Goal: Task Accomplishment & Management: Complete application form

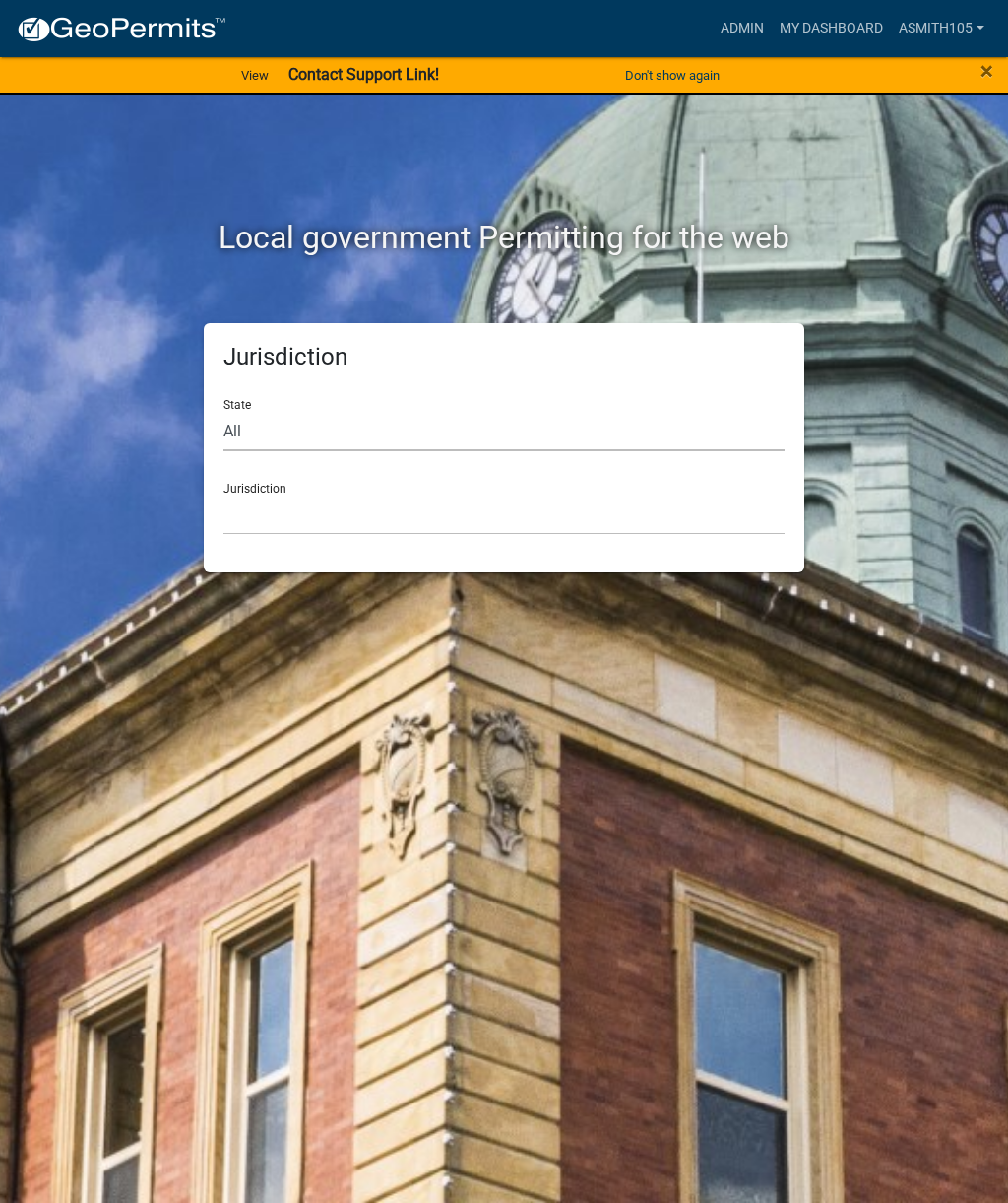
click at [330, 420] on select "All [US_STATE] [US_STATE] [US_STATE] [US_STATE] [US_STATE] [US_STATE] [US_STATE…" at bounding box center [504, 430] width 561 height 41
select select "[US_STATE]"
click at [421, 516] on select "[GEOGRAPHIC_DATA], [US_STATE][PERSON_NAME][GEOGRAPHIC_DATA], [US_STATE][PERSON_…" at bounding box center [504, 515] width 561 height 41
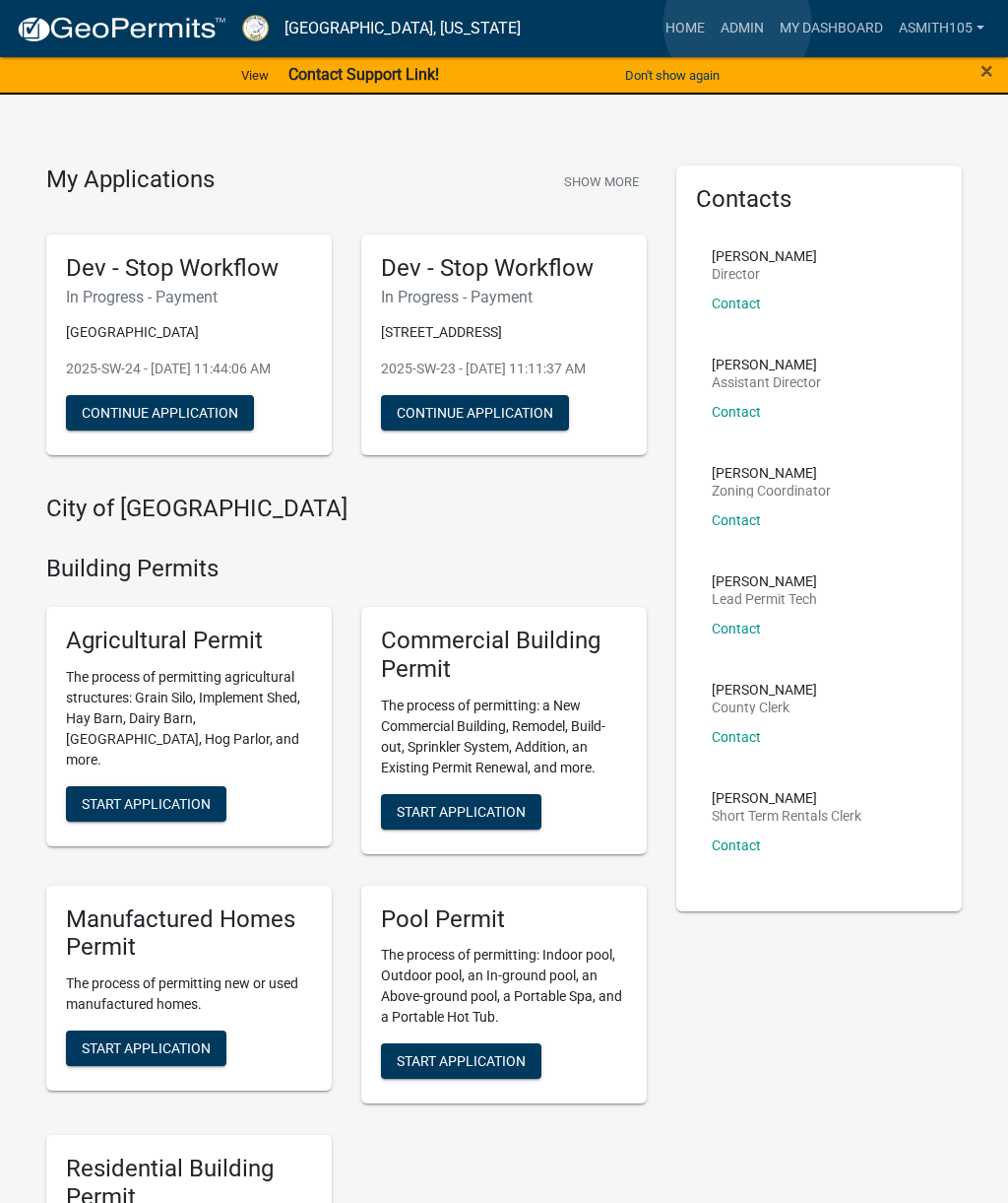
click at [738, 24] on link "Admin" at bounding box center [742, 29] width 59 height 38
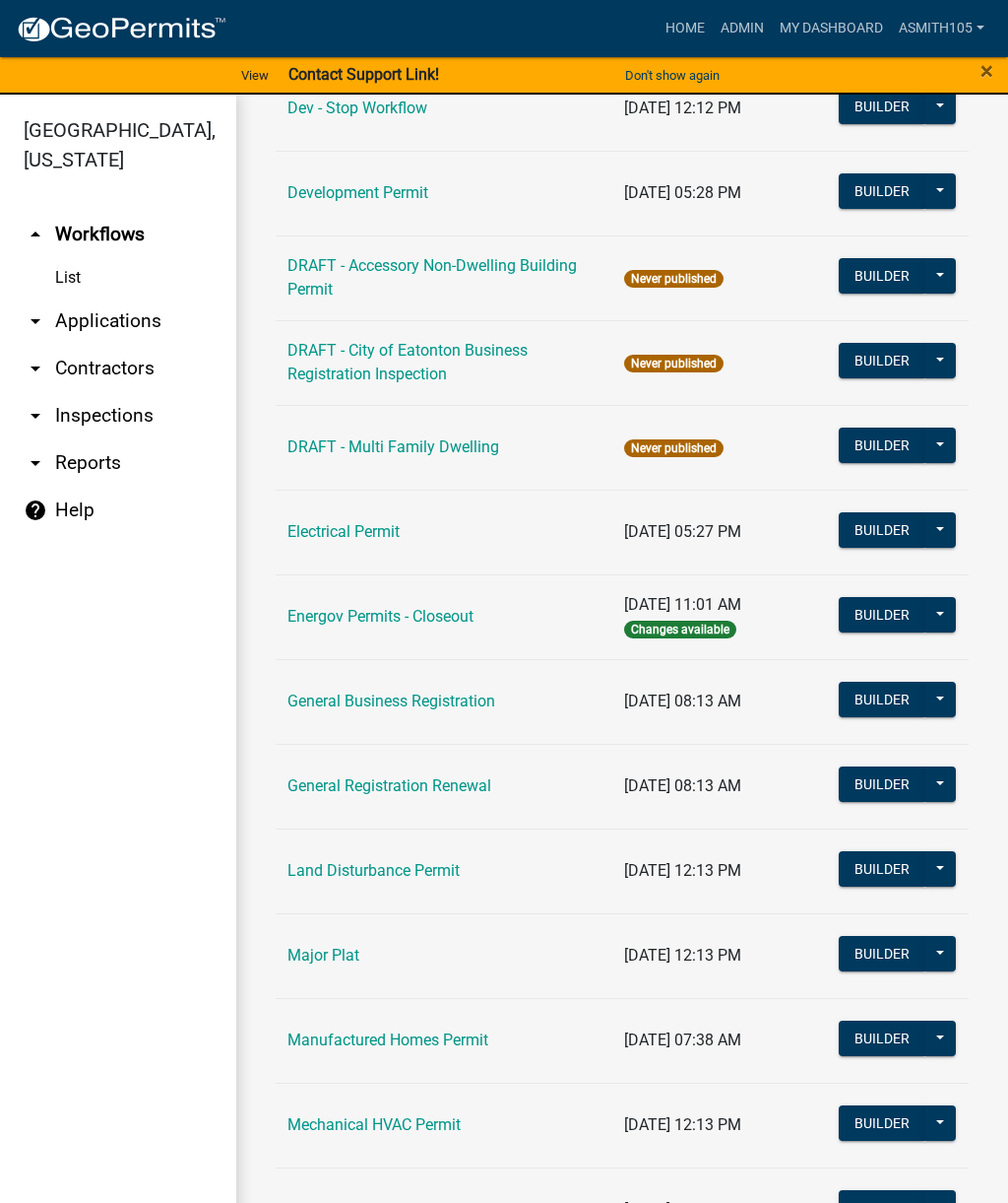
scroll to position [861, 0]
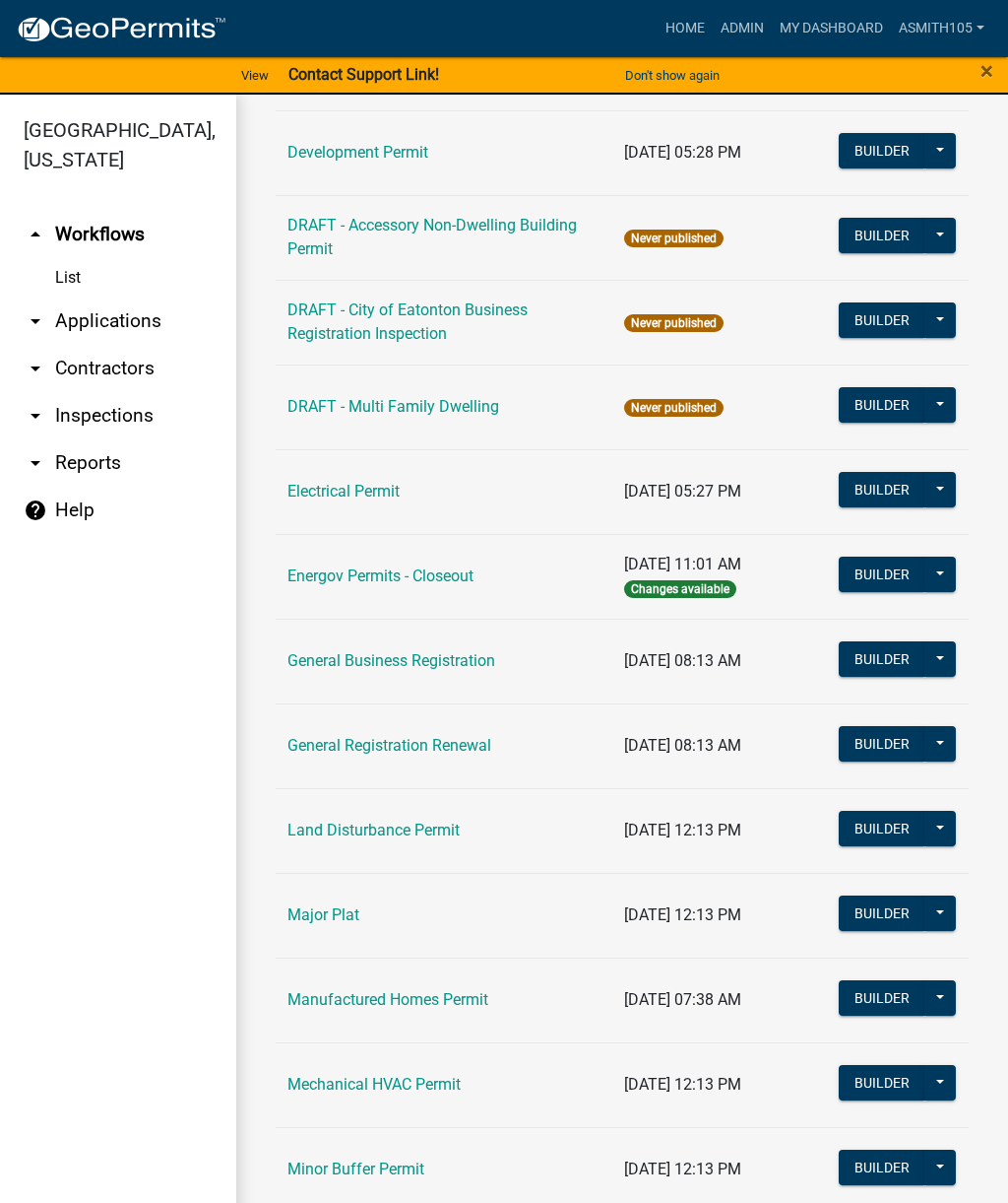
click at [409, 832] on link "Land Disturbance Permit" at bounding box center [372, 829] width 172 height 19
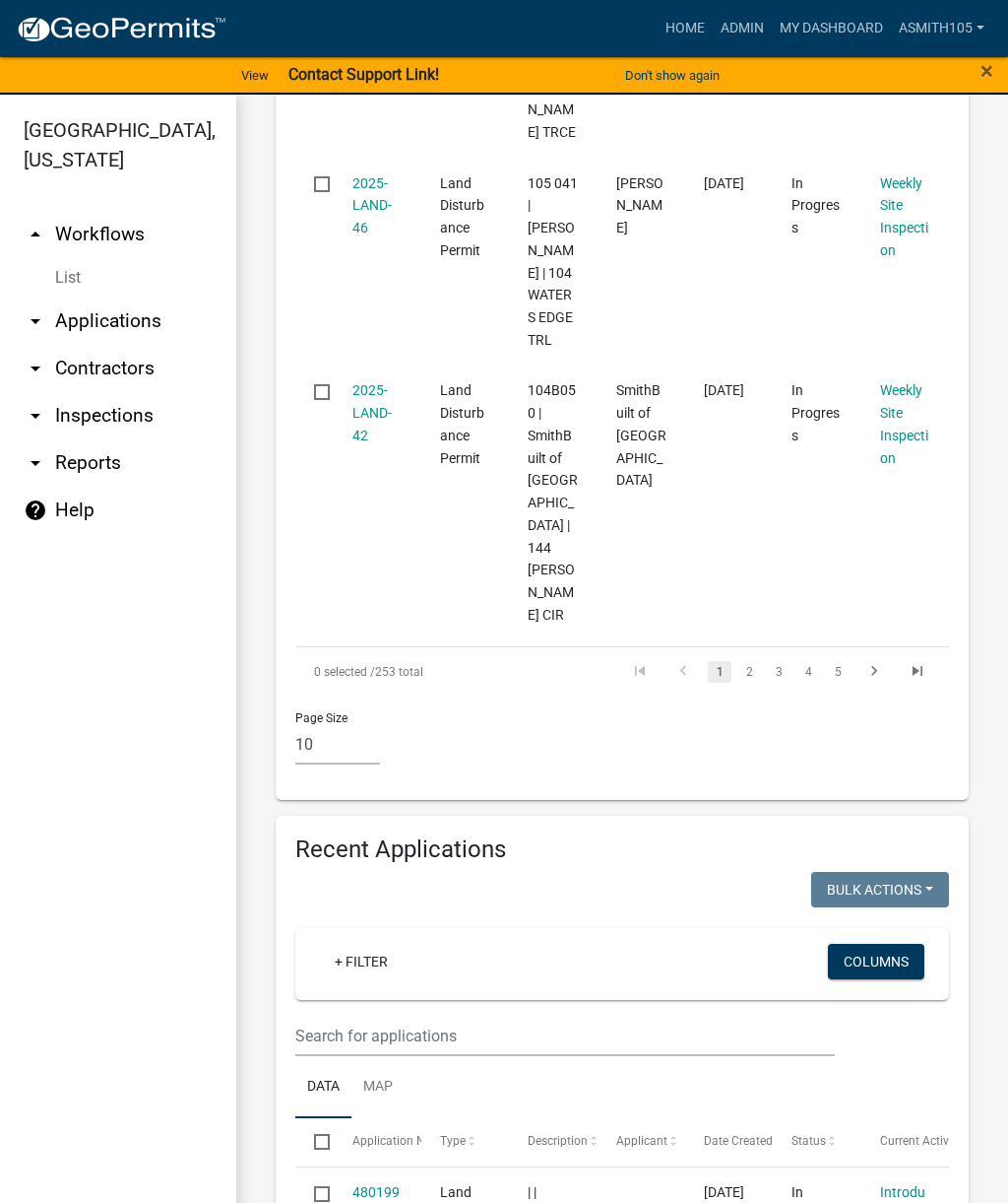
scroll to position [2741, 0]
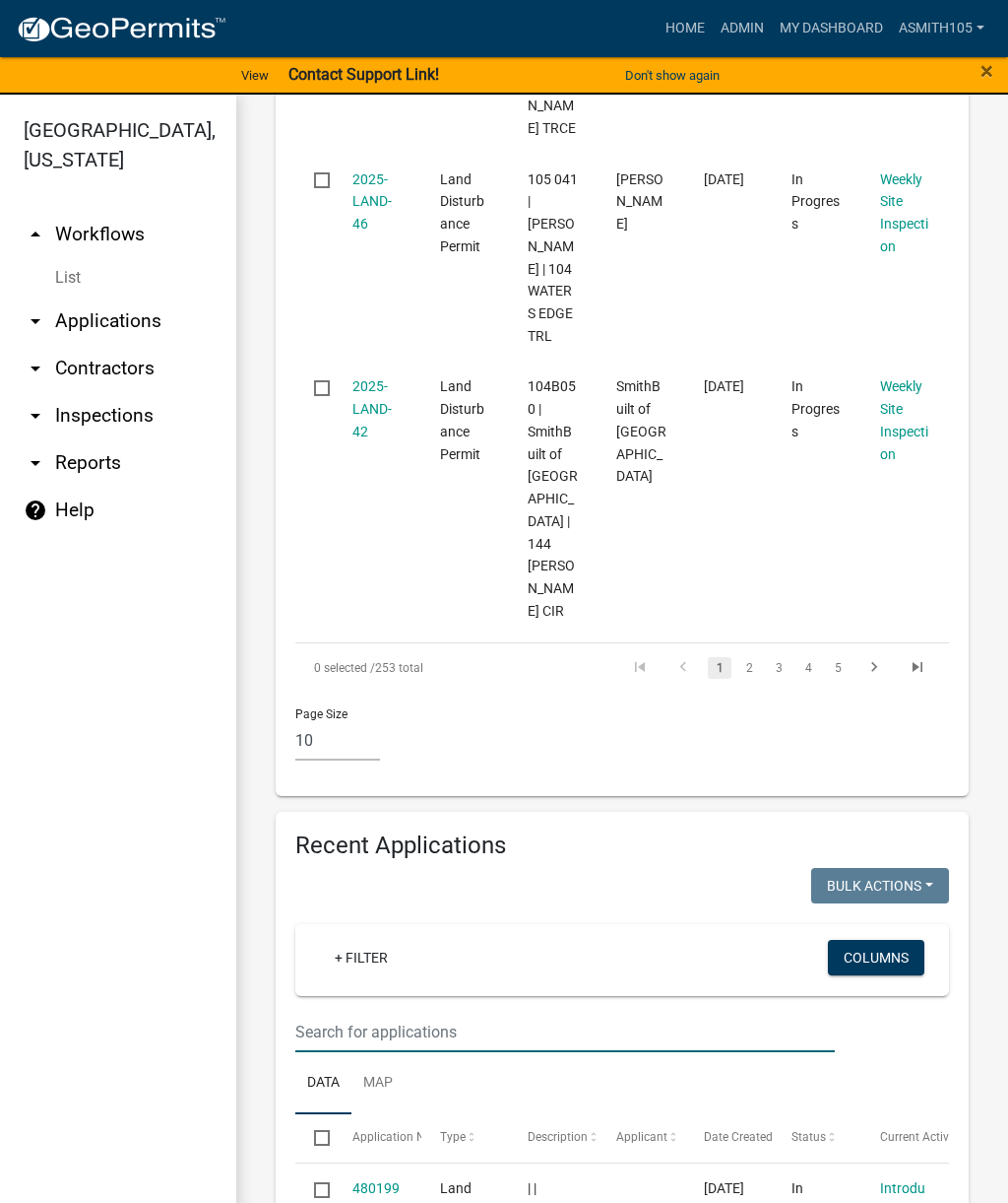
click at [459, 1011] on input "text" at bounding box center [564, 1031] width 539 height 41
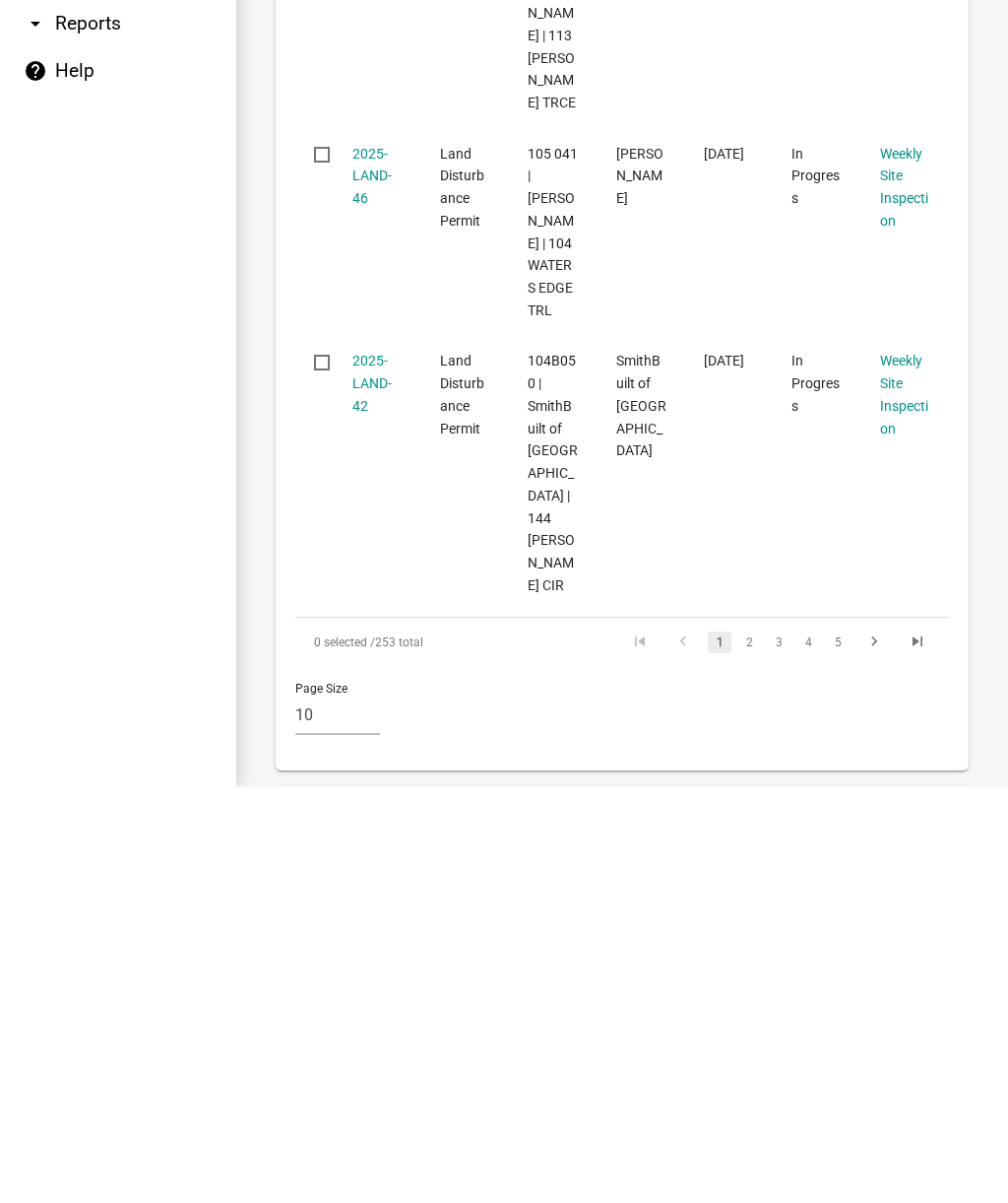
scroll to position [2278, 0]
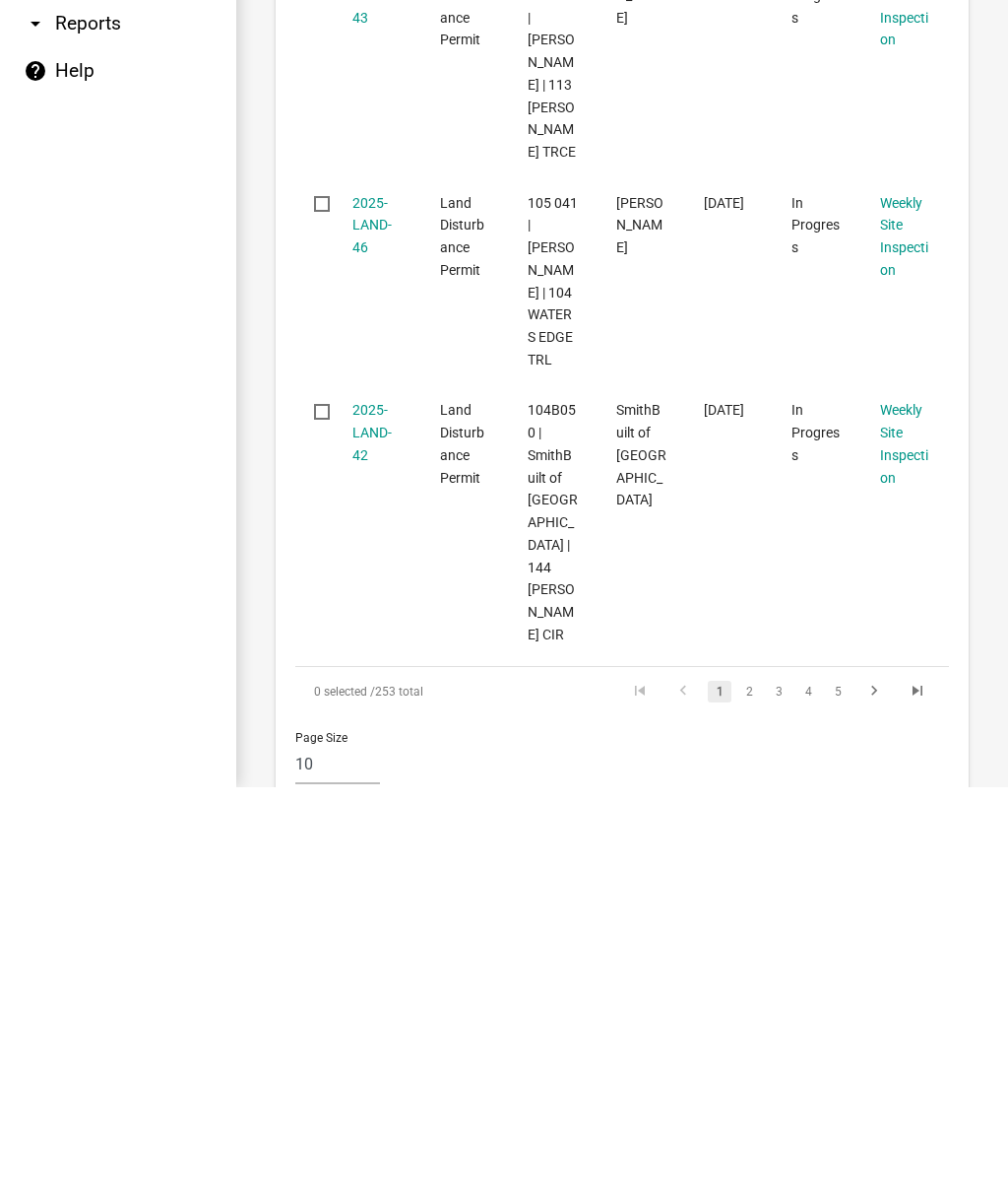
type input "1"
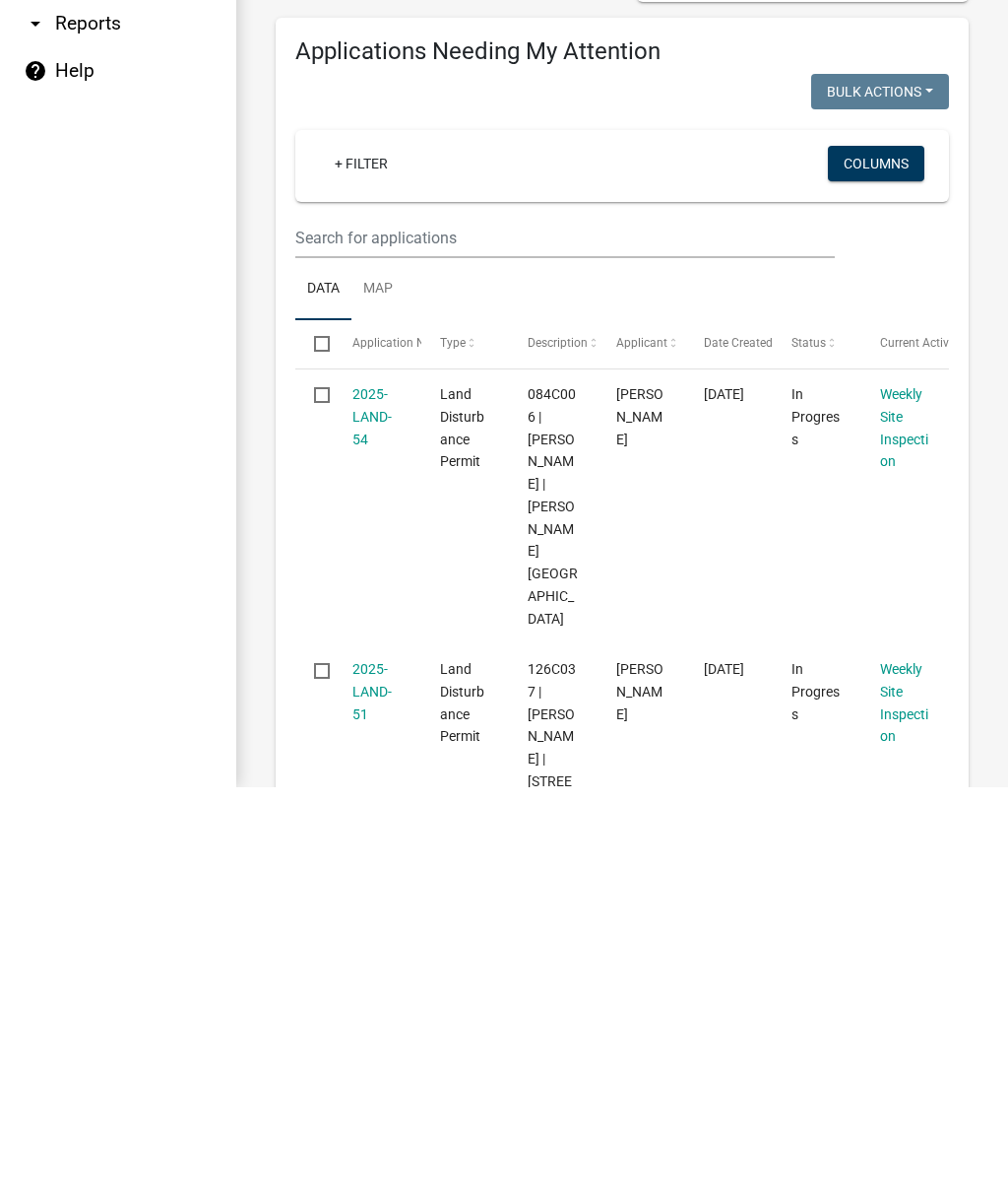
scroll to position [0, 0]
click at [433, 633] on input "text" at bounding box center [564, 653] width 539 height 41
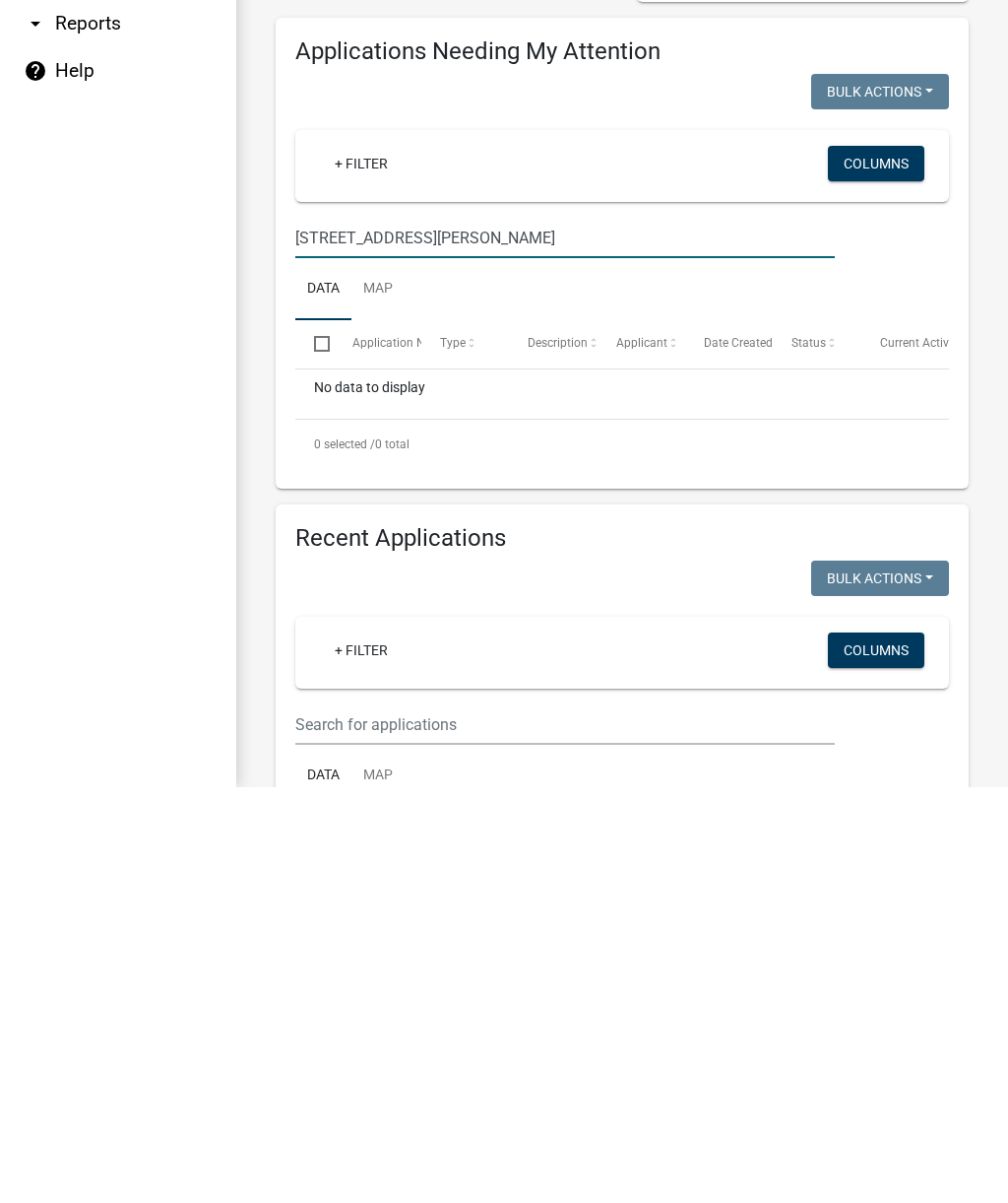
click at [464, 633] on input "[STREET_ADDRESS][PERSON_NAME]" at bounding box center [564, 653] width 539 height 41
type input "1"
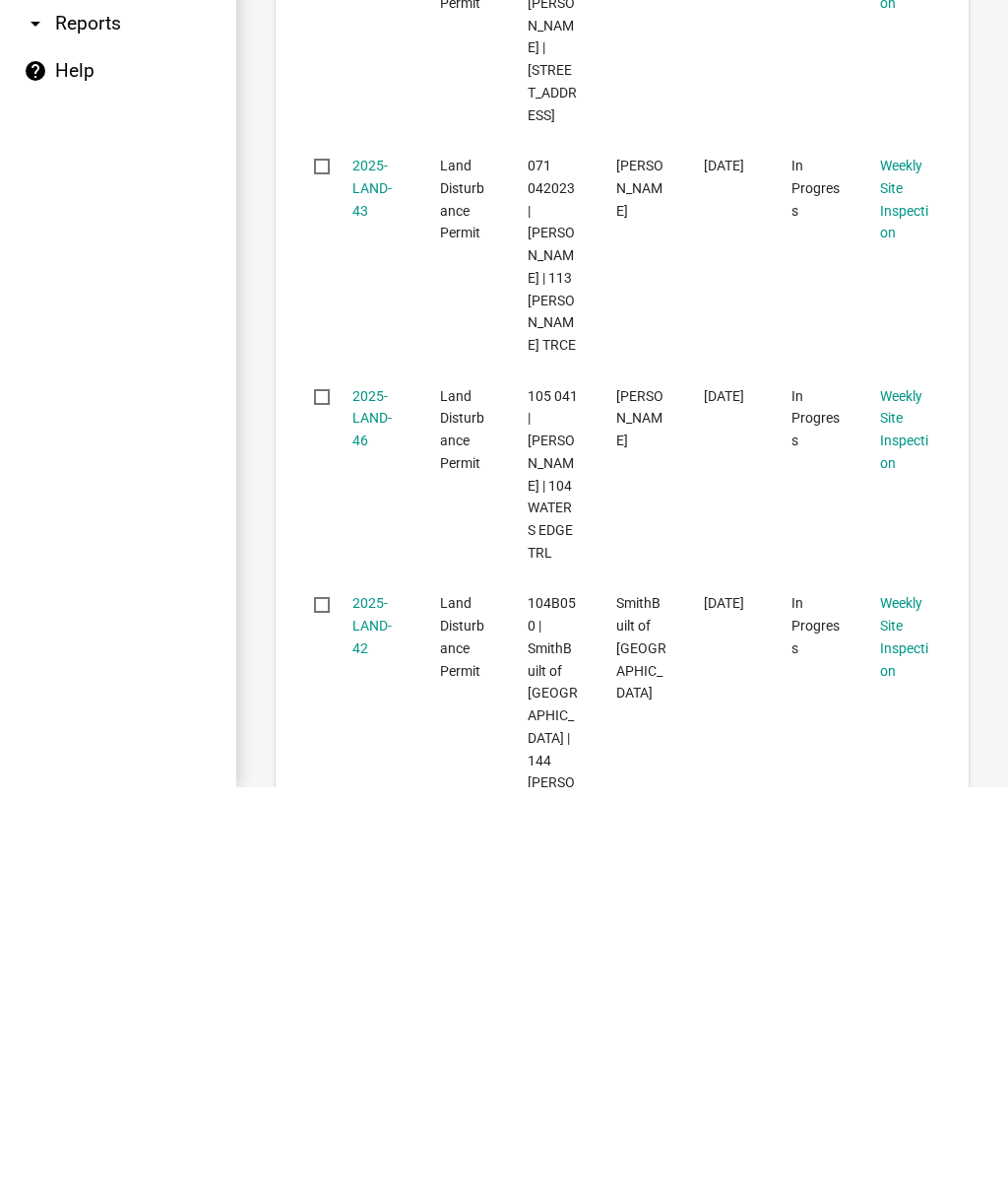
scroll to position [2332, 0]
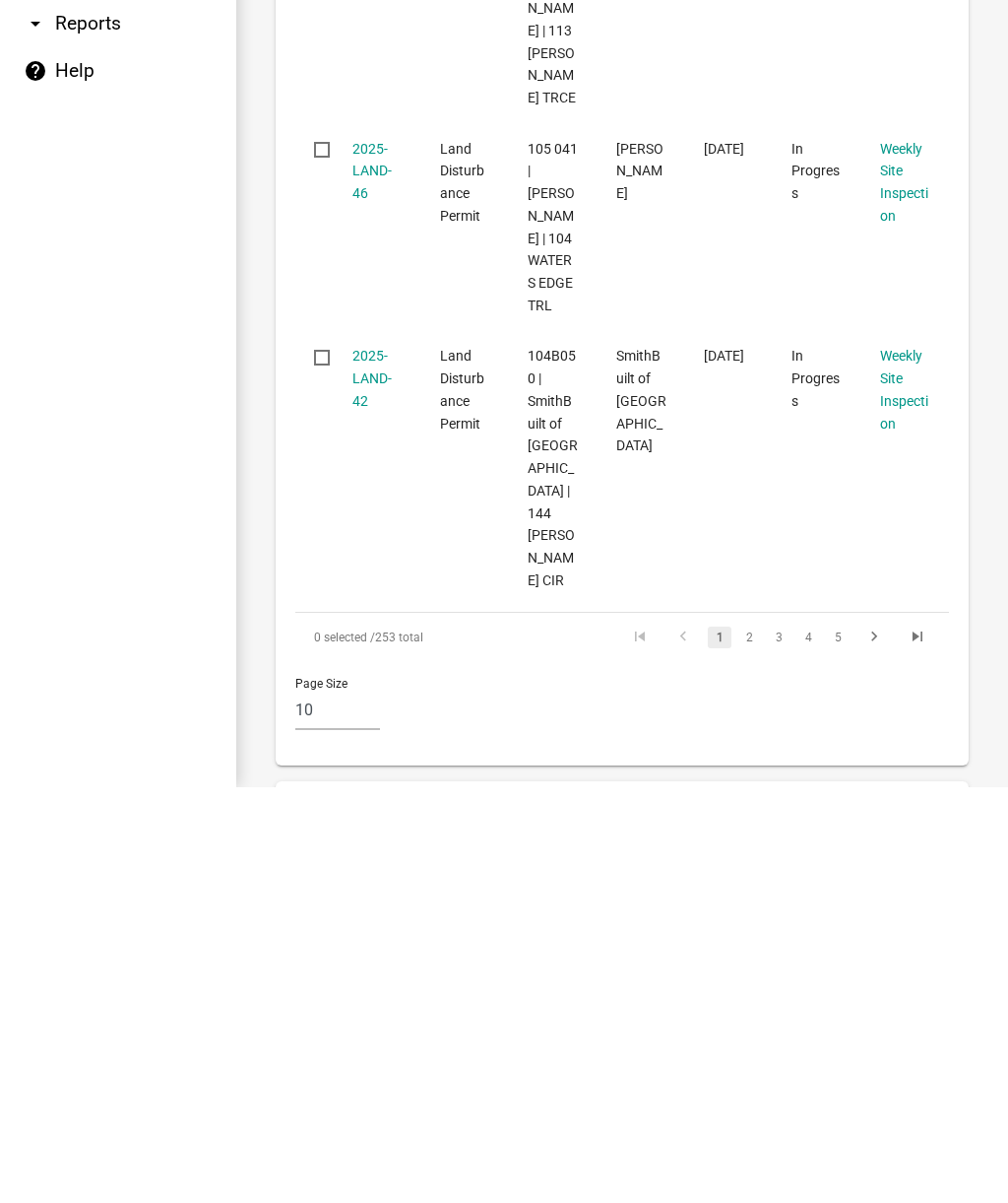
type input "M"
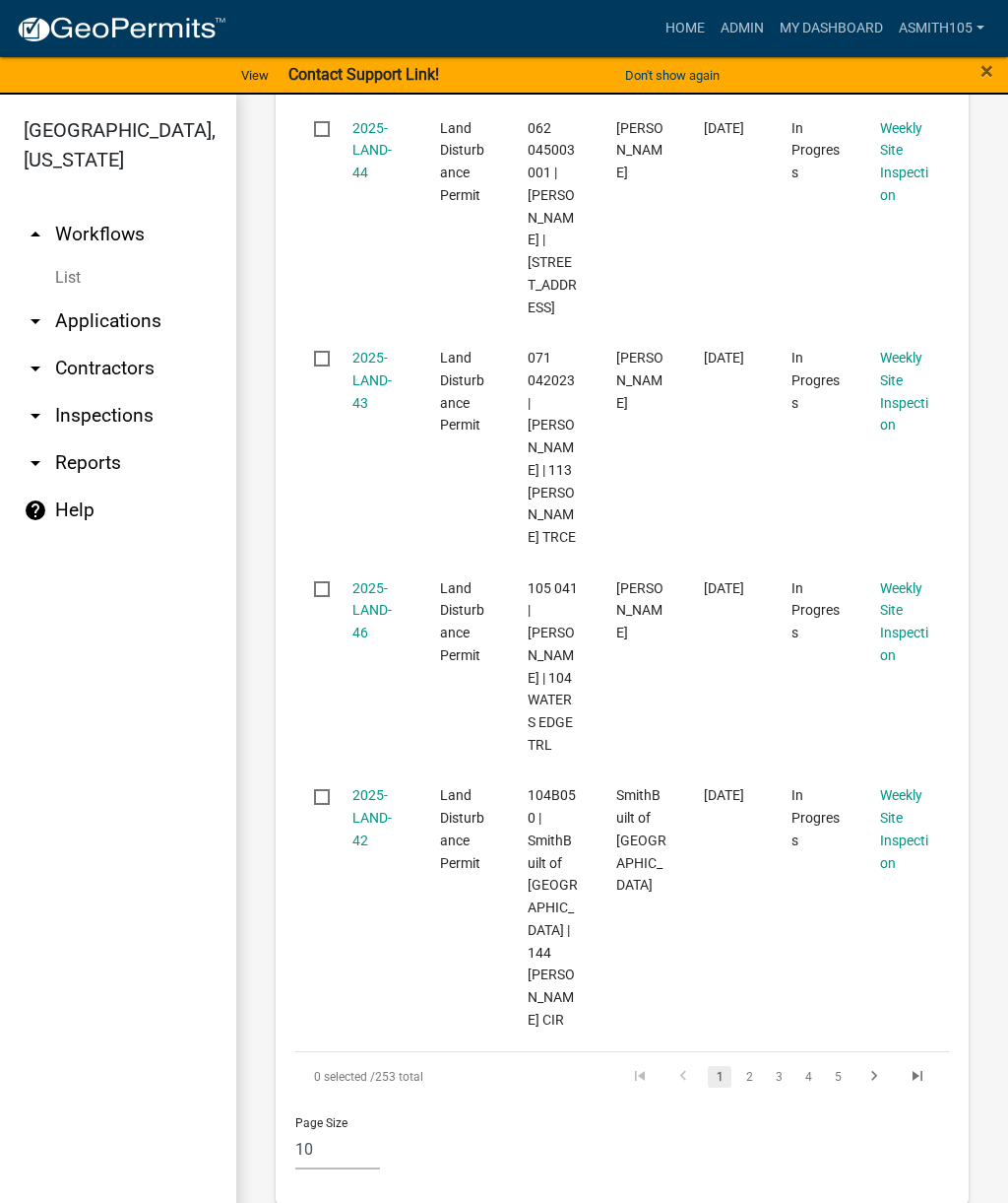
scroll to position [0, 0]
click at [122, 330] on link "arrow_drop_down Applications" at bounding box center [118, 321] width 236 height 48
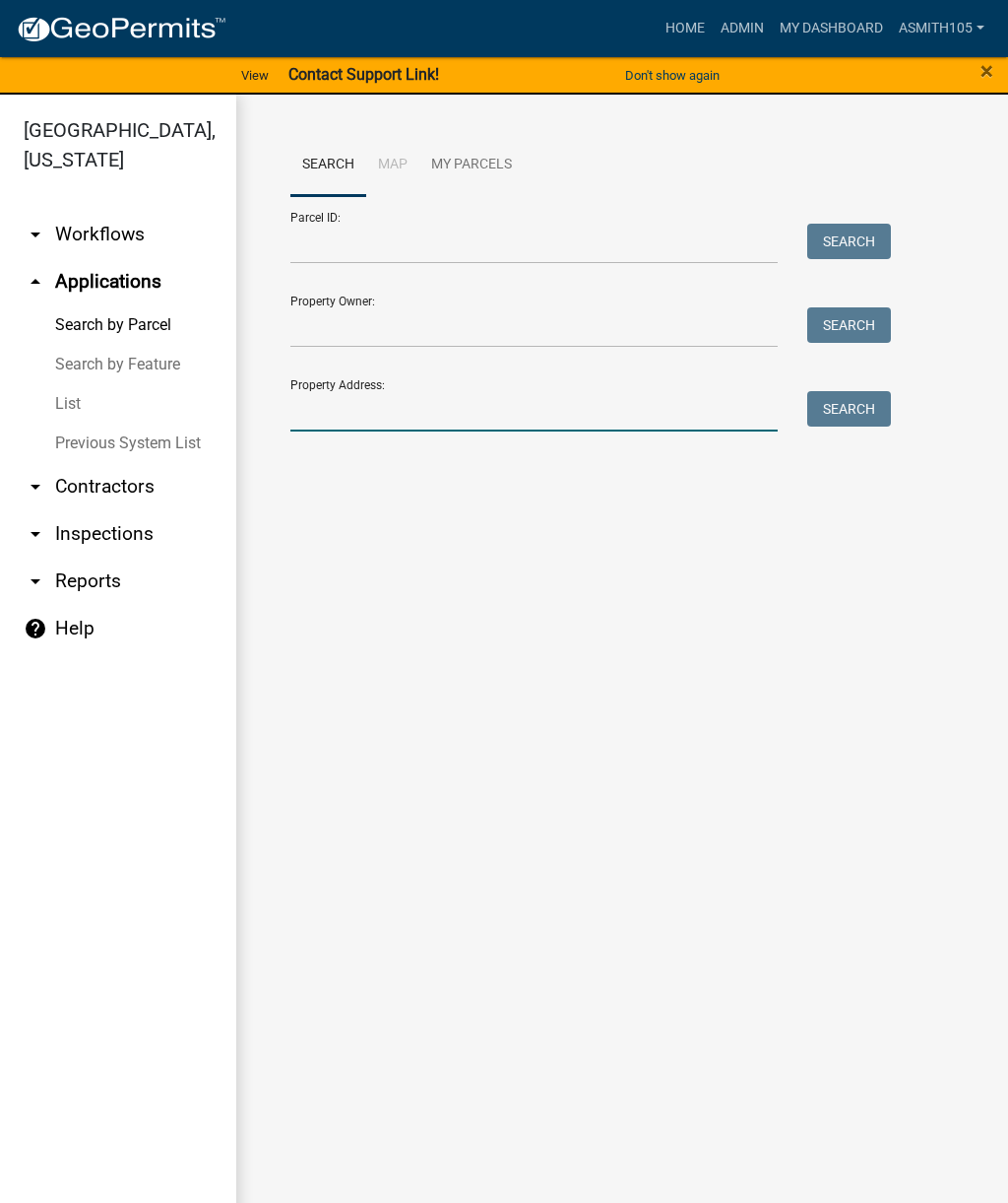
click at [402, 411] on input "Property Address:" at bounding box center [533, 411] width 488 height 41
type input "[STREET_ADDRESS][PERSON_NAME]"
click at [847, 412] on button "Search" at bounding box center [849, 409] width 83 height 36
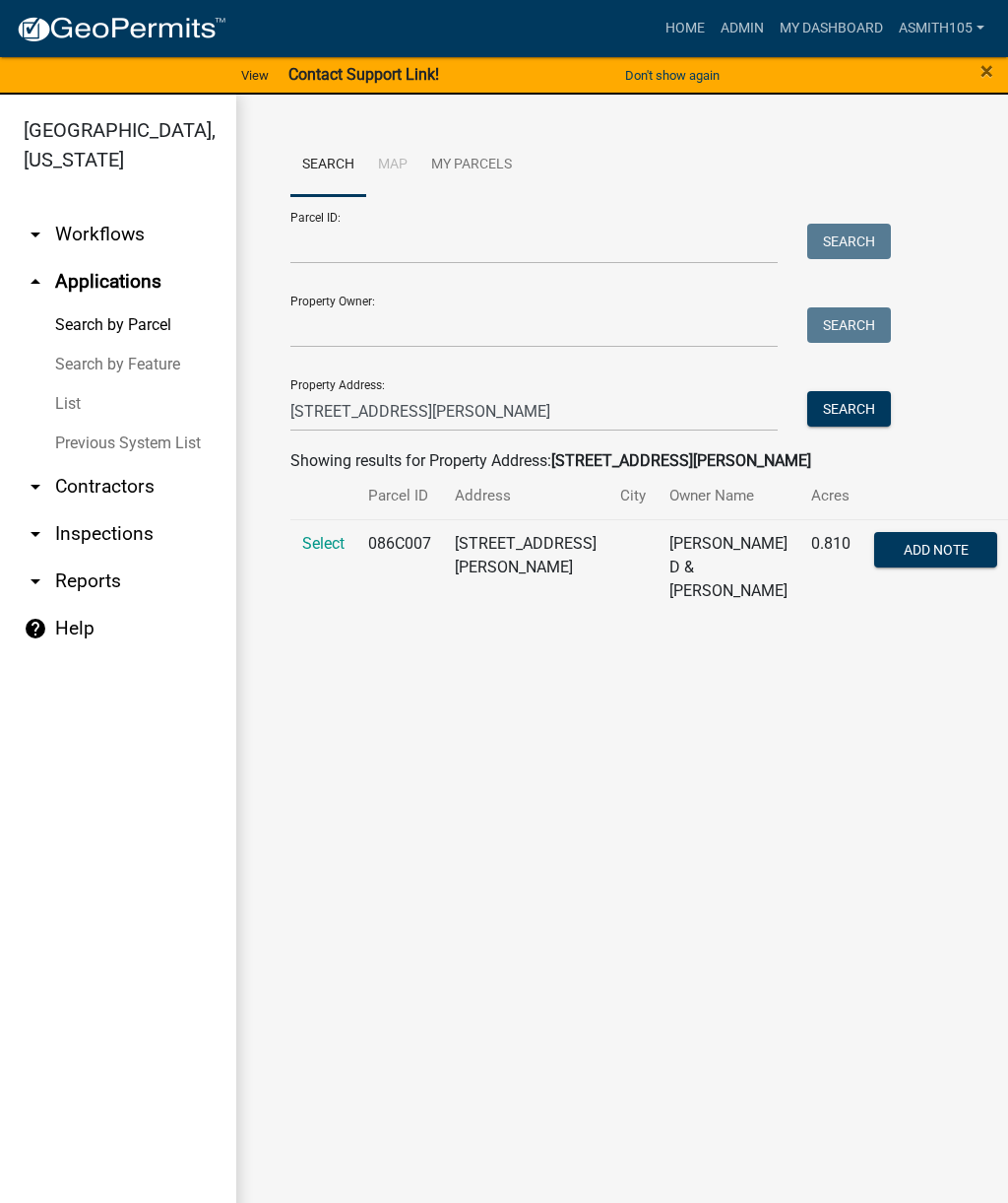
click at [321, 542] on span "Select" at bounding box center [323, 542] width 43 height 19
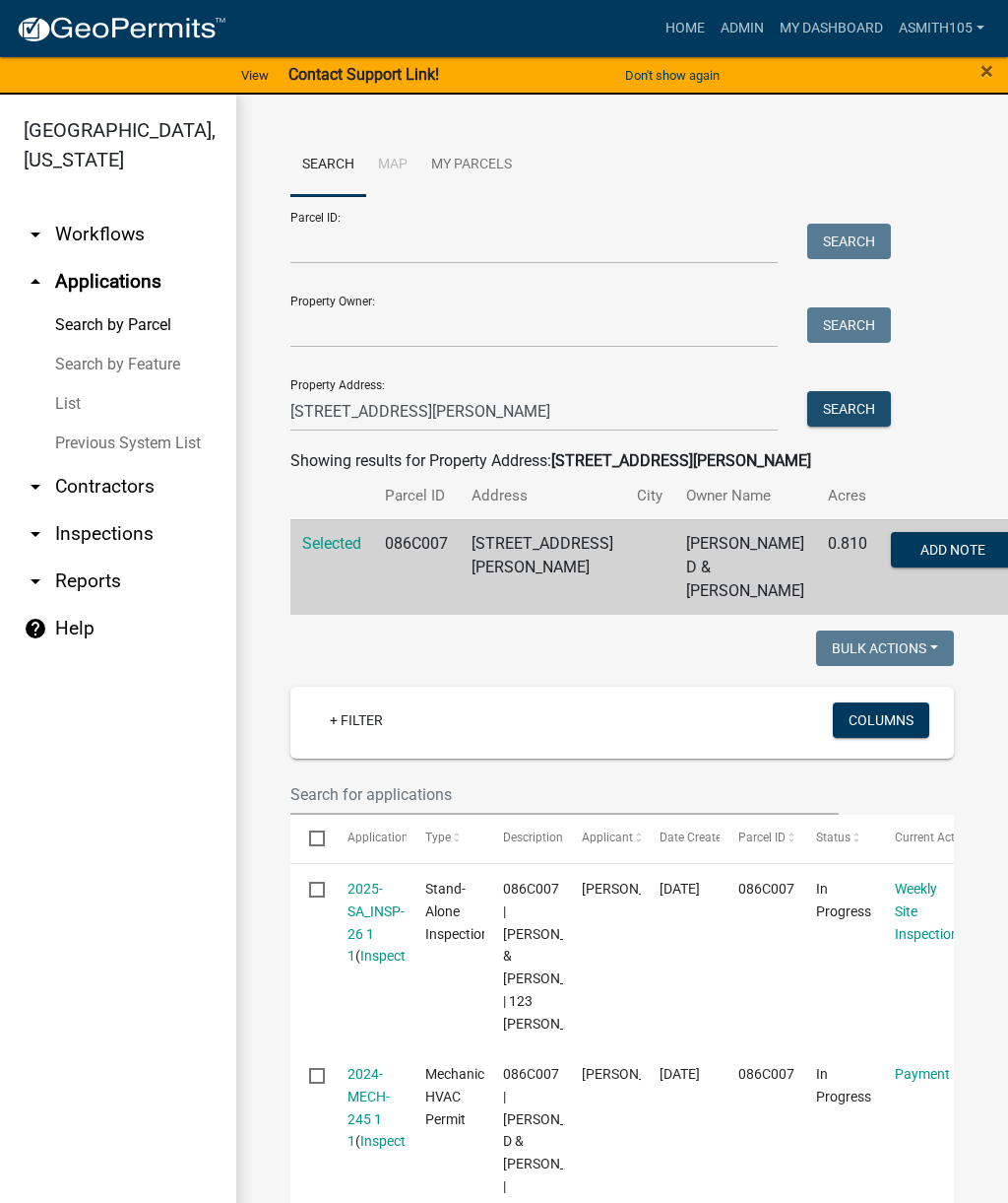
click at [863, 400] on button "Search" at bounding box center [849, 409] width 83 height 36
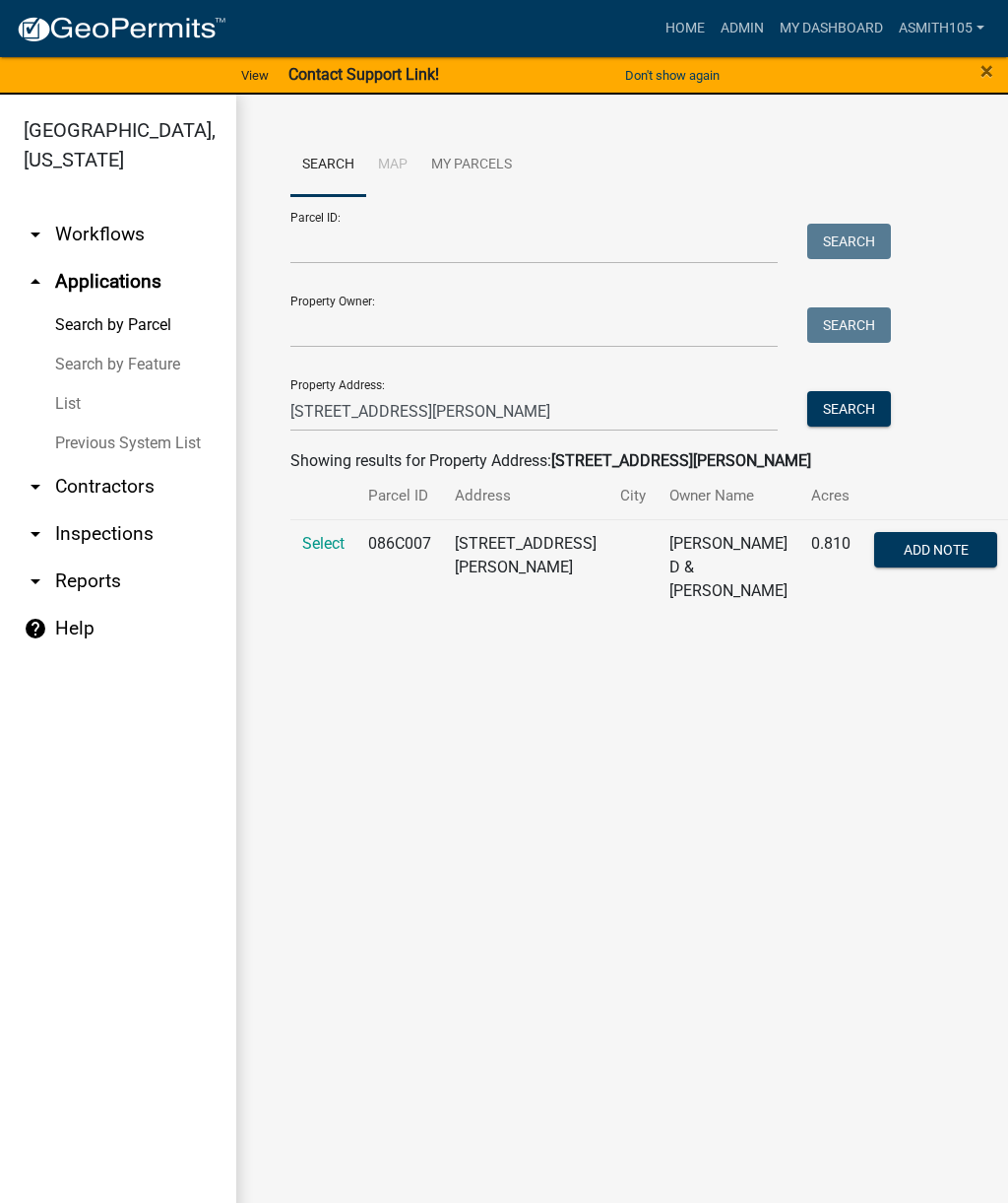
click at [839, 416] on button "Search" at bounding box center [849, 409] width 83 height 36
click at [314, 548] on span "Select" at bounding box center [323, 542] width 43 height 19
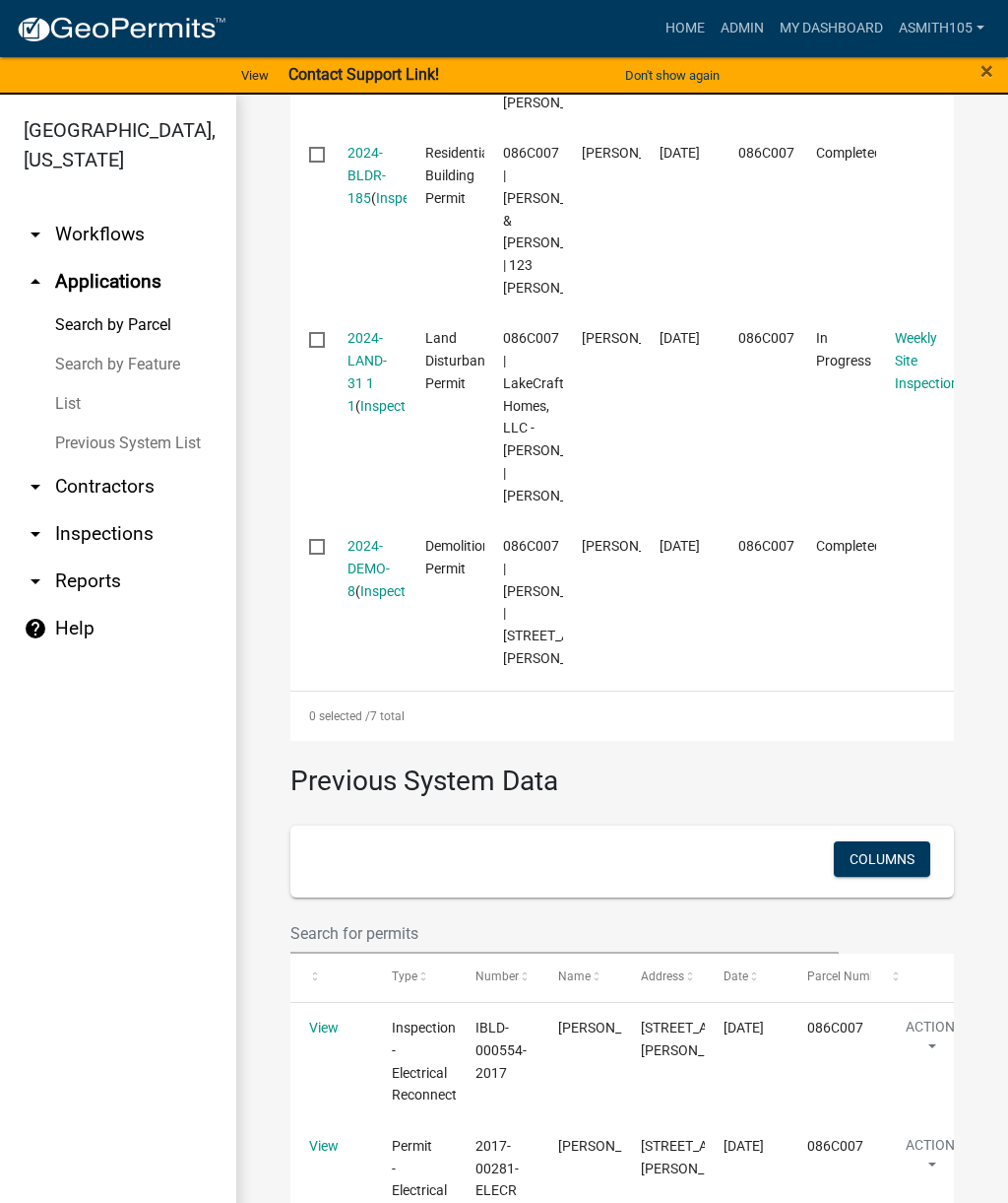
scroll to position [1468, 0]
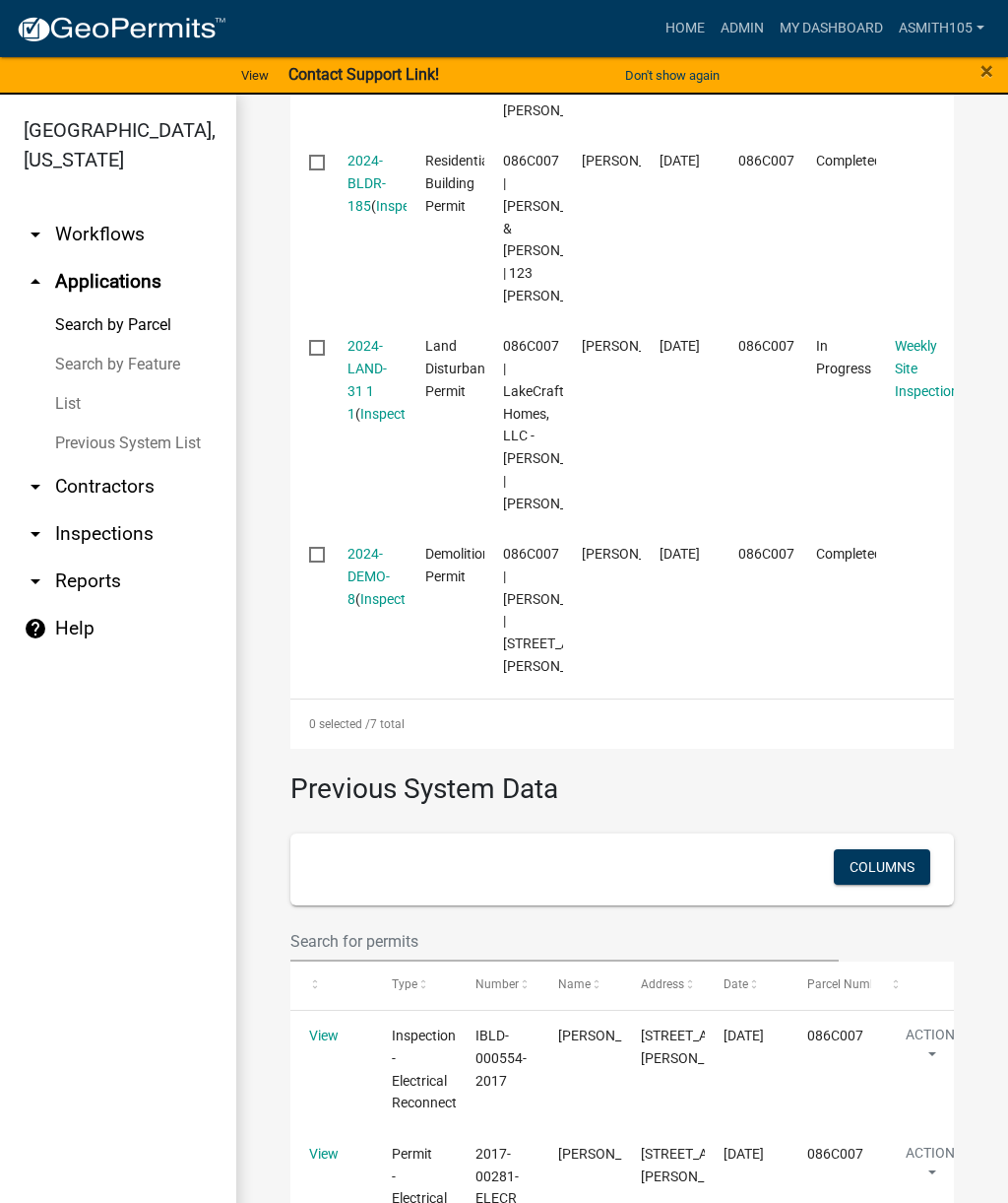
click at [372, 420] on link "2024-LAND-31 1 1" at bounding box center [367, 378] width 40 height 82
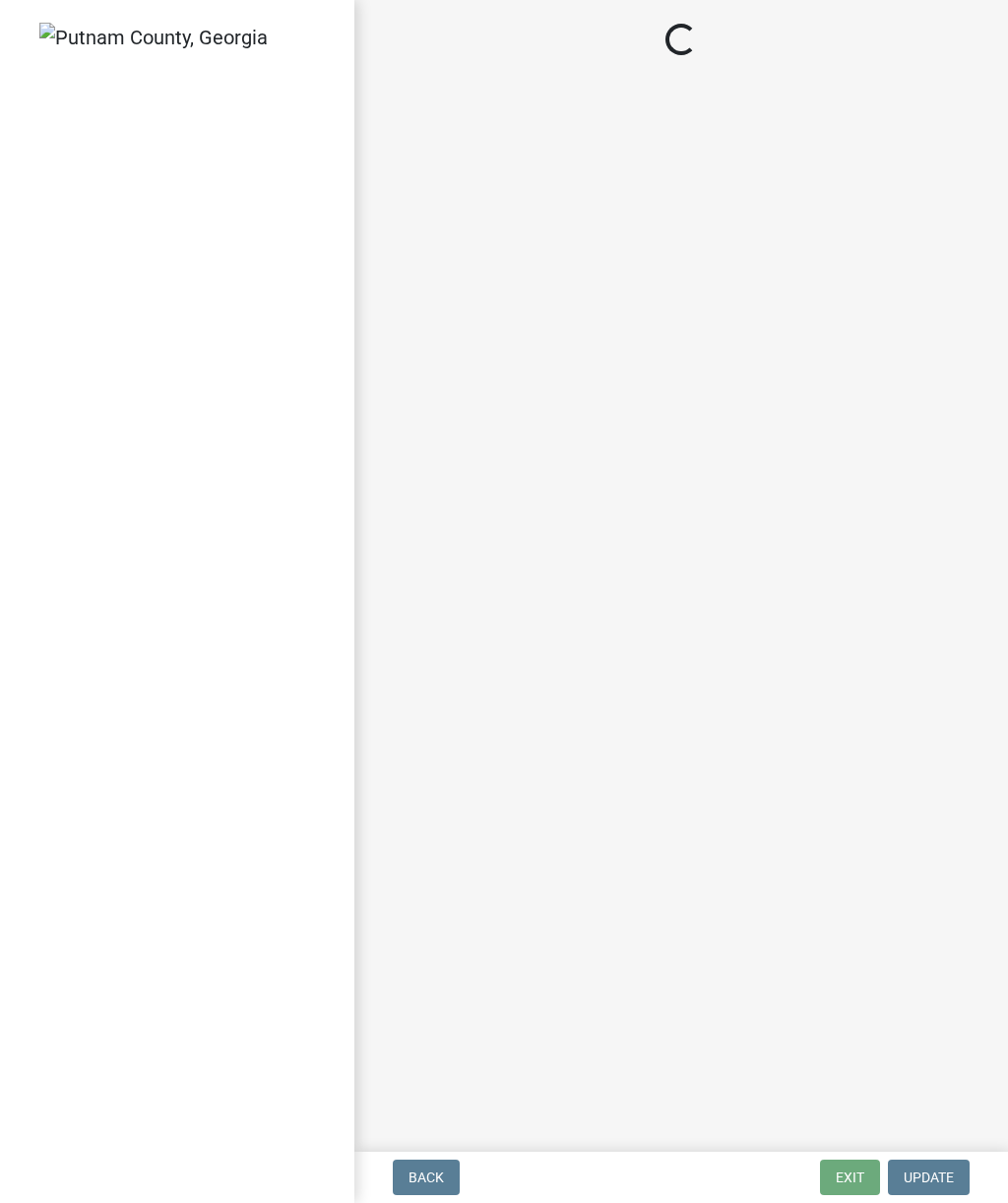
select select "af3c6edf-34d7-49be-824e-99d5d0a3954f"
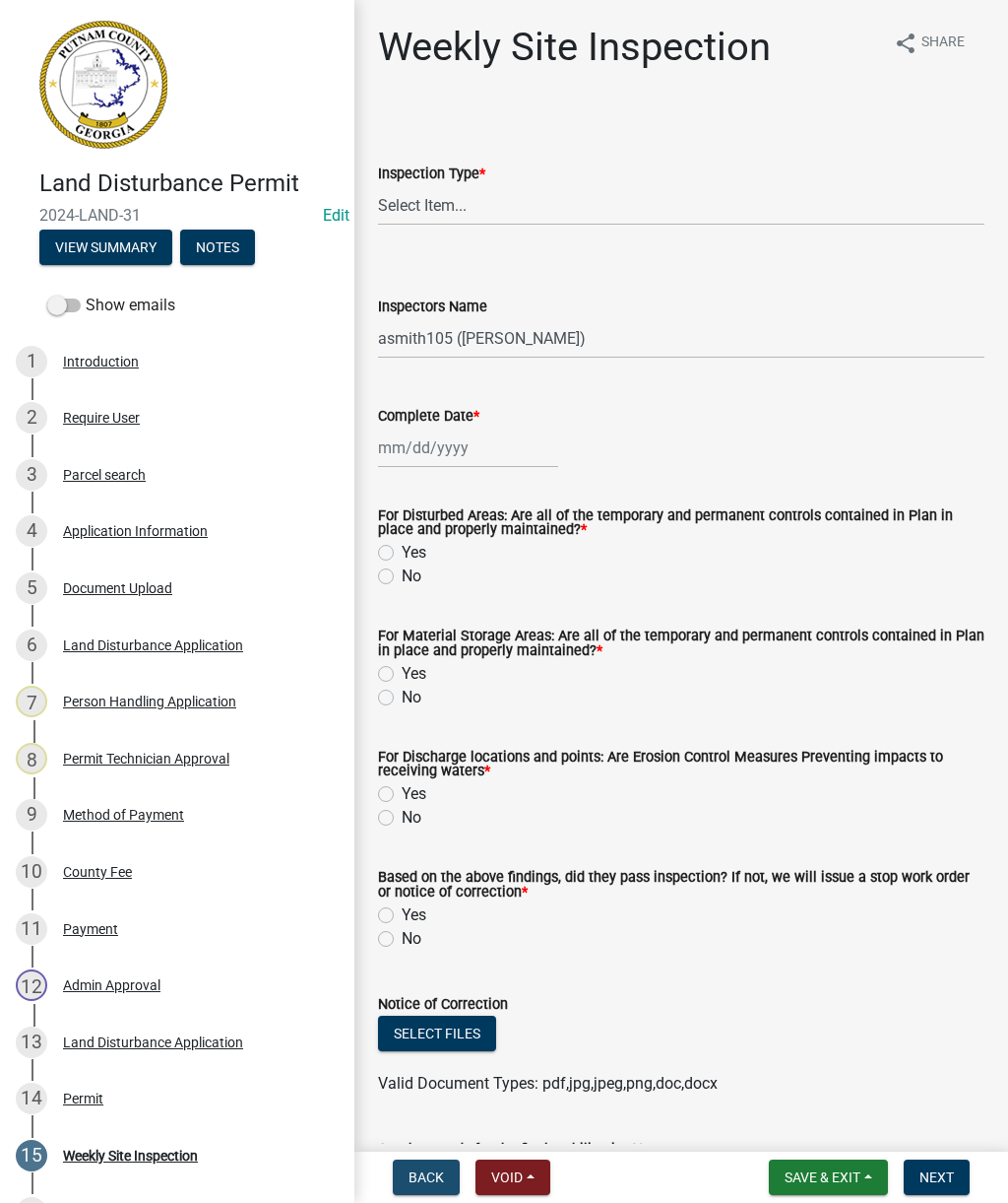
click at [415, 1174] on span "Back" at bounding box center [426, 1177] width 36 height 16
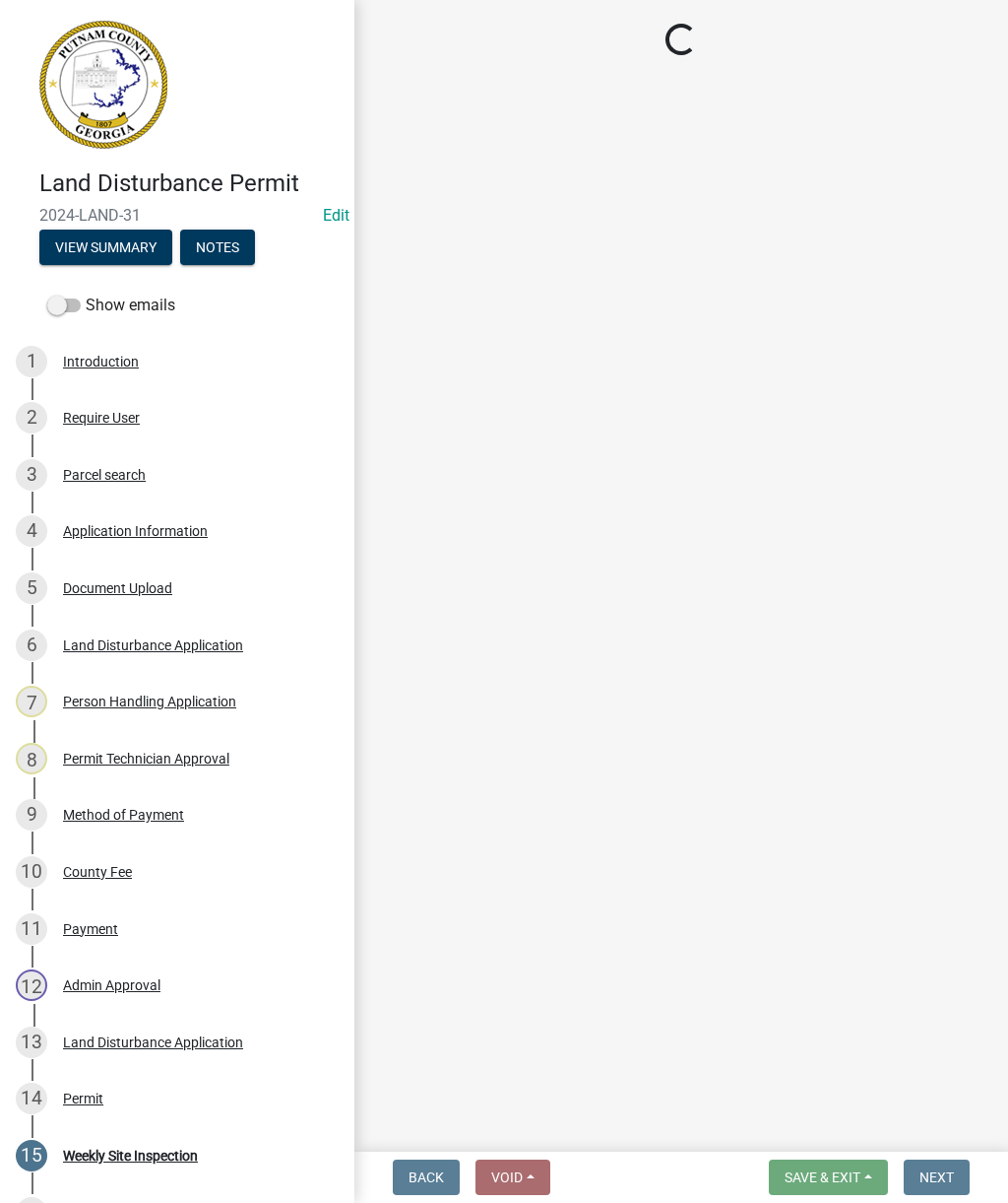
select select "93c72d9c-4ccd-4a4f-9c87-9d2cfc81a2e2"
select select "d7a0faba-e553-4552-95d1-828f2bc82b6a"
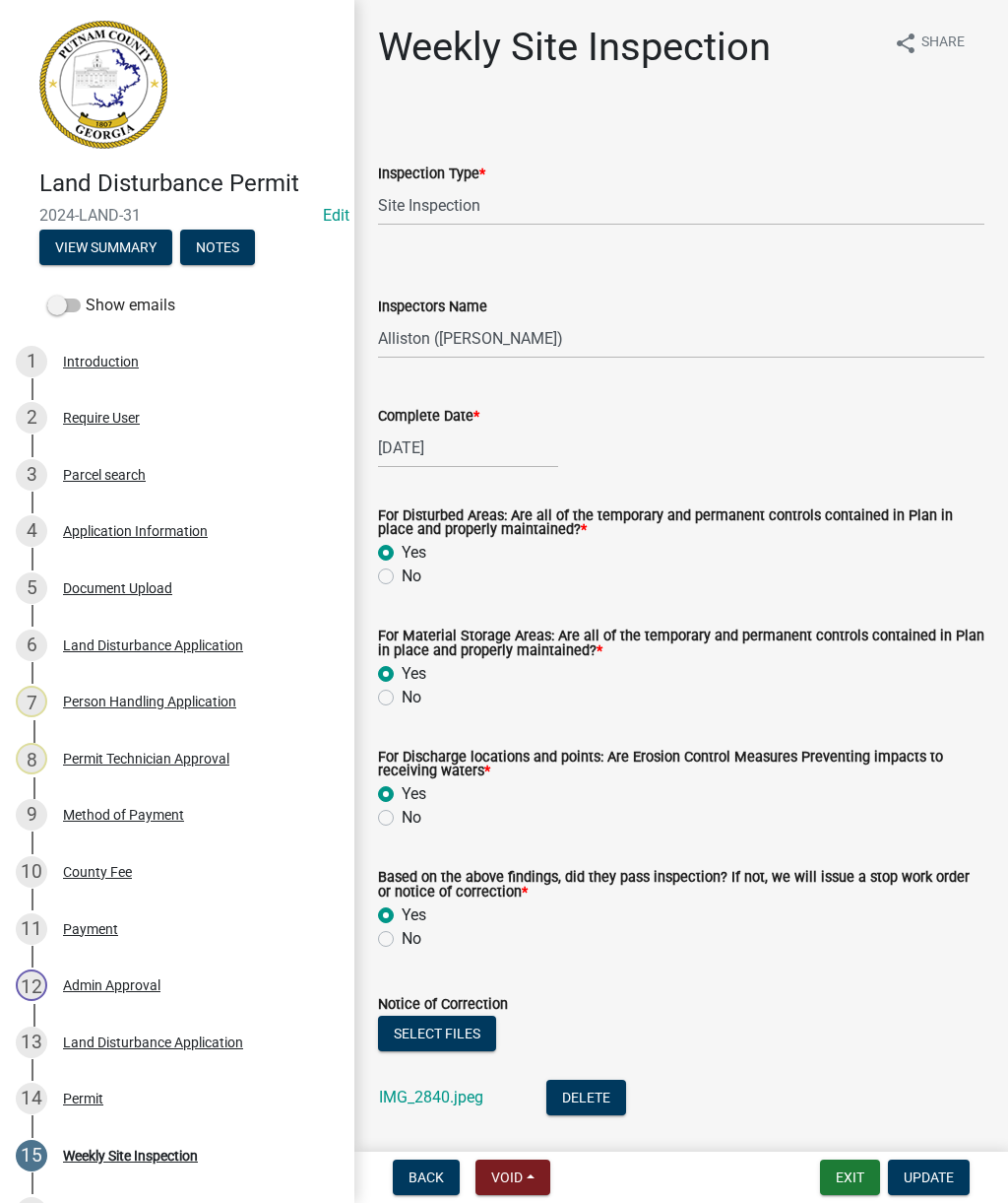
click at [148, 1159] on div "Weekly Site Inspection" at bounding box center [130, 1155] width 135 height 14
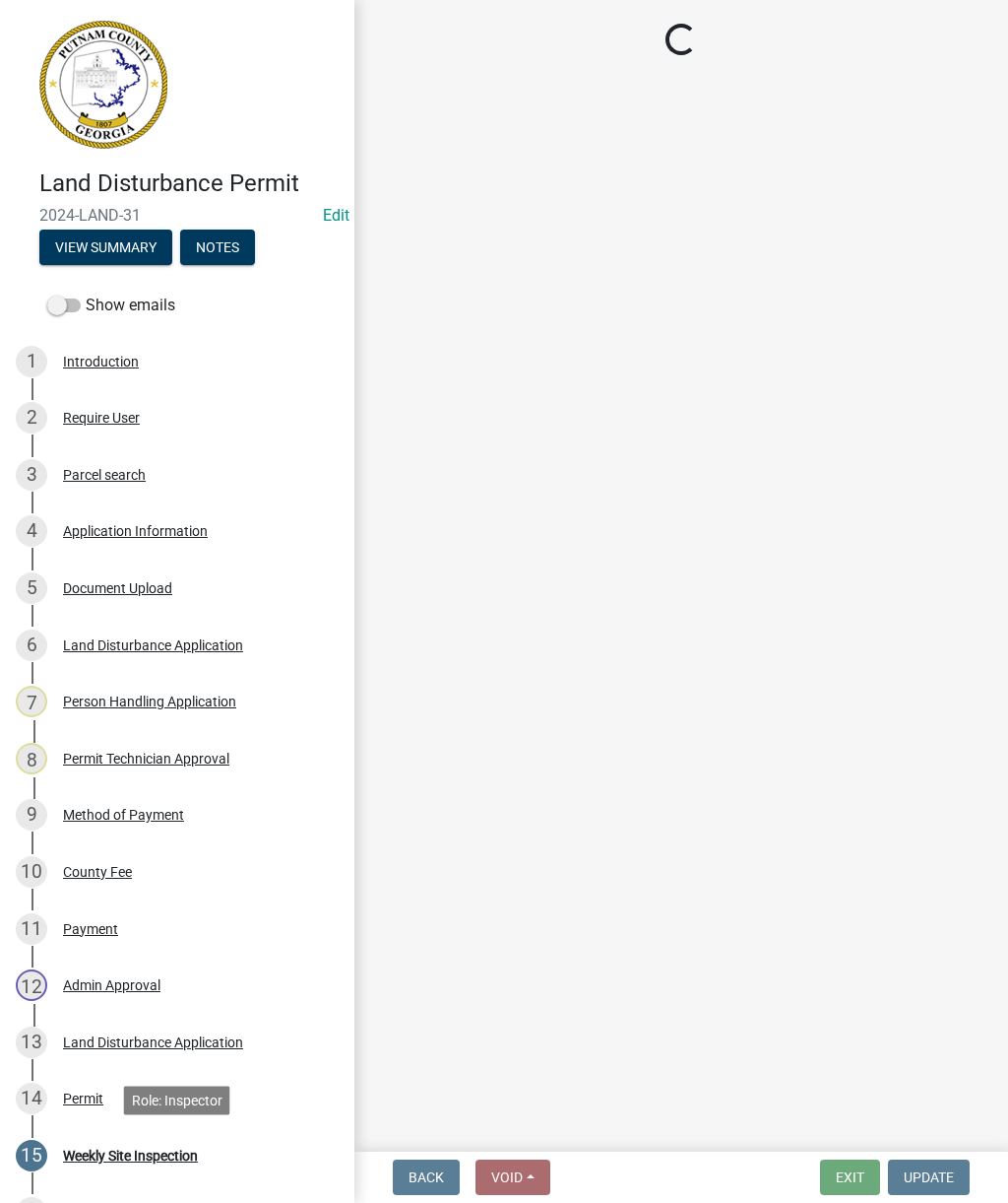
select select "af3c6edf-34d7-49be-824e-99d5d0a3954f"
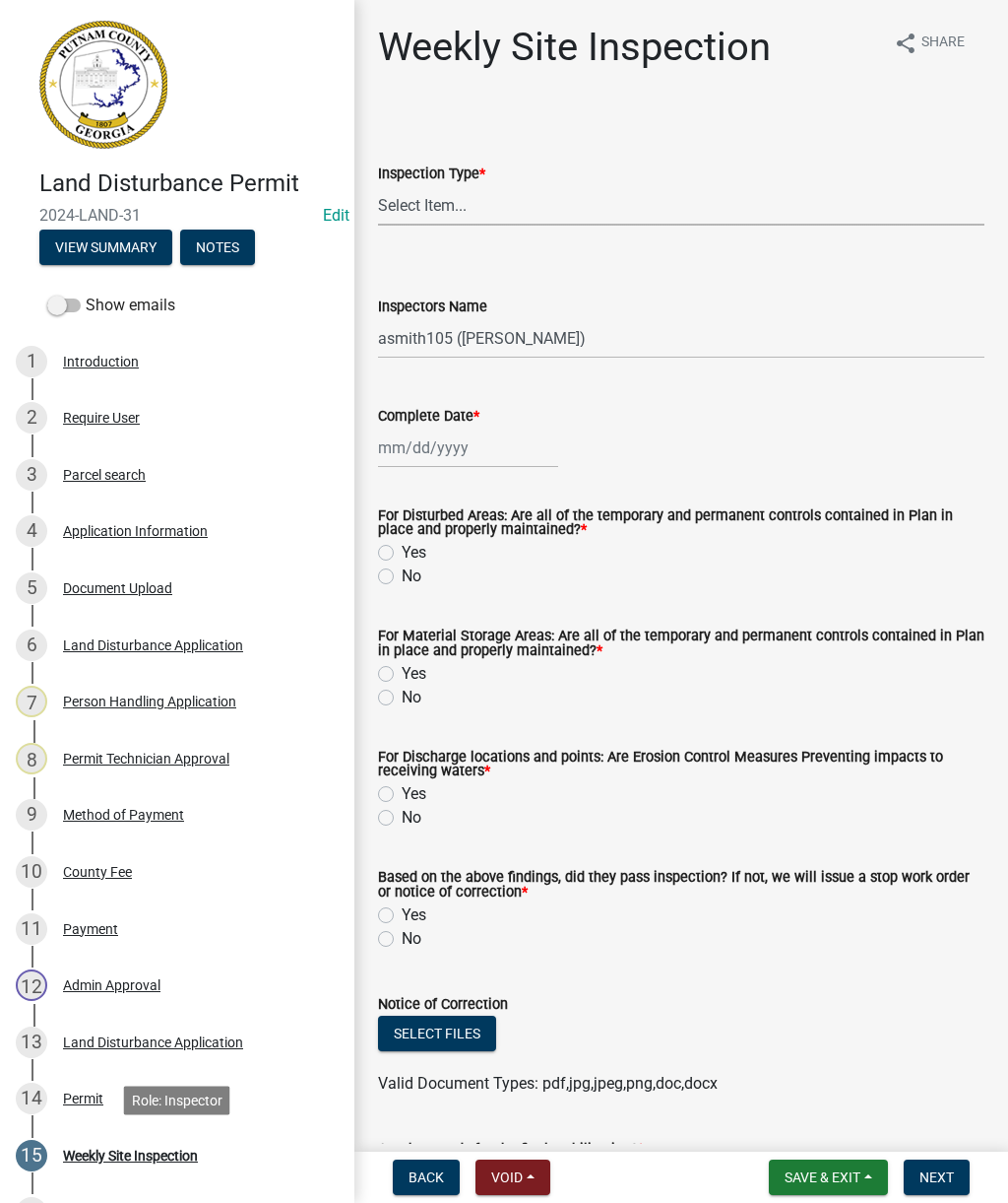
click at [543, 209] on select "Select Item... Site Inspection Initial Inspection Within 24 hours of a 0.5" sto…" at bounding box center [681, 205] width 607 height 41
select select "93c72d9c-4ccd-4a4f-9c87-9d2cfc81a2e2"
click at [466, 443] on div at bounding box center [468, 447] width 180 height 41
select select "9"
select select "2025"
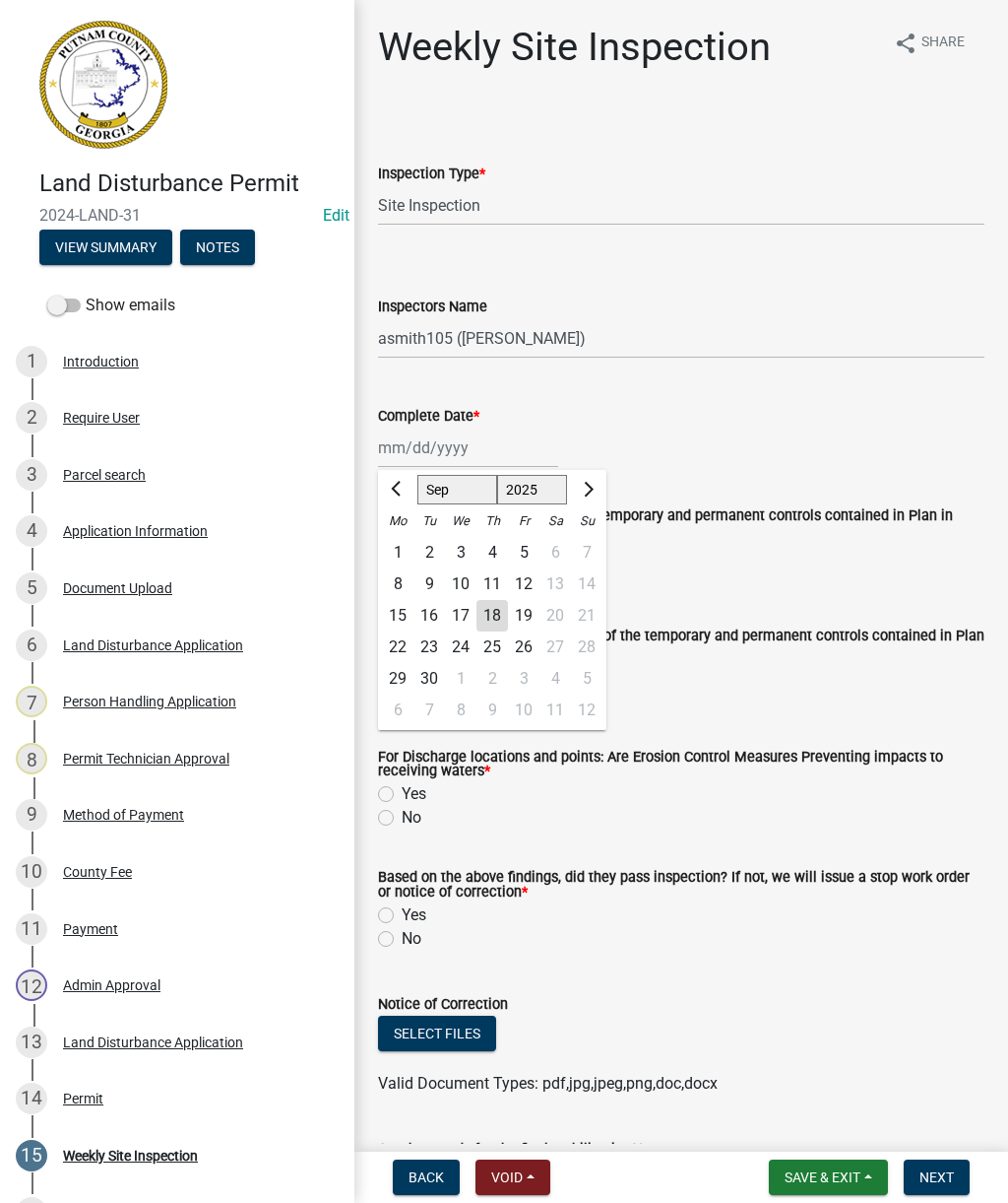
click at [500, 615] on div "18" at bounding box center [493, 616] width 32 height 32
type input "[DATE]"
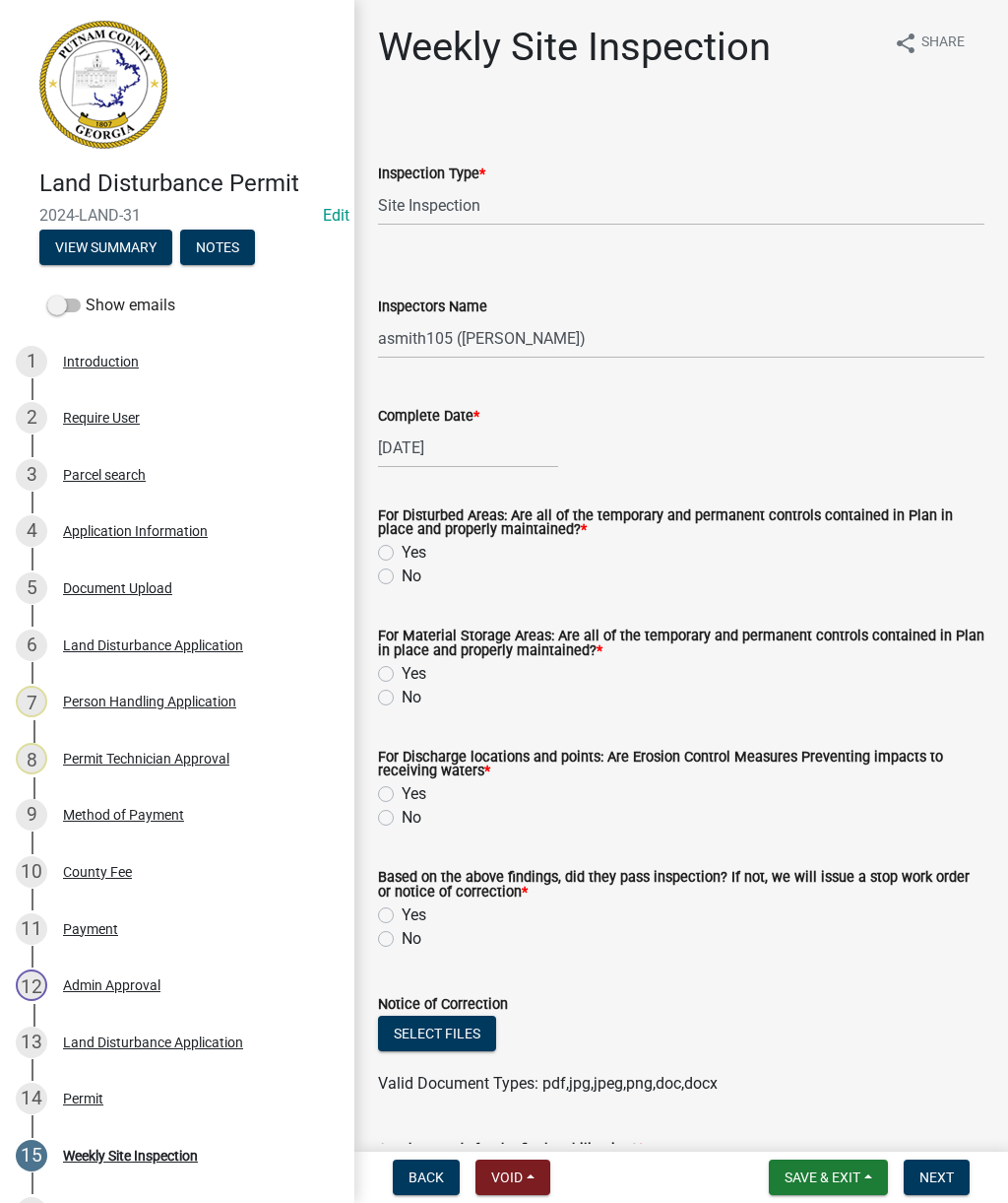
click at [402, 559] on label "Yes" at bounding box center [414, 552] width 25 height 24
click at [402, 553] on input "Yes" at bounding box center [408, 546] width 13 height 13
radio input "true"
click at [402, 677] on label "Yes" at bounding box center [414, 674] width 25 height 24
click at [402, 675] on input "Yes" at bounding box center [408, 668] width 13 height 13
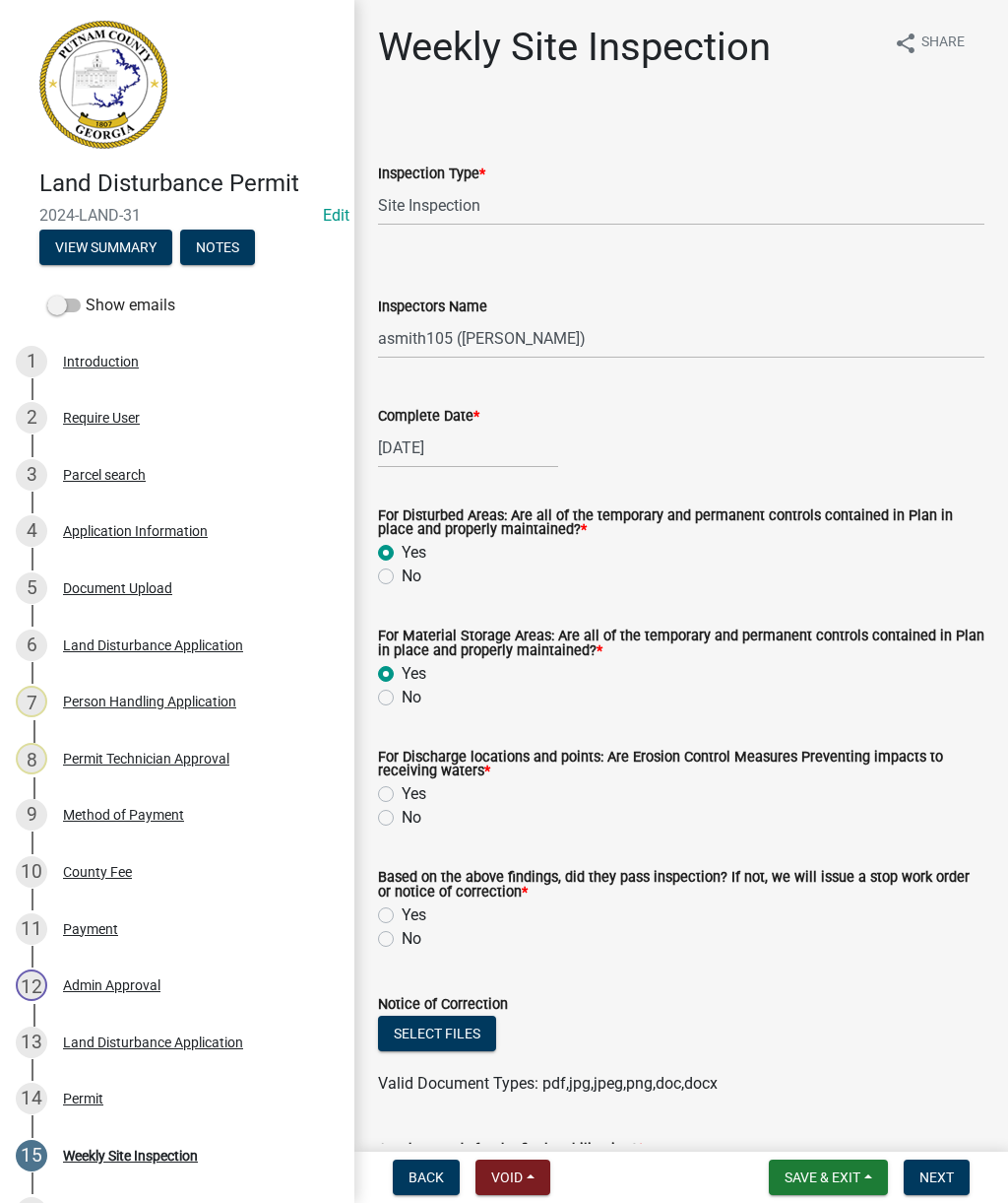
radio input "true"
click at [402, 798] on label "Yes" at bounding box center [414, 794] width 25 height 24
click at [402, 795] on input "Yes" at bounding box center [408, 788] width 13 height 13
radio input "true"
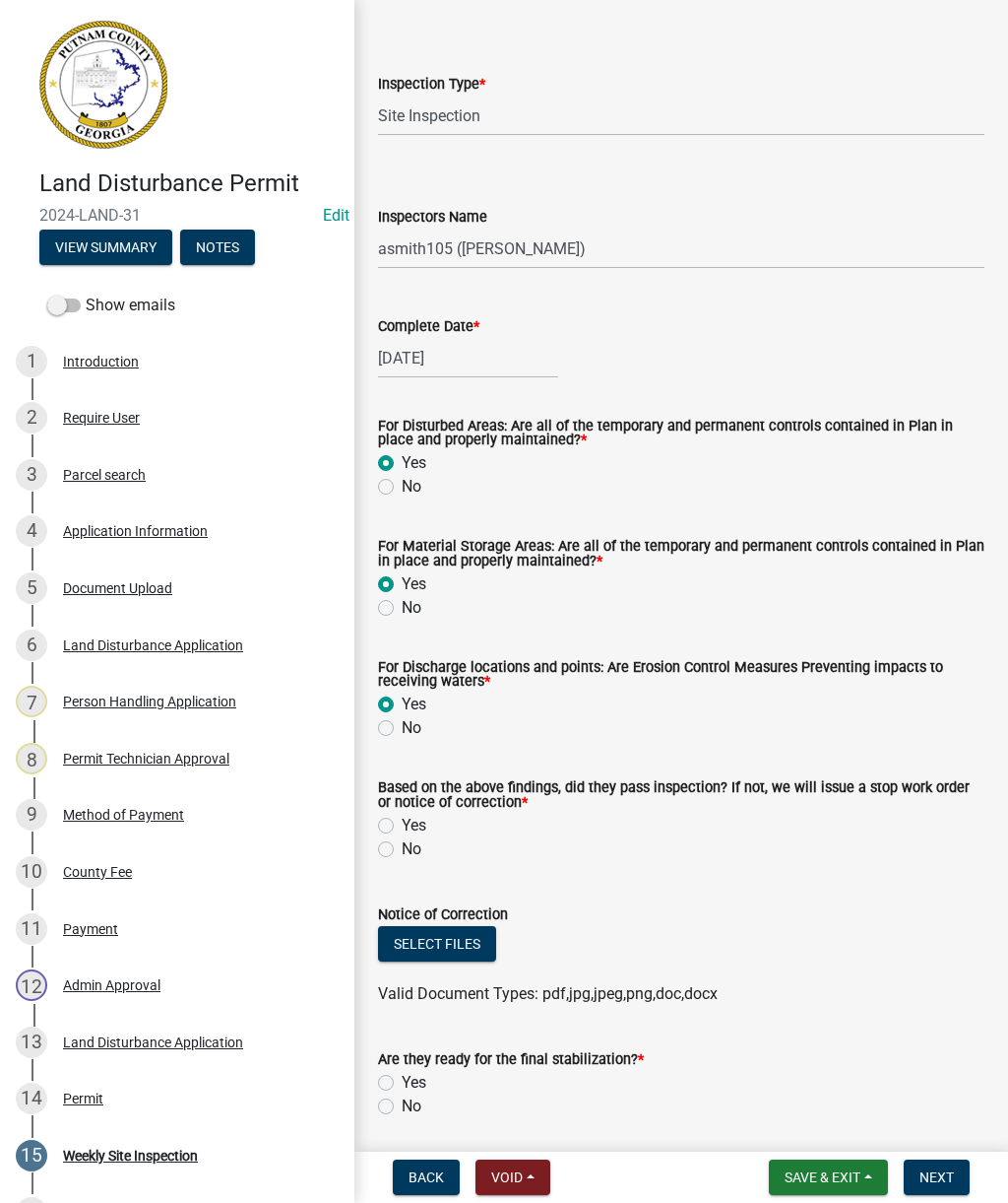
scroll to position [123, 0]
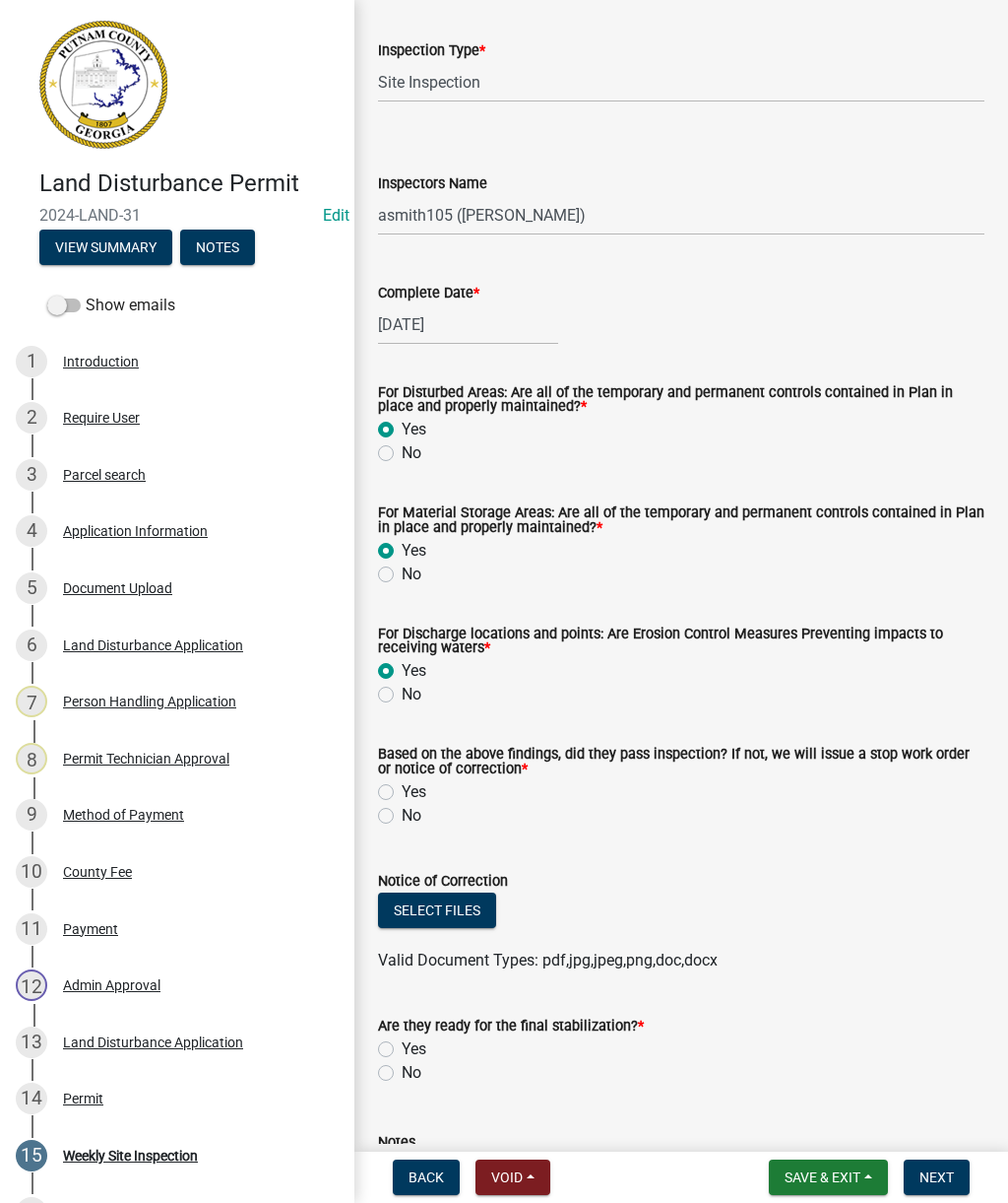
click at [402, 786] on label "Yes" at bounding box center [414, 792] width 25 height 24
click at [402, 786] on input "Yes" at bounding box center [408, 786] width 13 height 13
radio input "true"
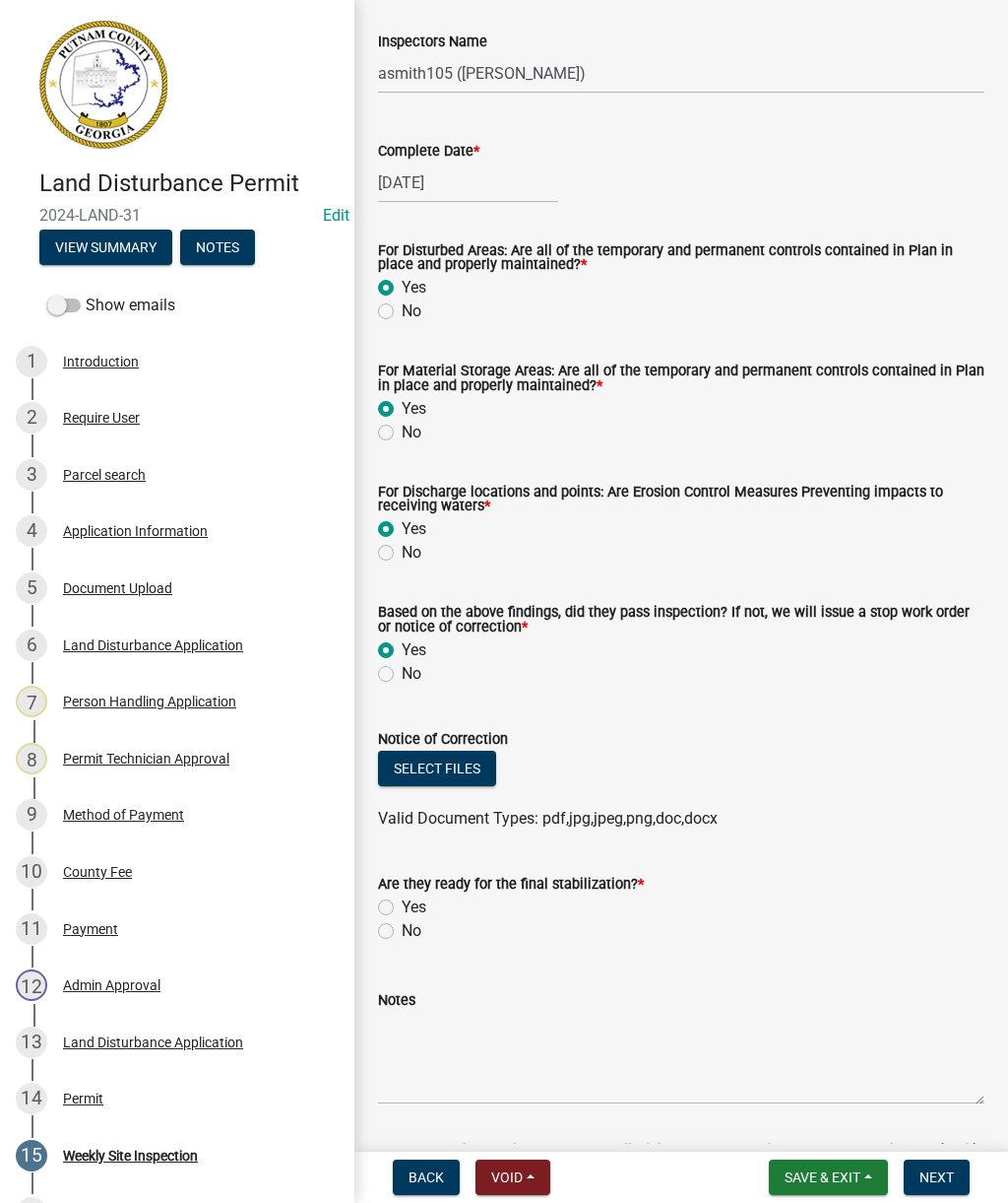
scroll to position [270, 0]
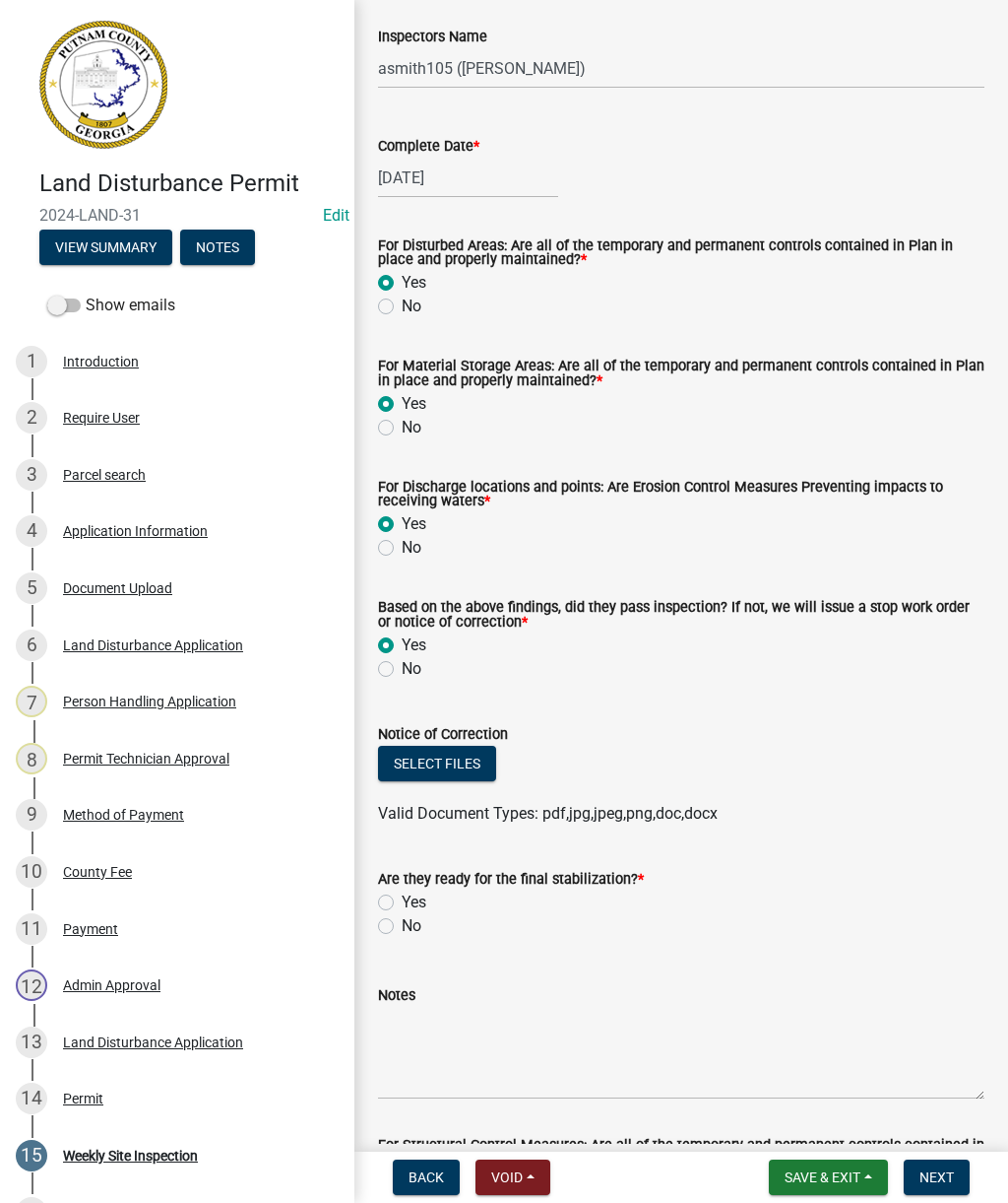
click at [402, 903] on label "Yes" at bounding box center [414, 902] width 25 height 24
click at [402, 903] on input "Yes" at bounding box center [408, 896] width 13 height 13
radio input "true"
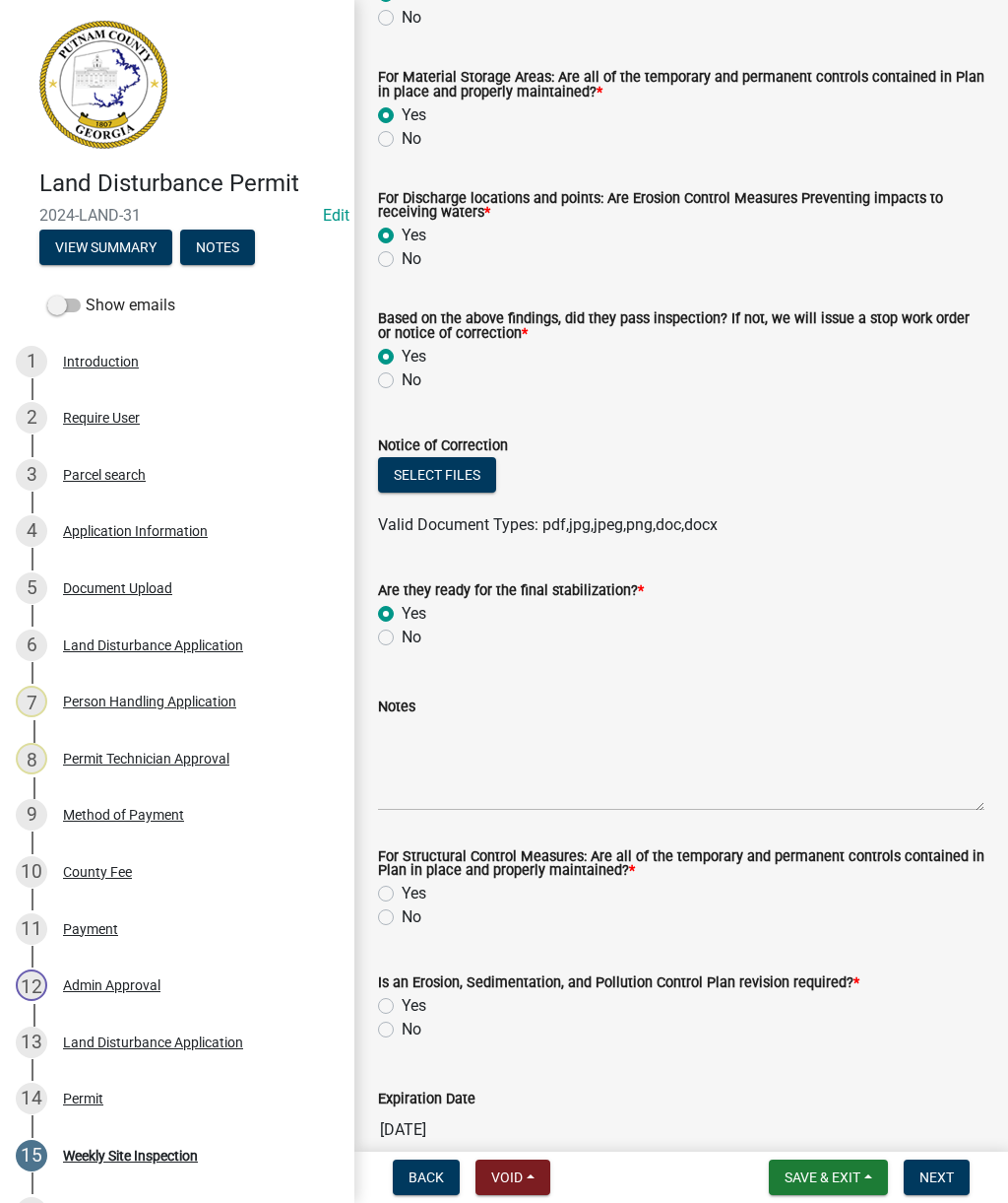
scroll to position [575, 0]
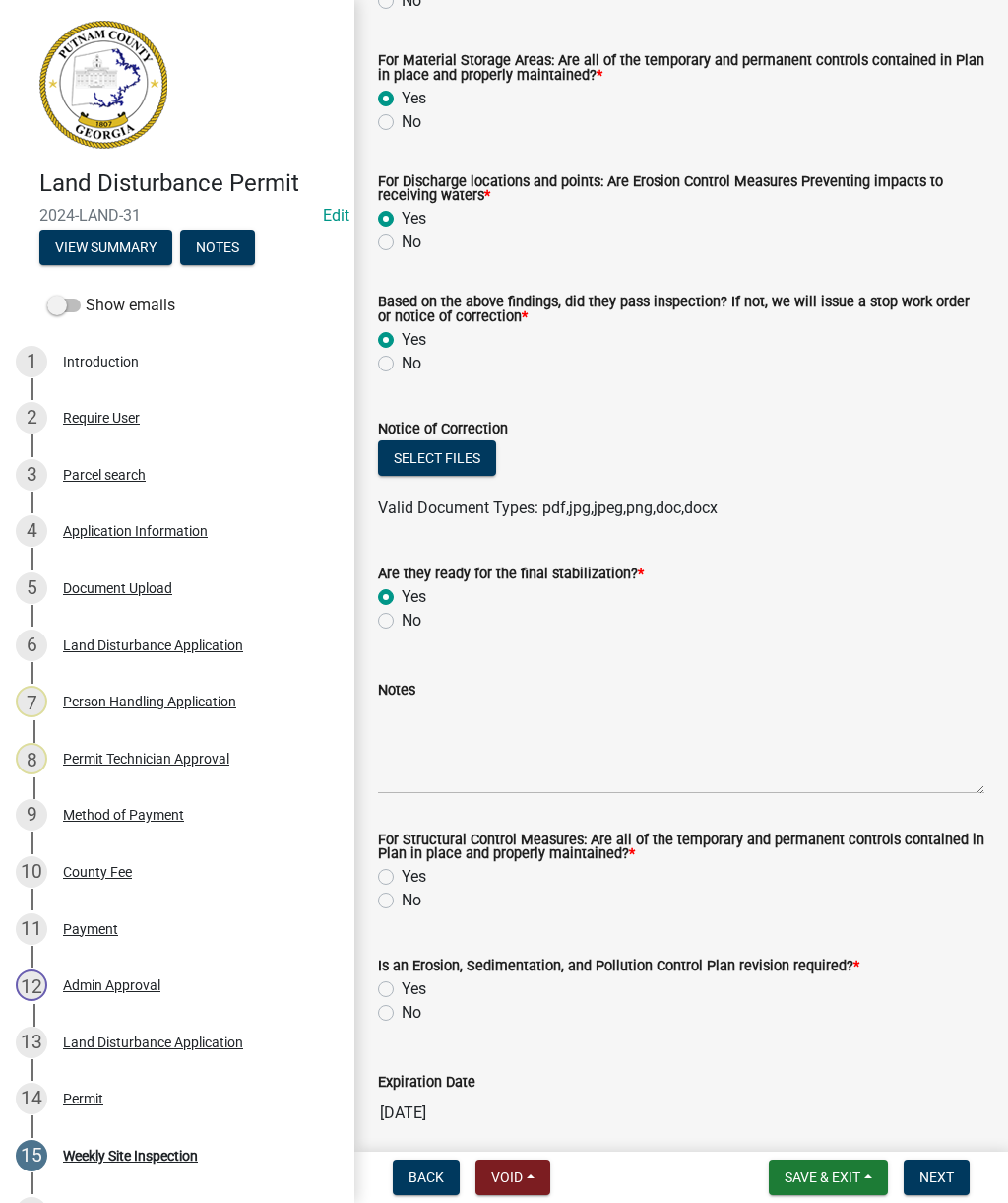
click at [402, 872] on label "Yes" at bounding box center [414, 876] width 25 height 24
click at [402, 872] on input "Yes" at bounding box center [408, 870] width 13 height 13
radio input "true"
click at [402, 985] on label "Yes" at bounding box center [414, 988] width 25 height 24
click at [402, 985] on input "Yes" at bounding box center [408, 982] width 13 height 13
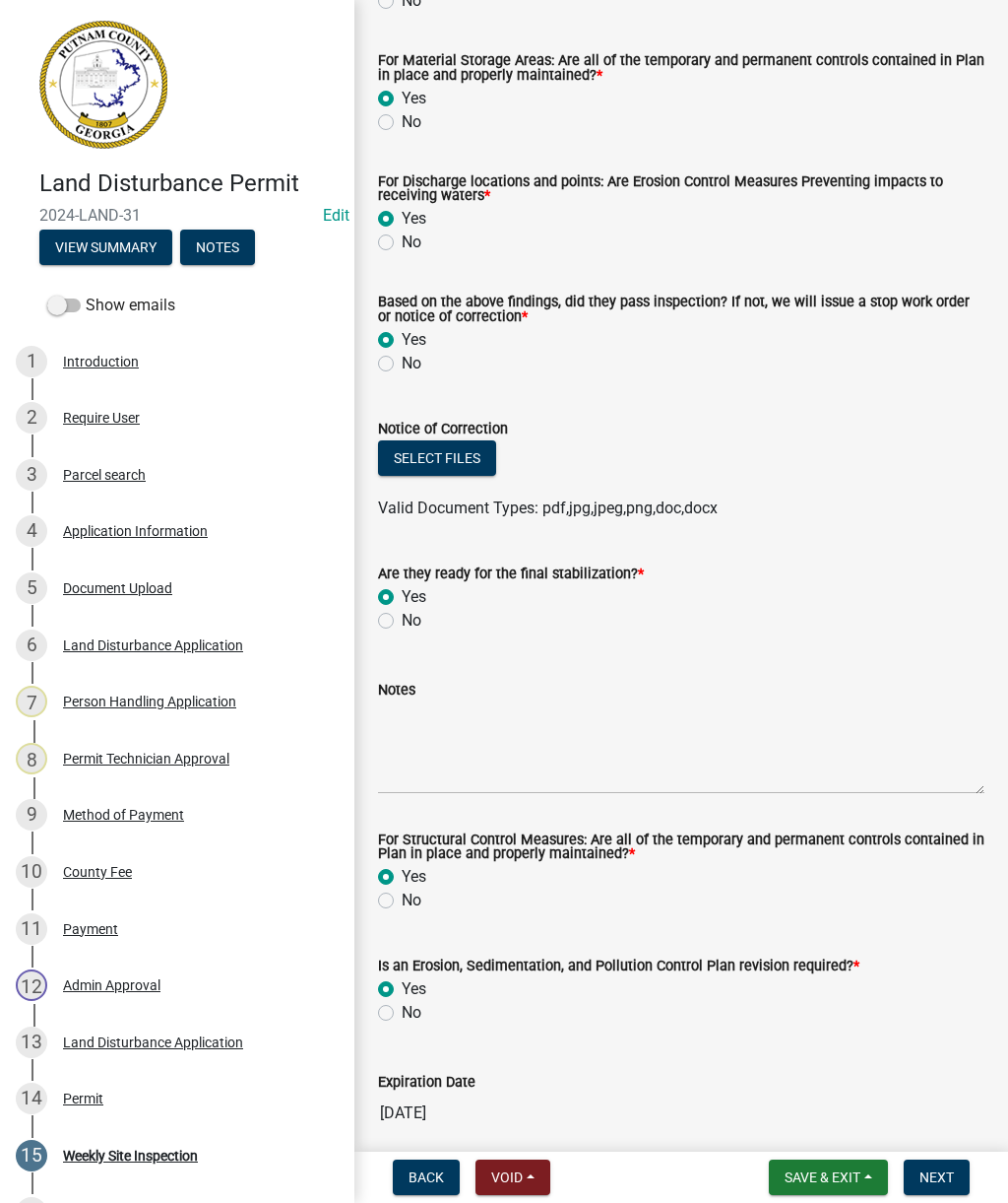
radio input "true"
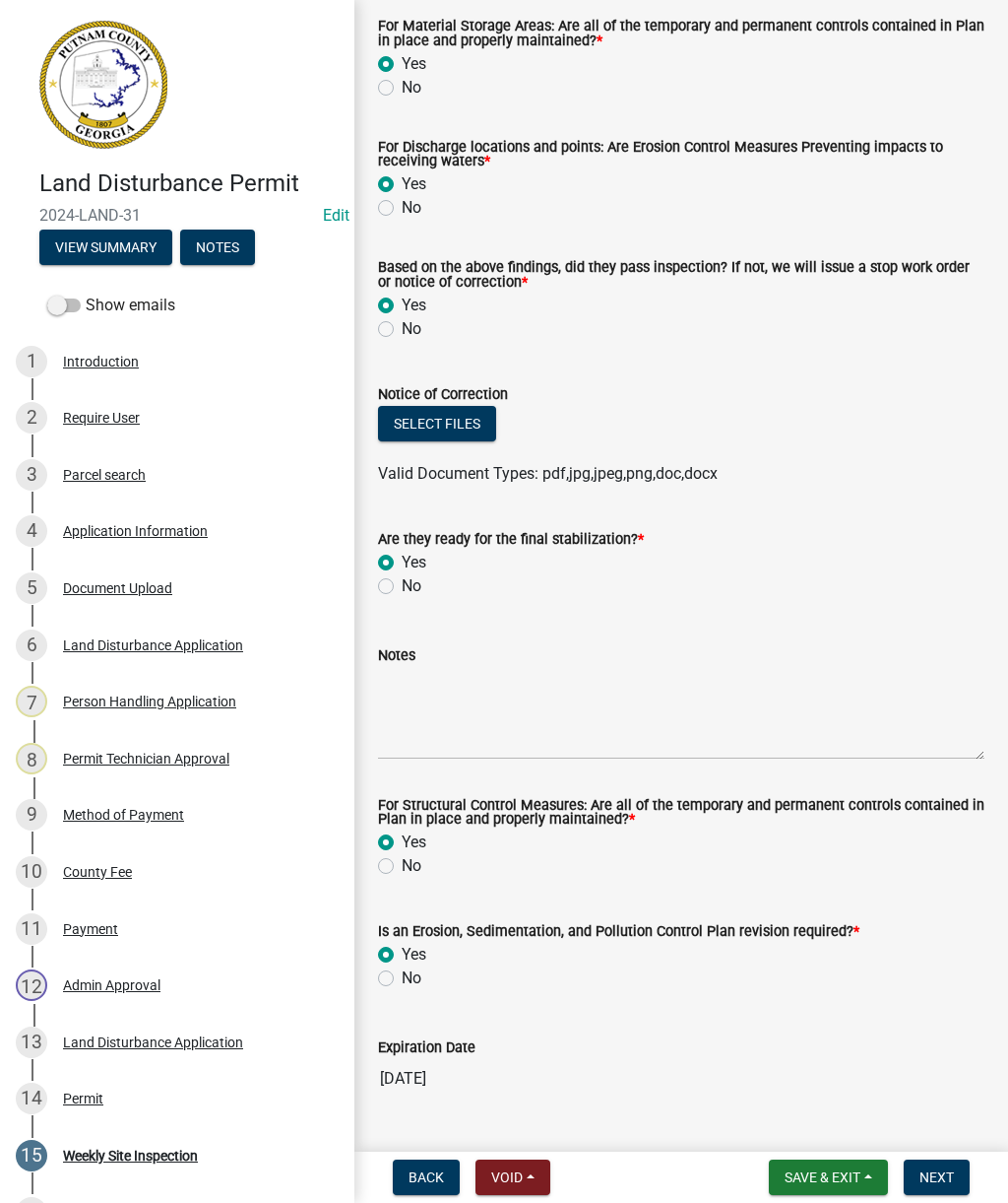
scroll to position [602, 0]
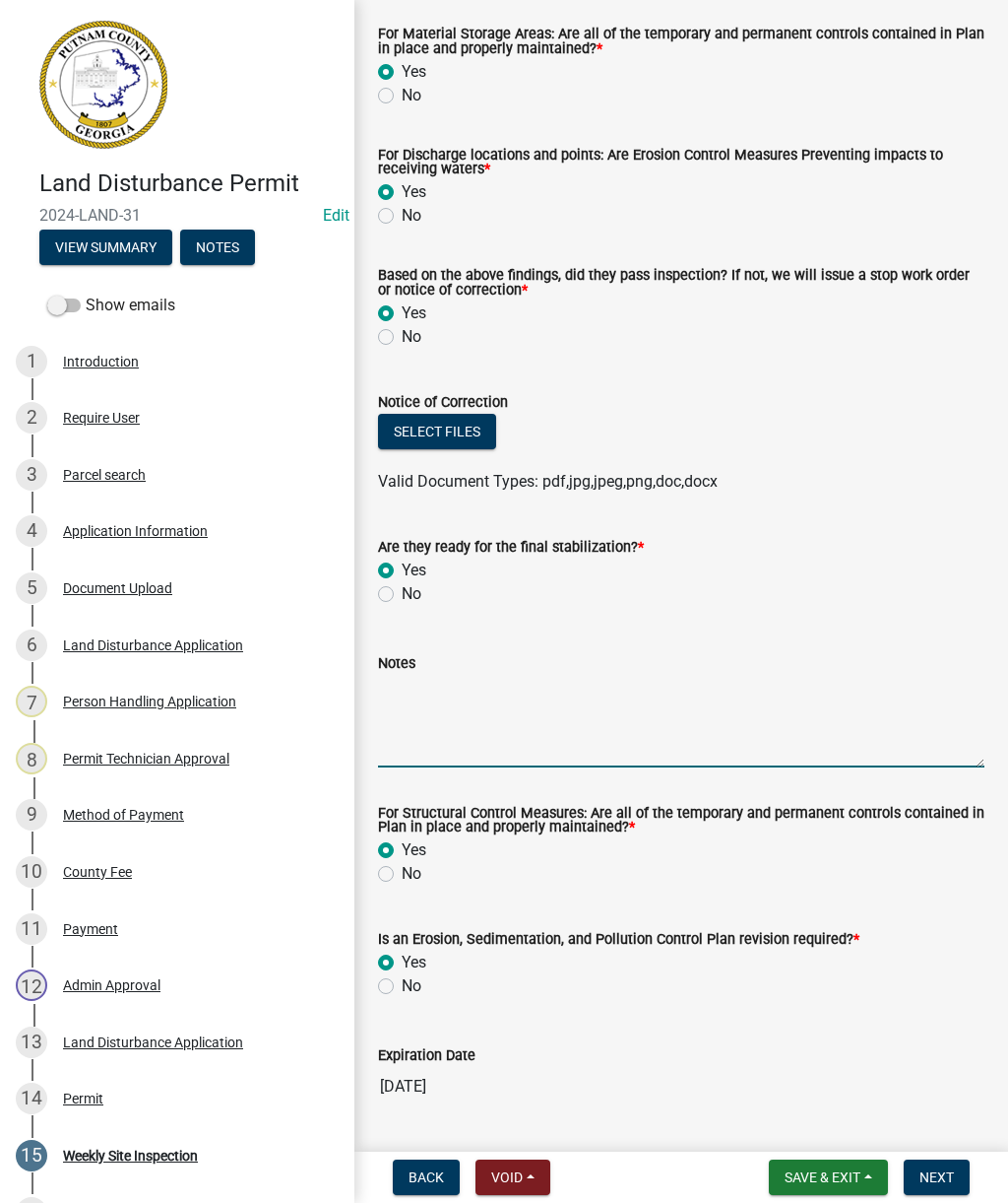
click at [448, 724] on textarea "Notes" at bounding box center [681, 720] width 607 height 92
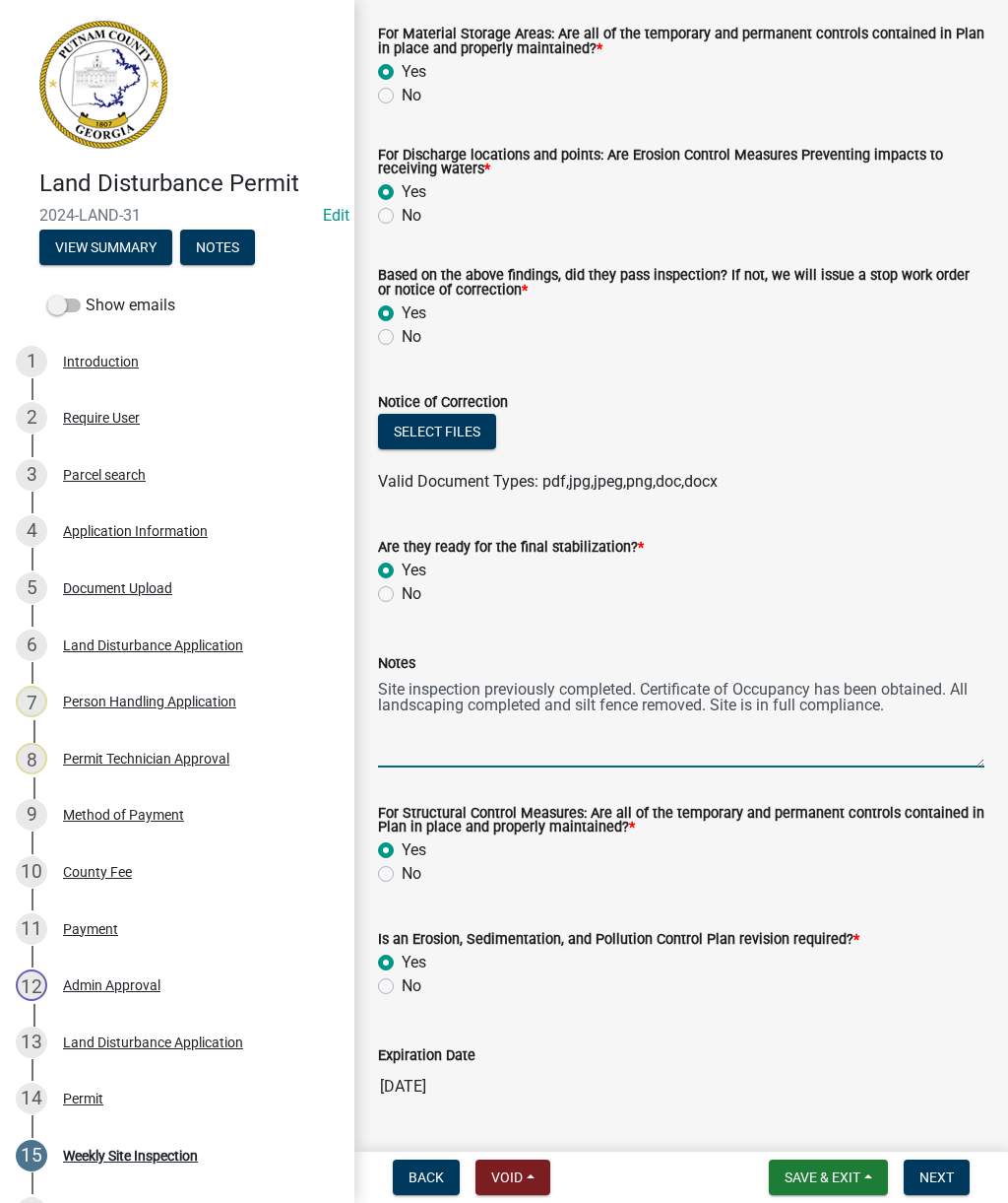
click at [542, 710] on textarea "Site inspection previously completed. Certificate of Occupancy has been obtaine…" at bounding box center [681, 720] width 607 height 92
click at [549, 727] on textarea "Site inspection previously completed. Certificate of Occupancy has been obtaine…" at bounding box center [681, 720] width 607 height 92
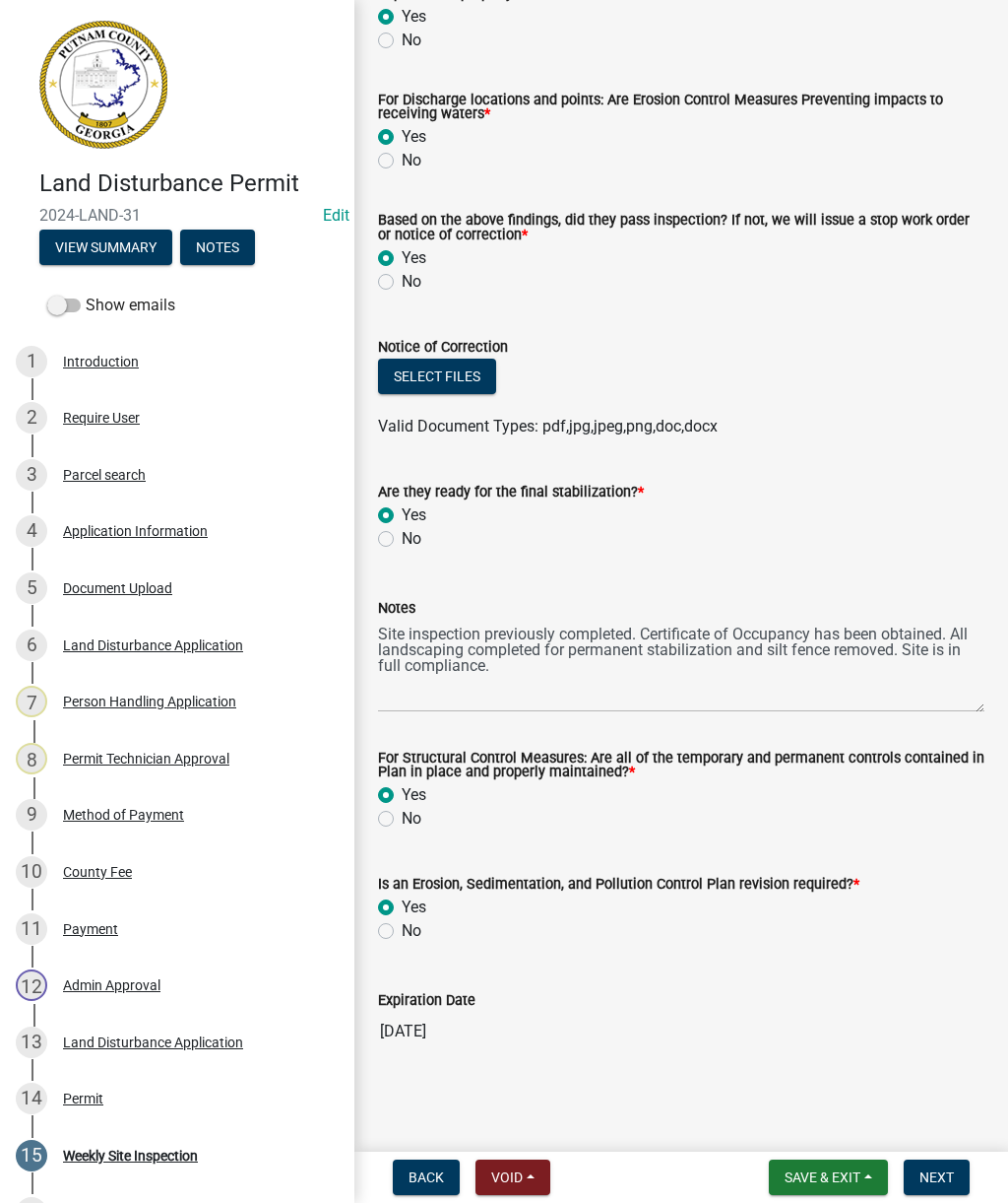
scroll to position [660, 0]
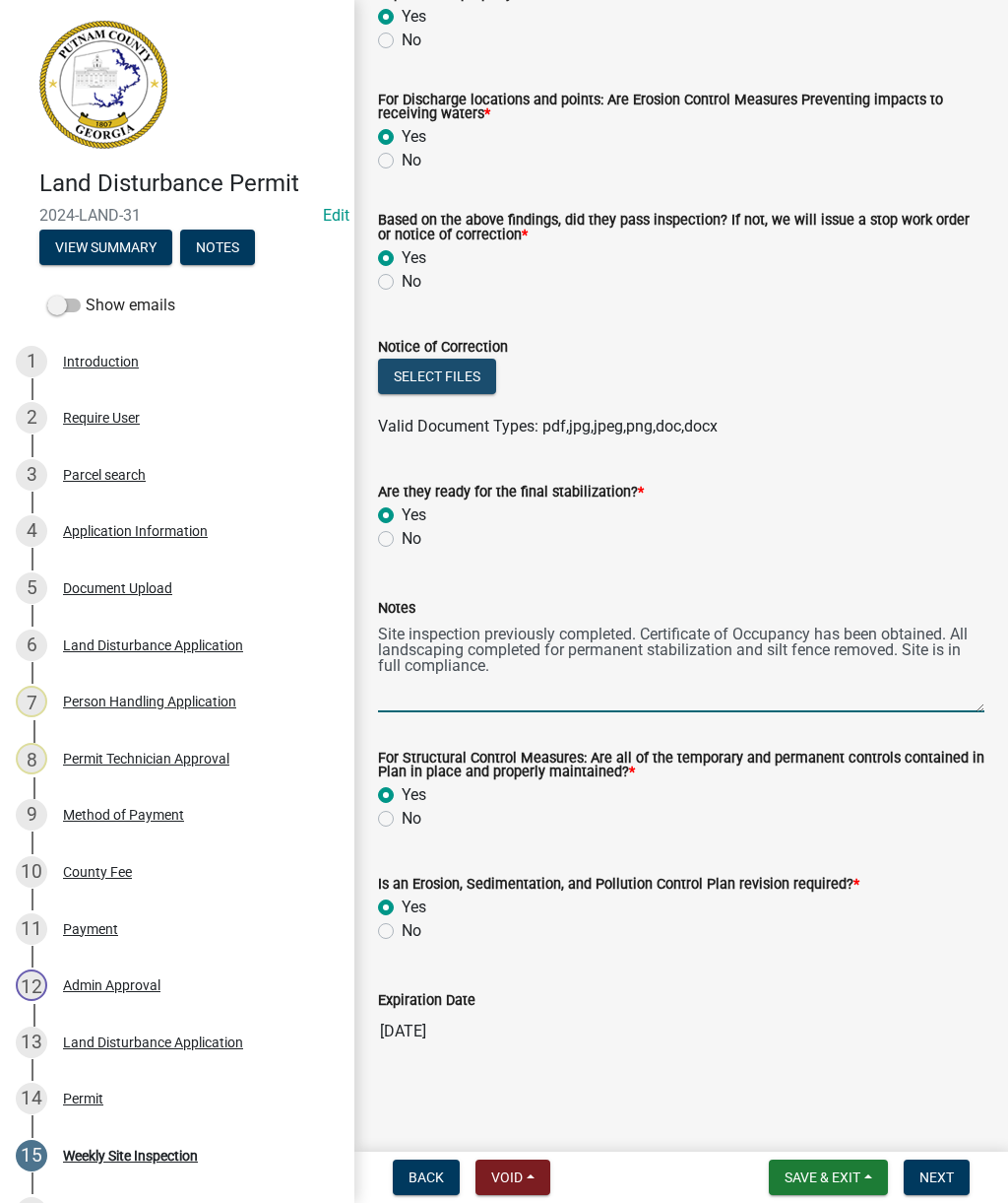
type textarea "Site inspection previously completed. Certificate of Occupancy has been obtaine…"
click at [441, 367] on button "Select files" at bounding box center [437, 376] width 118 height 36
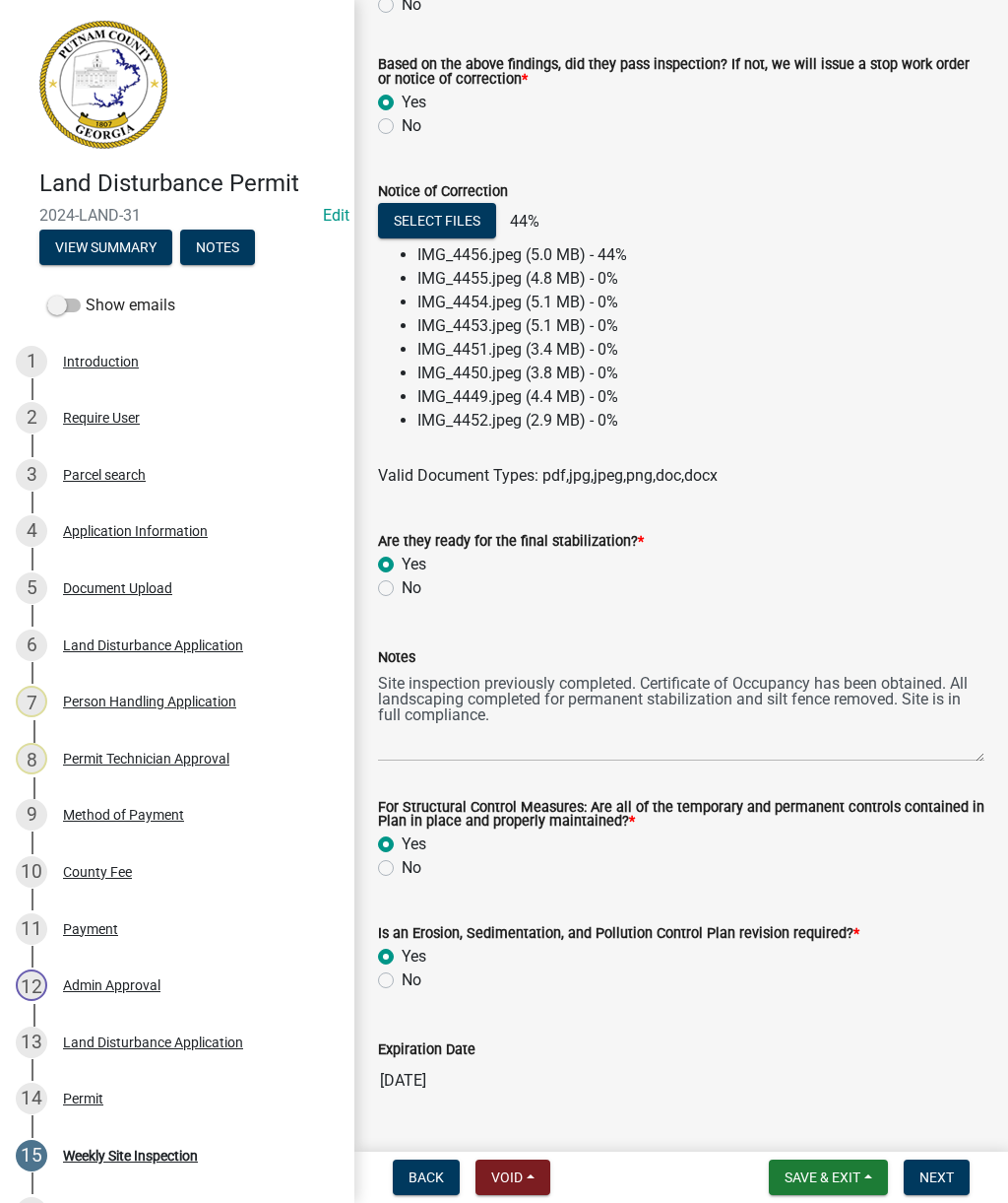
scroll to position [851, 0]
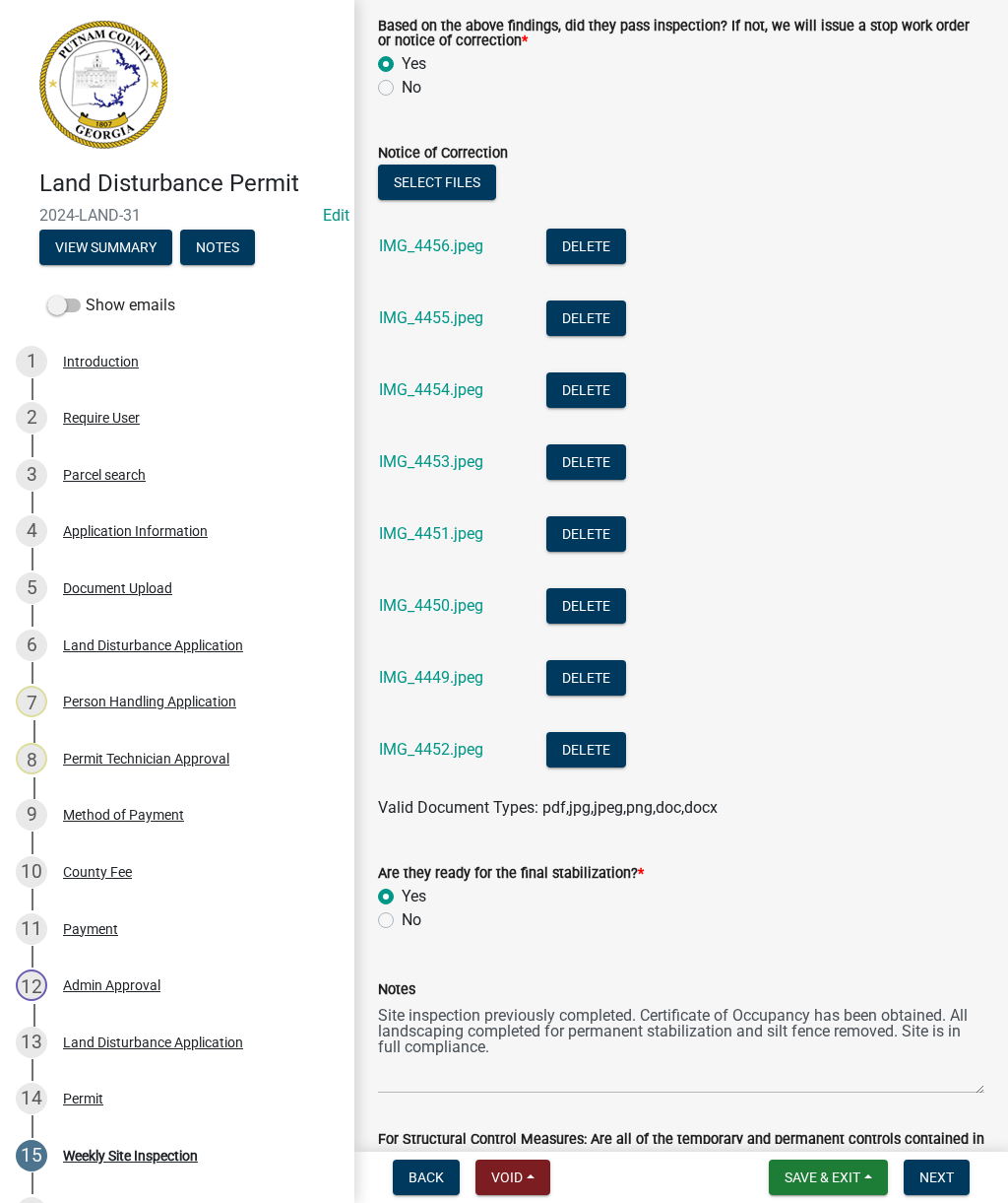
click at [951, 1170] on span "Next" at bounding box center [936, 1177] width 35 height 16
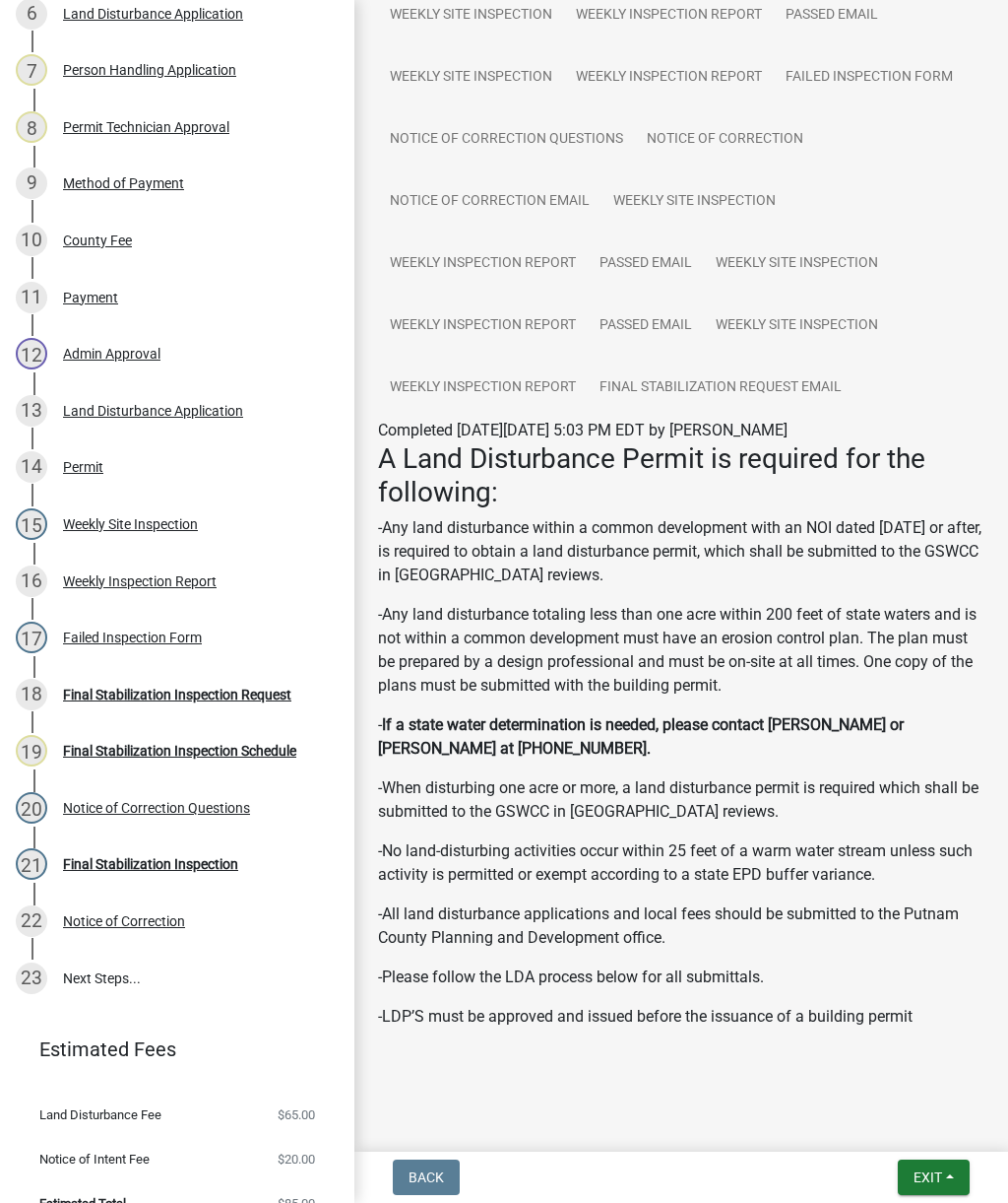
scroll to position [633, 0]
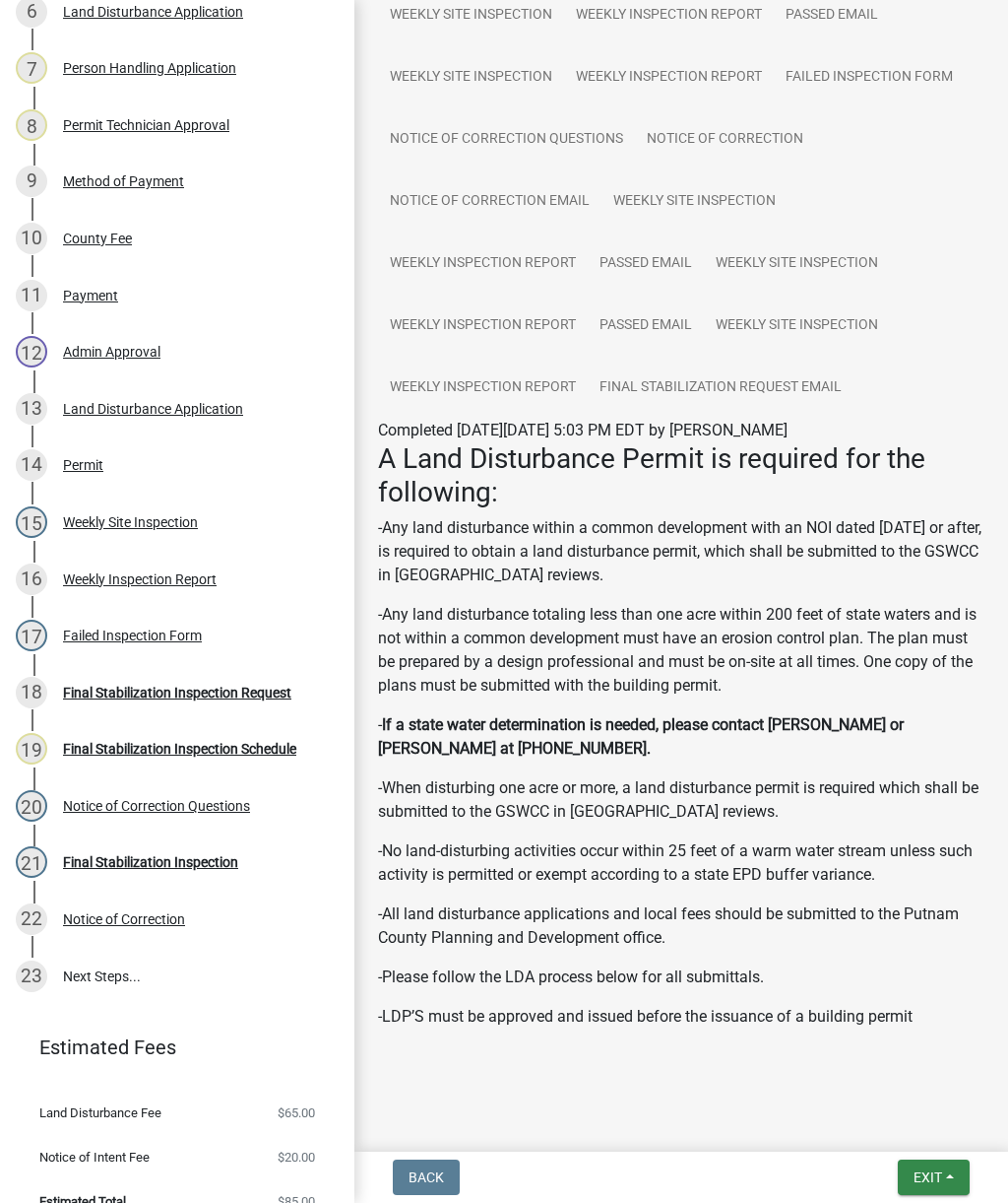
click at [935, 1171] on span "Exit" at bounding box center [928, 1177] width 29 height 16
click at [869, 1127] on button "Save & Exit" at bounding box center [892, 1126] width 158 height 48
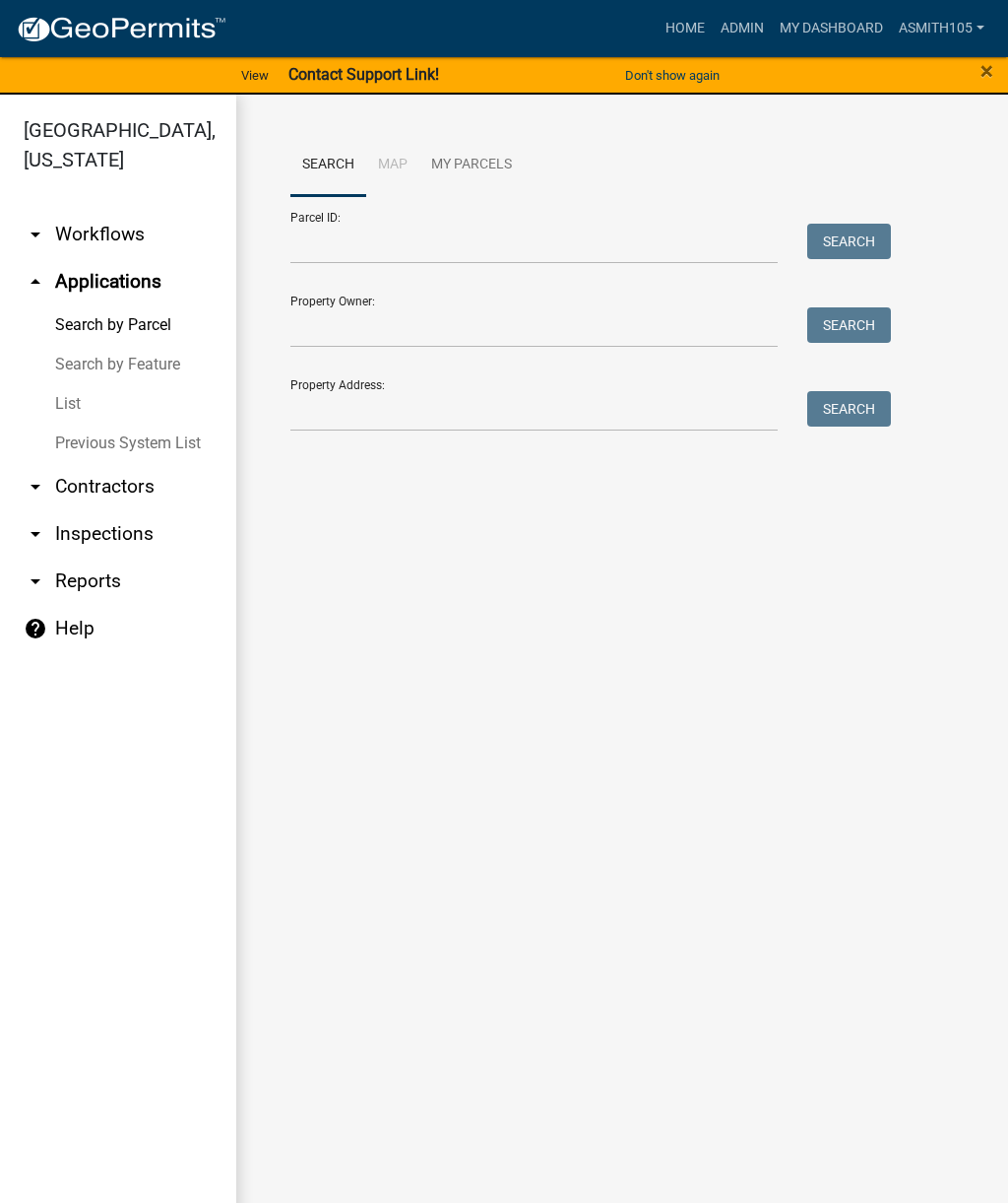
click at [42, 300] on link "arrow_drop_up Applications" at bounding box center [118, 282] width 236 height 48
click at [516, 383] on div "Property Address: Search" at bounding box center [585, 397] width 591 height 68
click at [465, 395] on input "Property Address:" at bounding box center [533, 411] width 488 height 41
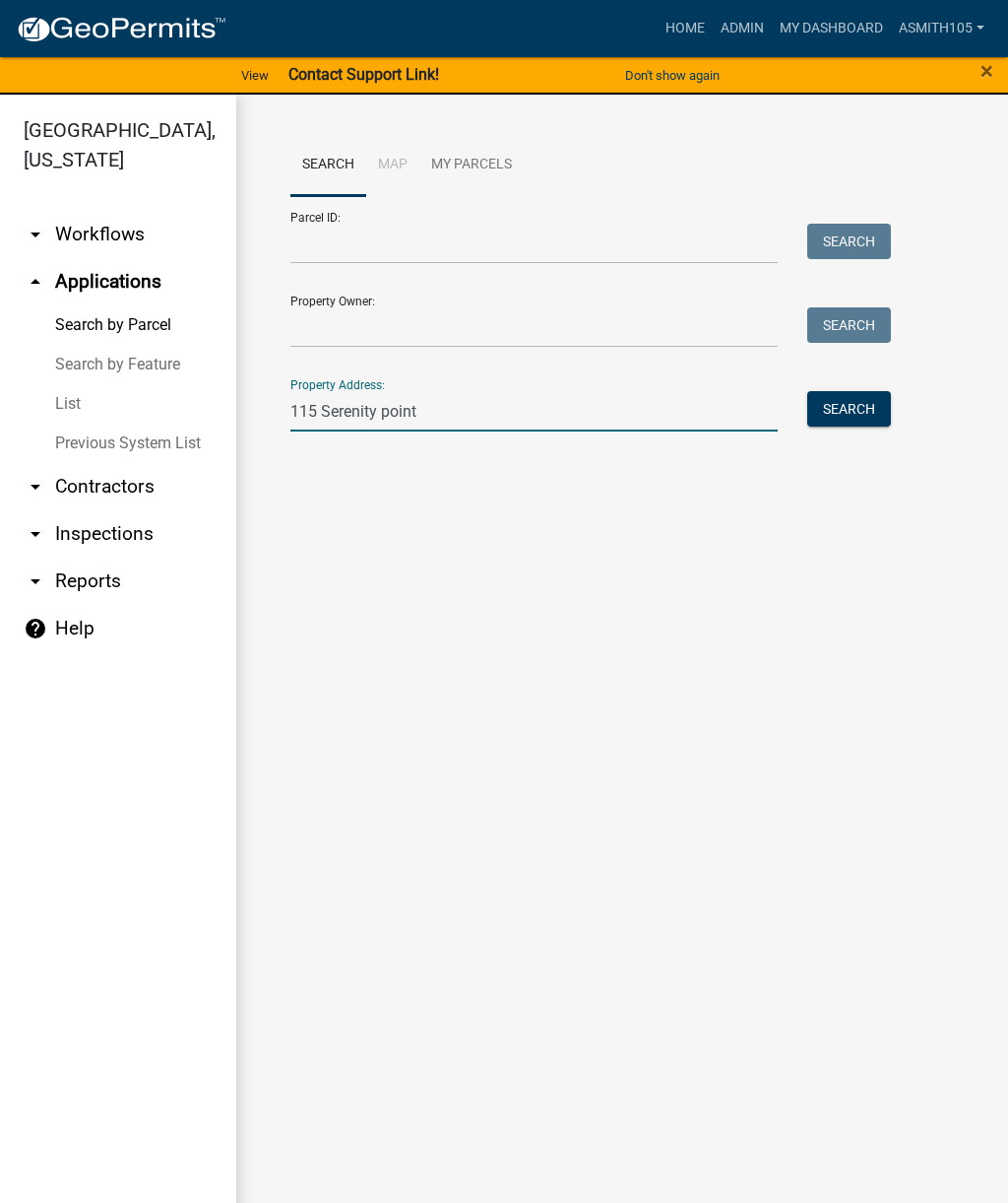
type input "115 Serenity point"
click at [824, 402] on button "Search" at bounding box center [849, 409] width 83 height 36
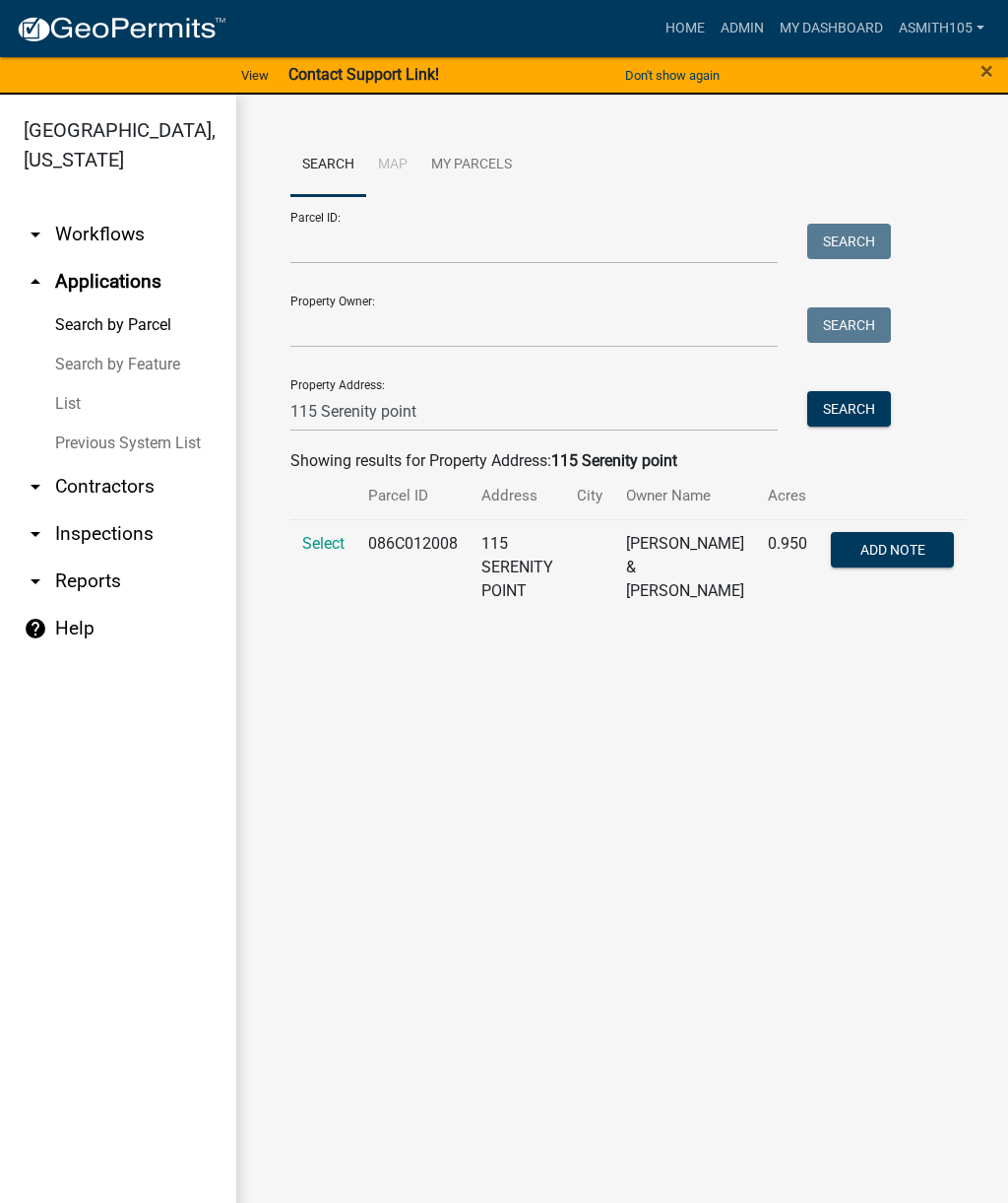
click at [312, 542] on span "Select" at bounding box center [323, 542] width 43 height 19
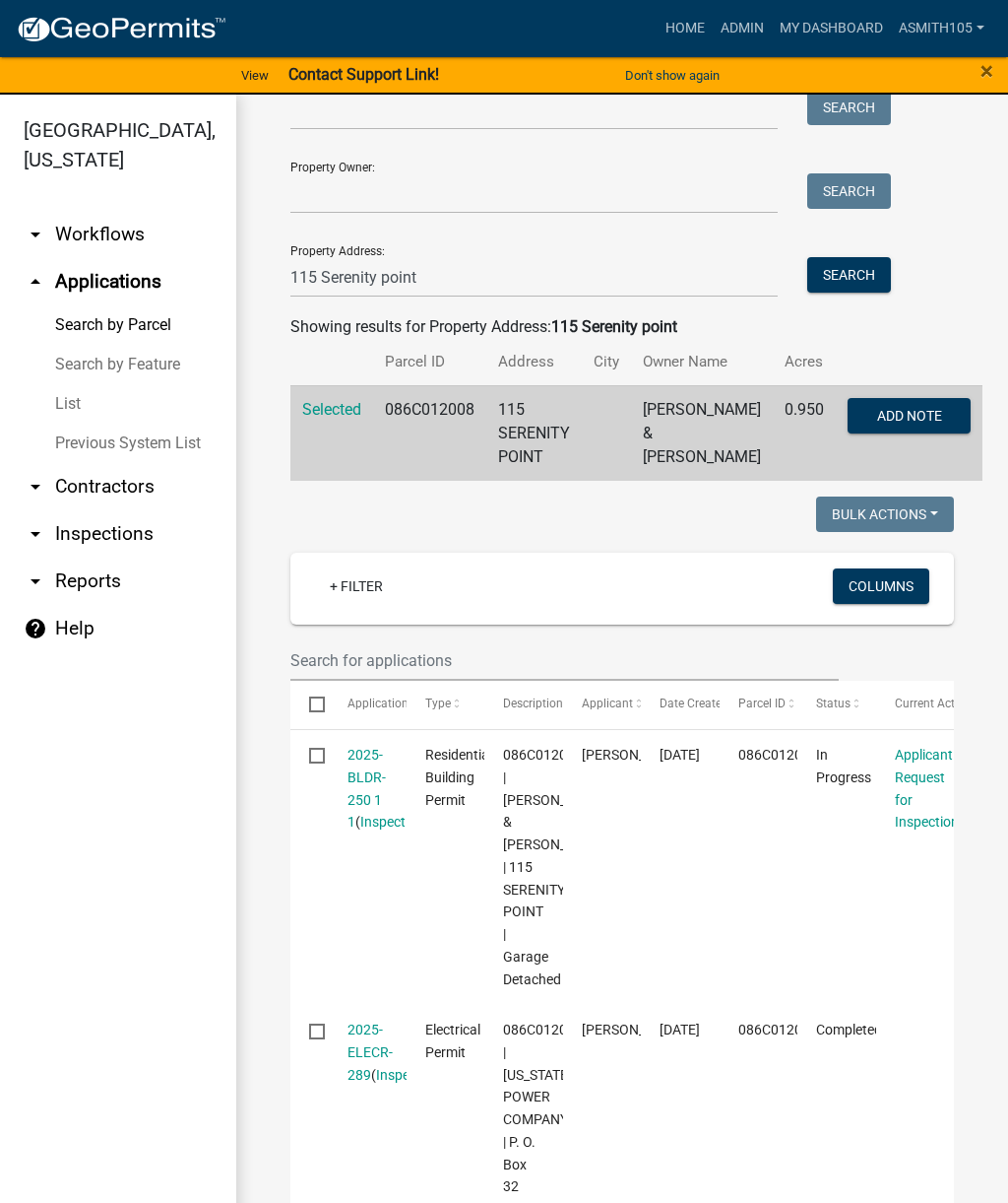
scroll to position [144, 0]
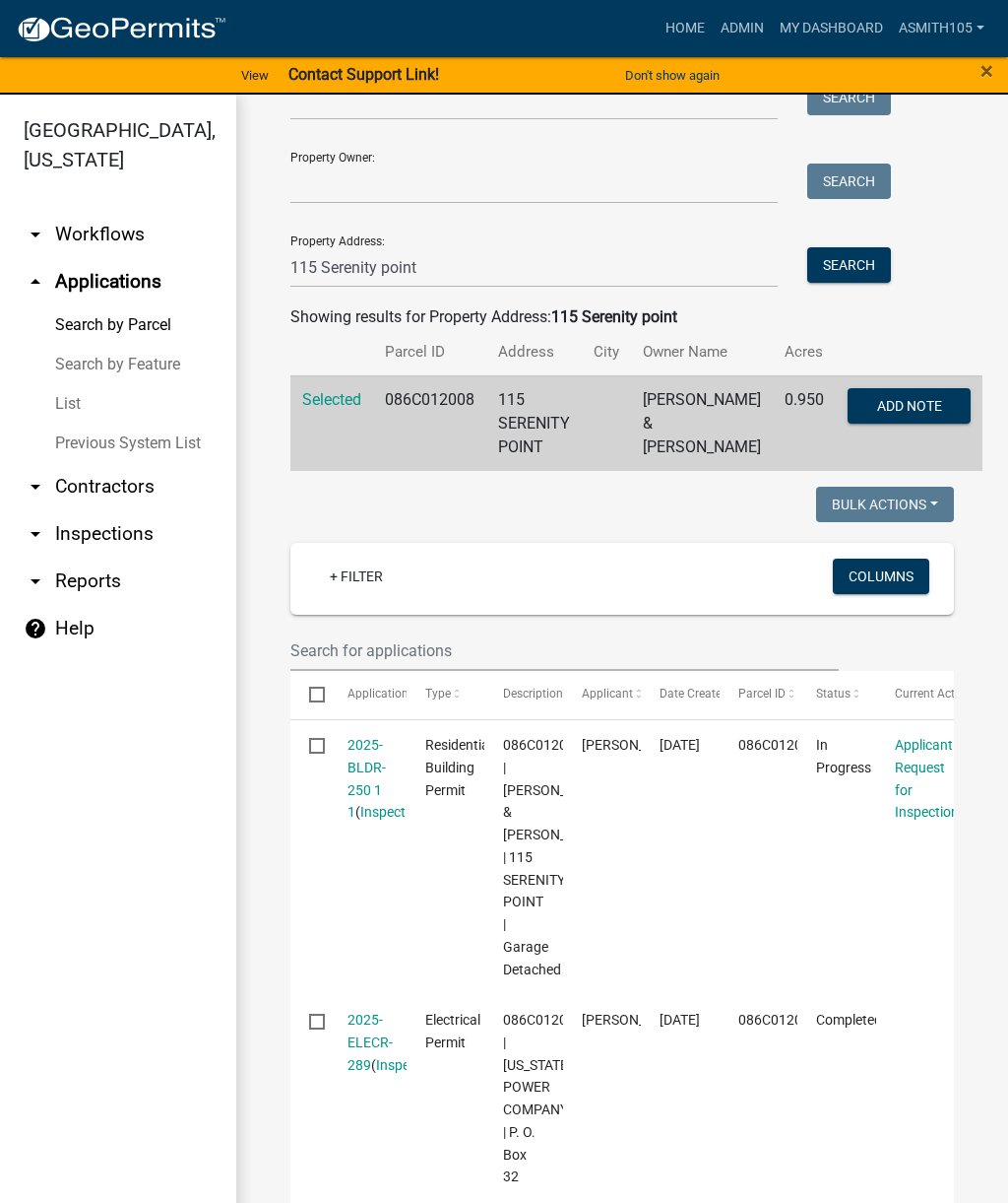
click at [333, 780] on datatable-body-cell "2025-BLDR-250 1 1 ( Inspections )" at bounding box center [366, 857] width 77 height 275
click at [322, 750] on input "checkbox" at bounding box center [315, 744] width 13 height 13
checkbox input "false"
click at [367, 783] on link "2025-BLDR-250 1 1" at bounding box center [366, 778] width 39 height 82
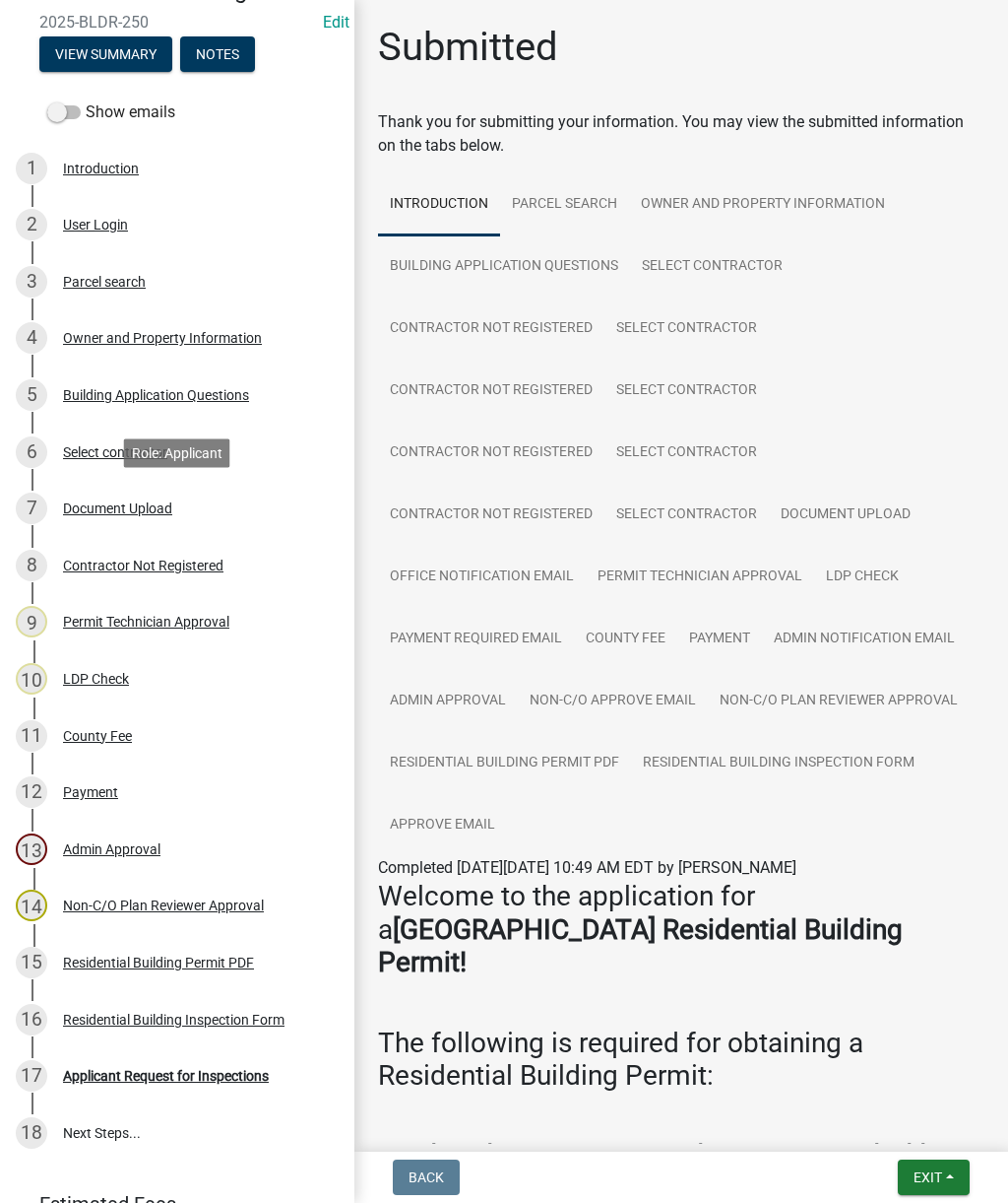
click at [99, 502] on div "Document Upload" at bounding box center [117, 509] width 109 height 14
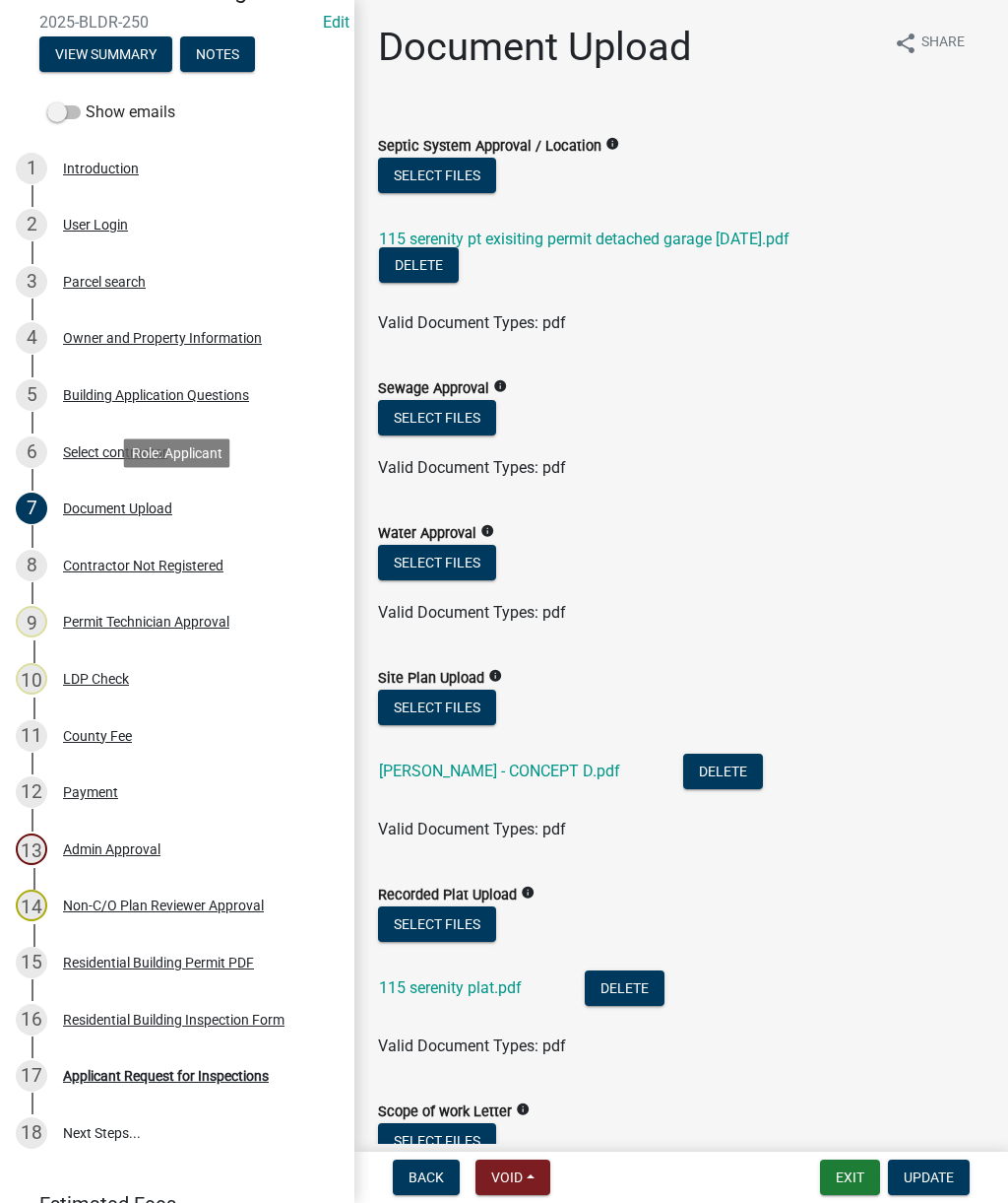
click at [102, 672] on div "LDP Check" at bounding box center [95, 678] width 66 height 14
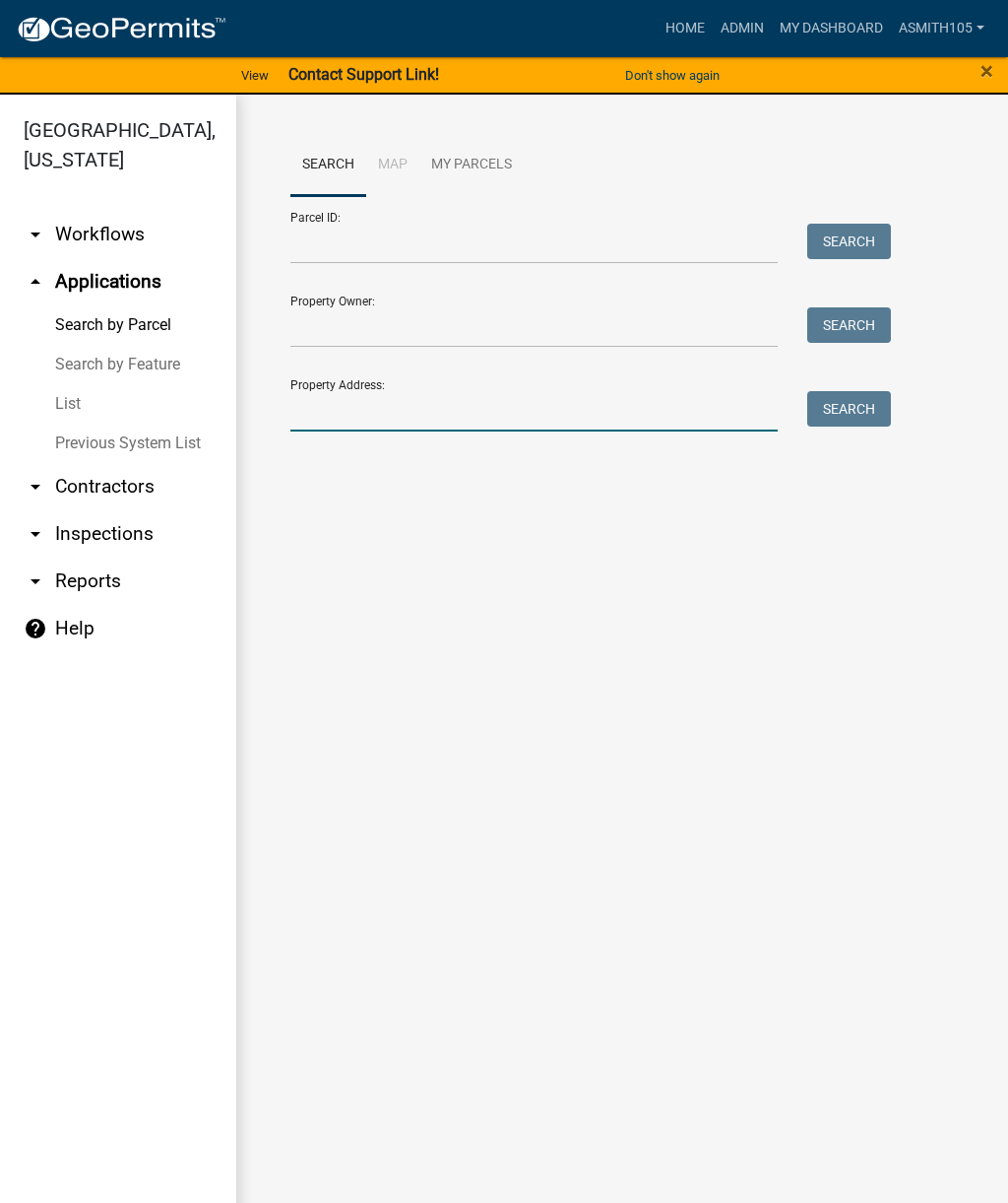
click at [570, 393] on input "Property Address:" at bounding box center [533, 411] width 488 height 41
type input "115 Serenity point"
click at [861, 400] on button "Search" at bounding box center [849, 409] width 83 height 36
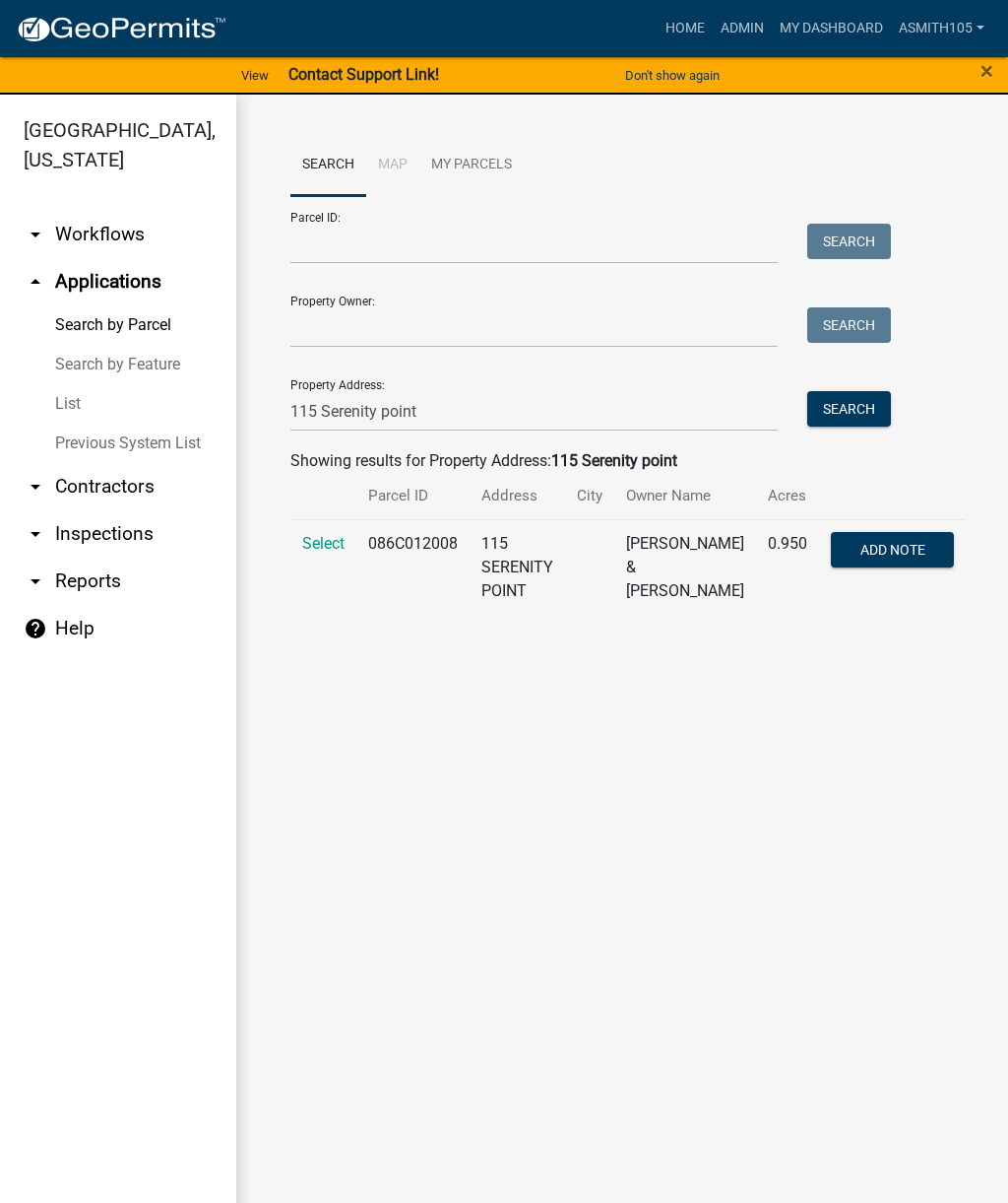
click at [535, 578] on td "115 SERENITY POINT" at bounding box center [517, 566] width 95 height 95
click at [329, 548] on span "Select" at bounding box center [323, 542] width 43 height 19
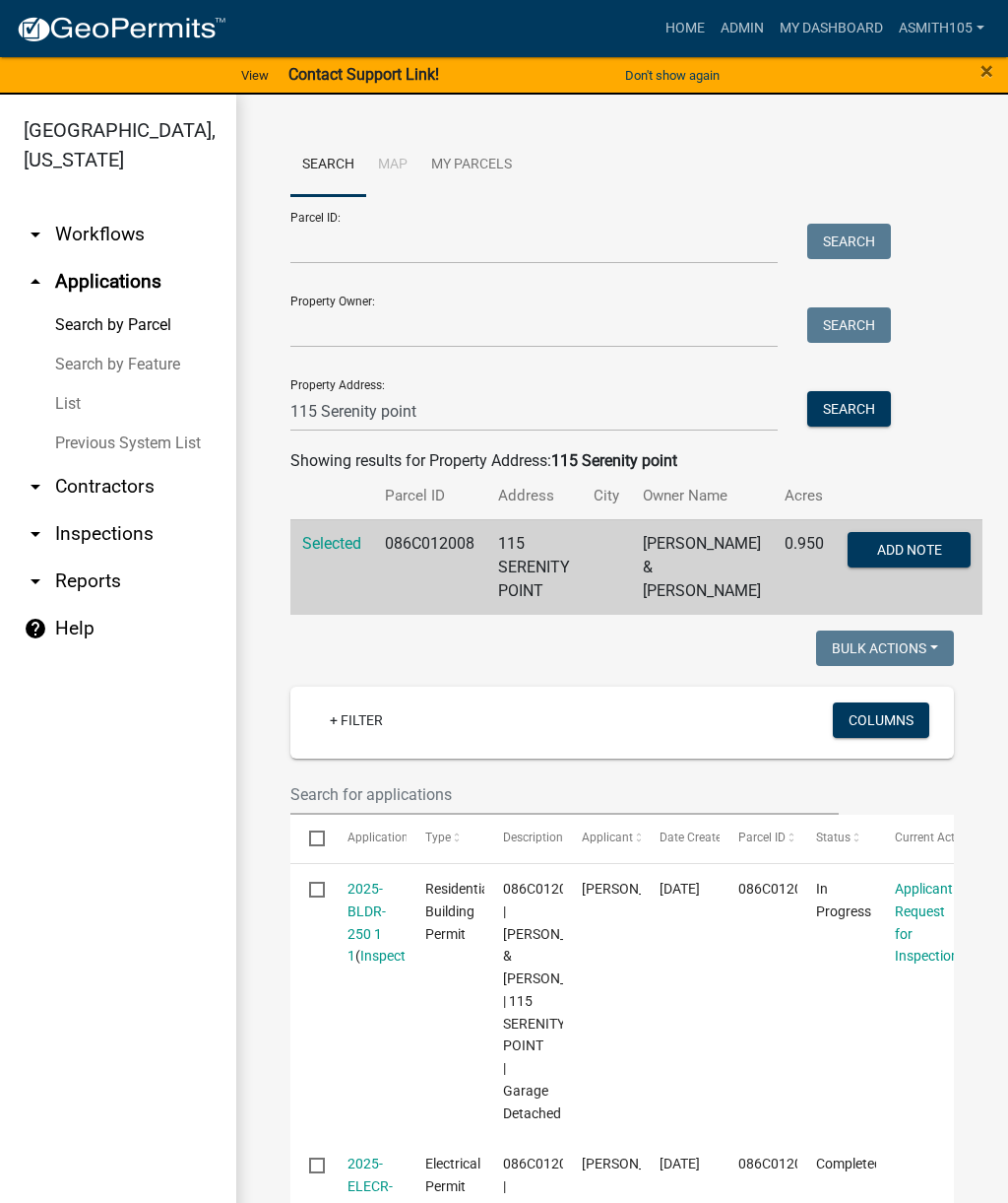
click at [128, 547] on link "arrow_drop_down Inspections" at bounding box center [118, 534] width 236 height 48
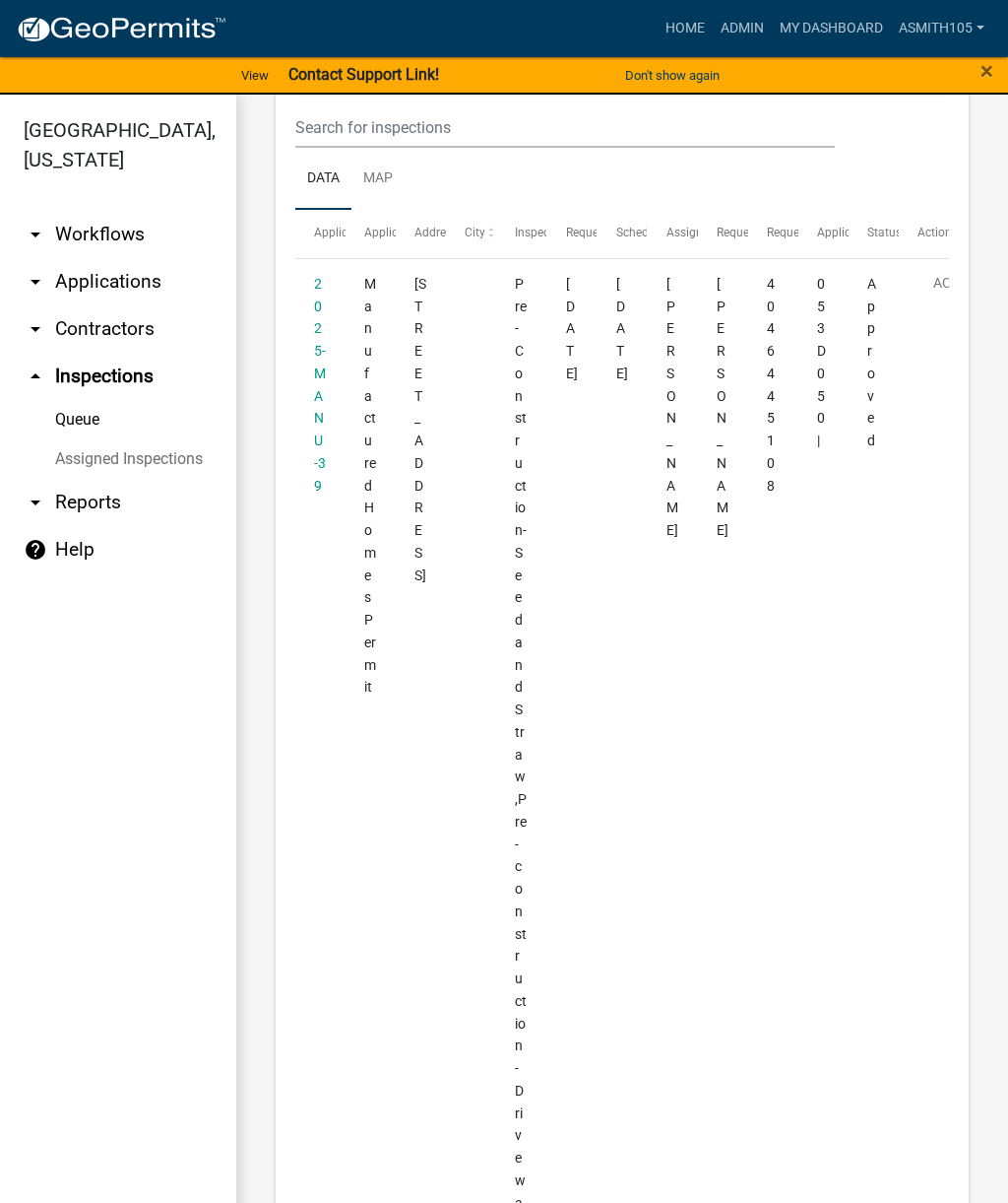
click at [151, 287] on link "arrow_drop_down Applications" at bounding box center [118, 282] width 236 height 48
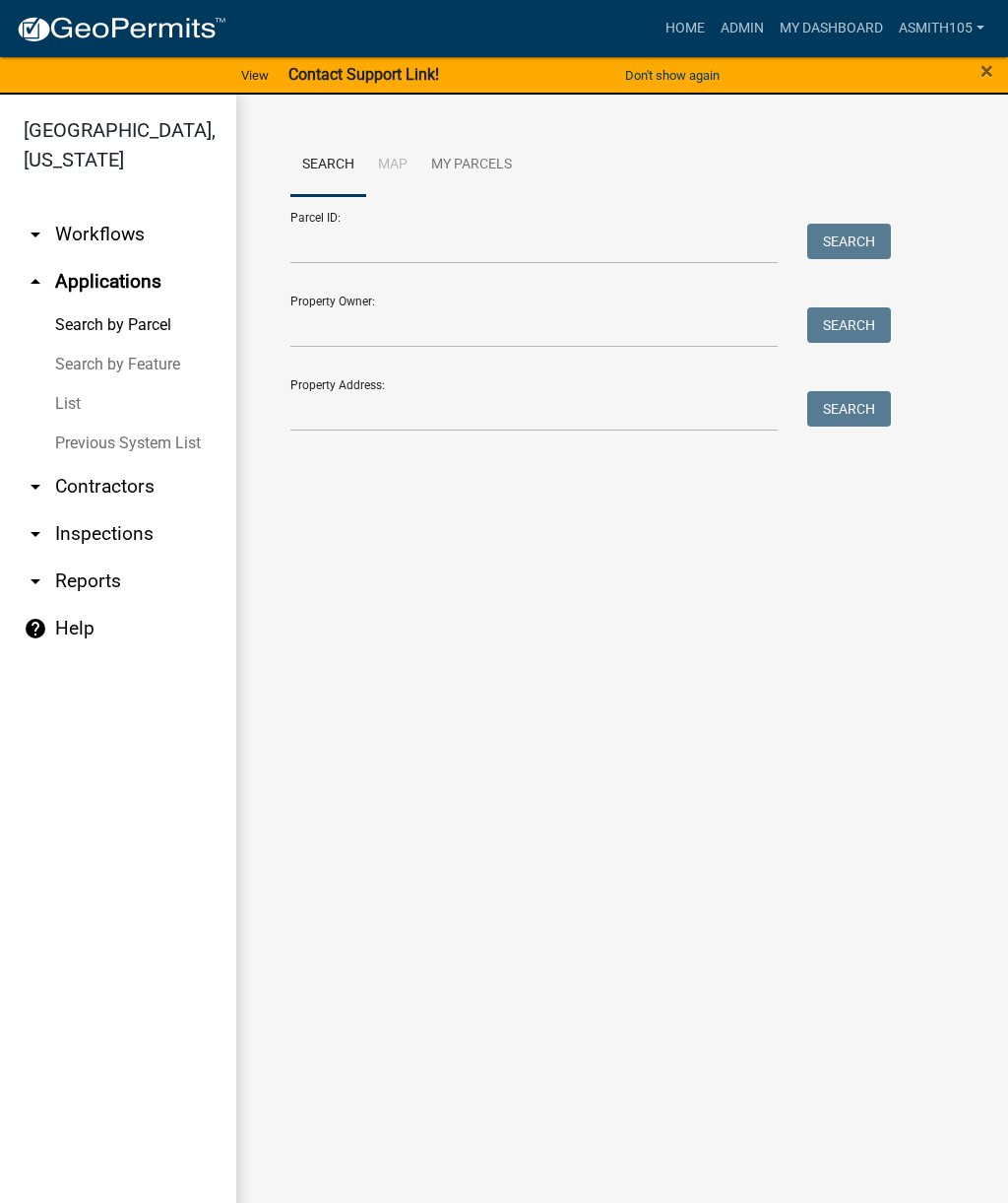
click at [127, 248] on link "arrow_drop_down Workflows" at bounding box center [118, 234] width 236 height 48
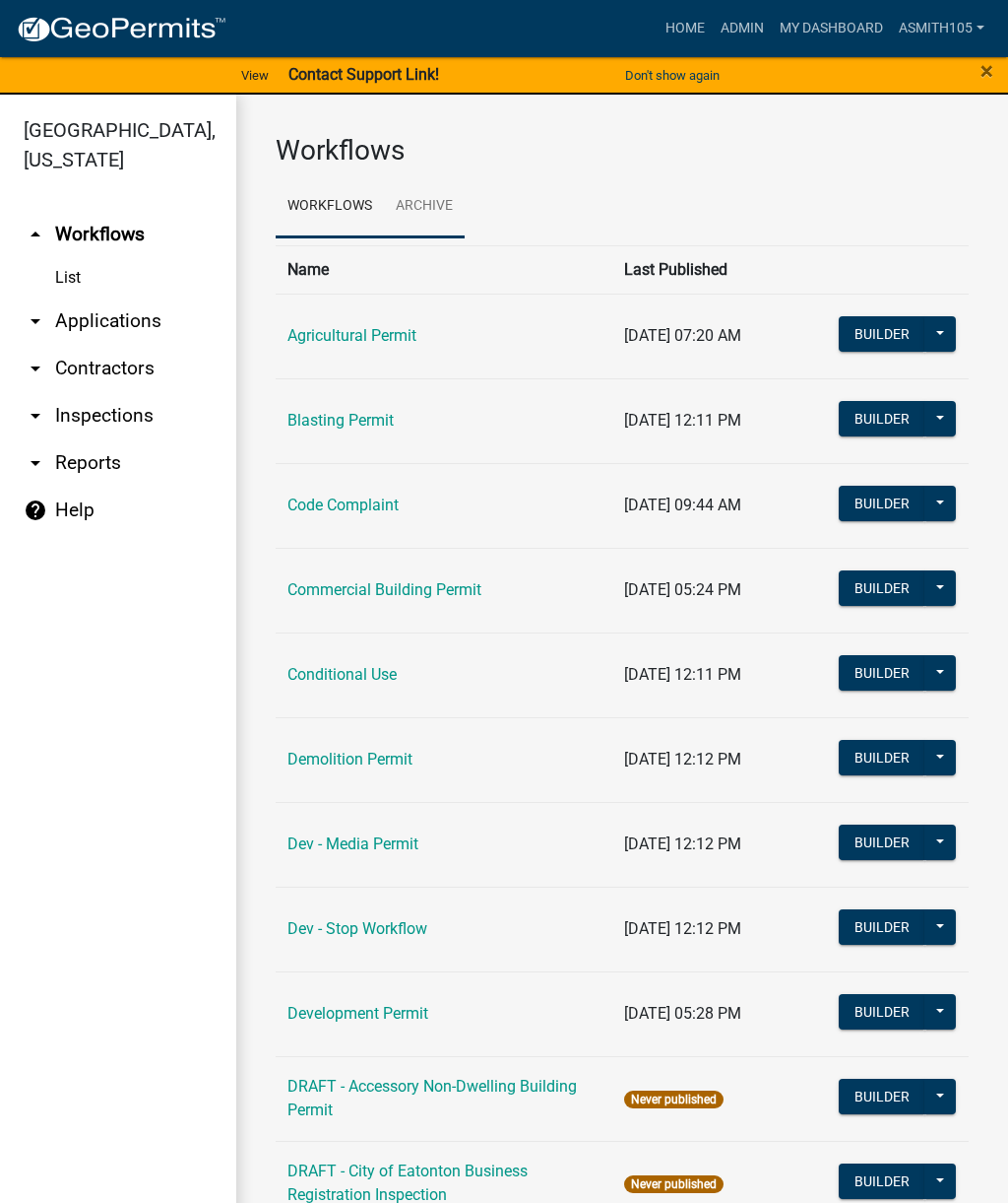
click at [426, 180] on link "Archive" at bounding box center [424, 206] width 80 height 63
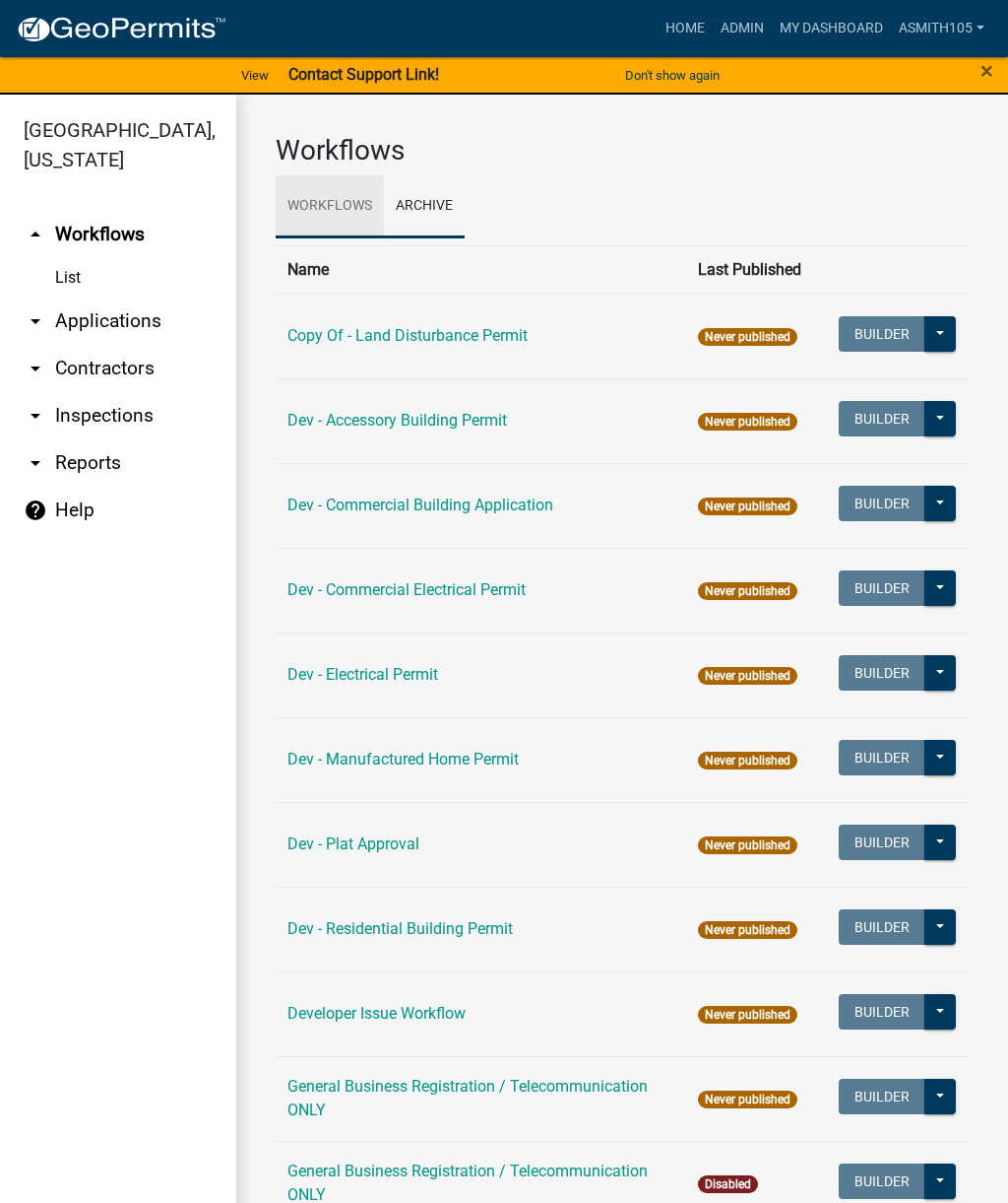
click at [309, 215] on link "Workflows" at bounding box center [330, 206] width 108 height 63
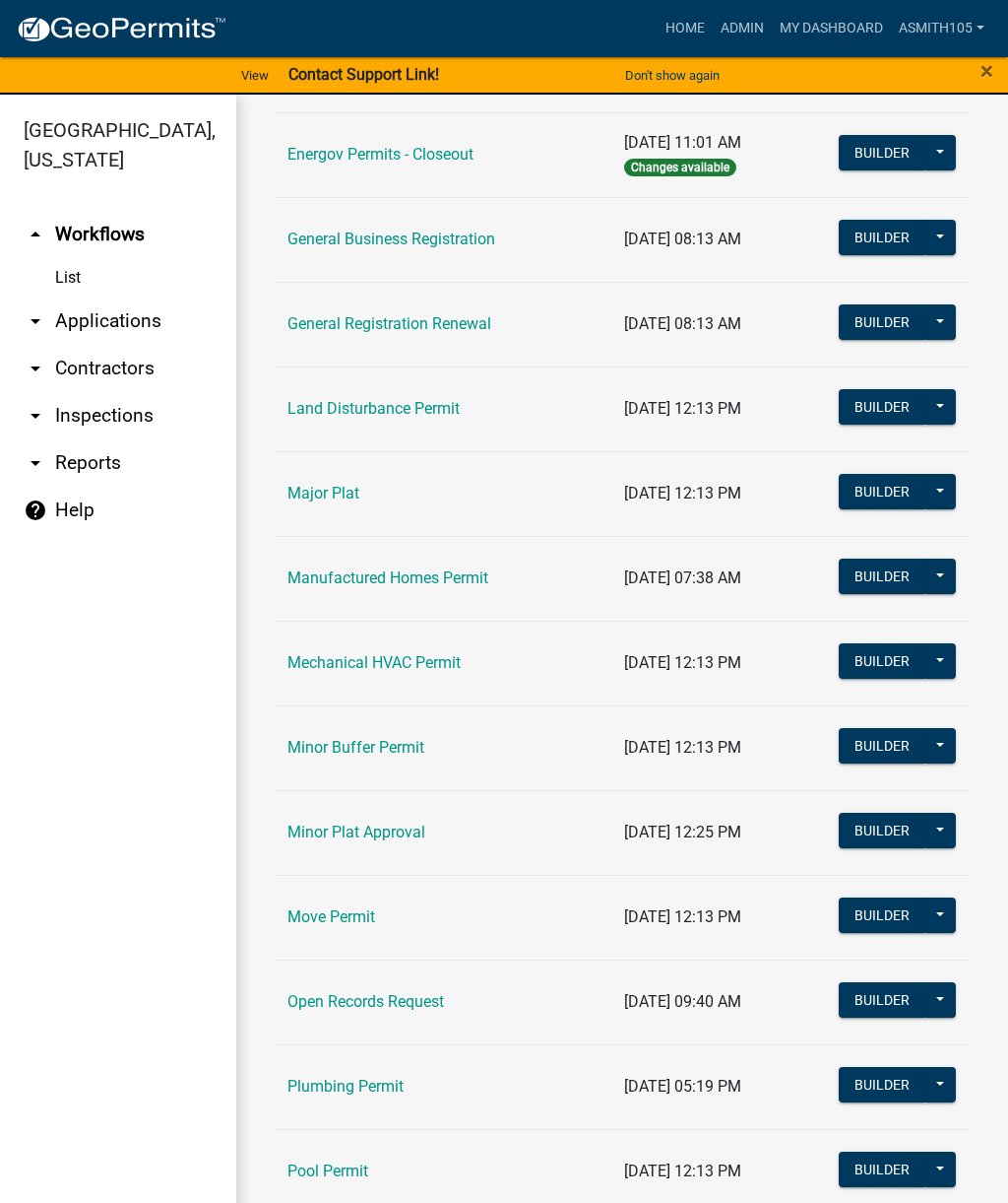
scroll to position [1284, 0]
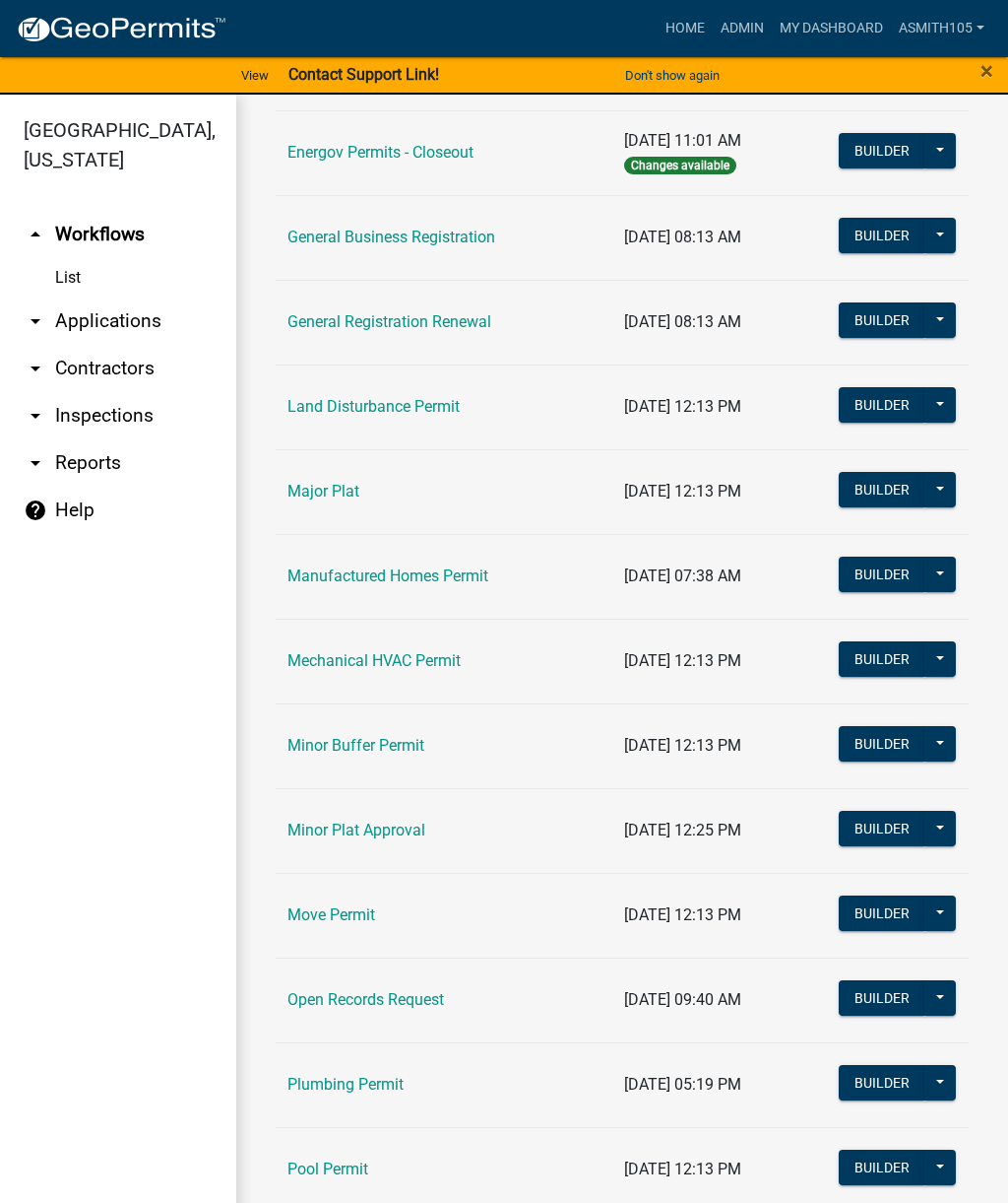
click at [450, 409] on link "Land Disturbance Permit" at bounding box center [372, 406] width 172 height 19
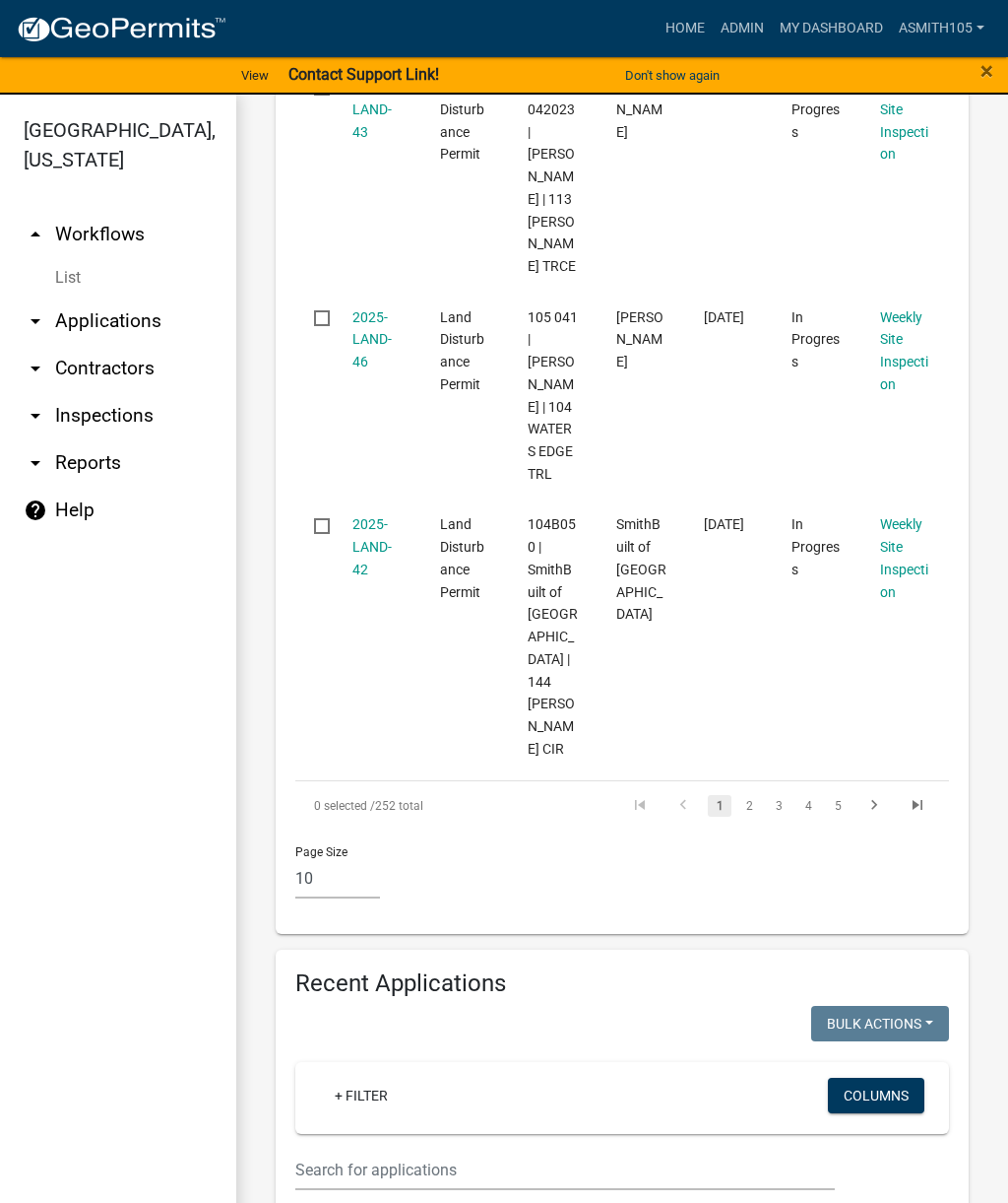
scroll to position [2611, 0]
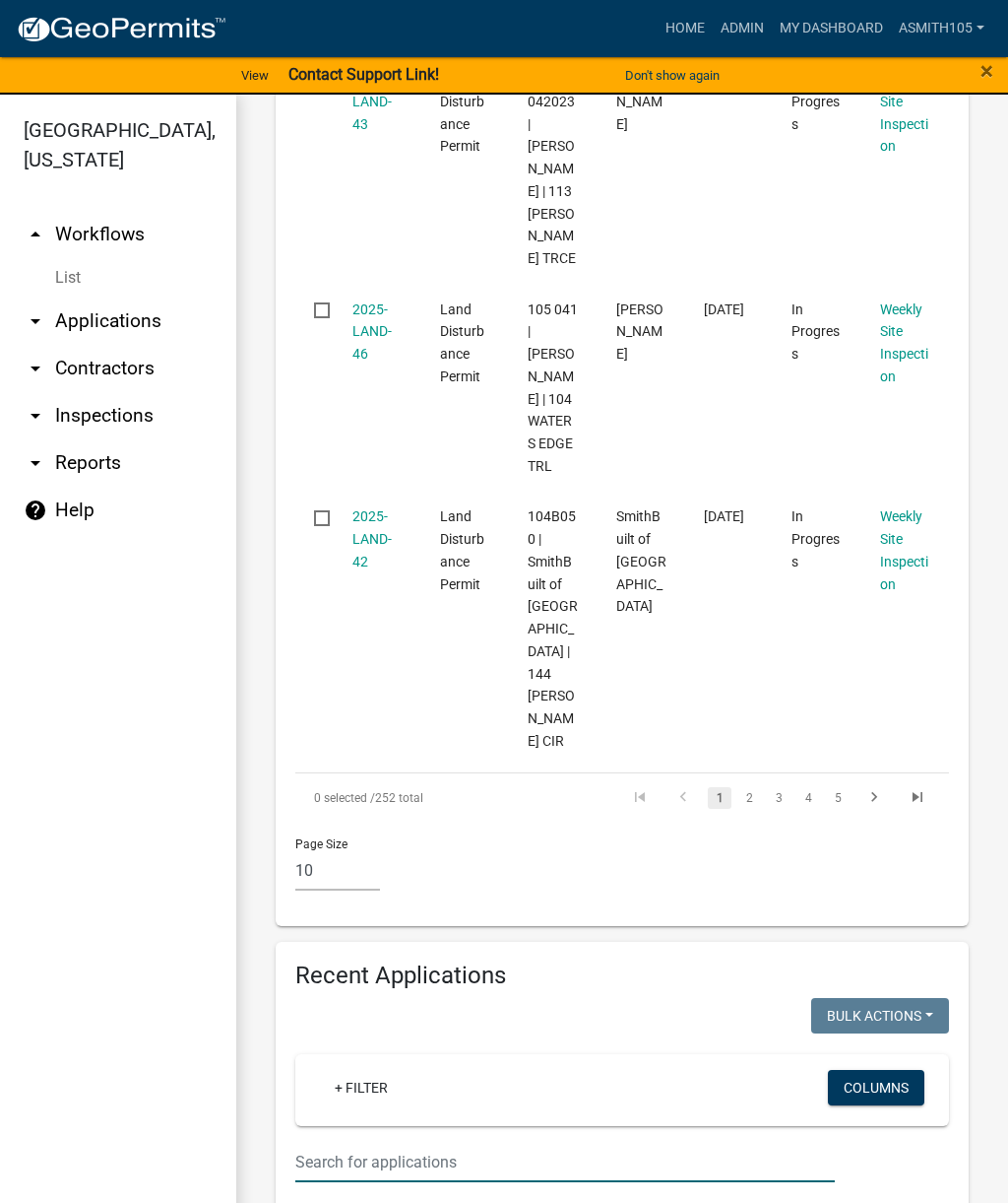
click at [495, 1141] on input "text" at bounding box center [564, 1161] width 539 height 41
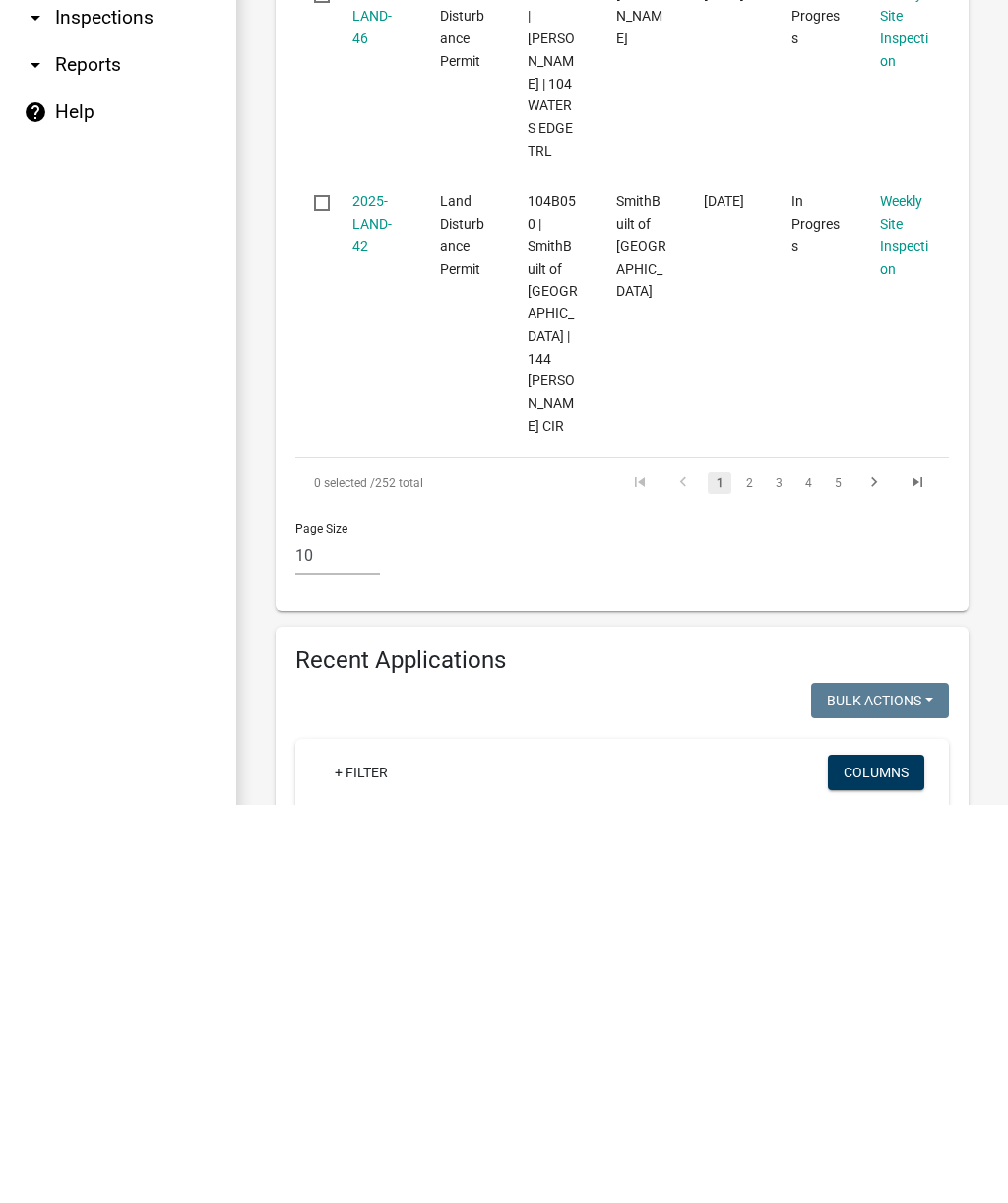
scroll to position [24, 0]
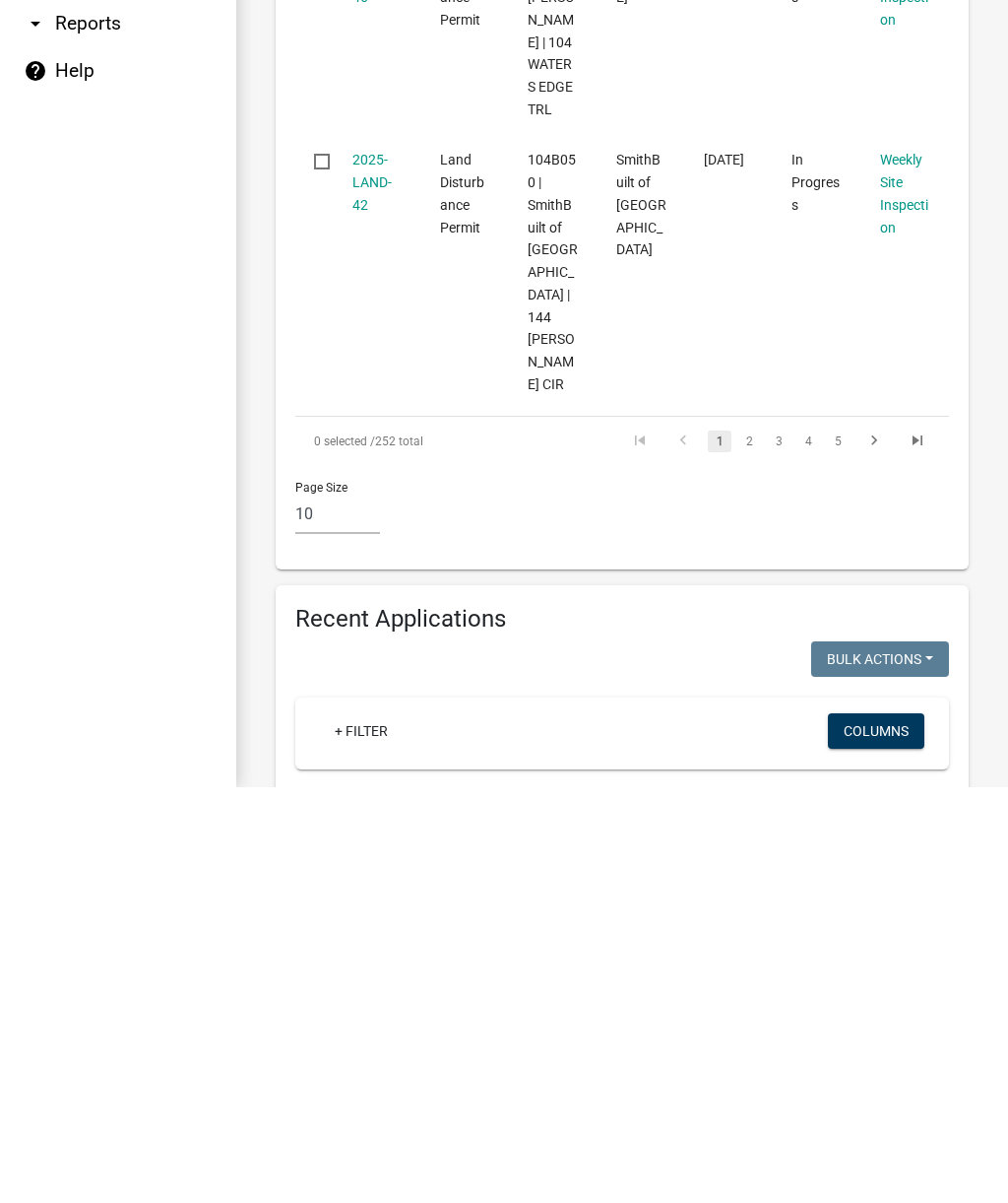
type input "115 serenity point"
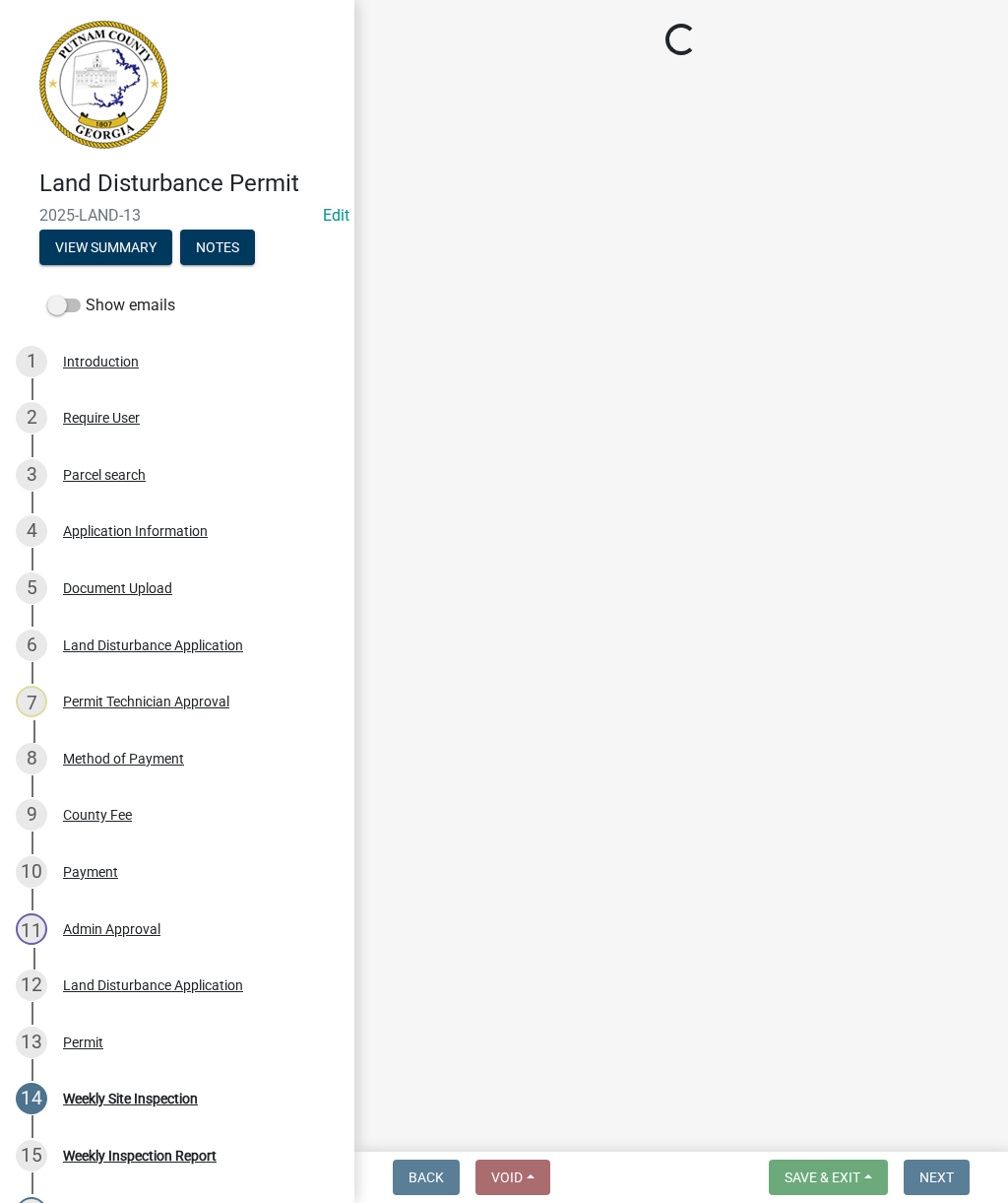
select select "af3c6edf-34d7-49be-824e-99d5d0a3954f"
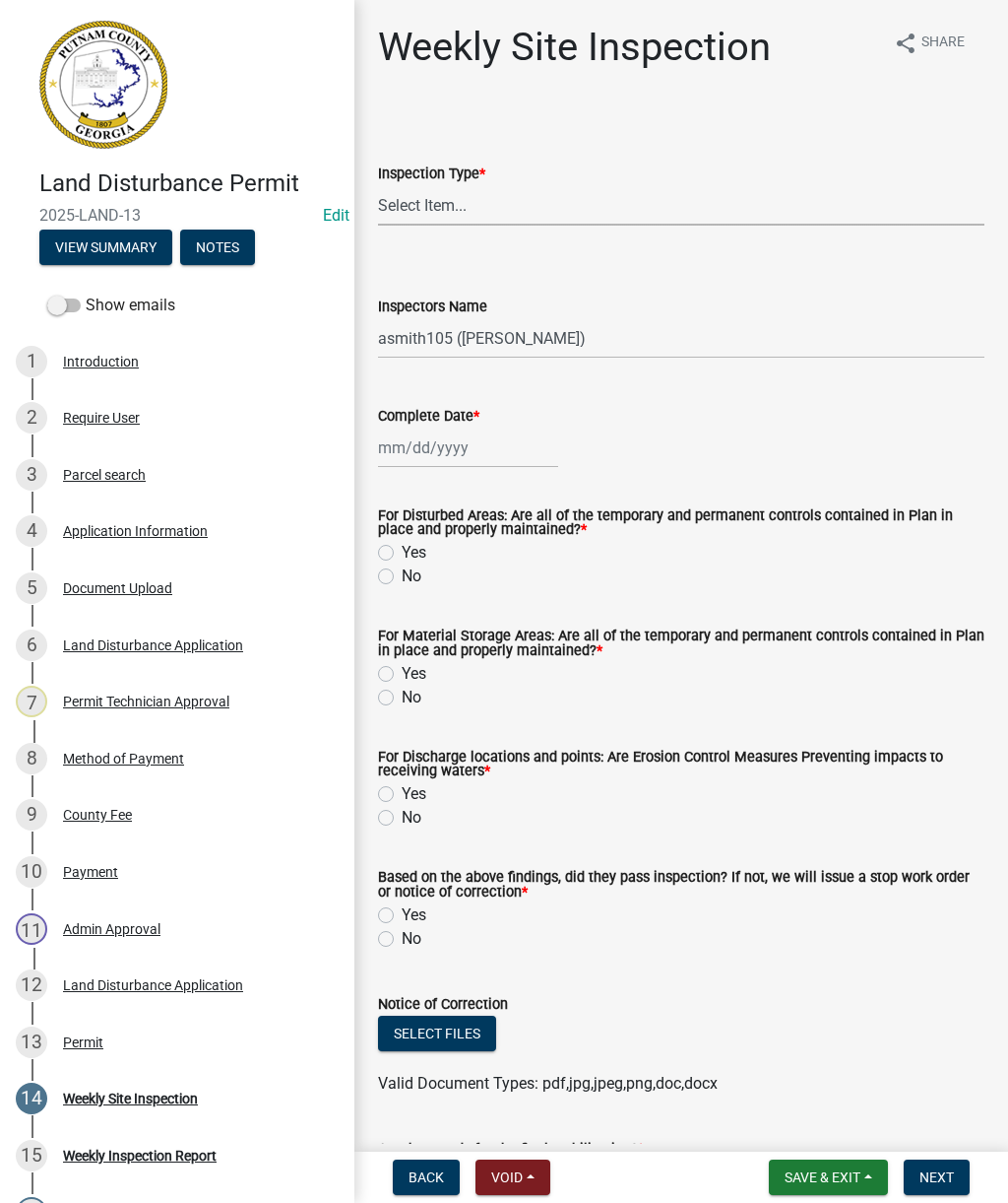
click at [584, 201] on select "Select Item... Site Inspection Initial Inspection Within 24 hours of a 0.5" sto…" at bounding box center [681, 205] width 607 height 41
select select "93c72d9c-4ccd-4a4f-9c87-9d2cfc81a2e2"
click at [696, 341] on select "Select Item... mrivera ([PERSON_NAME]) [PERSON_NAME] ([PERSON_NAME] ([PERSON_NA…" at bounding box center [681, 338] width 607 height 41
select select "4c2db1a9-6398-42e1-a920-5225c7eaa966"
click at [445, 443] on div at bounding box center [468, 447] width 180 height 41
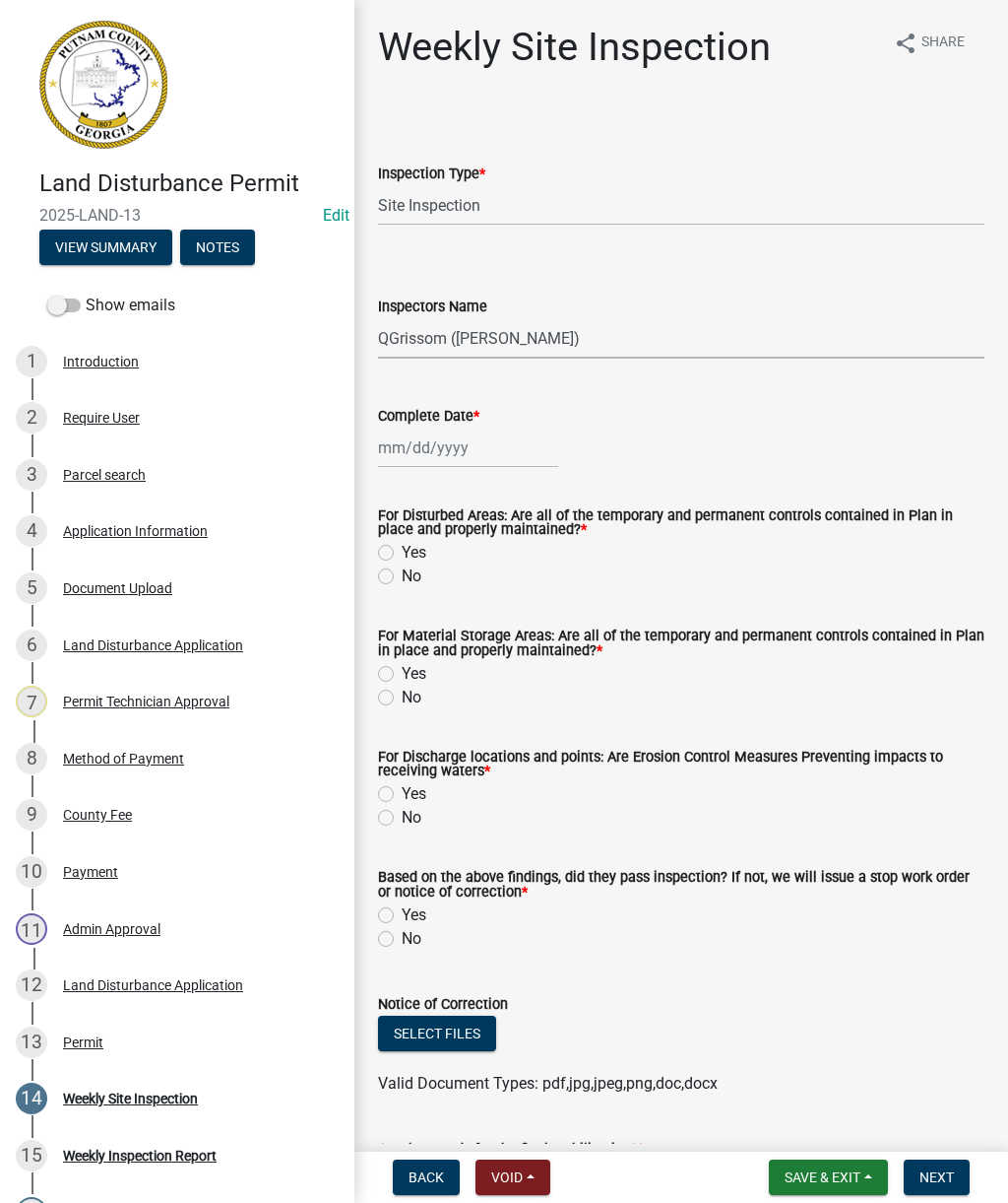
select select "9"
select select "2025"
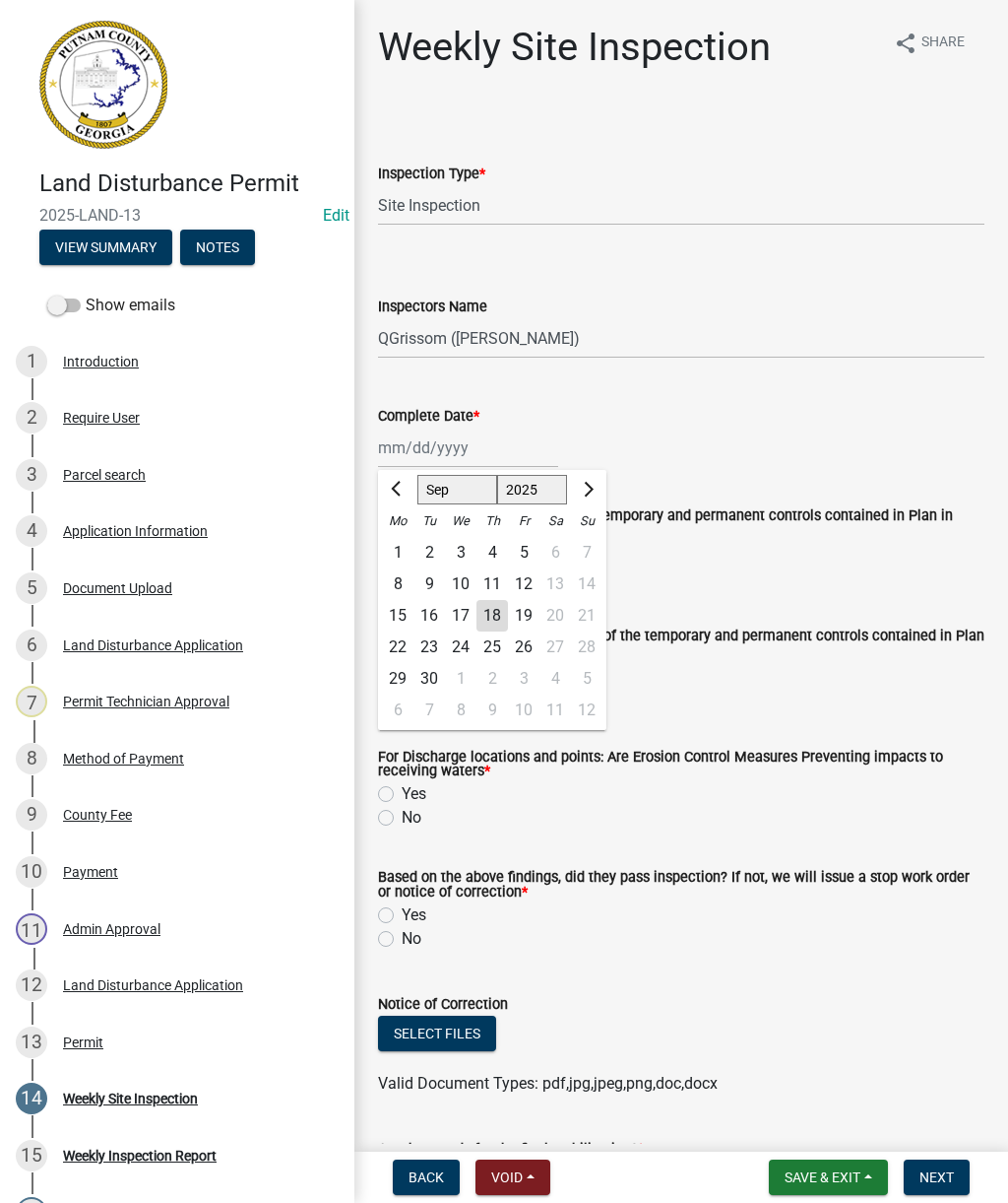
click at [489, 612] on div "18" at bounding box center [493, 616] width 32 height 32
type input "[DATE]"
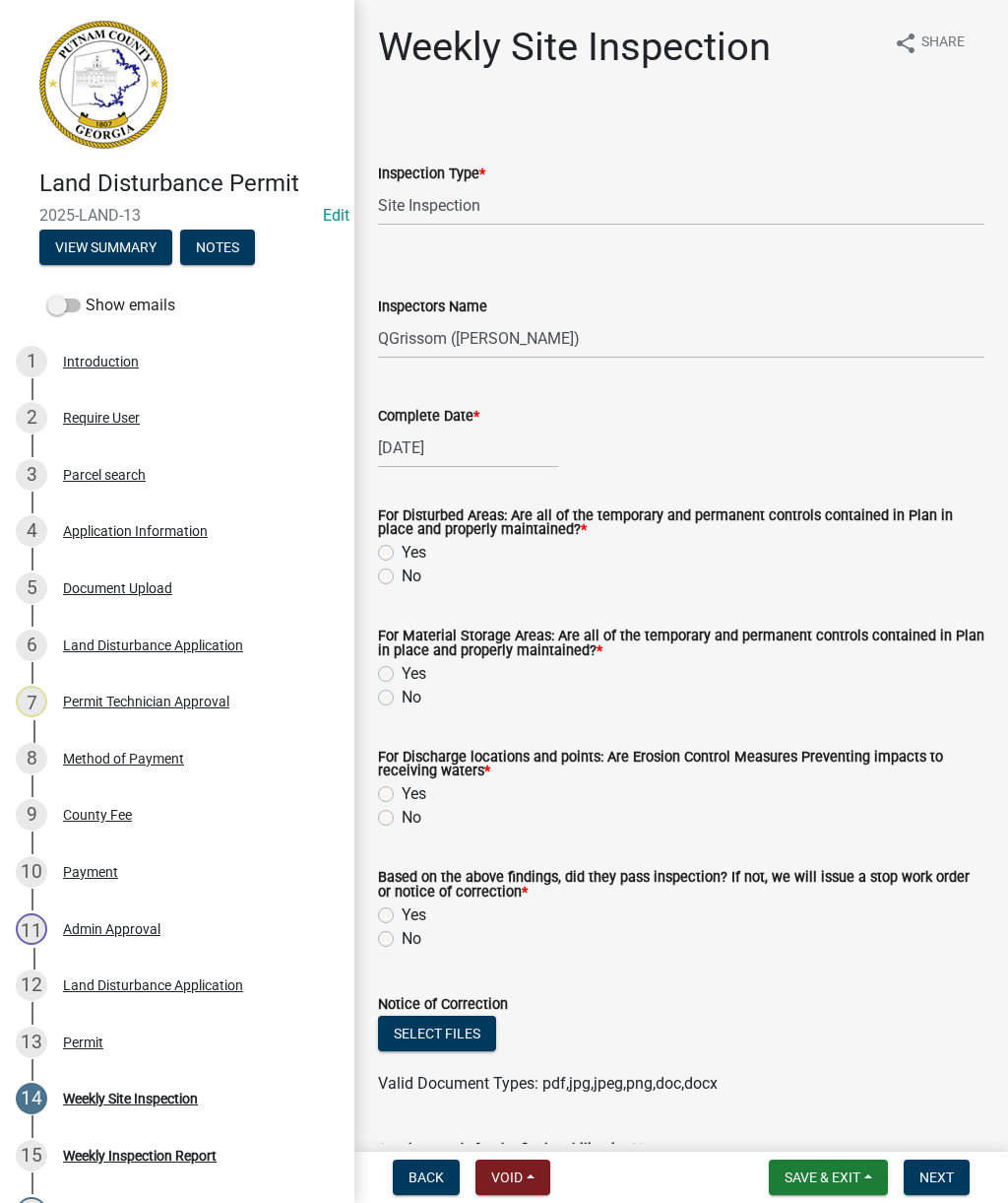
click at [425, 549] on label "Yes" at bounding box center [414, 552] width 25 height 24
click at [414, 549] on input "Yes" at bounding box center [408, 546] width 13 height 13
radio input "true"
click at [416, 585] on label "No" at bounding box center [412, 576] width 20 height 24
click at [414, 577] on input "No" at bounding box center [408, 570] width 13 height 13
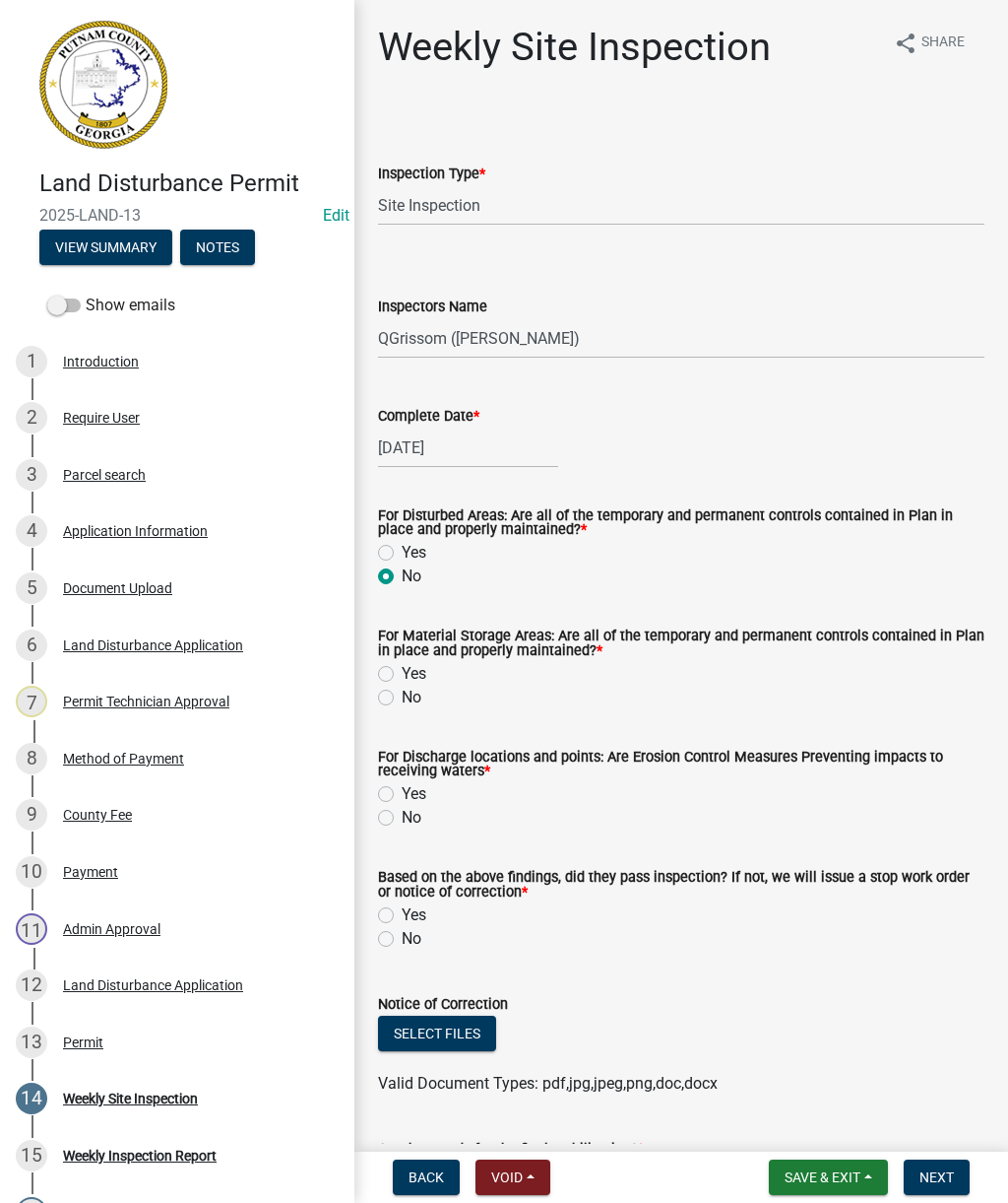
radio input "true"
click at [402, 680] on label "Yes" at bounding box center [414, 674] width 25 height 24
click at [402, 675] on input "Yes" at bounding box center [408, 668] width 13 height 13
radio input "true"
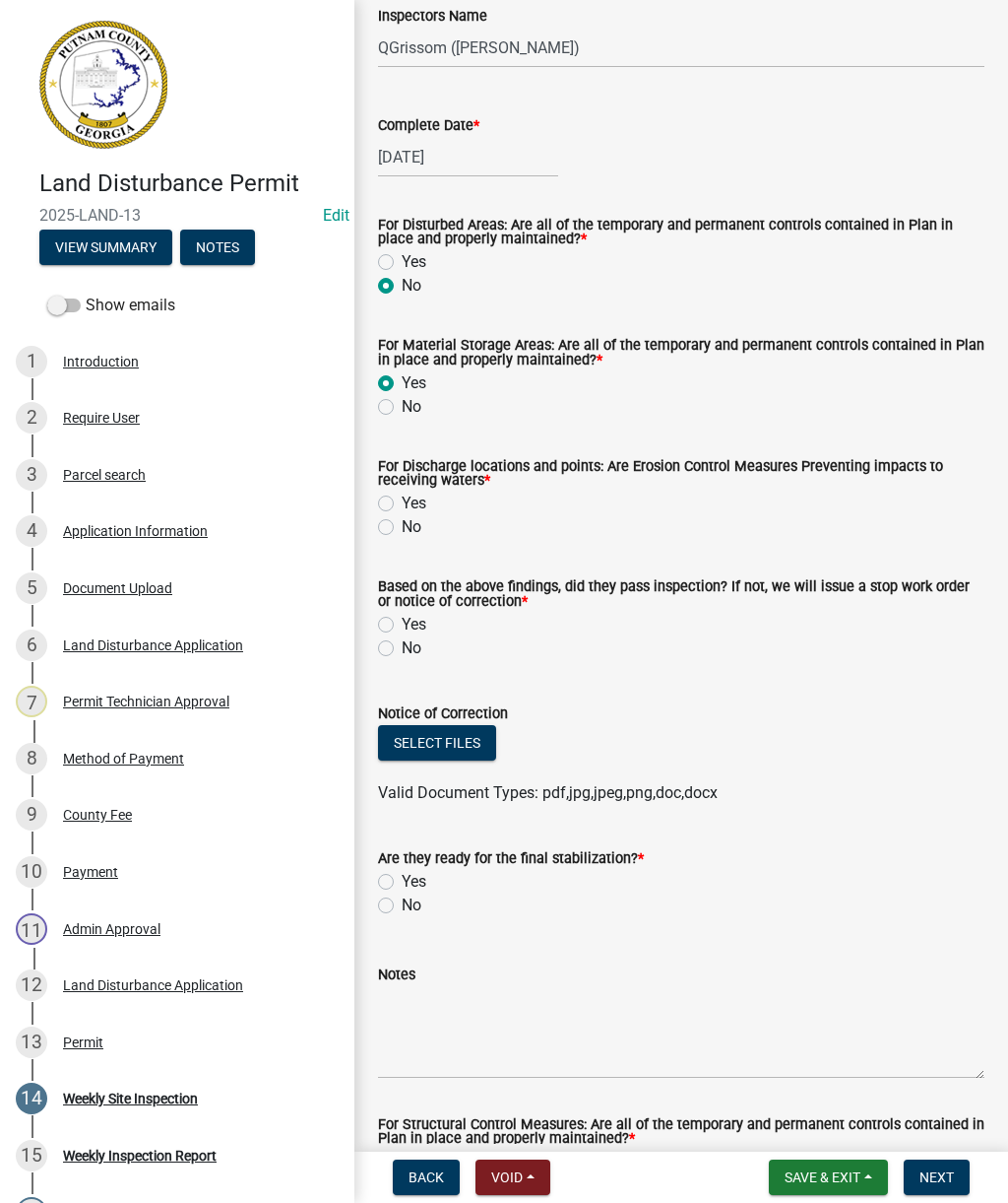
scroll to position [336, 0]
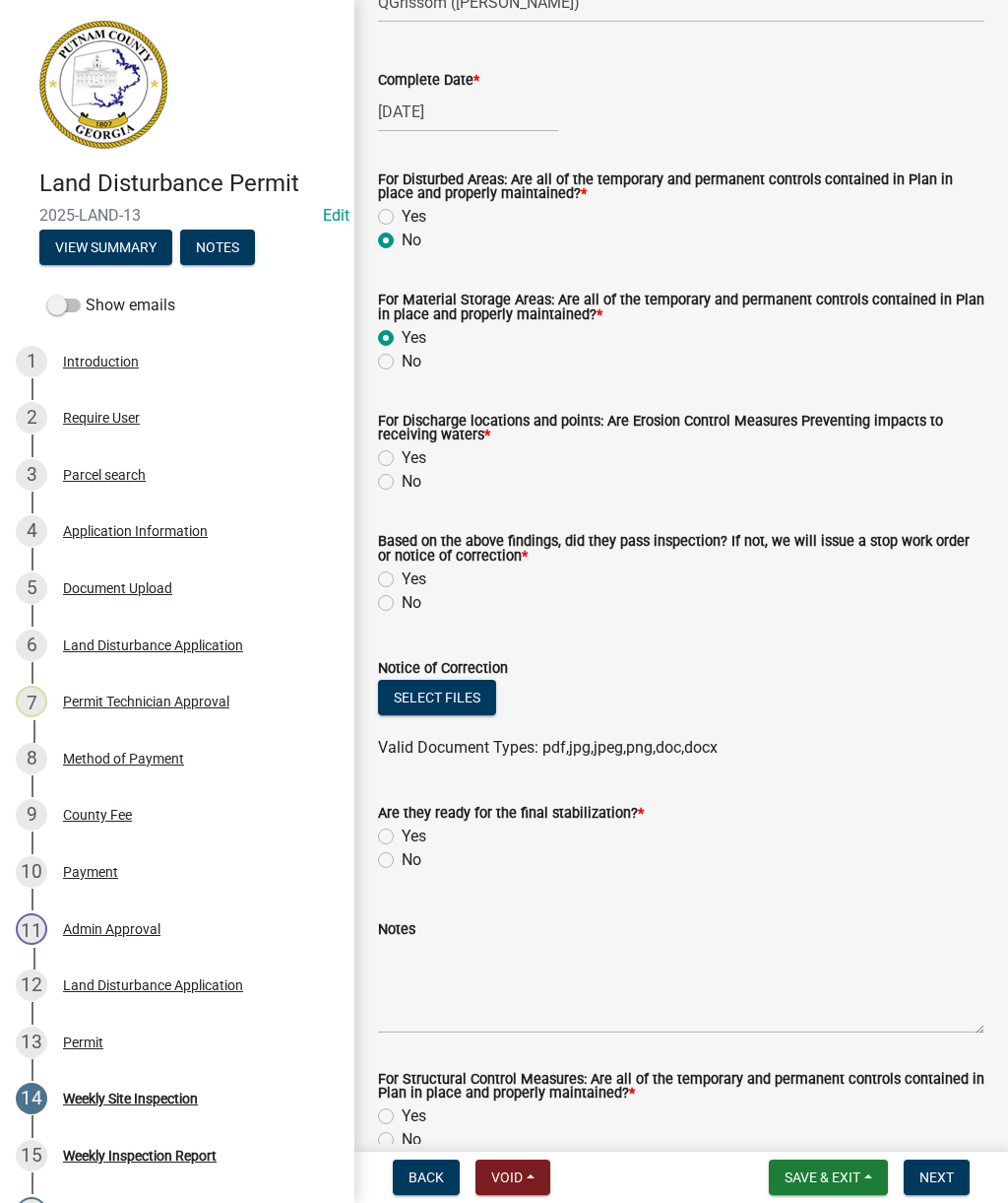
click at [420, 492] on label "No" at bounding box center [412, 482] width 20 height 24
click at [414, 483] on input "No" at bounding box center [408, 476] width 13 height 13
radio input "true"
click at [418, 605] on label "No" at bounding box center [412, 603] width 20 height 24
click at [414, 604] on input "No" at bounding box center [408, 597] width 13 height 13
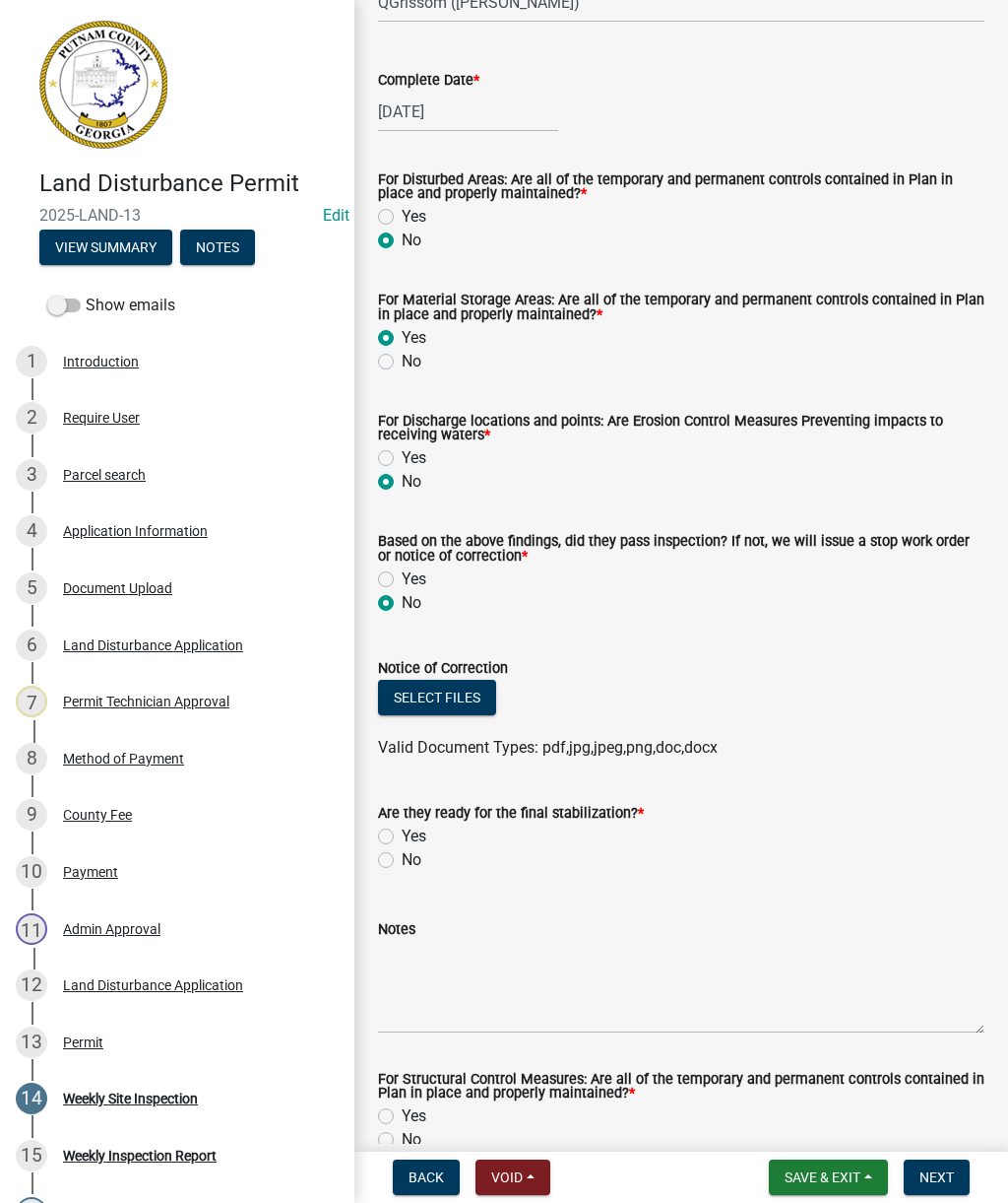
radio input "true"
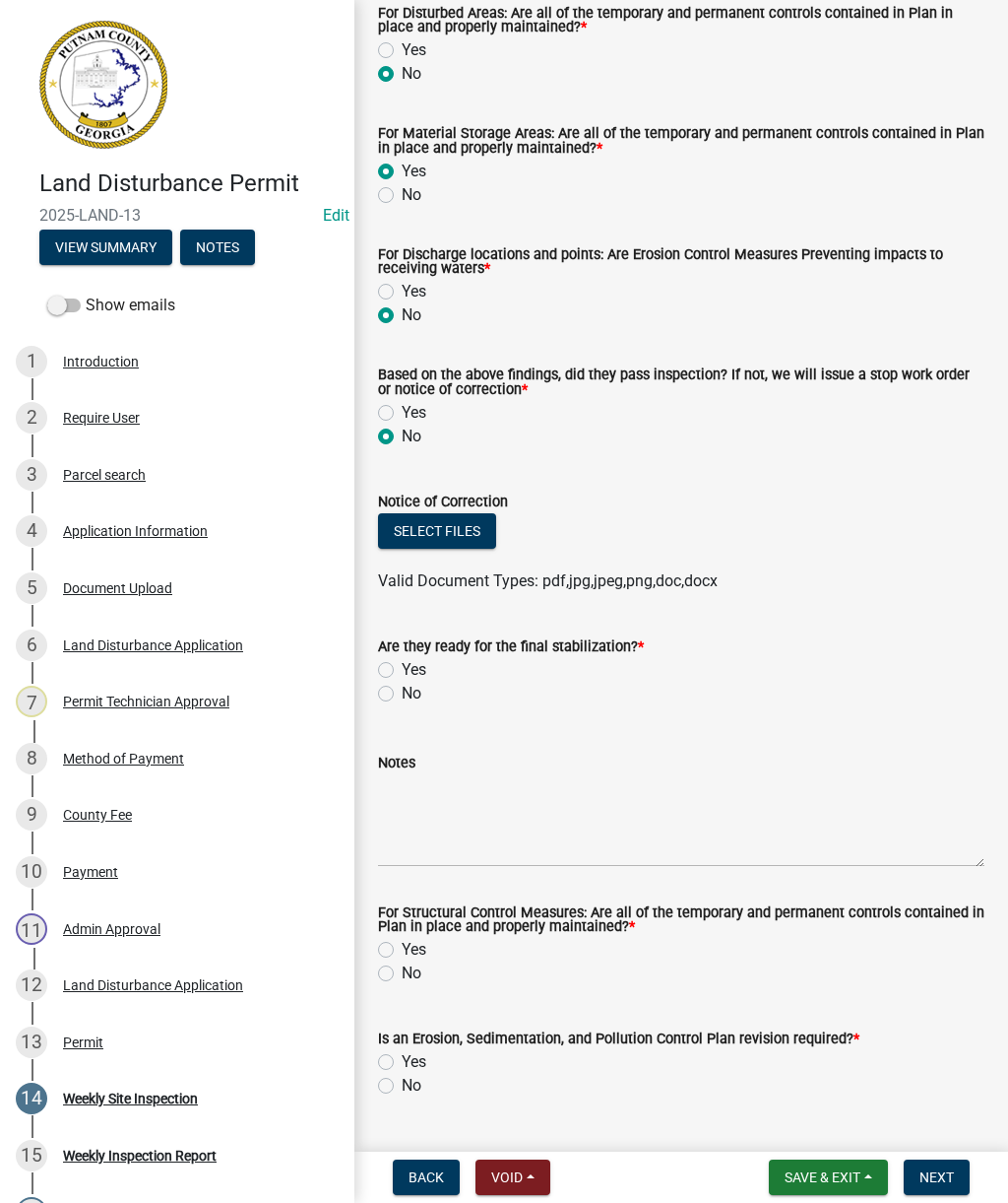
scroll to position [505, 0]
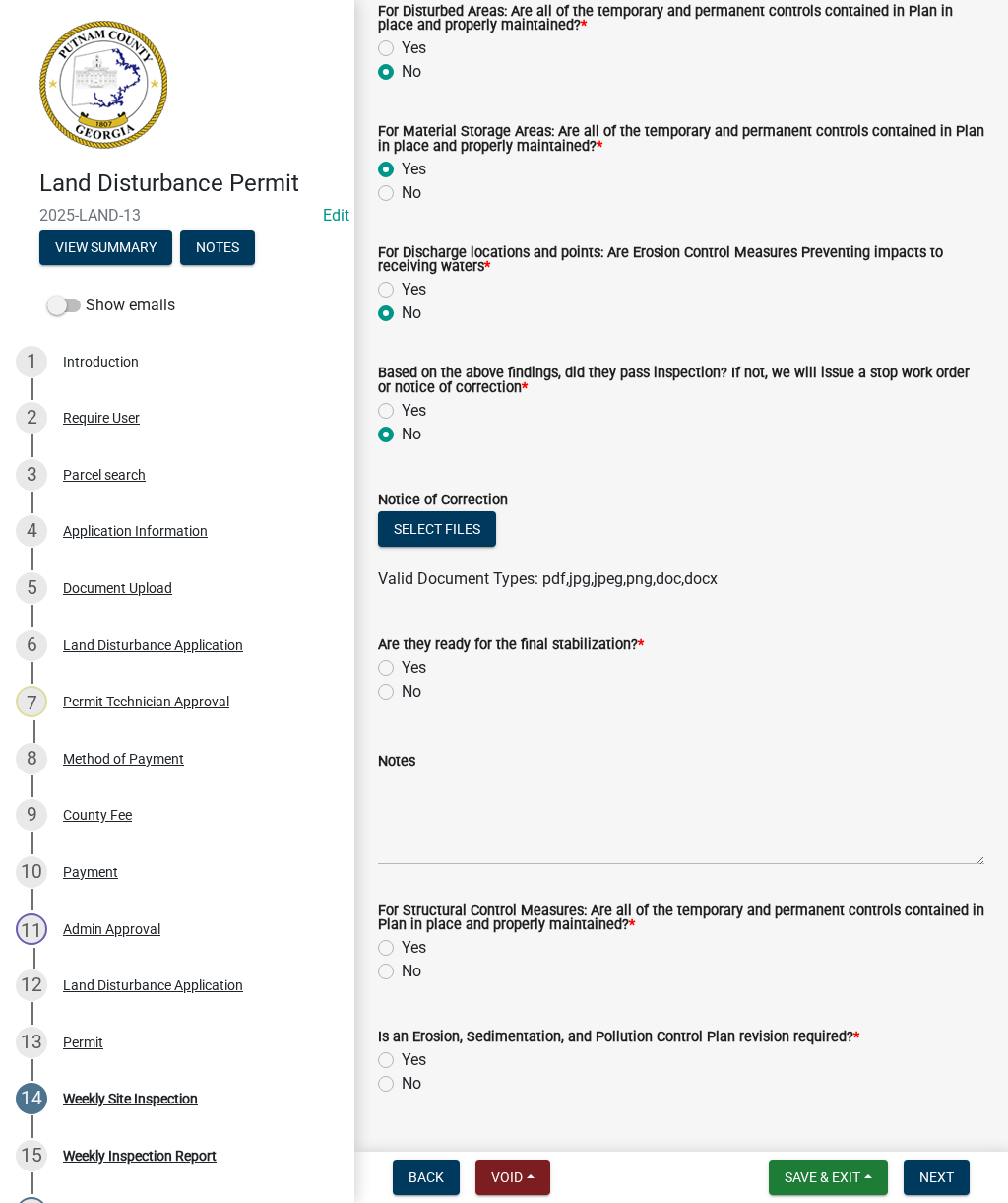
click at [419, 695] on label "No" at bounding box center [412, 691] width 20 height 24
click at [414, 692] on input "No" at bounding box center [408, 685] width 13 height 13
radio input "true"
click at [459, 542] on button "Select files" at bounding box center [437, 529] width 118 height 36
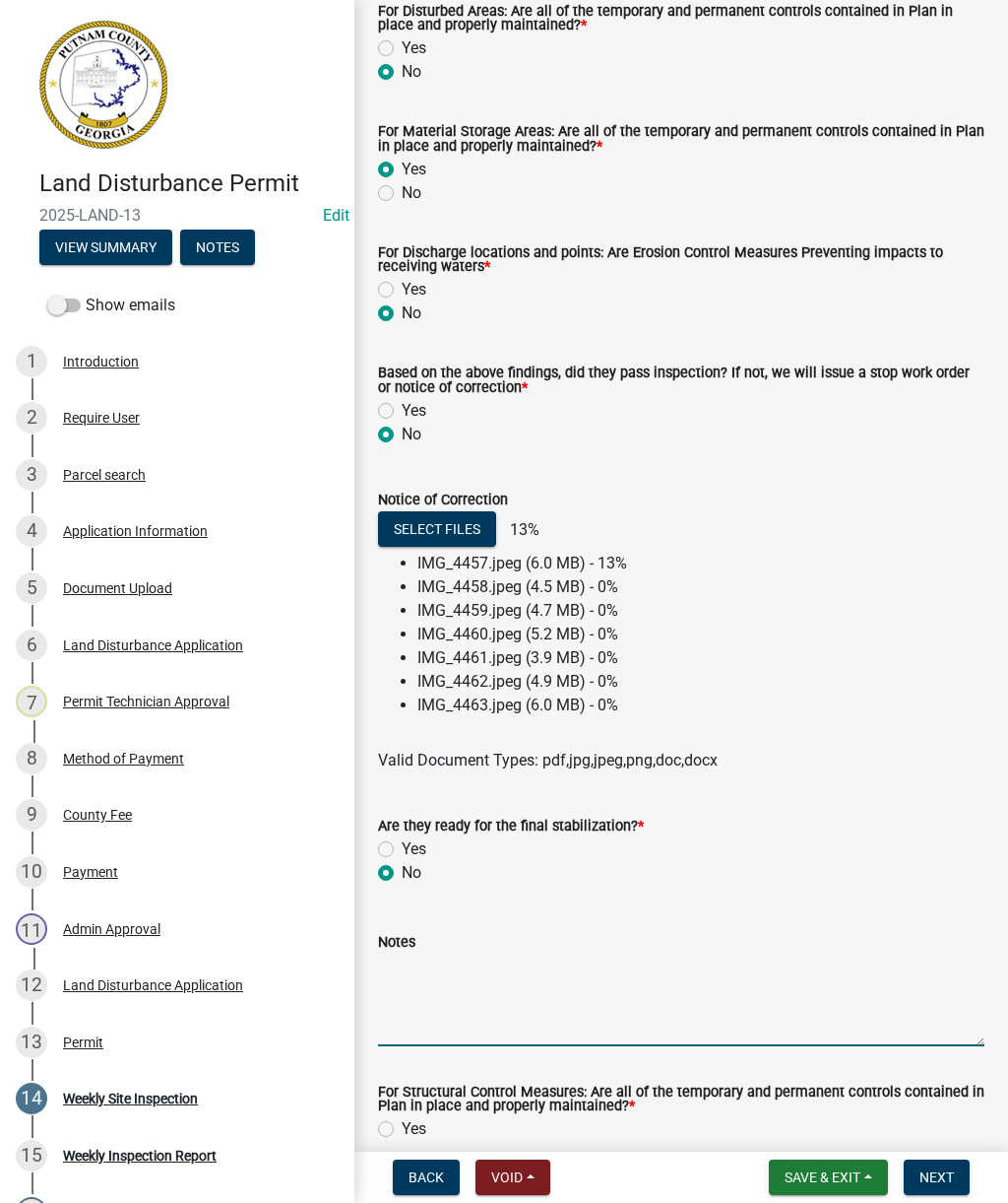
click at [646, 996] on textarea "Notes" at bounding box center [681, 999] width 607 height 92
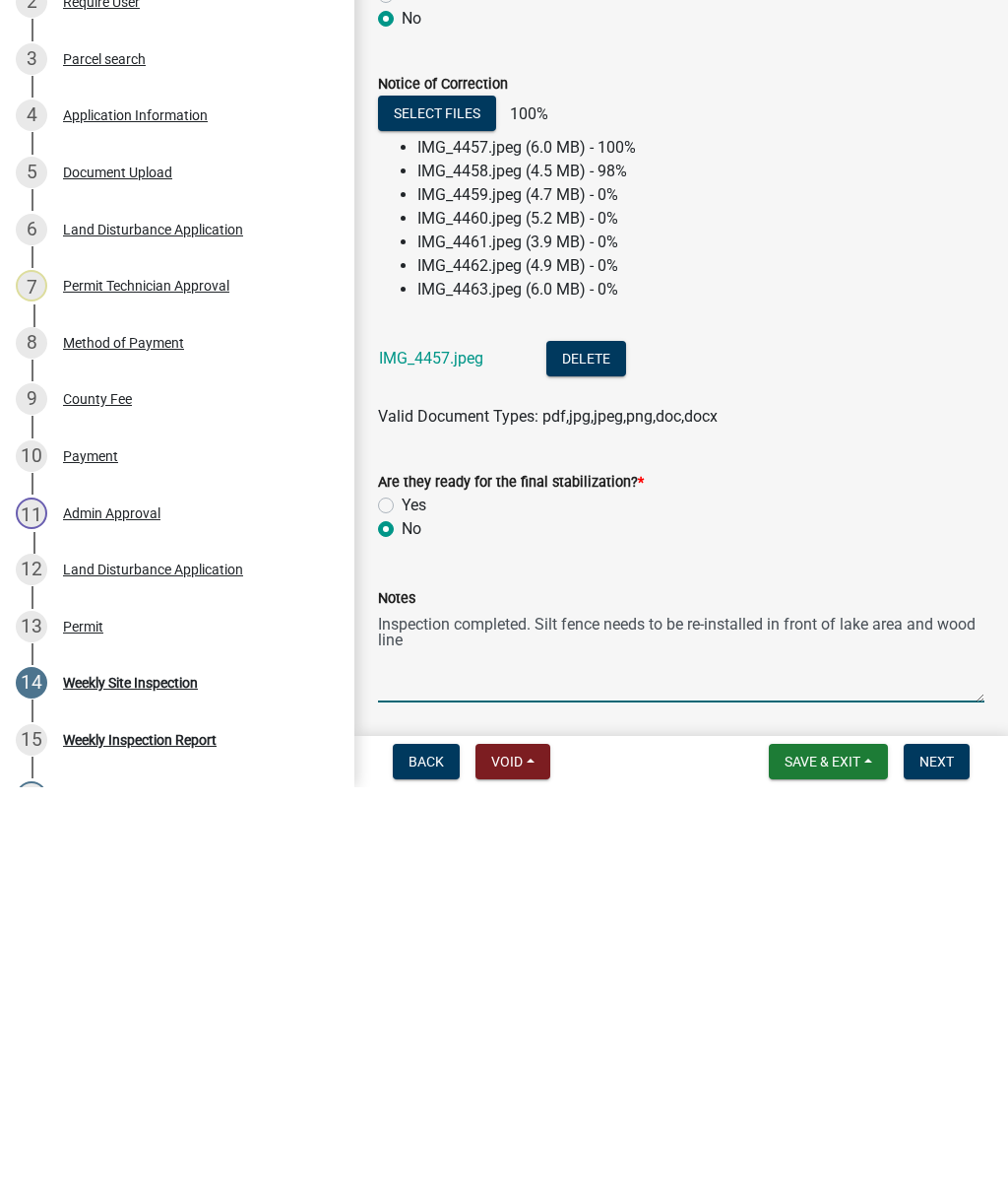
click at [937, 1025] on textarea "Inspection completed. Silt fence needs to be re-installed in front of lake area…" at bounding box center [681, 1071] width 607 height 92
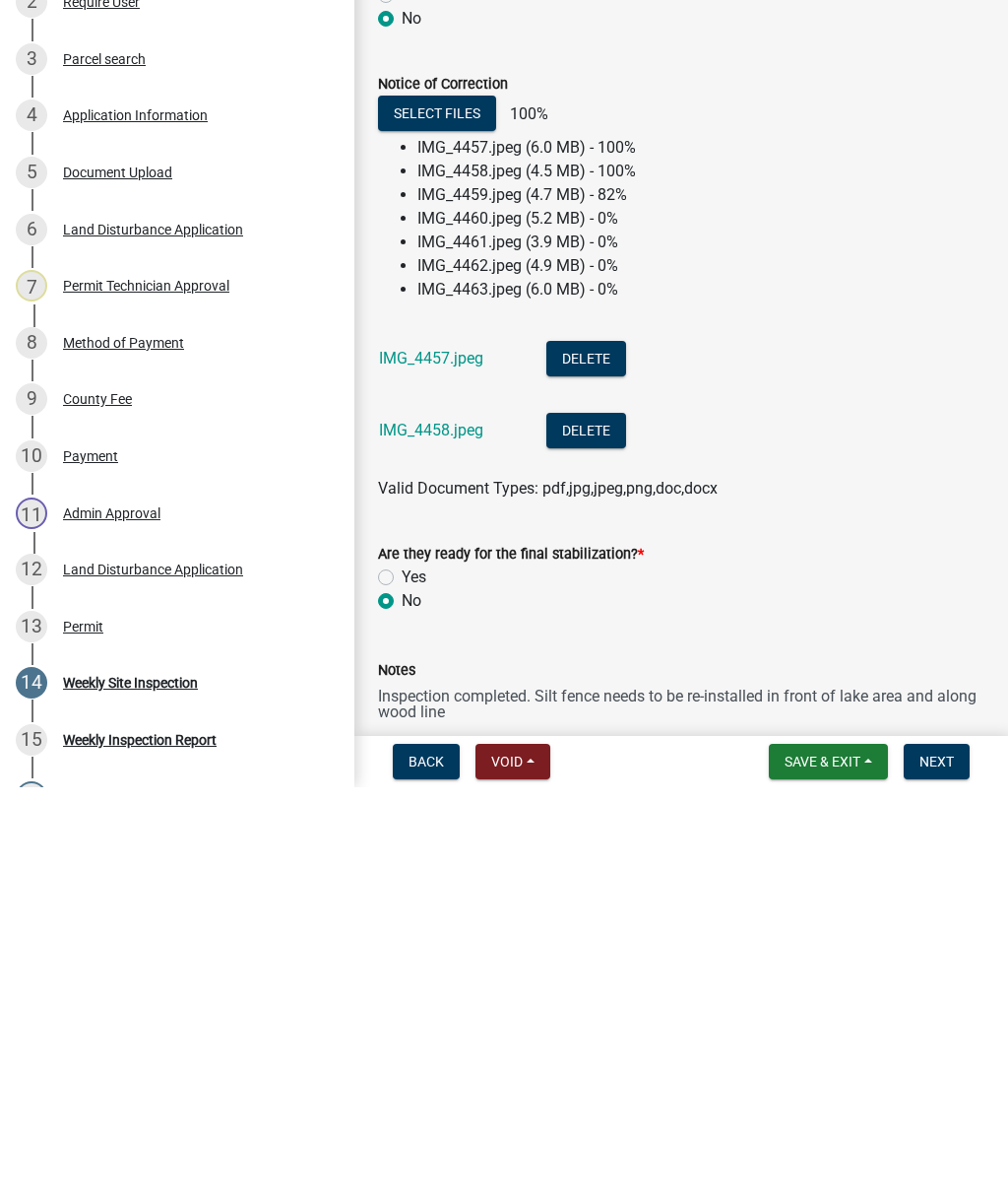
click at [476, 1097] on textarea "Inspection completed. Silt fence needs to be re-installed in front of lake area…" at bounding box center [681, 1142] width 607 height 92
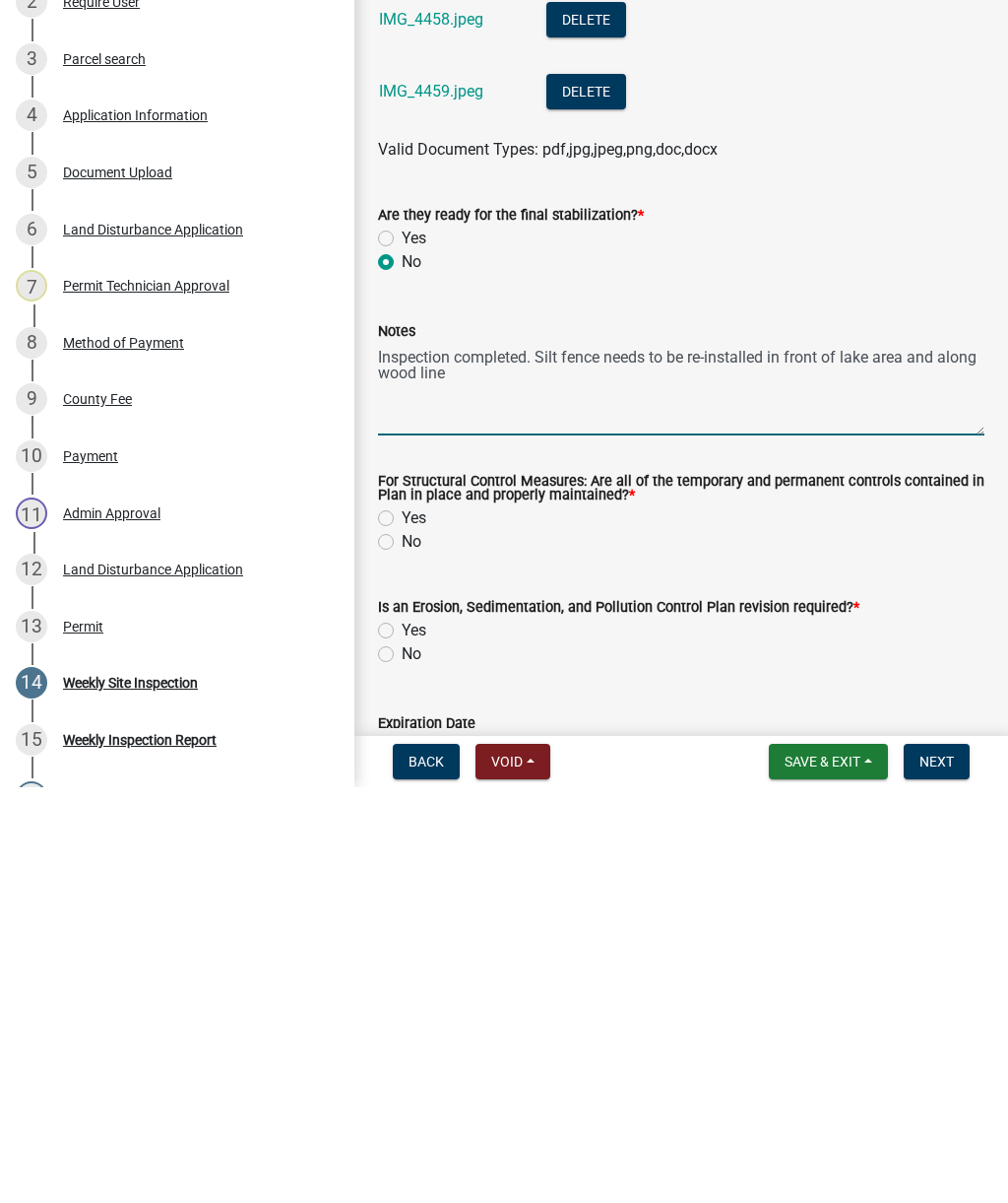
scroll to position [914, 0]
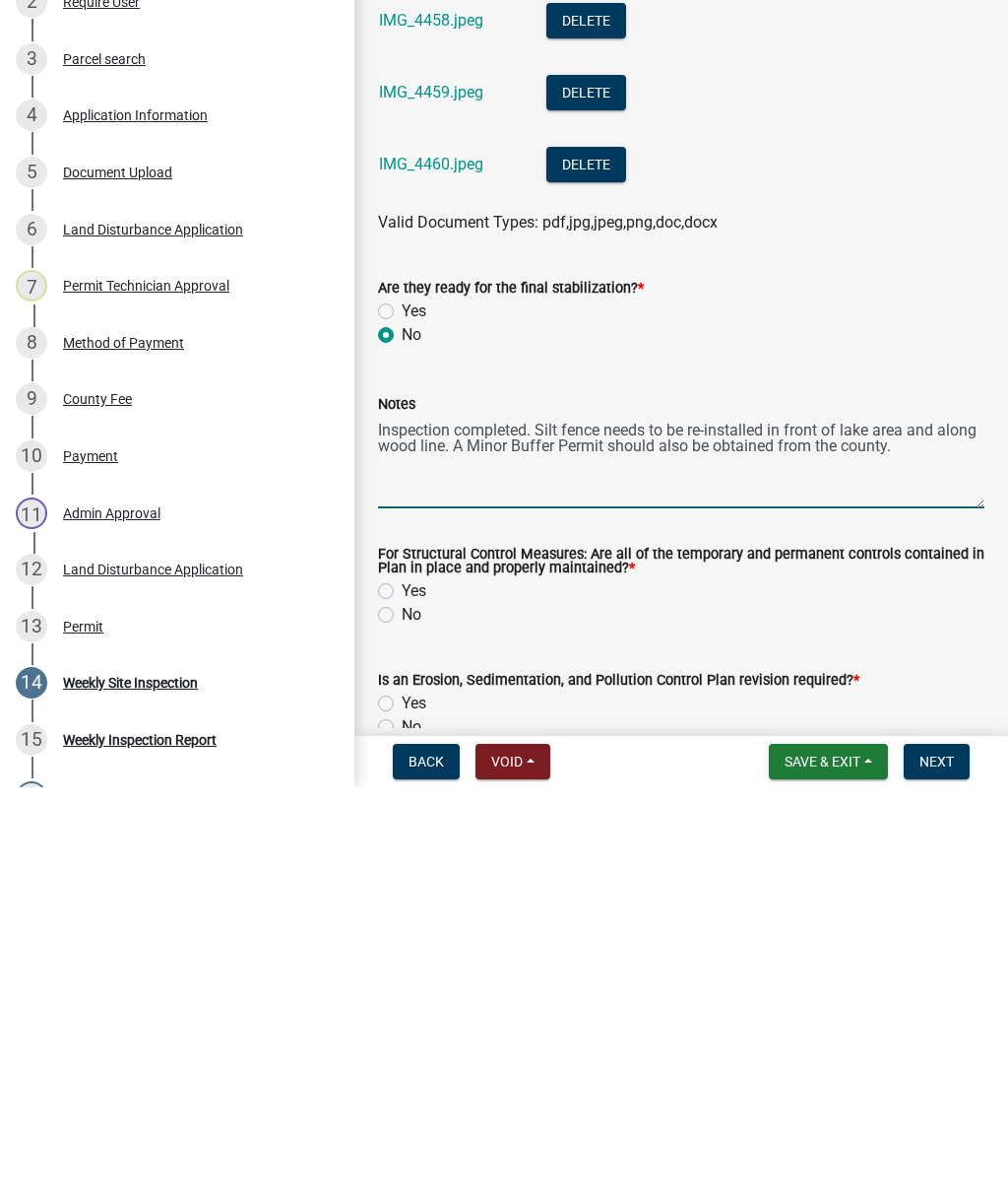
click at [810, 831] on textarea "Inspection completed. Silt fence needs to be re-installed in front of lake area…" at bounding box center [681, 877] width 607 height 92
click at [521, 831] on textarea "Inspection completed. Silt fence needs to be re-installed in front of lake area…" at bounding box center [681, 877] width 607 height 92
click at [581, 831] on textarea "Inspection completed. Silt fence needs to be re-installed in front of lake area…" at bounding box center [681, 877] width 607 height 92
click at [583, 831] on textarea "Inspection completed. Silt fence needs to be re-installed in front of lake area…" at bounding box center [681, 877] width 607 height 92
click at [645, 831] on textarea "Inspection completed. Silt fence needs to be re-installed in front of lake area…" at bounding box center [681, 877] width 607 height 92
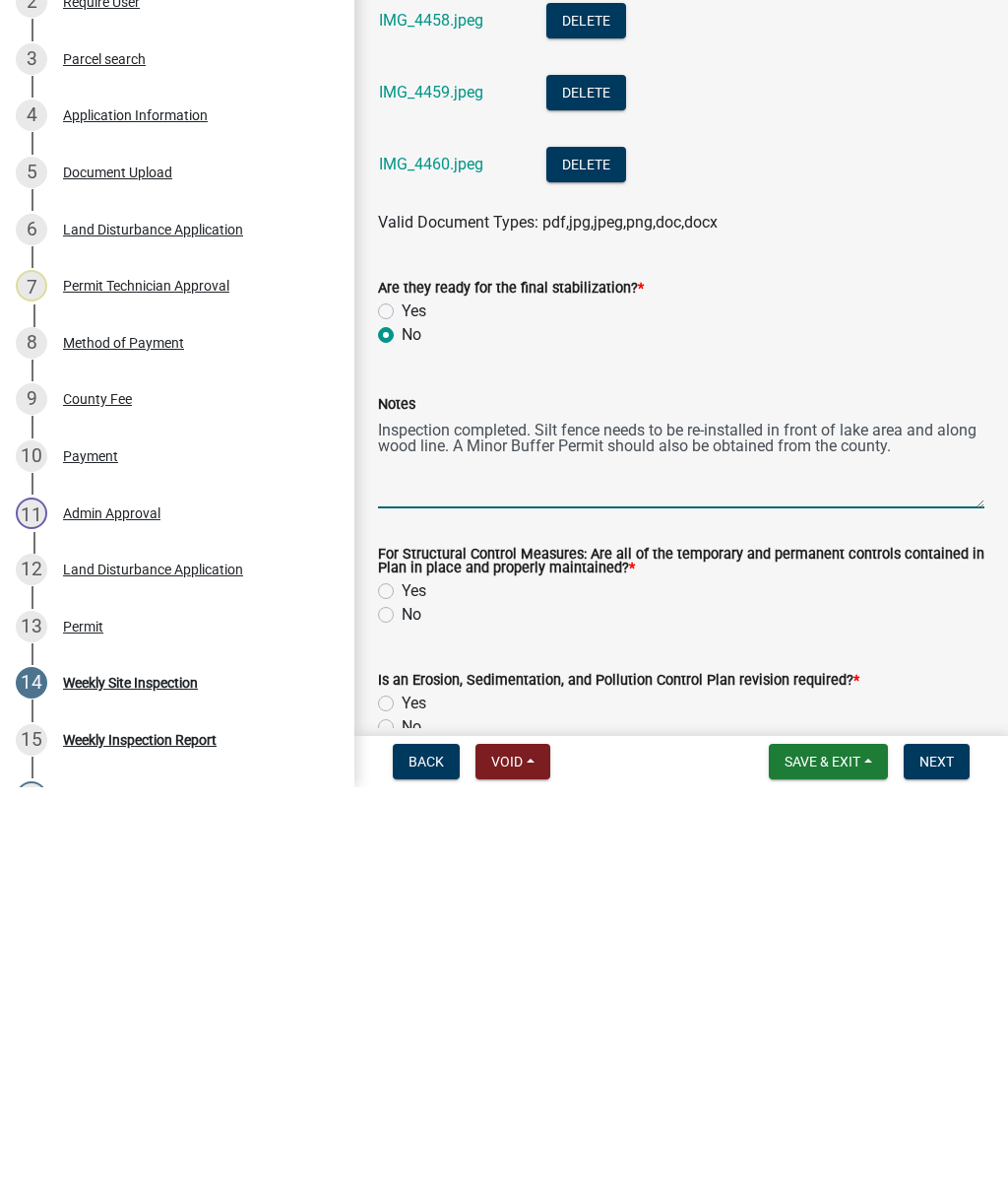
click at [649, 831] on textarea "Inspection completed. Silt fence needs to be re-installed in front of lake area…" at bounding box center [681, 877] width 607 height 92
click at [648, 831] on textarea "Inspection completed. Silt fence needs to be re-installed in front of lake area…" at bounding box center [681, 877] width 607 height 92
click at [650, 831] on textarea "Inspection completed. Silt fence needs to be re-installed in front of lake area…" at bounding box center [681, 877] width 607 height 92
click at [649, 831] on textarea "Inspection completed. Silt fence needs to be re-installed in front of lake area…" at bounding box center [681, 877] width 607 height 92
click at [434, 831] on textarea "Inspection completed. Silt fence needs to be re-installed in front of lake area…" at bounding box center [681, 877] width 607 height 92
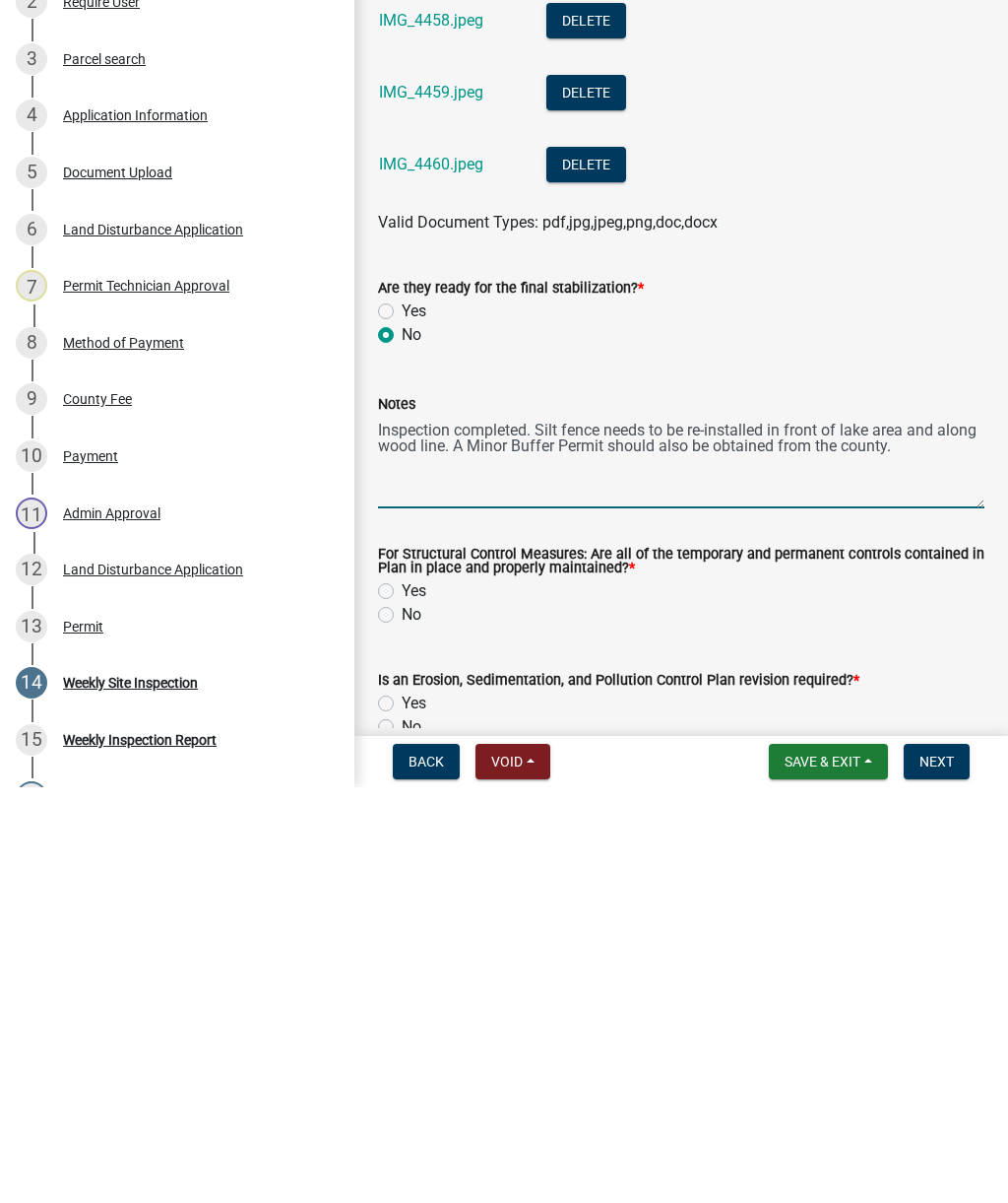
click at [546, 831] on textarea "Inspection completed. Silt fence needs to be re-installed in front of lake area…" at bounding box center [681, 877] width 607 height 92
click at [615, 831] on textarea "Inspection completed. Silt fence needs to be re-installed in front of lake area…" at bounding box center [681, 877] width 607 height 92
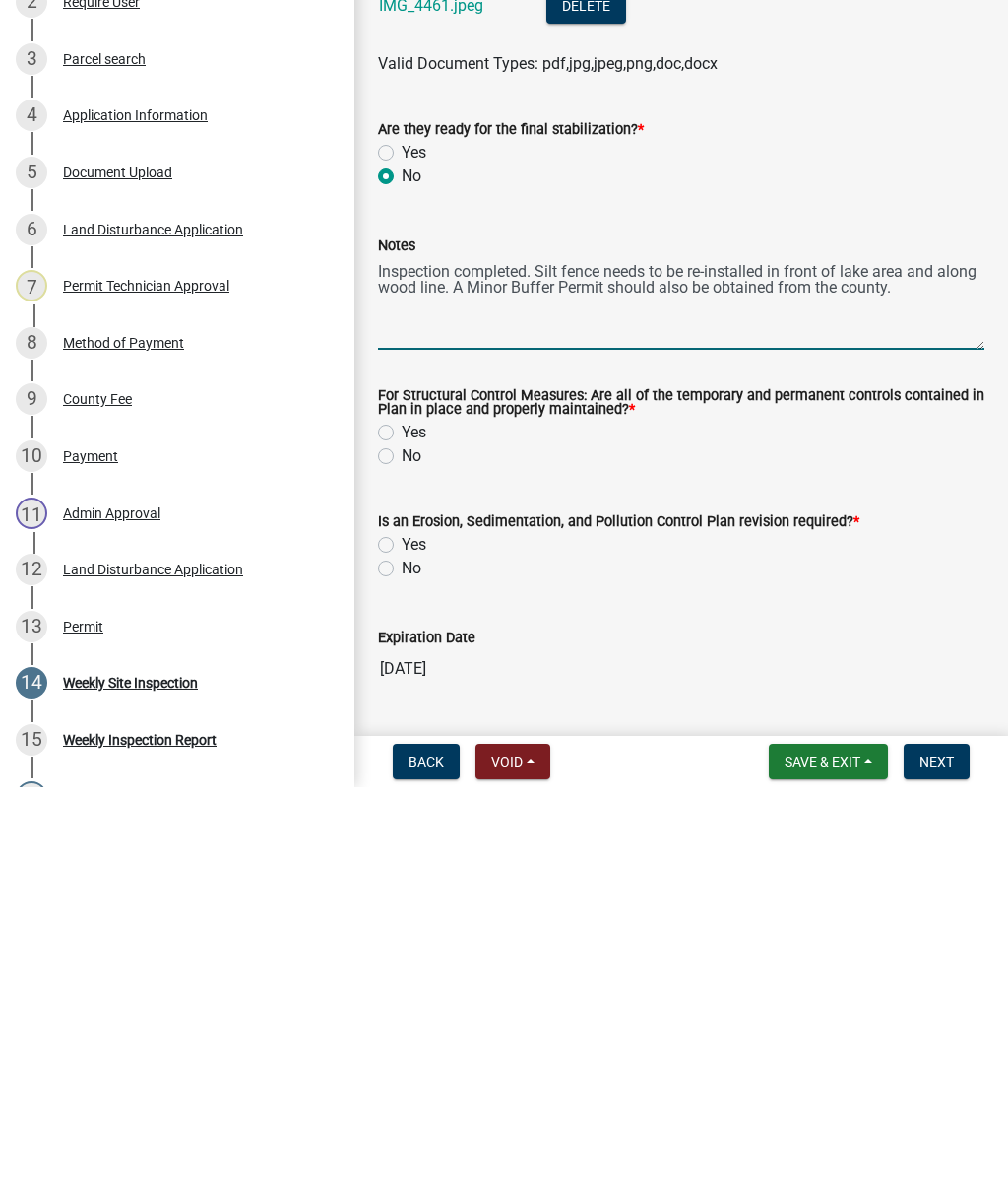
scroll to position [1153, 0]
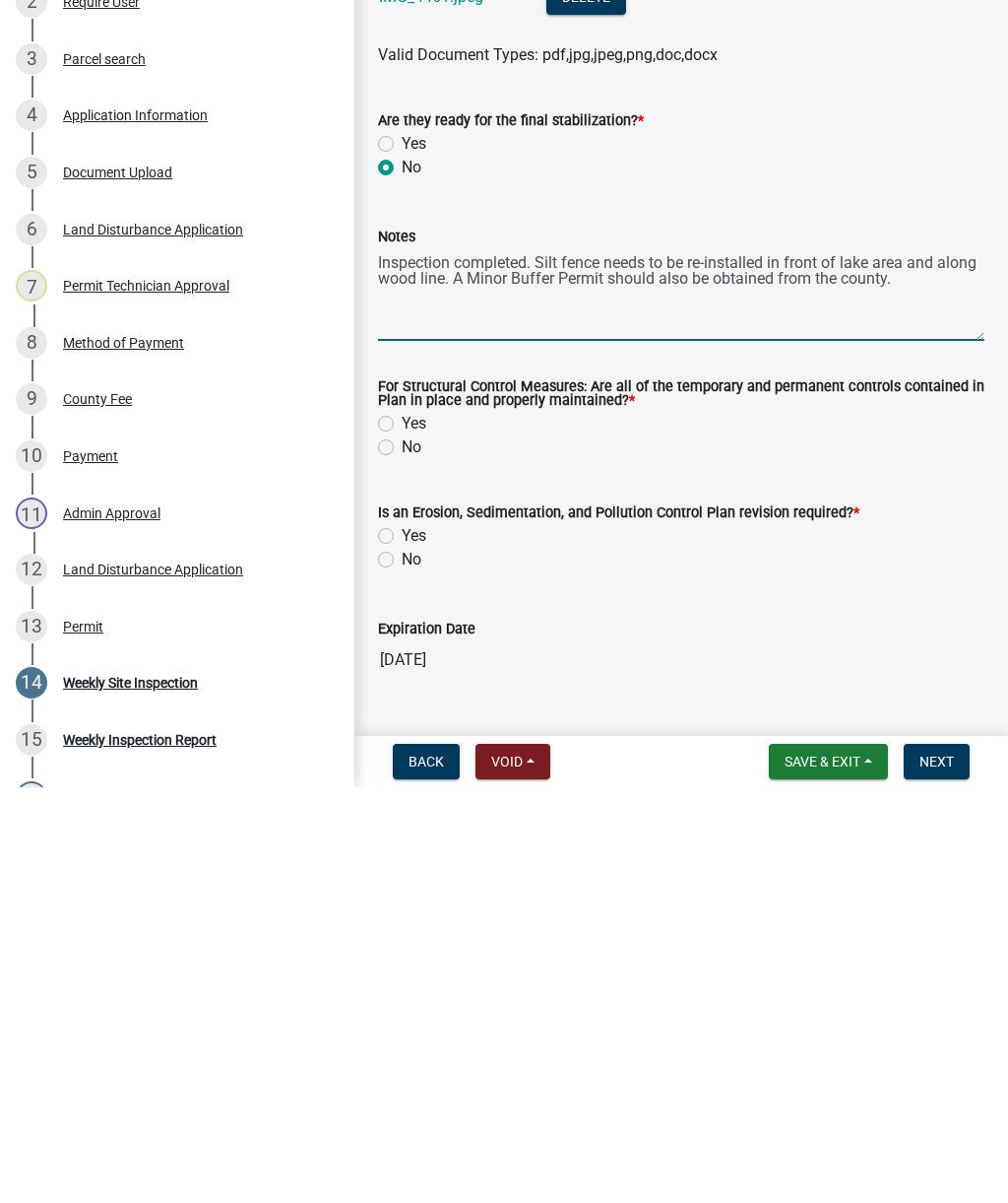
type textarea "Inspection completed. Silt fence needs to be re-installed in front of lake area…"
click at [425, 940] on label "Yes" at bounding box center [414, 952] width 25 height 24
click at [414, 940] on input "Yes" at bounding box center [408, 946] width 13 height 13
radio input "true"
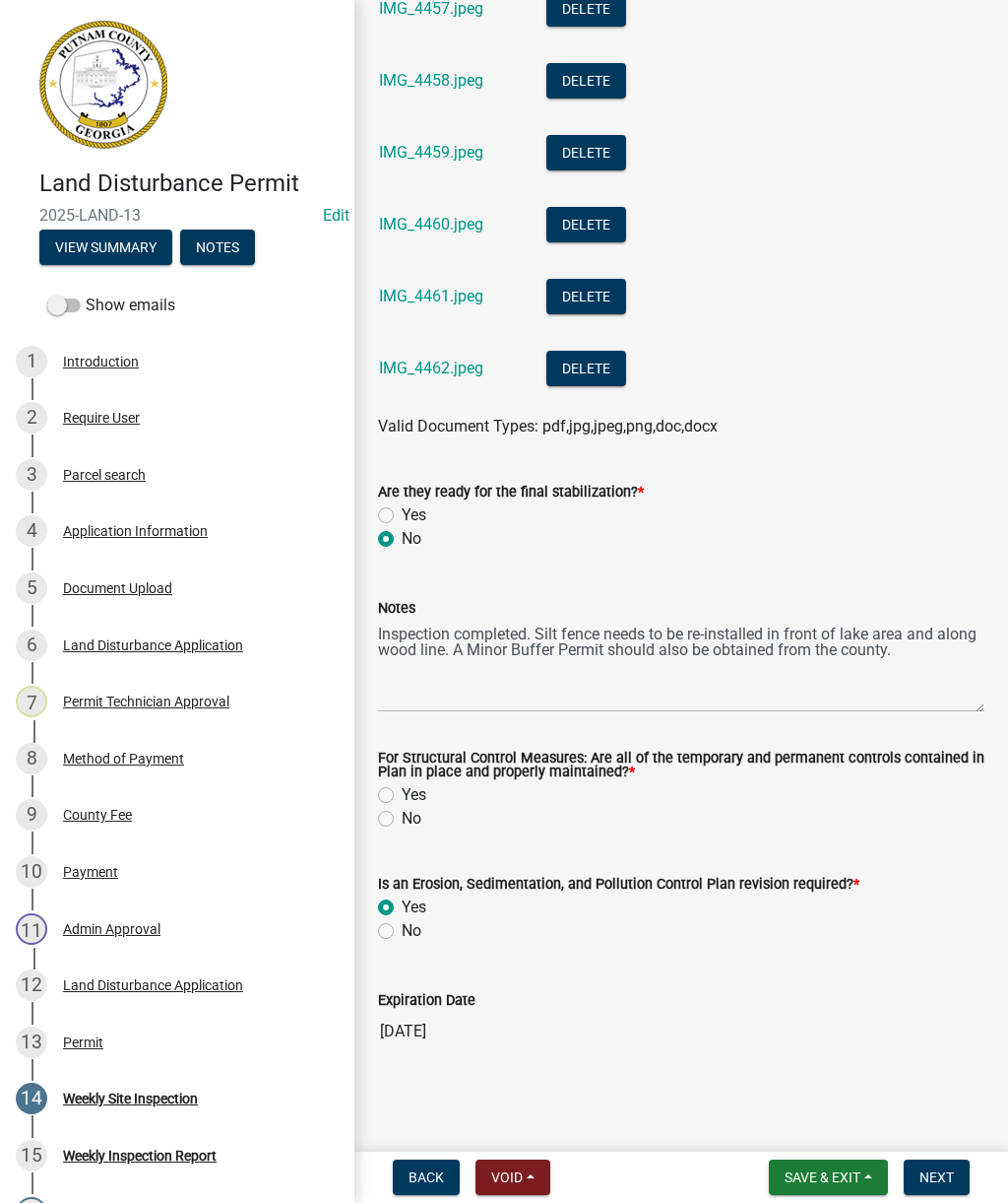
scroll to position [1273, 0]
click at [413, 786] on label "Yes" at bounding box center [414, 795] width 25 height 24
click at [413, 786] on input "Yes" at bounding box center [408, 789] width 13 height 13
radio input "true"
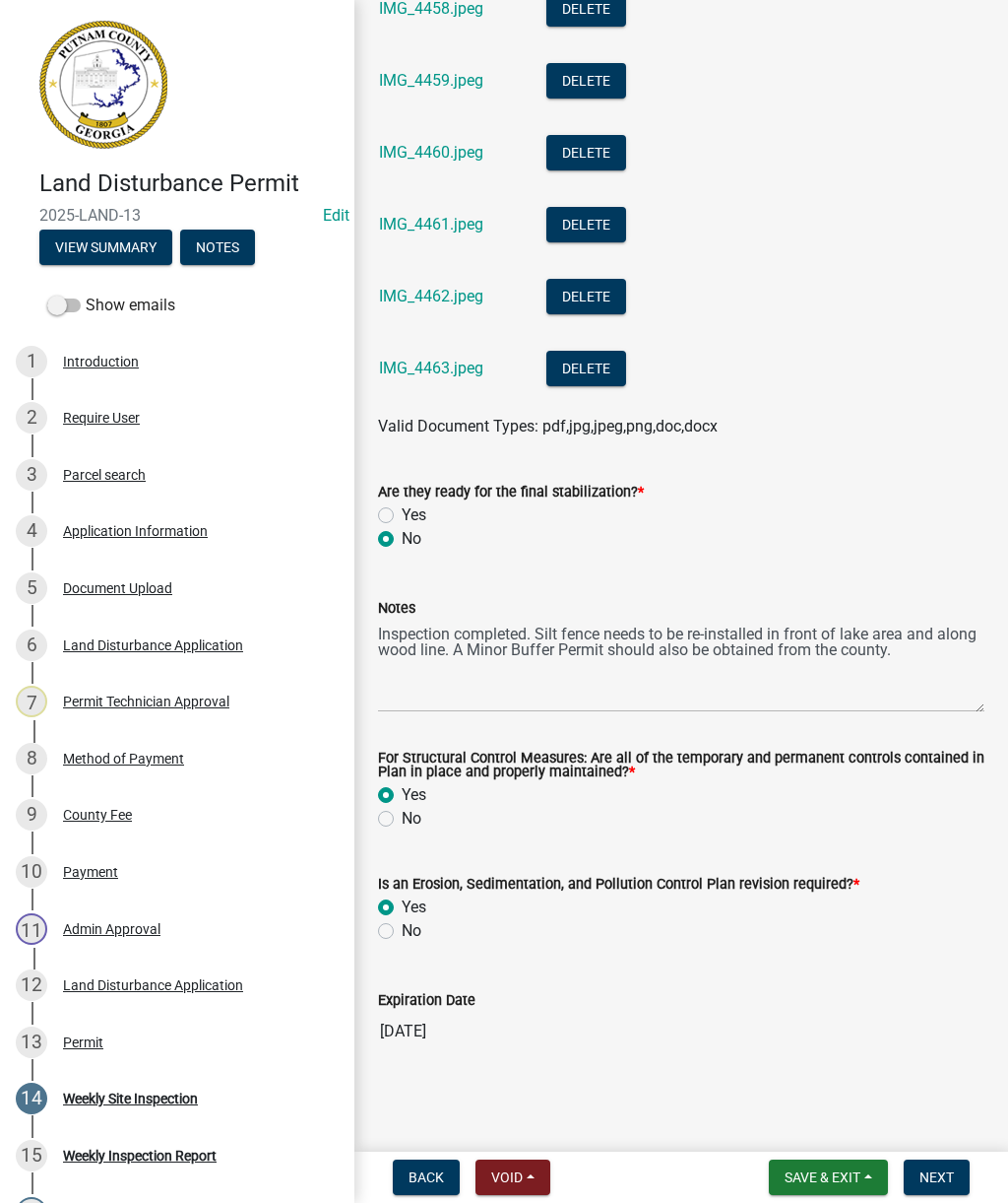
click at [965, 1174] on button "Next" at bounding box center [936, 1177] width 66 height 36
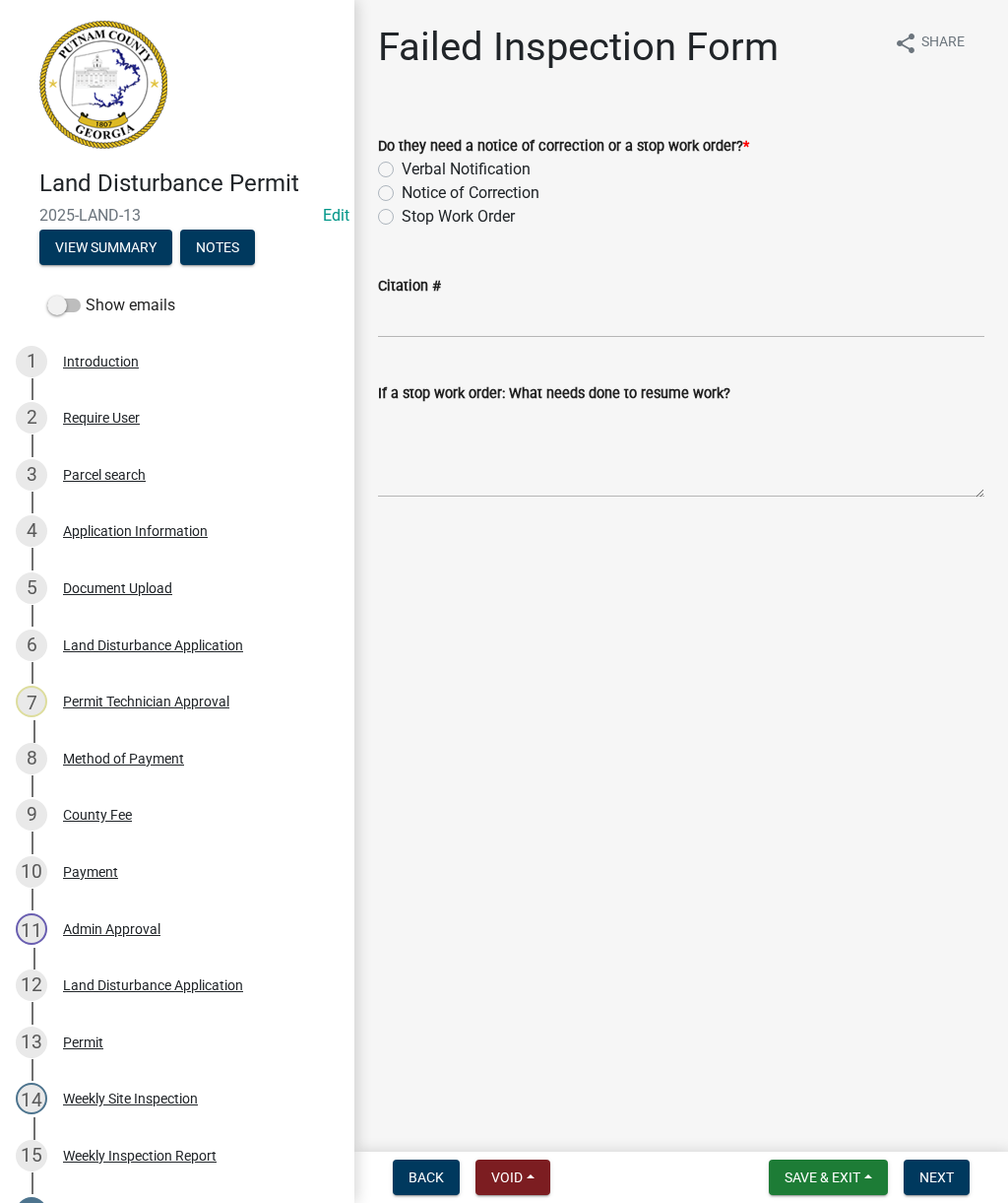
click at [576, 186] on div "Notice of Correction" at bounding box center [681, 193] width 607 height 24
click at [557, 201] on div "Notice of Correction" at bounding box center [681, 193] width 607 height 24
click at [539, 190] on label "Notice of Correction" at bounding box center [471, 193] width 138 height 24
click at [414, 190] on input "Notice of Correction" at bounding box center [408, 187] width 13 height 13
radio input "true"
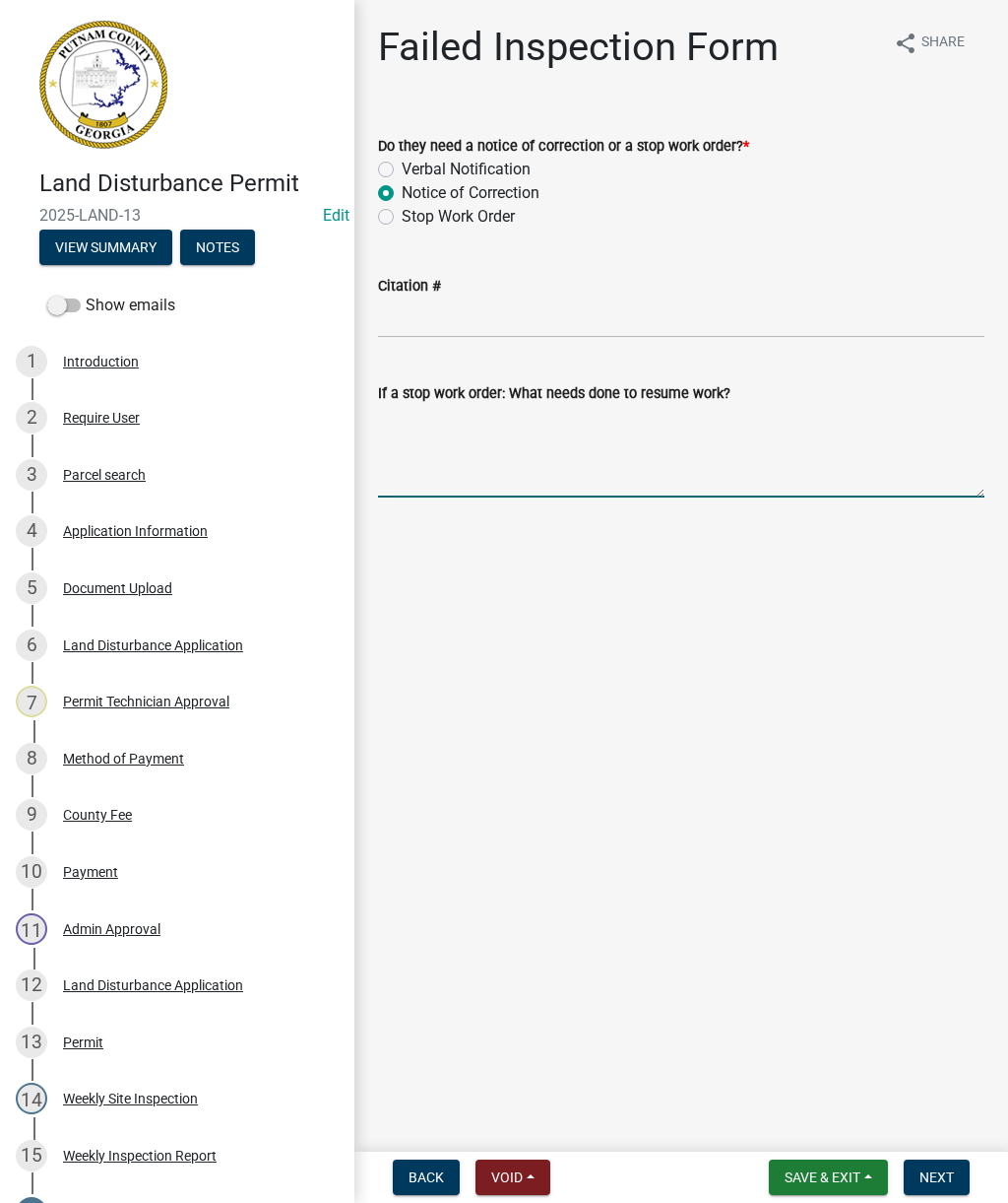
click at [528, 480] on textarea "If a stop work order: What needs done to resume work?" at bounding box center [681, 450] width 607 height 92
click at [581, 460] on textarea "If a stop work order: What needs done to resume work?" at bounding box center [681, 450] width 607 height 92
paste textarea "Inspection completed. Silt fence needs to be re-installed in front of lake area…"
type textarea "Inspection completed. Silt fence needs to be re-installed in front of lake area…"
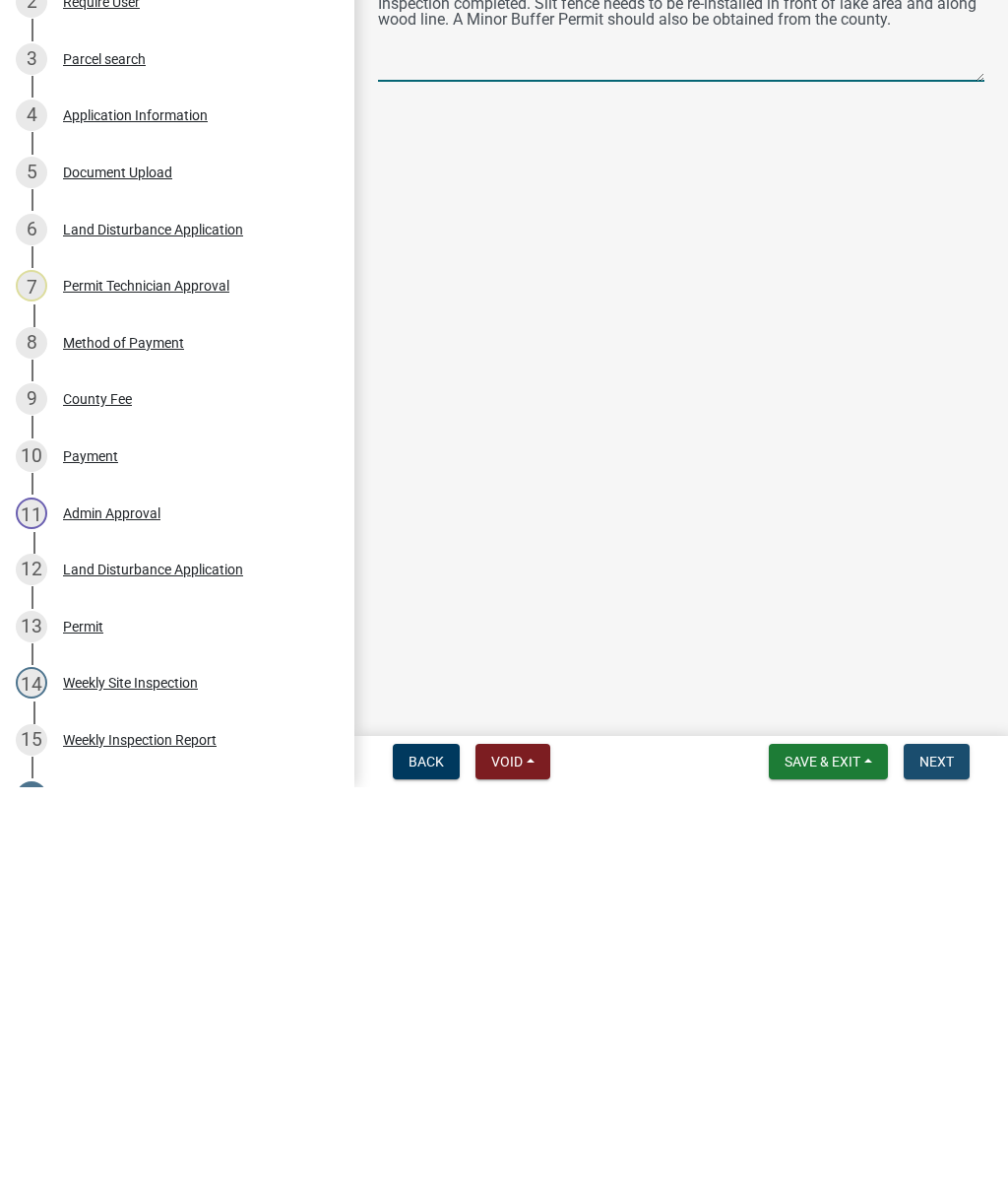
click at [953, 1159] on button "Next" at bounding box center [936, 1177] width 66 height 36
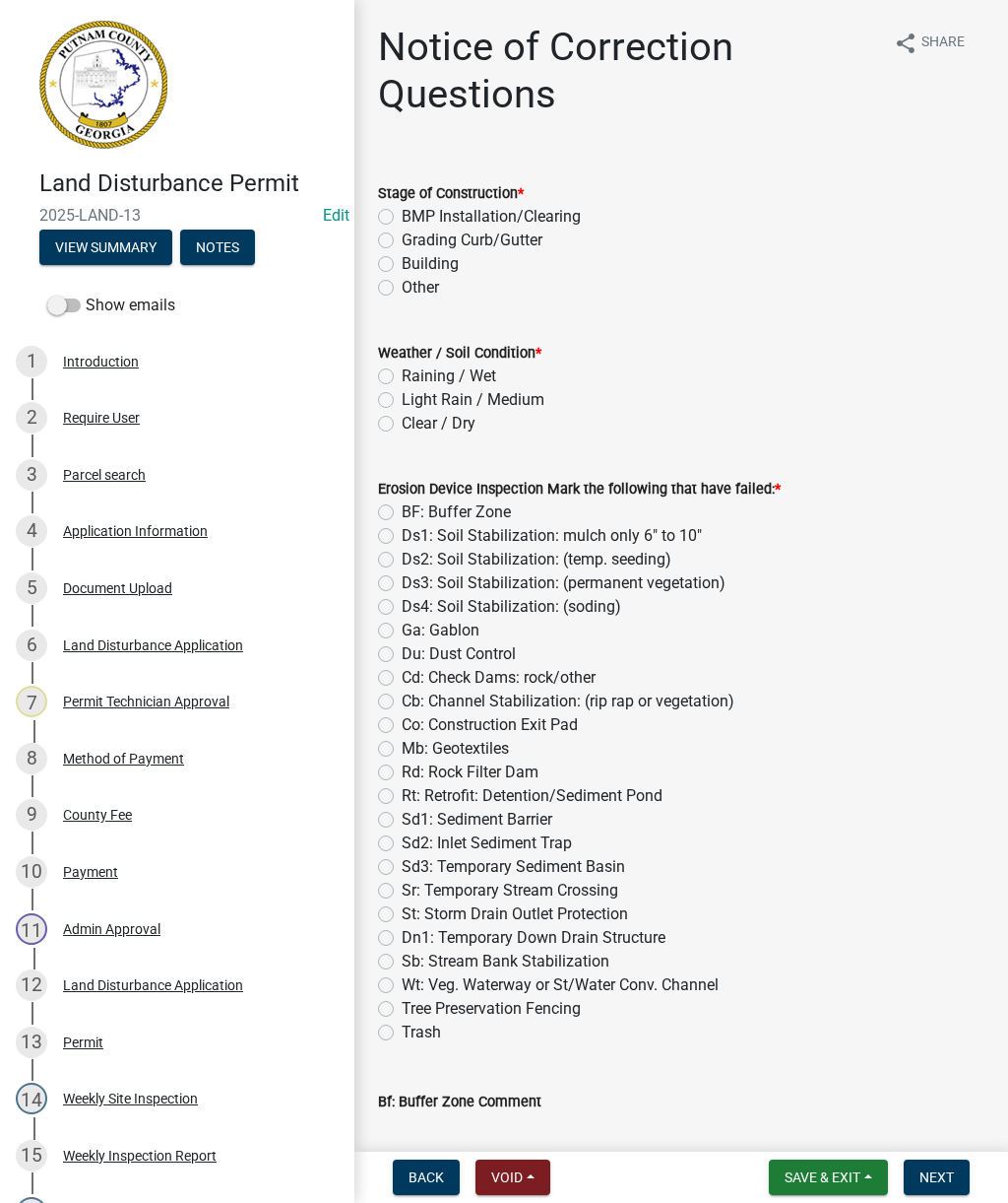
click at [581, 222] on label "BMP Installation/Clearing" at bounding box center [492, 217] width 179 height 24
click at [414, 218] on input "BMP Installation/Clearing" at bounding box center [408, 211] width 13 height 13
radio input "true"
click at [454, 425] on label "Clear / Dry" at bounding box center [439, 423] width 73 height 24
click at [414, 424] on input "Clear / Dry" at bounding box center [408, 417] width 13 height 13
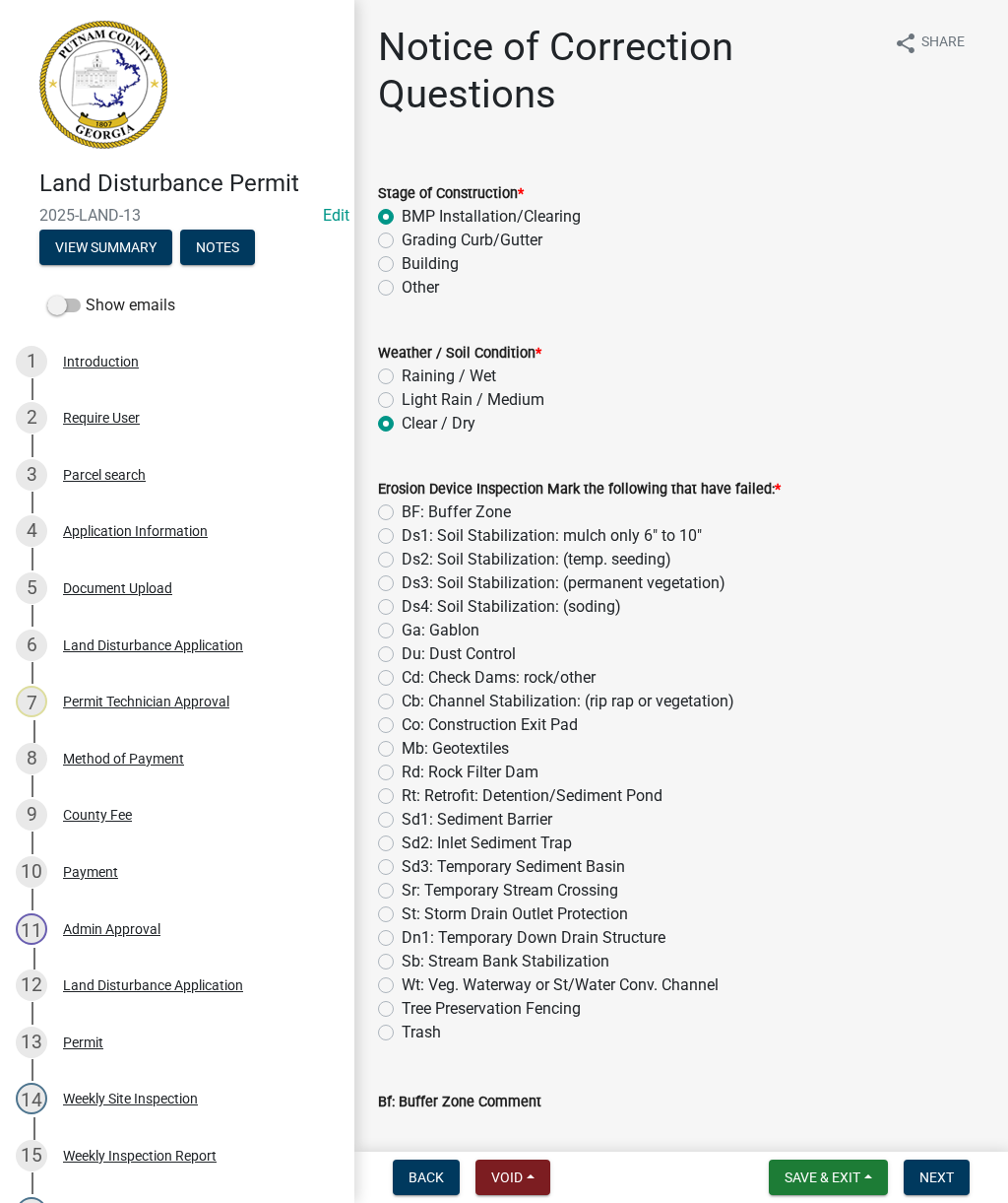
radio input "true"
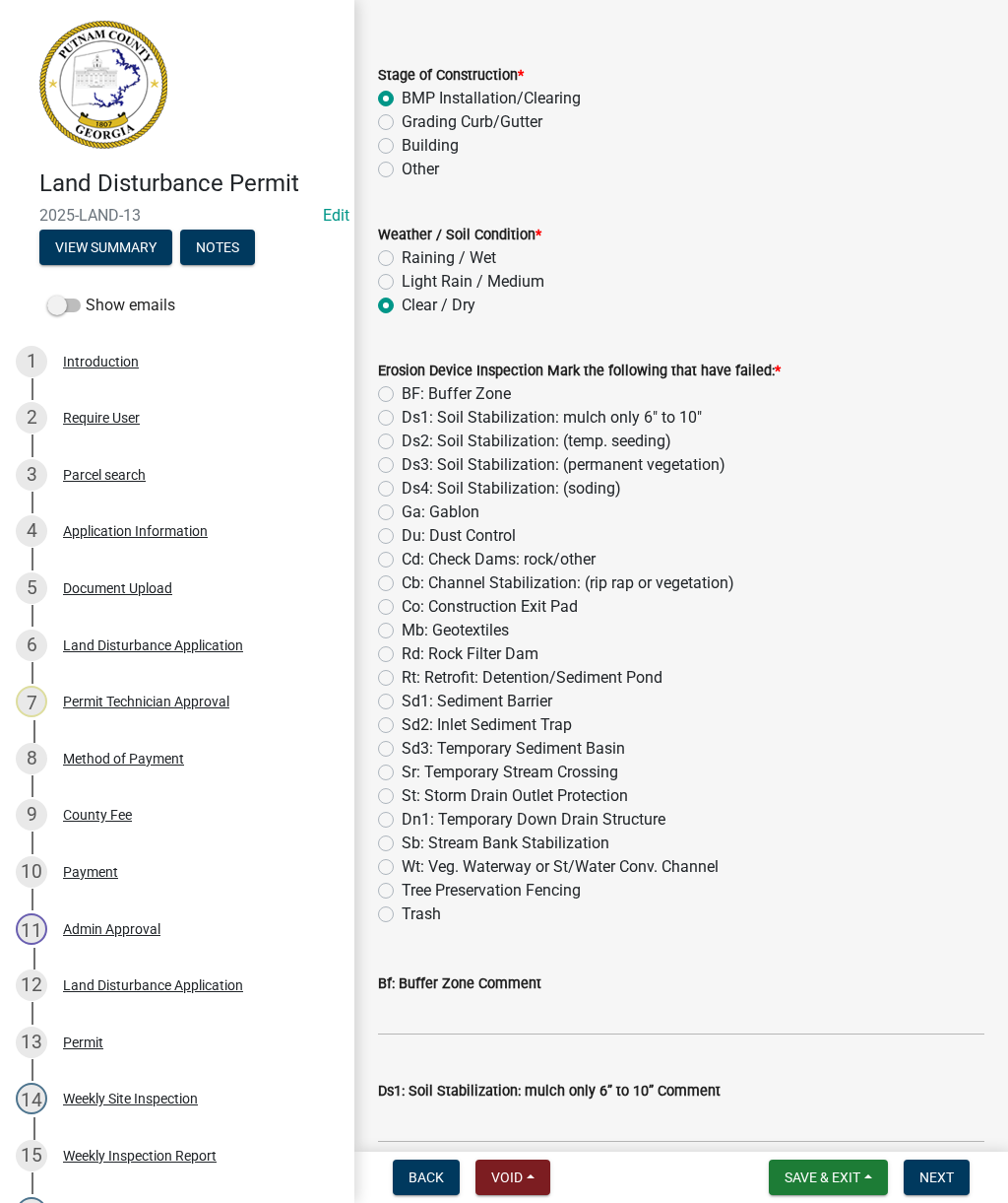
scroll to position [120, 0]
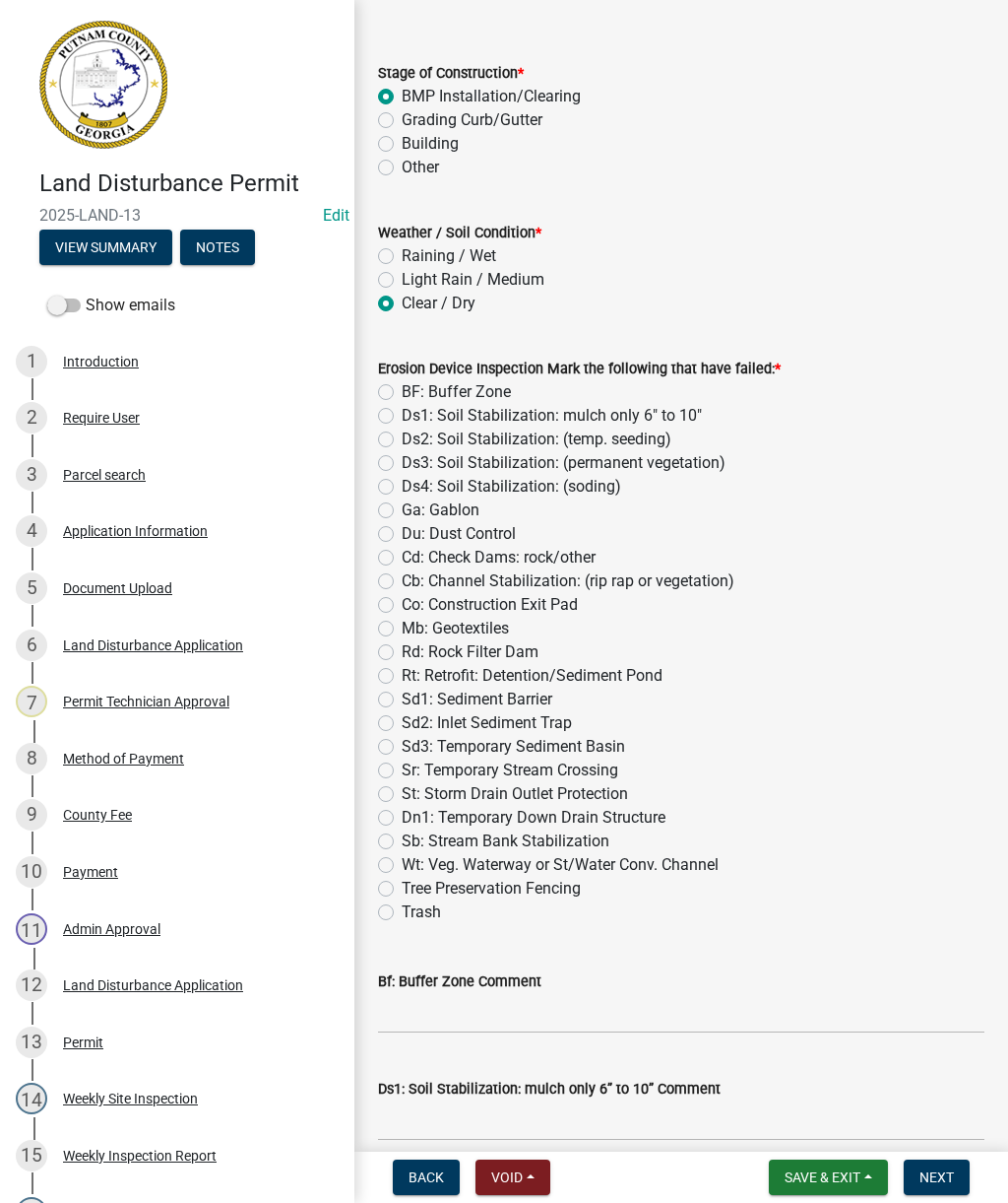
click at [551, 705] on label "Sd1: Sediment Barrier" at bounding box center [478, 699] width 151 height 24
click at [414, 700] on input "Sd1: Sediment Barrier" at bounding box center [408, 693] width 13 height 13
radio input "true"
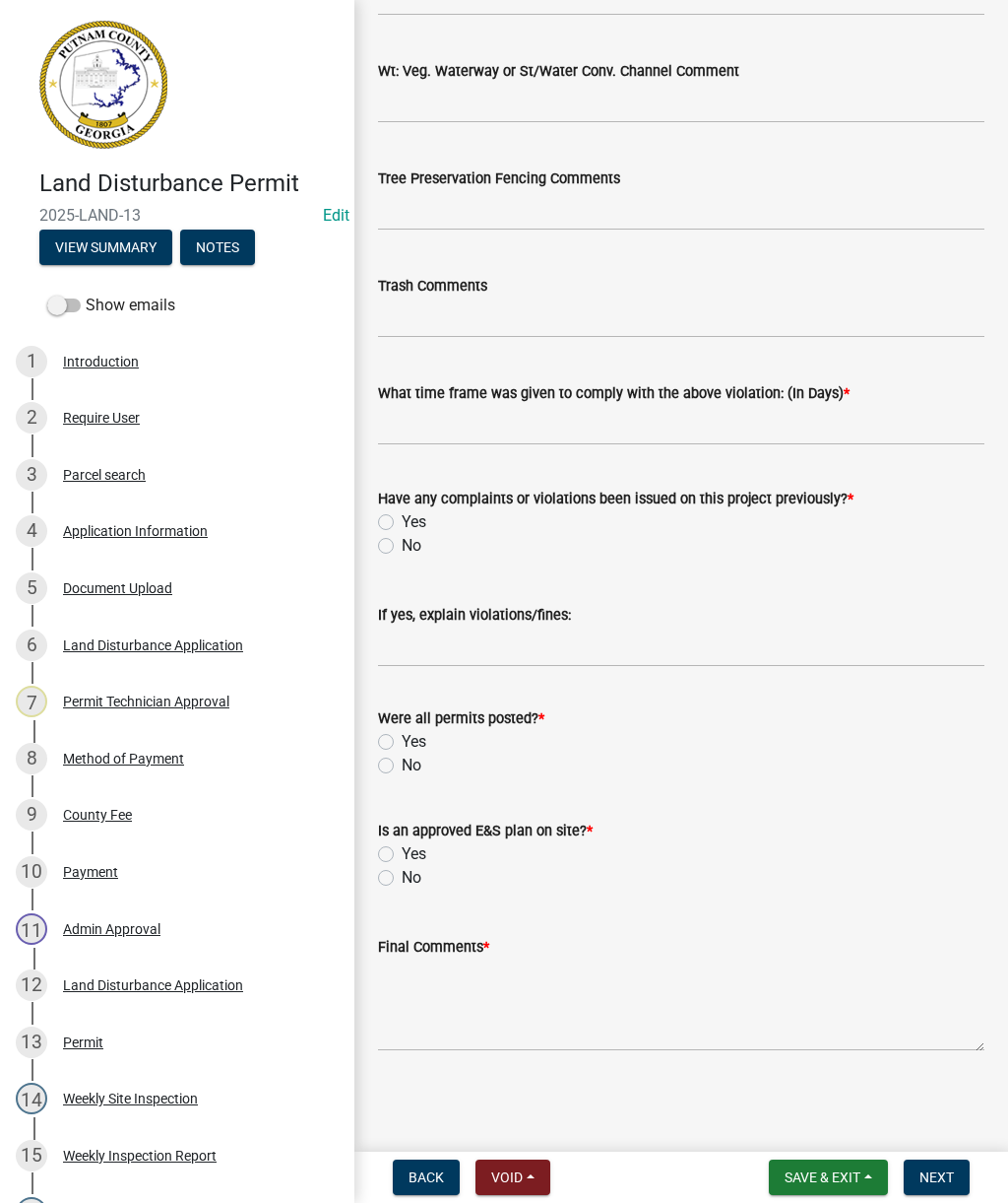
scroll to position [3177, 0]
click at [915, 434] on input "text" at bounding box center [681, 424] width 607 height 41
type input "3"
click at [418, 548] on label "No" at bounding box center [412, 545] width 20 height 24
click at [414, 546] on input "No" at bounding box center [408, 539] width 13 height 13
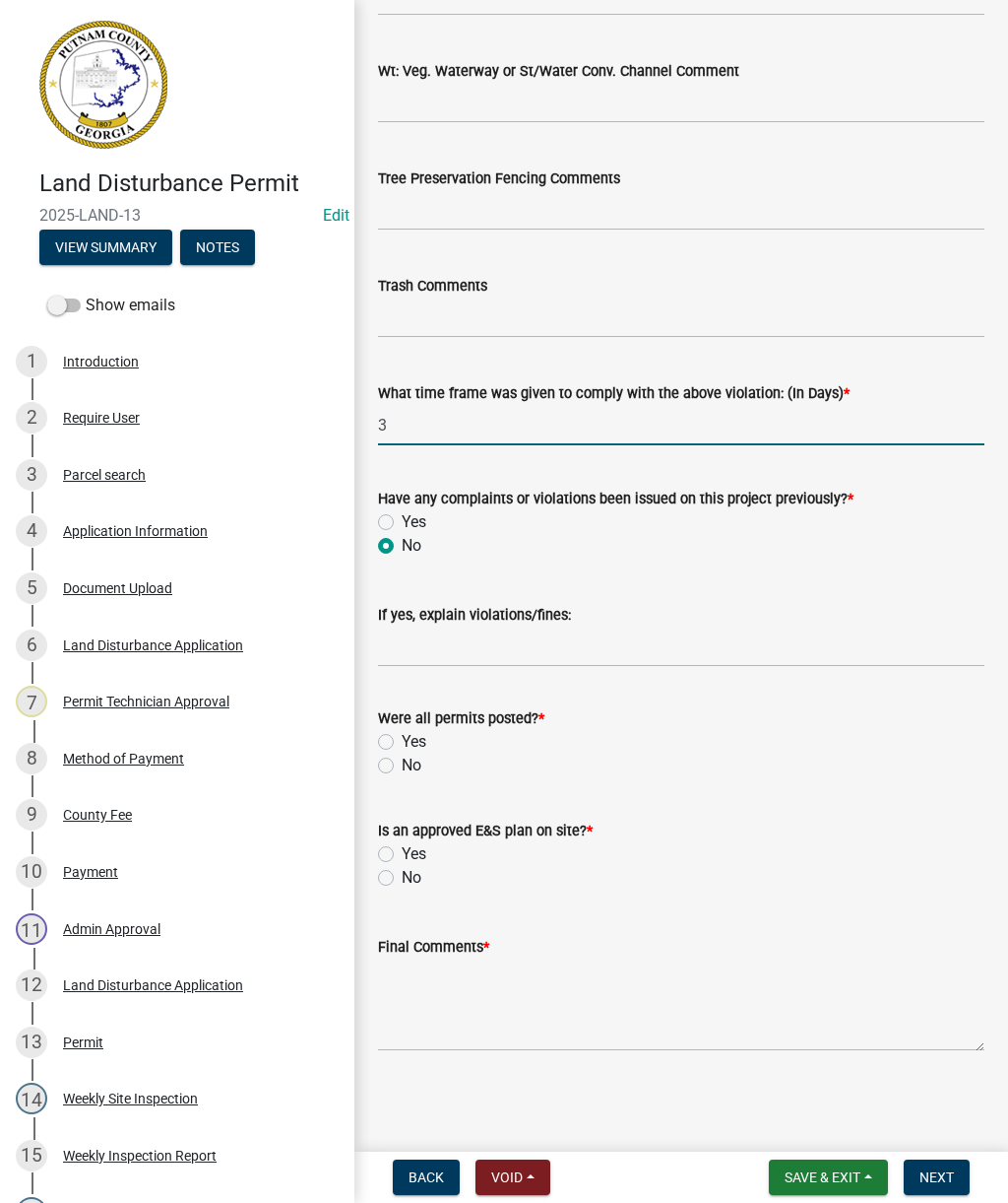
radio input "true"
click at [402, 738] on label "Yes" at bounding box center [414, 742] width 25 height 24
click at [402, 738] on input "Yes" at bounding box center [408, 736] width 13 height 13
radio input "true"
click at [409, 847] on label "Yes" at bounding box center [414, 854] width 25 height 24
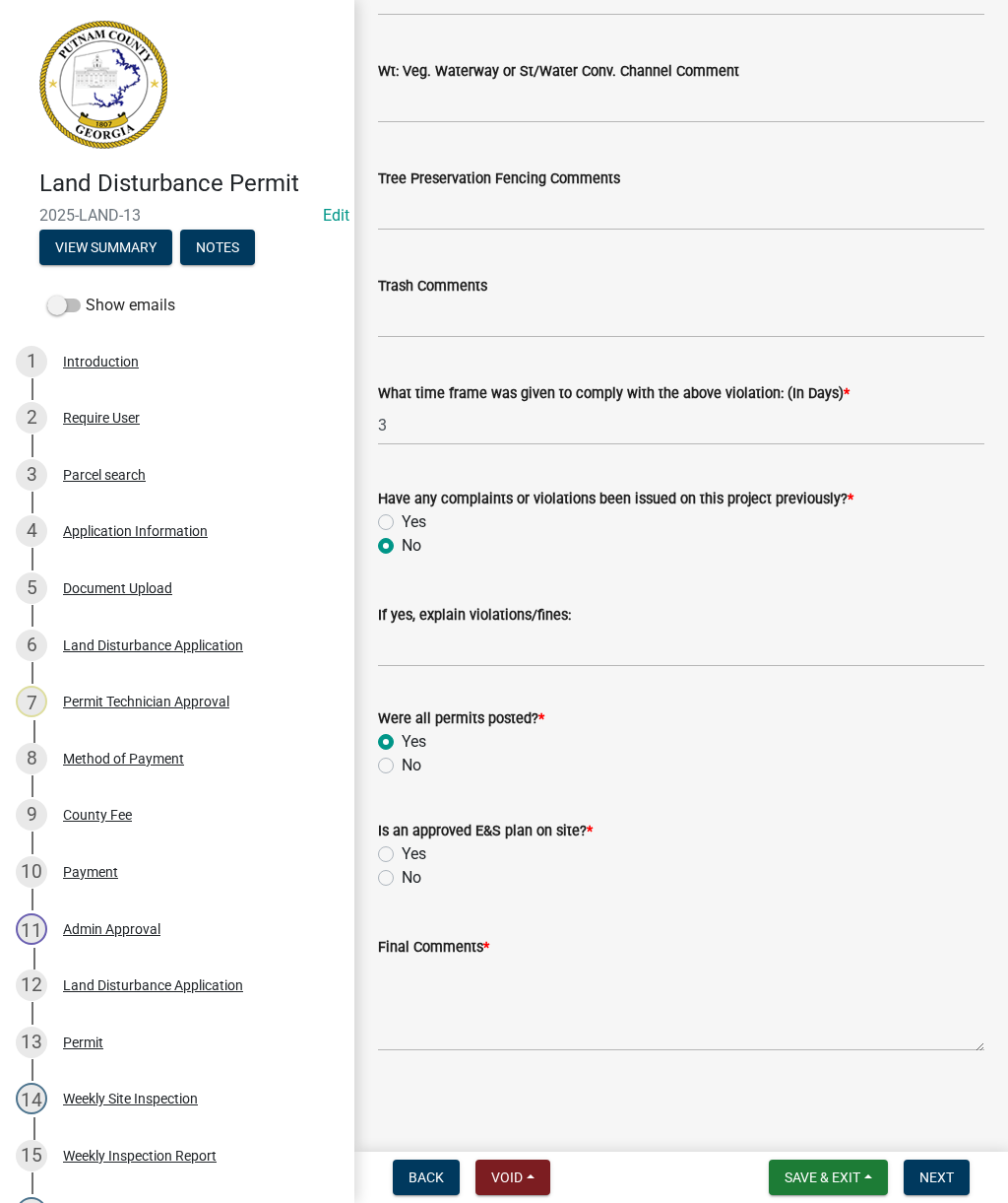
click at [409, 847] on input "Yes" at bounding box center [408, 848] width 13 height 13
radio input "true"
click at [556, 1018] on textarea "Final Comments *" at bounding box center [681, 1004] width 607 height 92
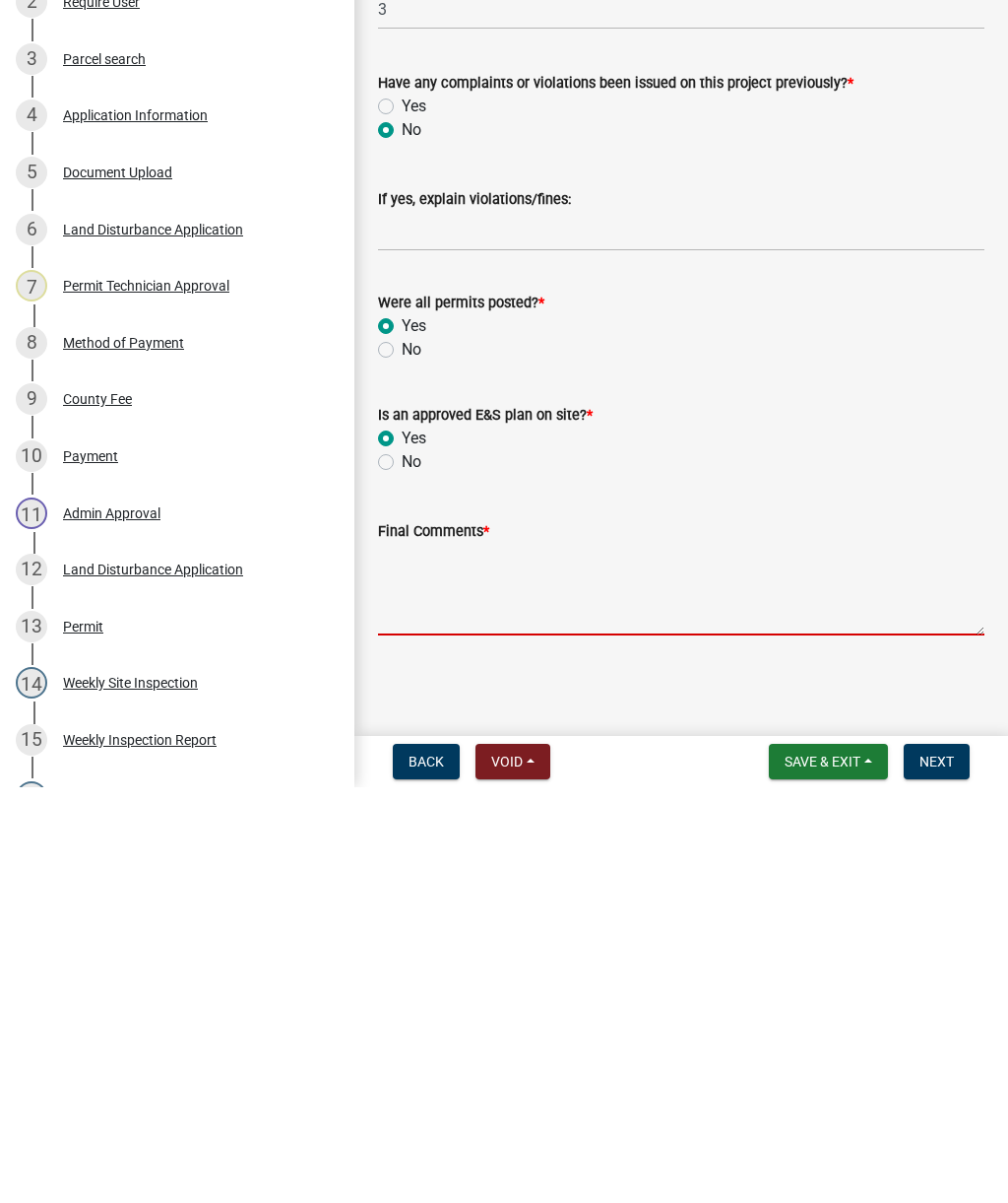
click at [543, 959] on textarea "Final Comments *" at bounding box center [681, 1004] width 607 height 92
paste textarea "Inspection completed. Silt fence needs to be re-installed in front of lake area…"
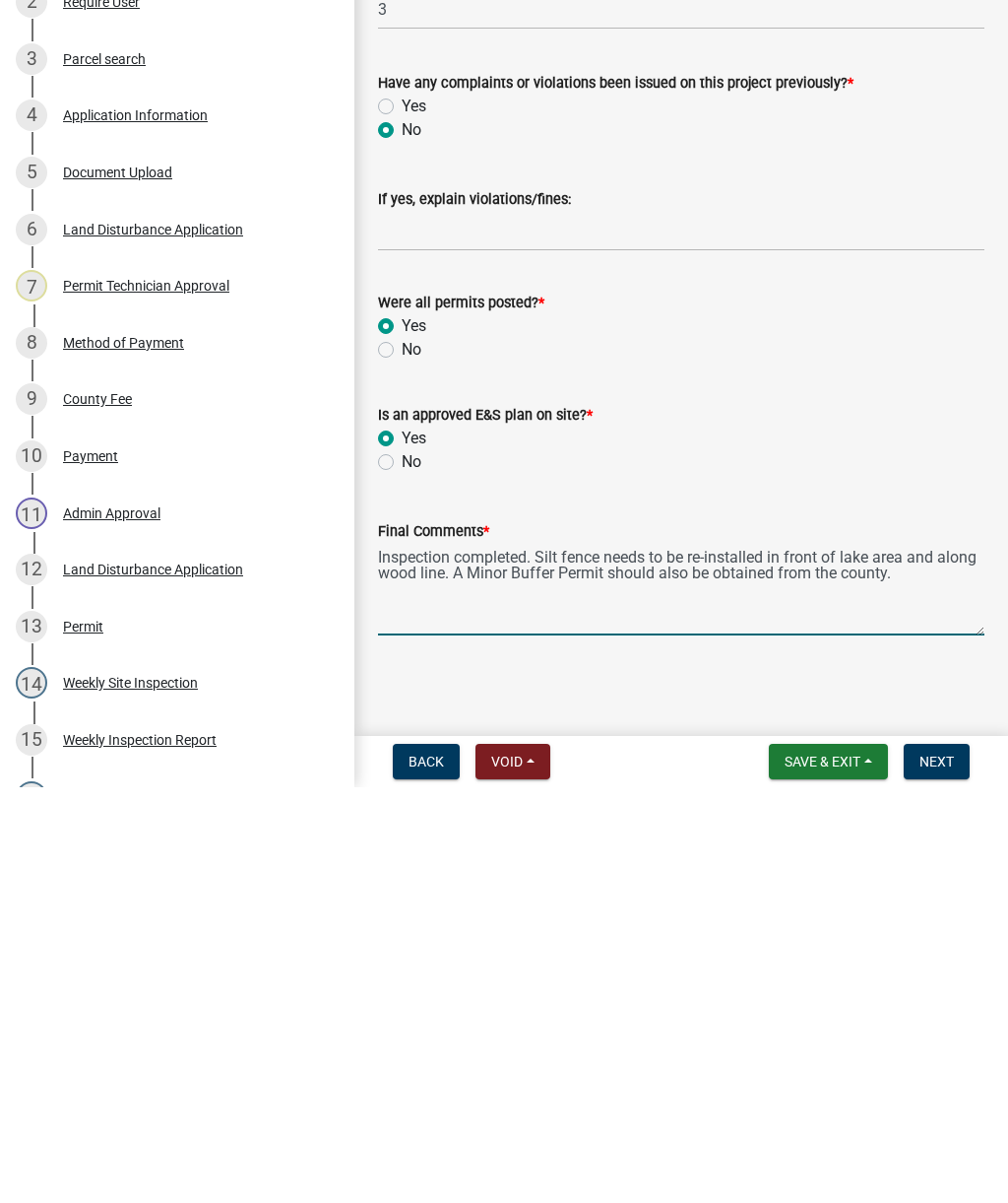
click at [645, 959] on textarea "Inspection completed. Silt fence needs to be re-installed in front of lake area…" at bounding box center [681, 1004] width 607 height 92
click at [549, 959] on textarea "Inspection completed. Silt fence needs to be re-installed in front of lake area…" at bounding box center [681, 1004] width 607 height 92
click at [614, 959] on textarea "Inspection completed. Silt fence needs to be re-installed in front of lake area…" at bounding box center [681, 1004] width 607 height 92
paste textarea "Inspection completed. Silt fence needs to be re-installed in front of lake area…"
type textarea "Inspection completed. Silt fence needs to be re-installed in front of lake area…"
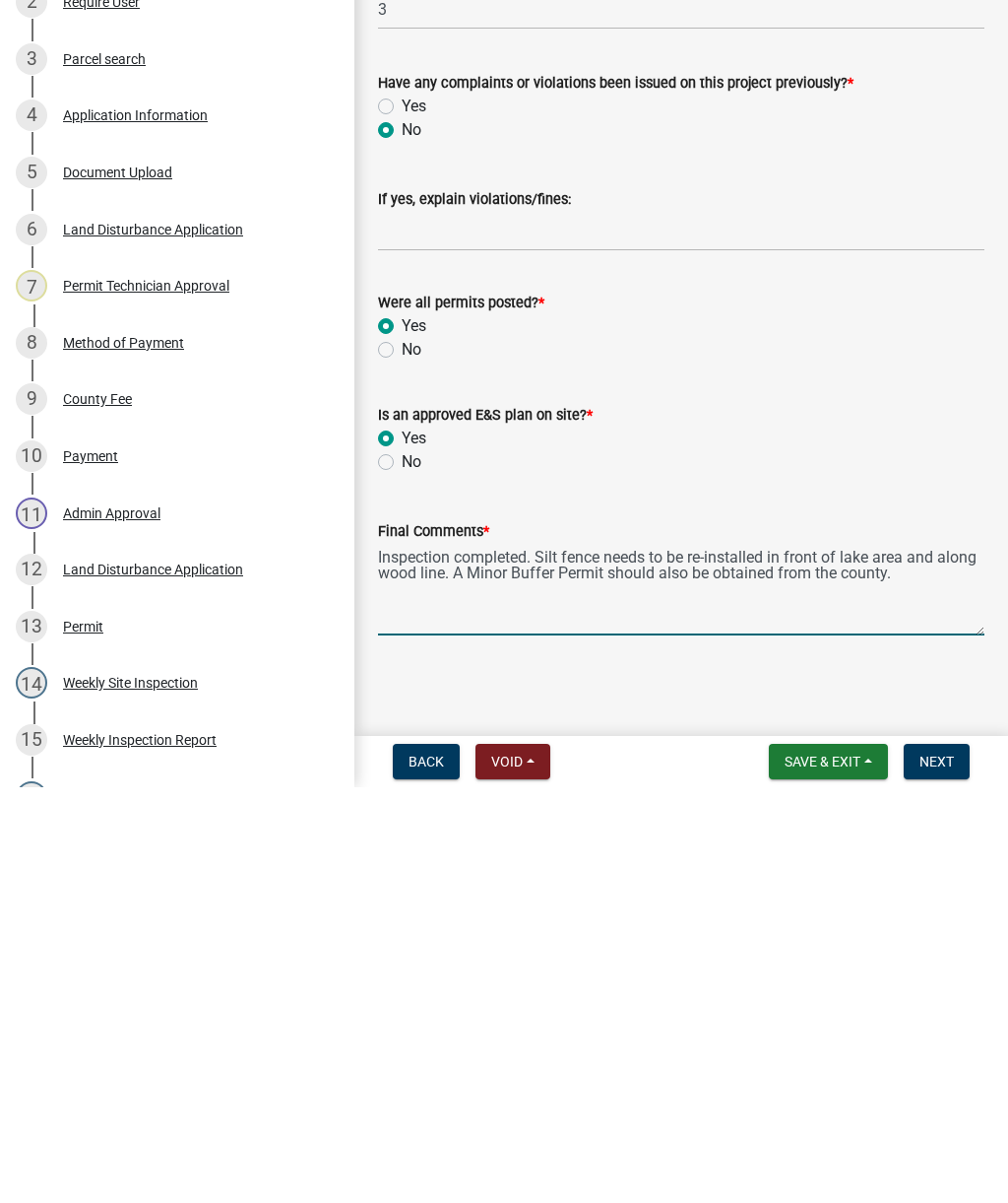
click at [947, 1169] on span "Next" at bounding box center [936, 1177] width 35 height 16
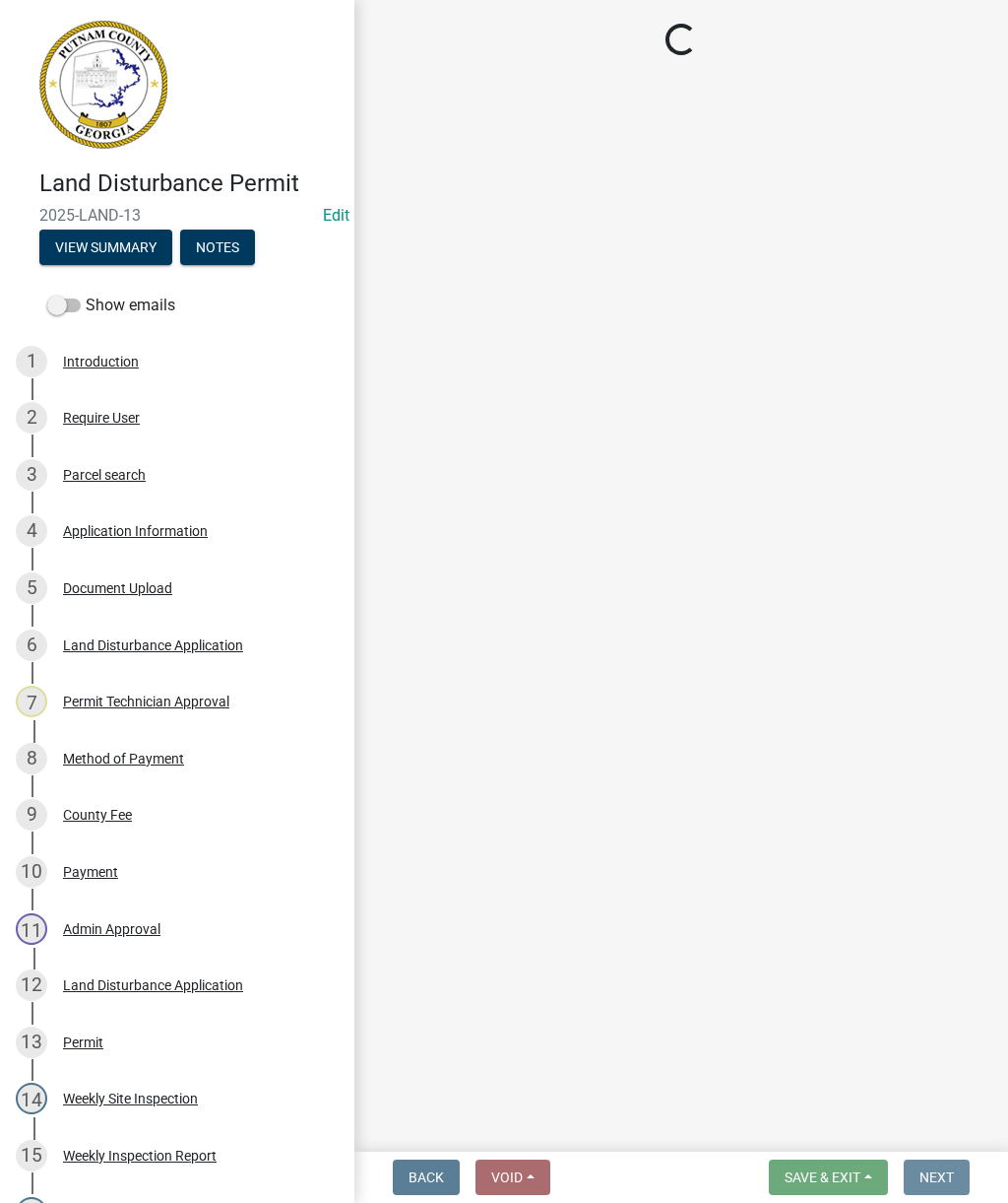
scroll to position [0, 0]
select select "af3c6edf-34d7-49be-824e-99d5d0a3954f"
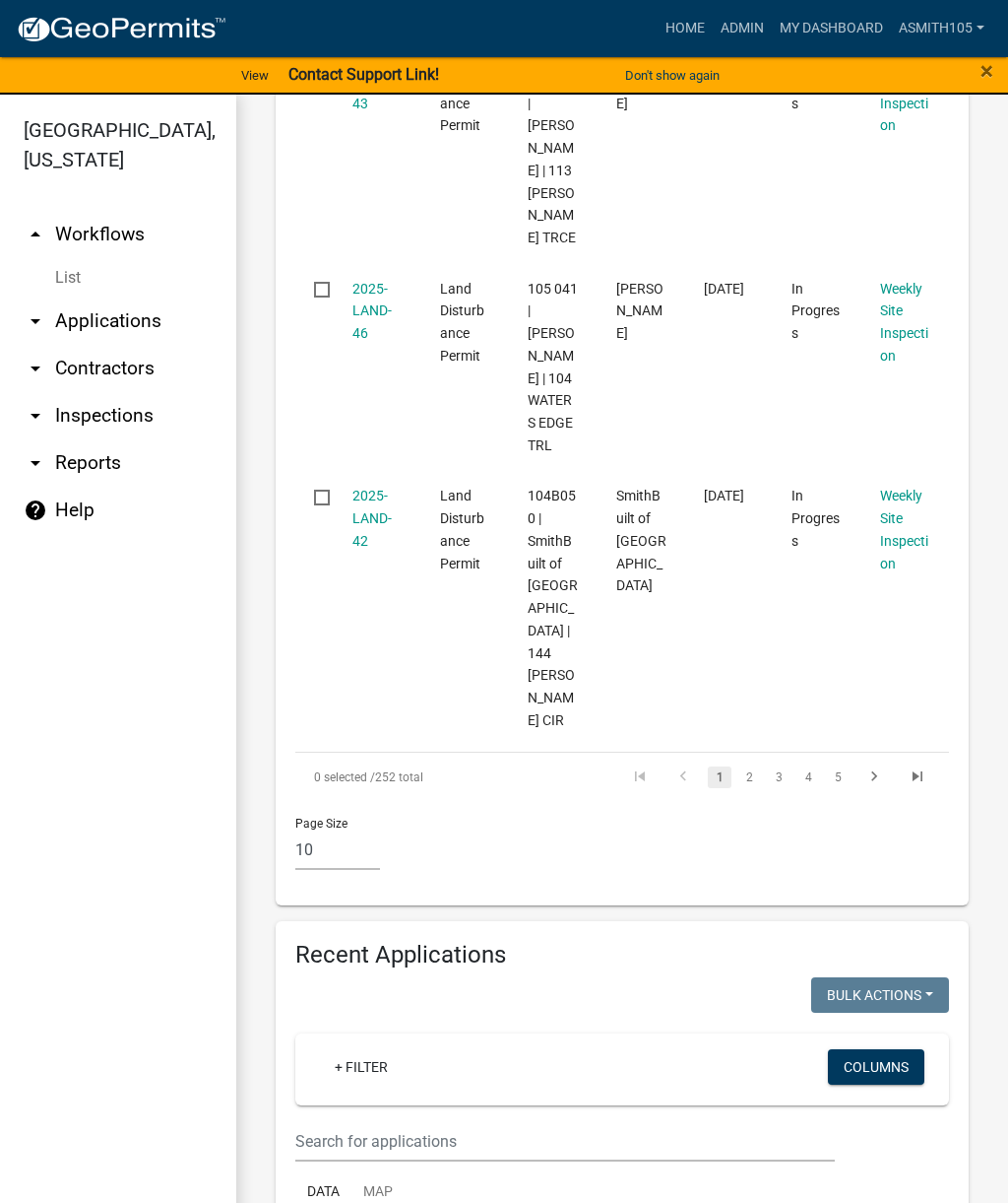
scroll to position [2652, 0]
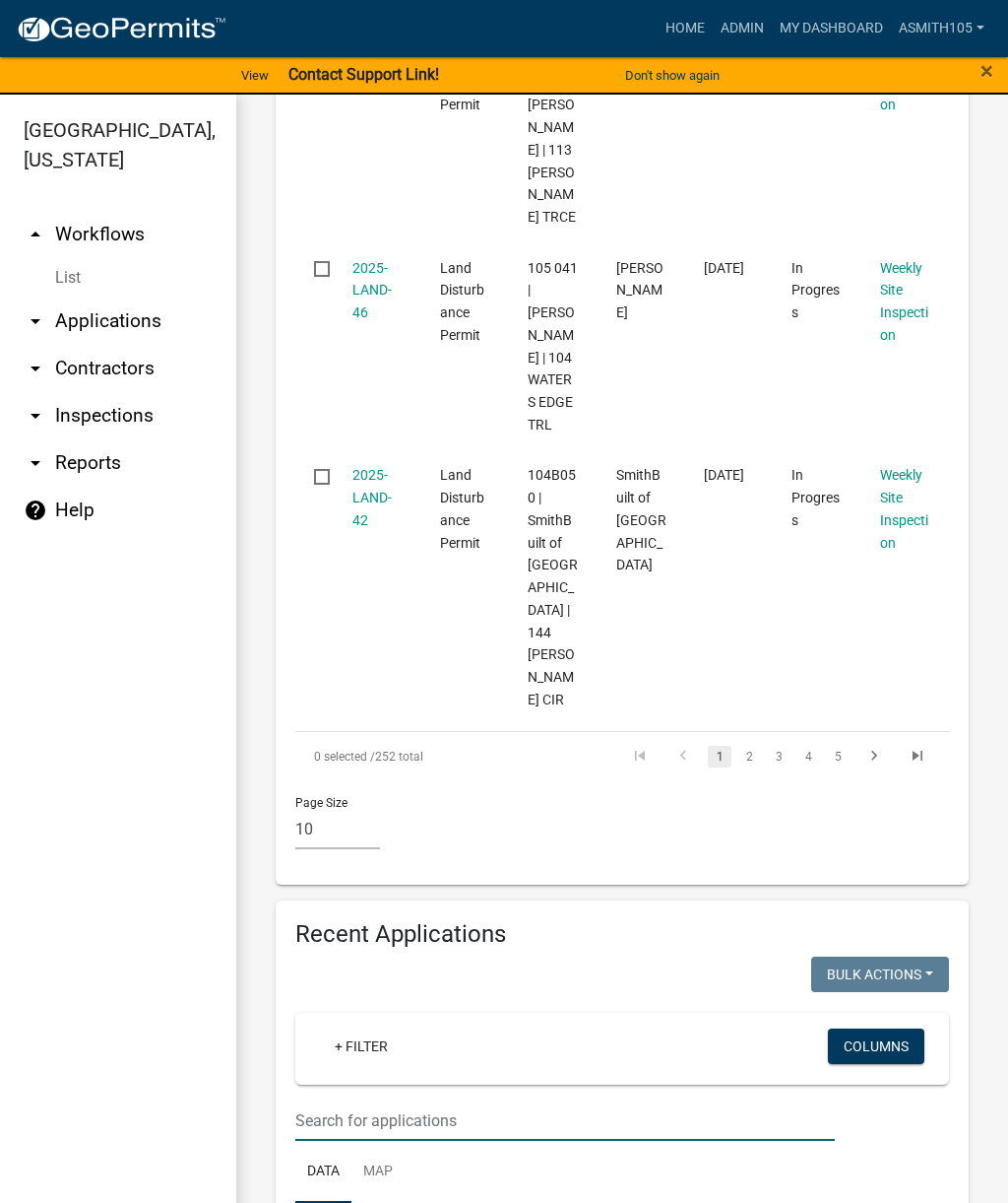
click at [686, 1100] on input "text" at bounding box center [564, 1120] width 539 height 41
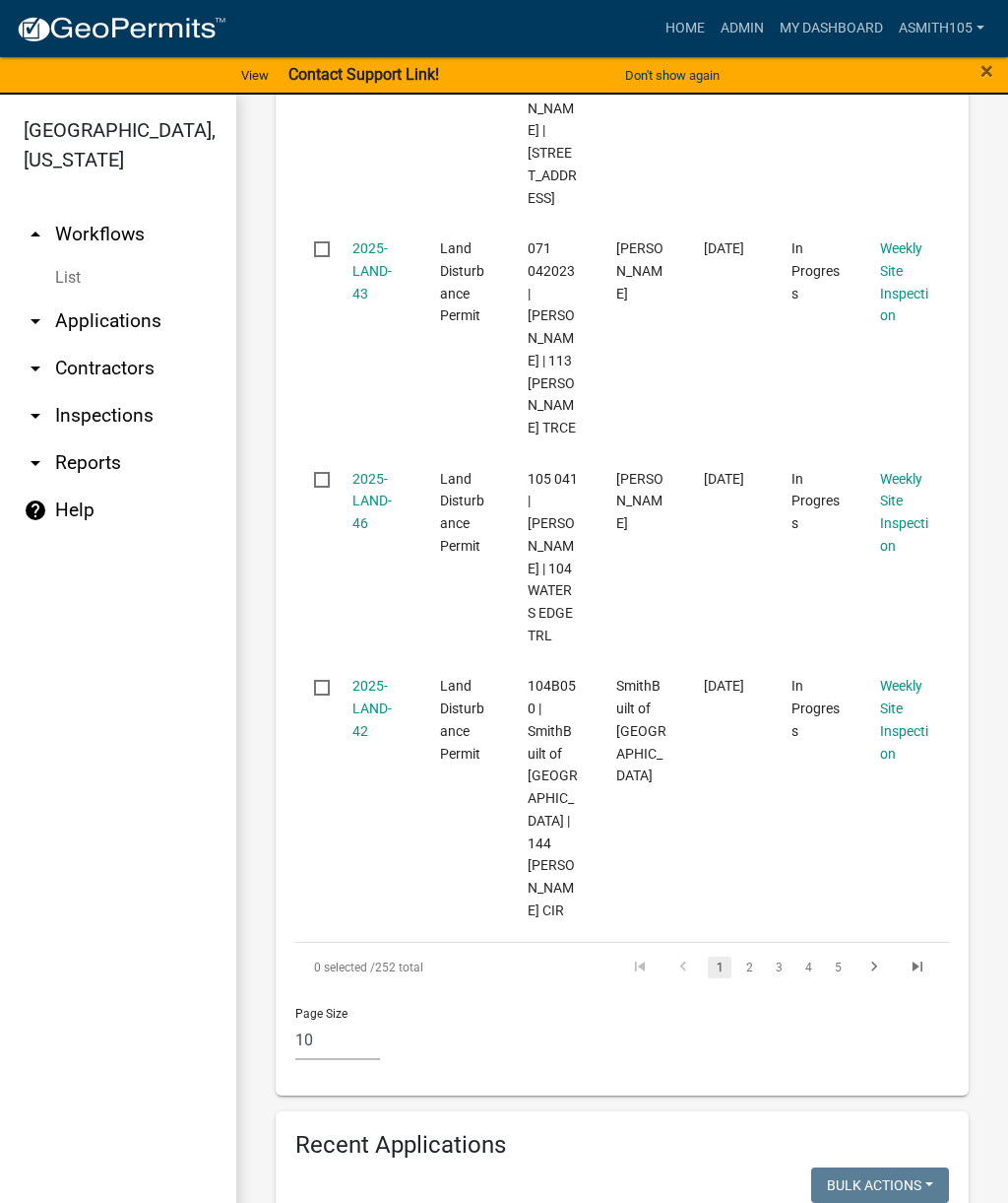
scroll to position [13, 0]
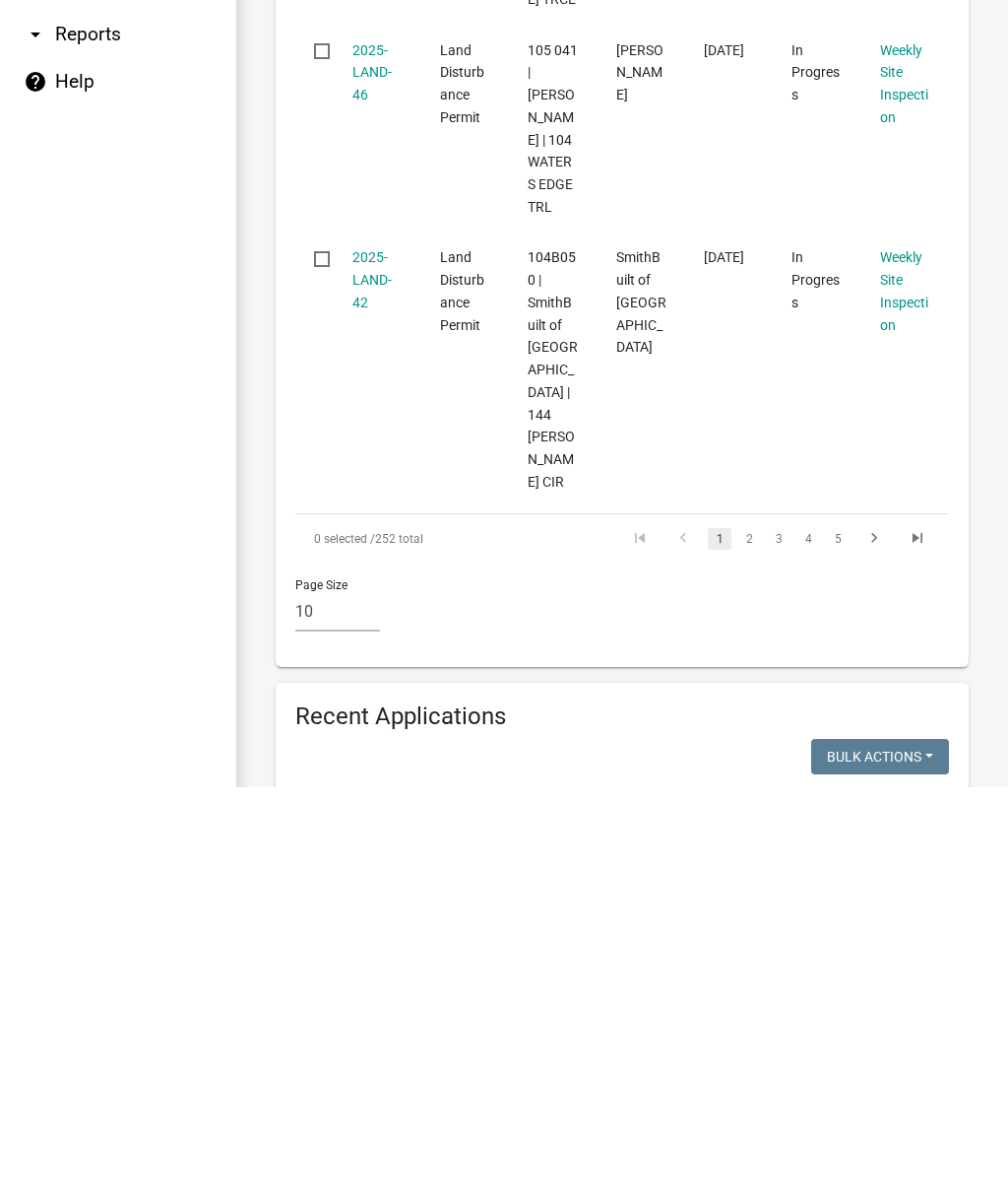
type input "[STREET_ADDRESS][PERSON_NAME]"
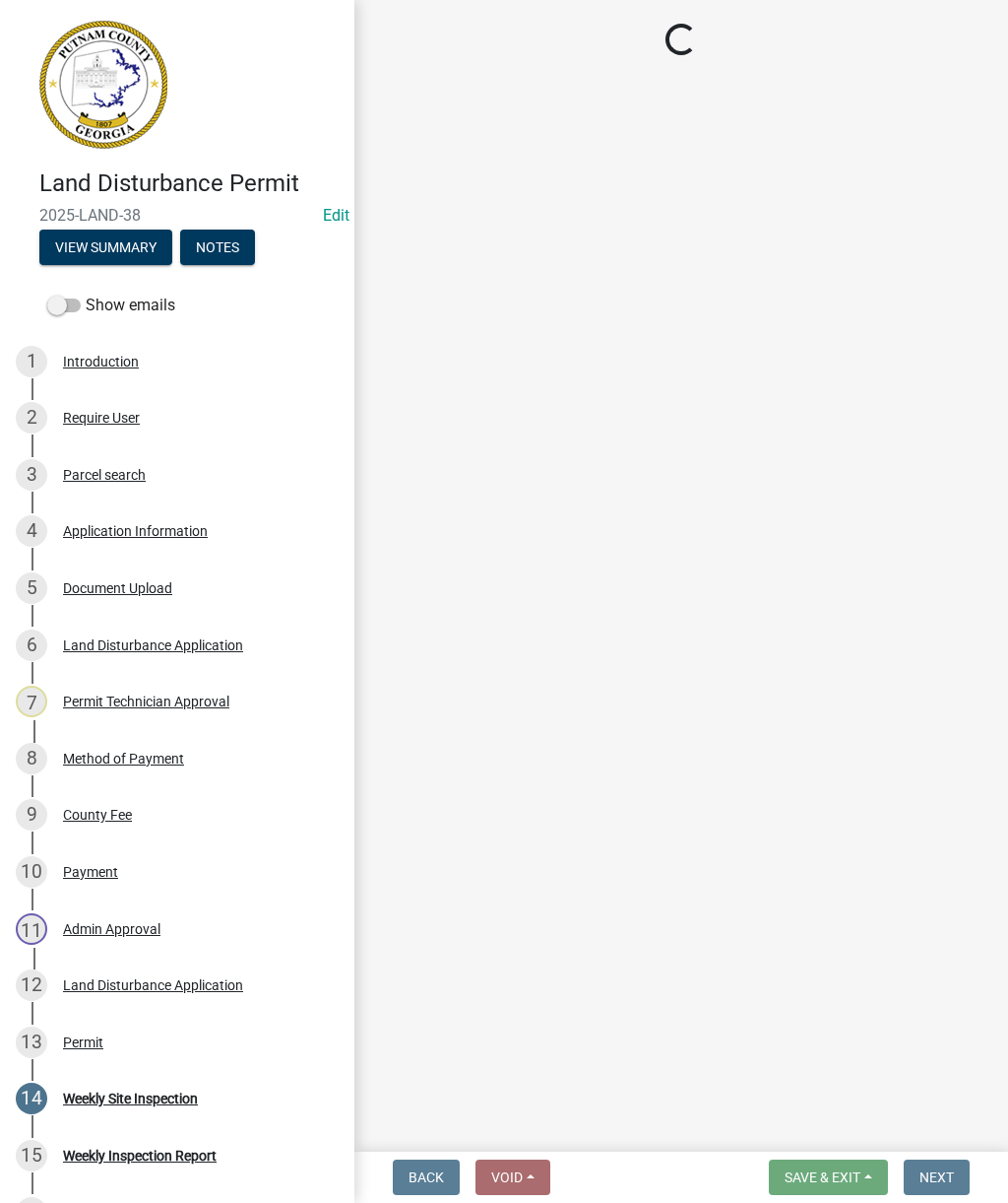
select select "af3c6edf-34d7-49be-824e-99d5d0a3954f"
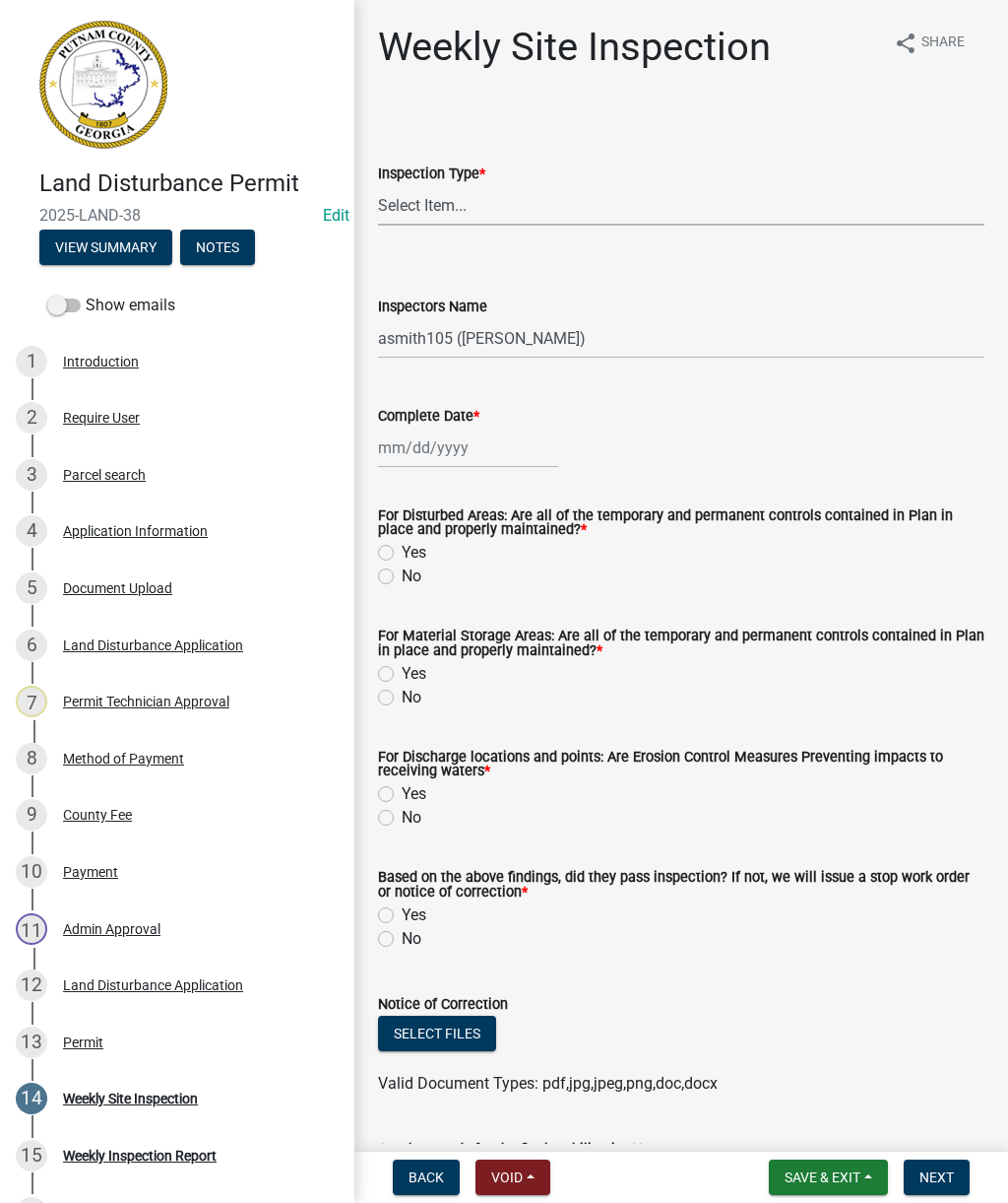
click at [871, 189] on select "Select Item... Site Inspection Initial Inspection Within 24 hours of a 0.5" sto…" at bounding box center [681, 205] width 607 height 41
select select "93c72d9c-4ccd-4a4f-9c87-9d2cfc81a2e2"
click at [668, 329] on select "Select Item... mrivera ([PERSON_NAME]) [PERSON_NAME] ([PERSON_NAME] ([PERSON_NA…" at bounding box center [681, 338] width 607 height 41
select select "4c2db1a9-6398-42e1-a920-5225c7eaa966"
click at [490, 445] on div at bounding box center [468, 447] width 180 height 41
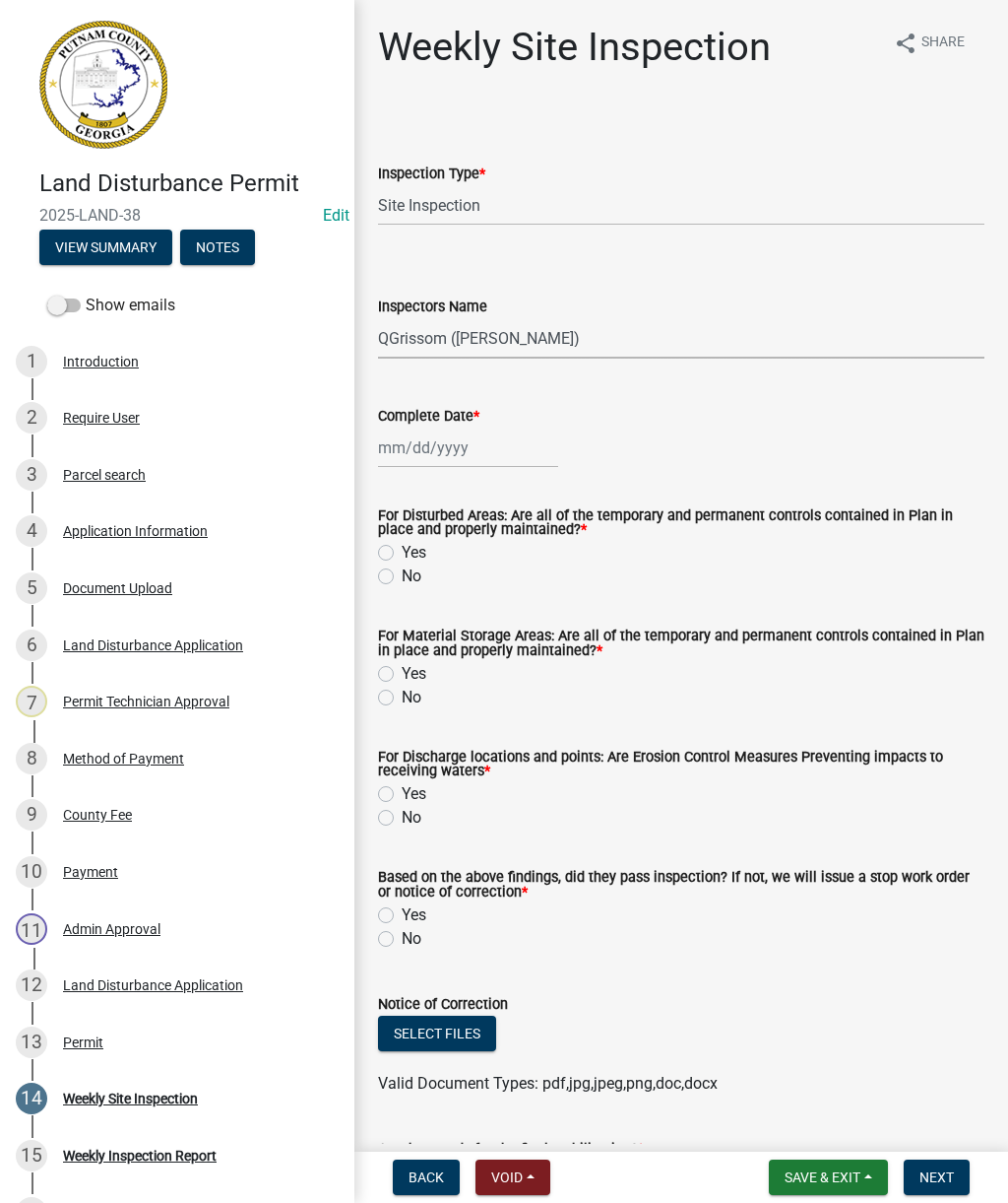
select select "9"
select select "2025"
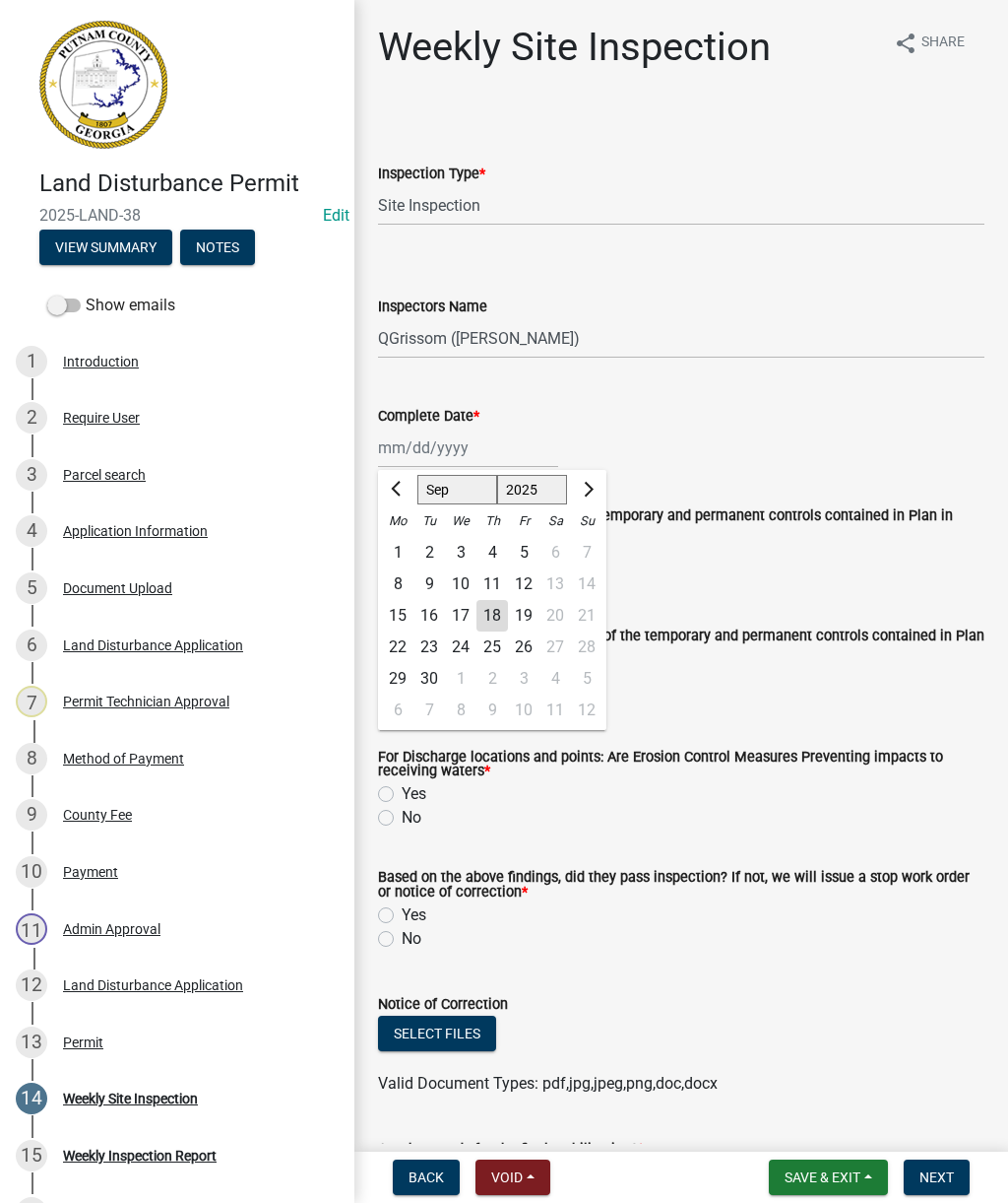
click at [496, 601] on div "18" at bounding box center [493, 616] width 32 height 32
type input "[DATE]"
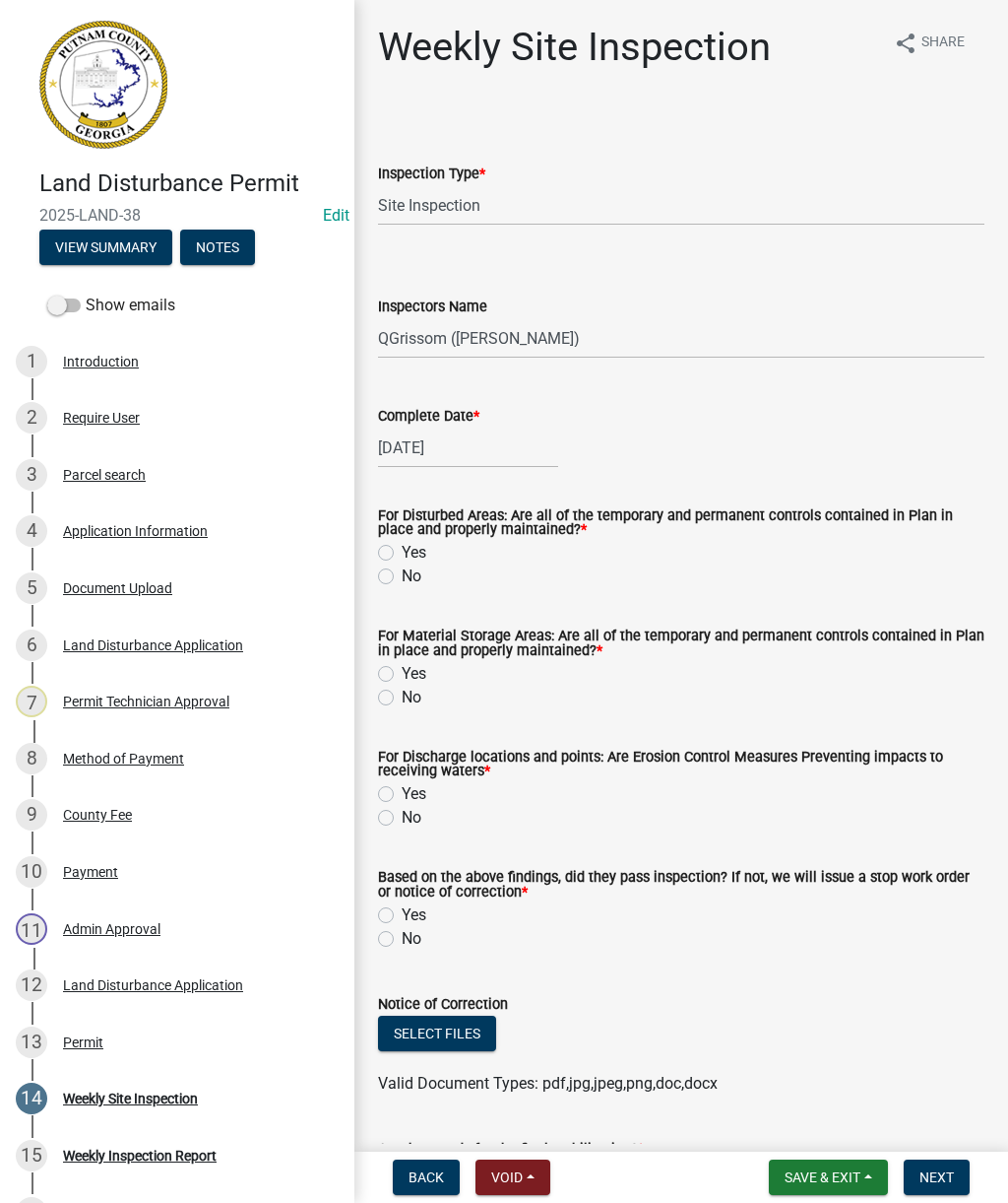
click at [412, 576] on label "No" at bounding box center [412, 576] width 20 height 24
click at [412, 576] on input "No" at bounding box center [408, 570] width 13 height 13
radio input "true"
click at [402, 692] on label "No" at bounding box center [412, 697] width 20 height 24
click at [402, 692] on input "No" at bounding box center [408, 691] width 13 height 13
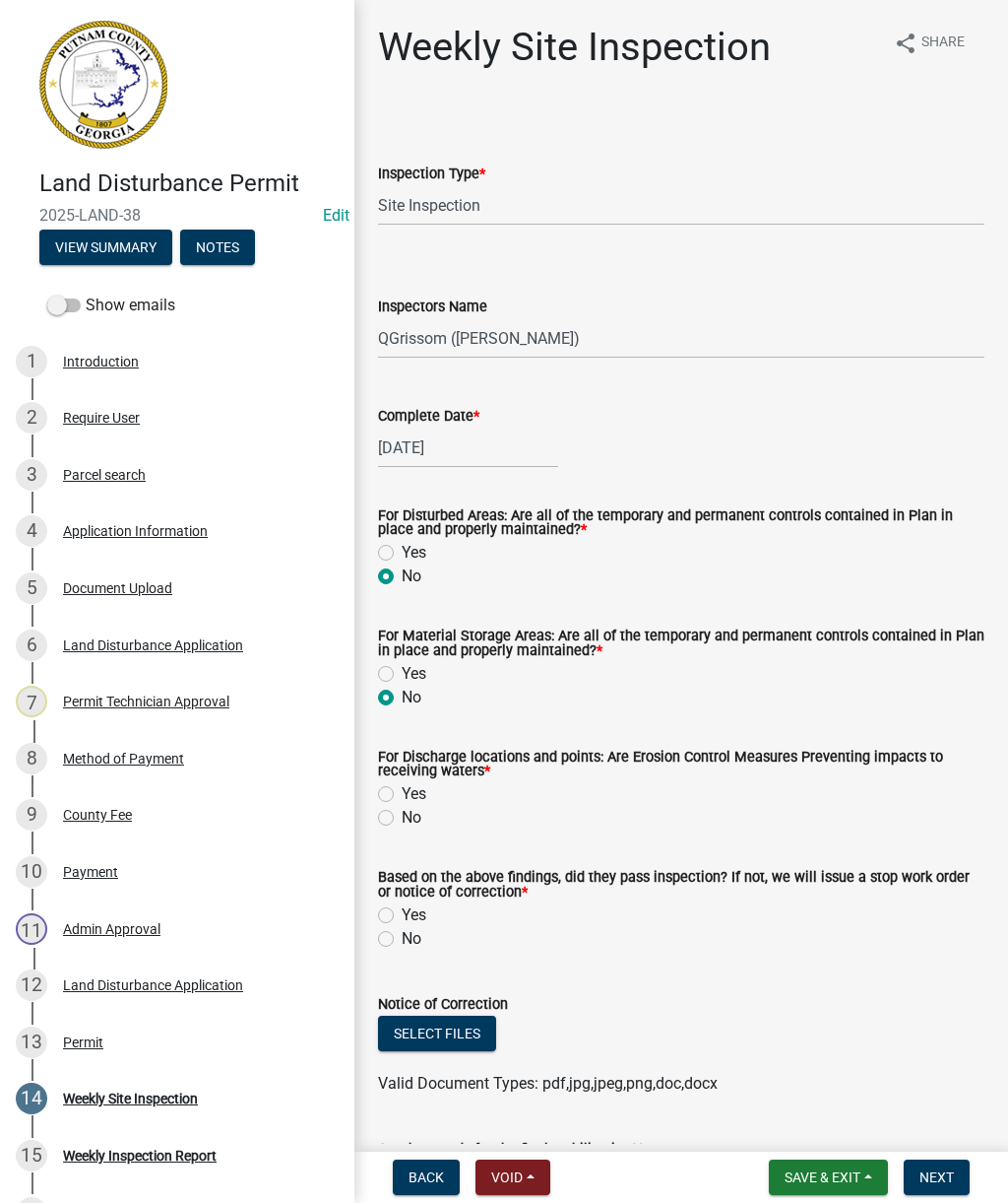
radio input "true"
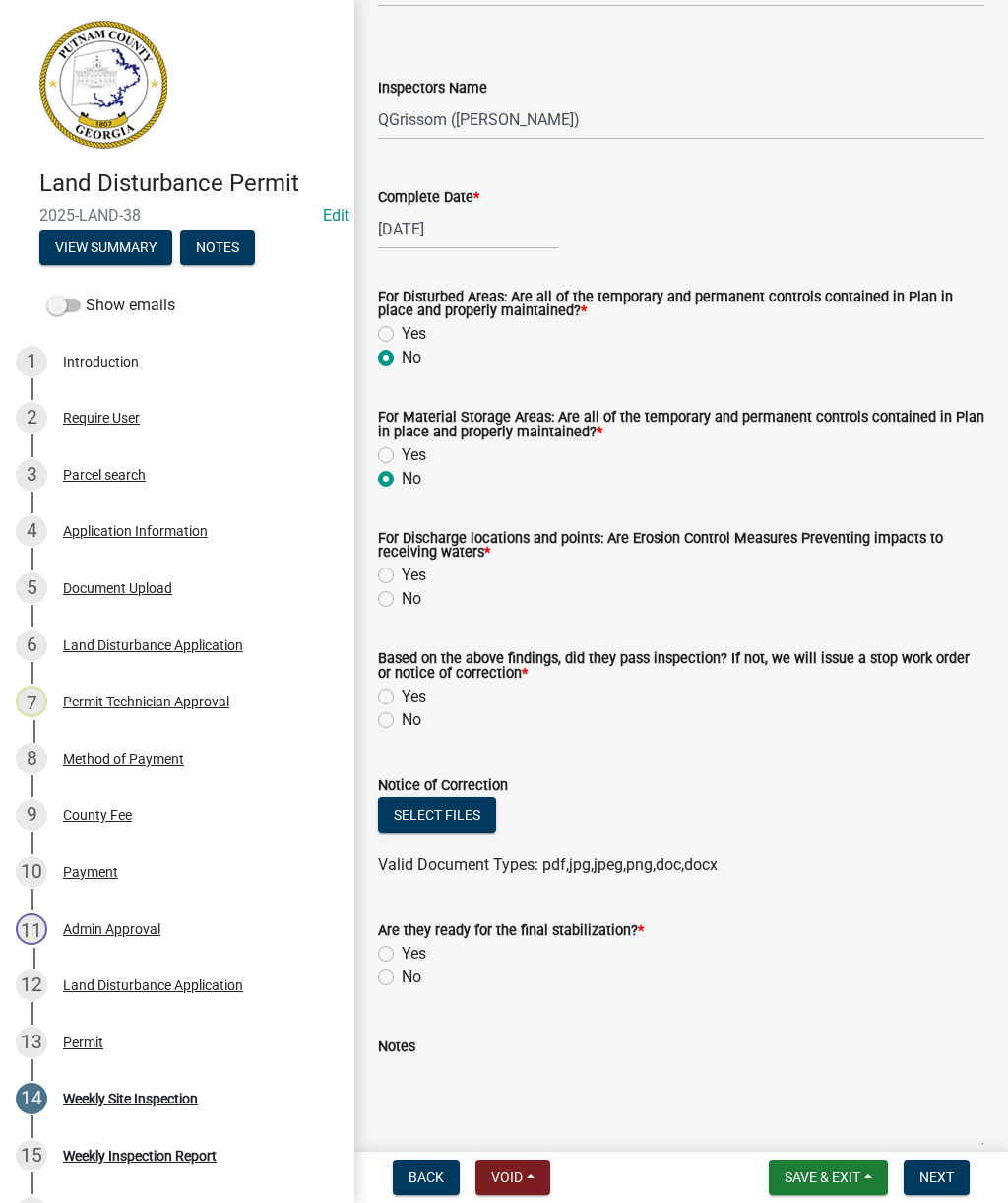
scroll to position [217, 0]
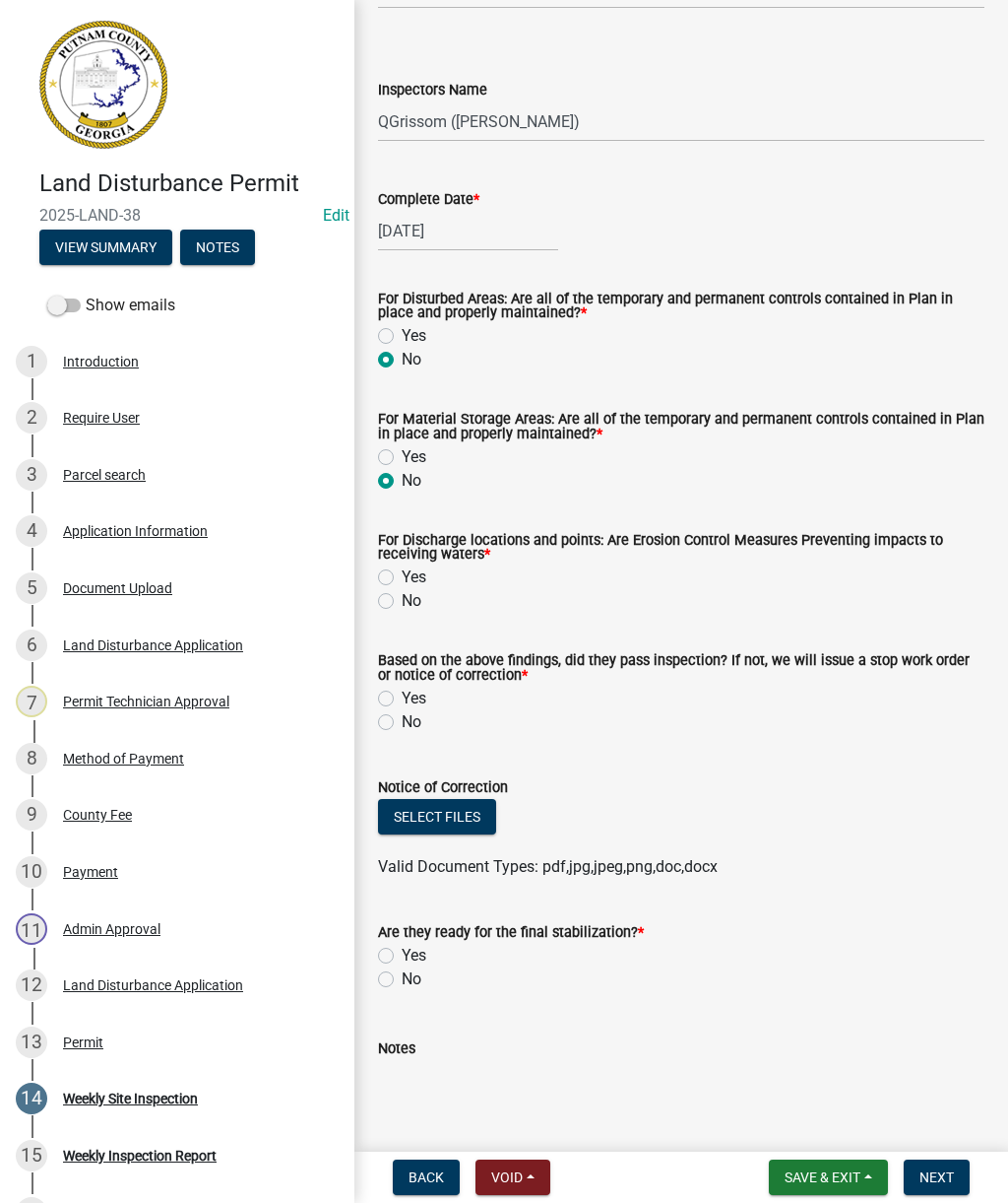
click at [418, 589] on label "Yes" at bounding box center [414, 577] width 25 height 24
click at [414, 578] on input "Yes" at bounding box center [408, 571] width 13 height 13
radio input "true"
click at [420, 593] on label "No" at bounding box center [412, 601] width 20 height 24
click at [414, 593] on input "No" at bounding box center [408, 595] width 13 height 13
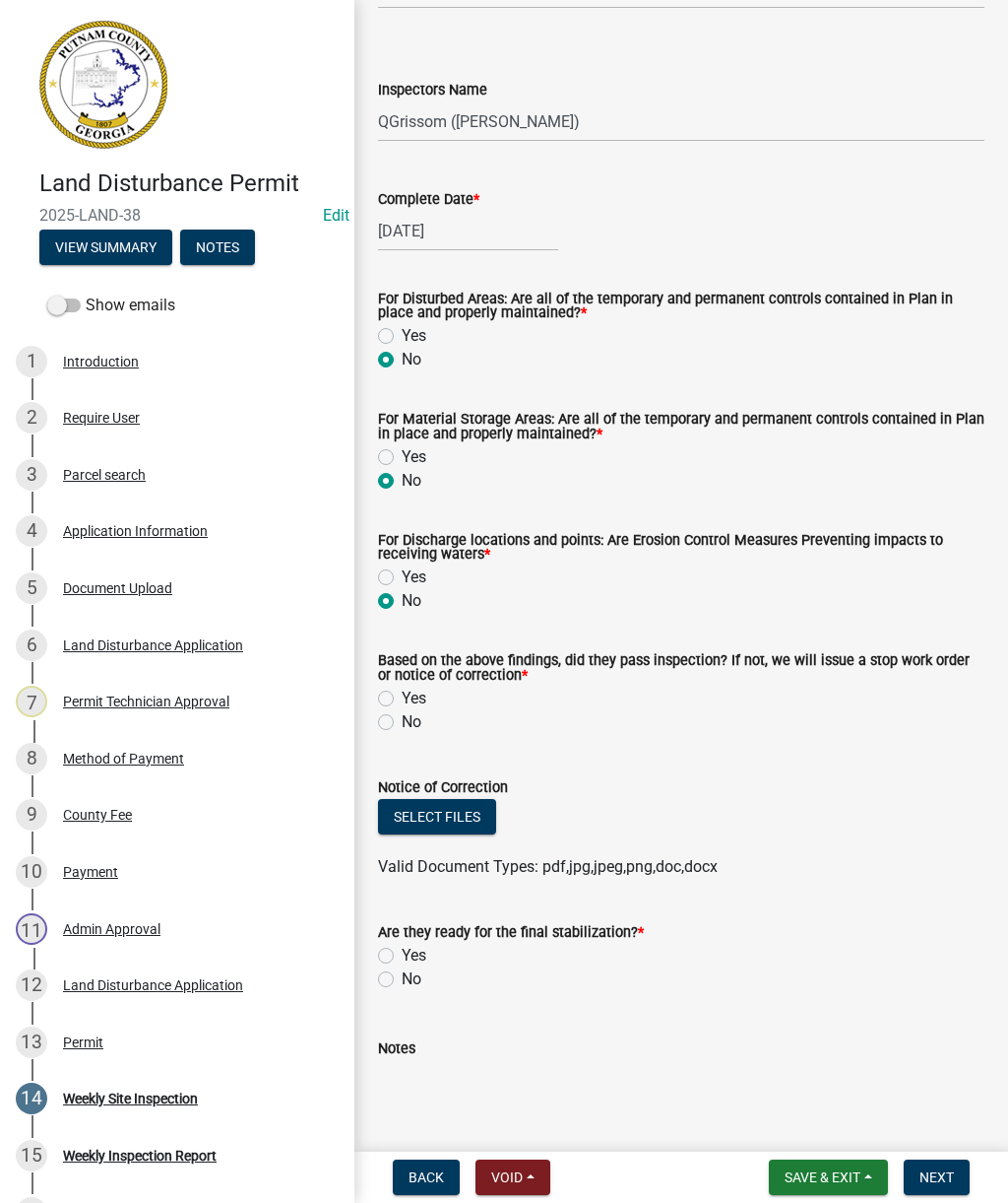
radio input "true"
click at [412, 734] on label "No" at bounding box center [412, 722] width 20 height 24
click at [412, 723] on input "No" at bounding box center [408, 716] width 13 height 13
radio input "true"
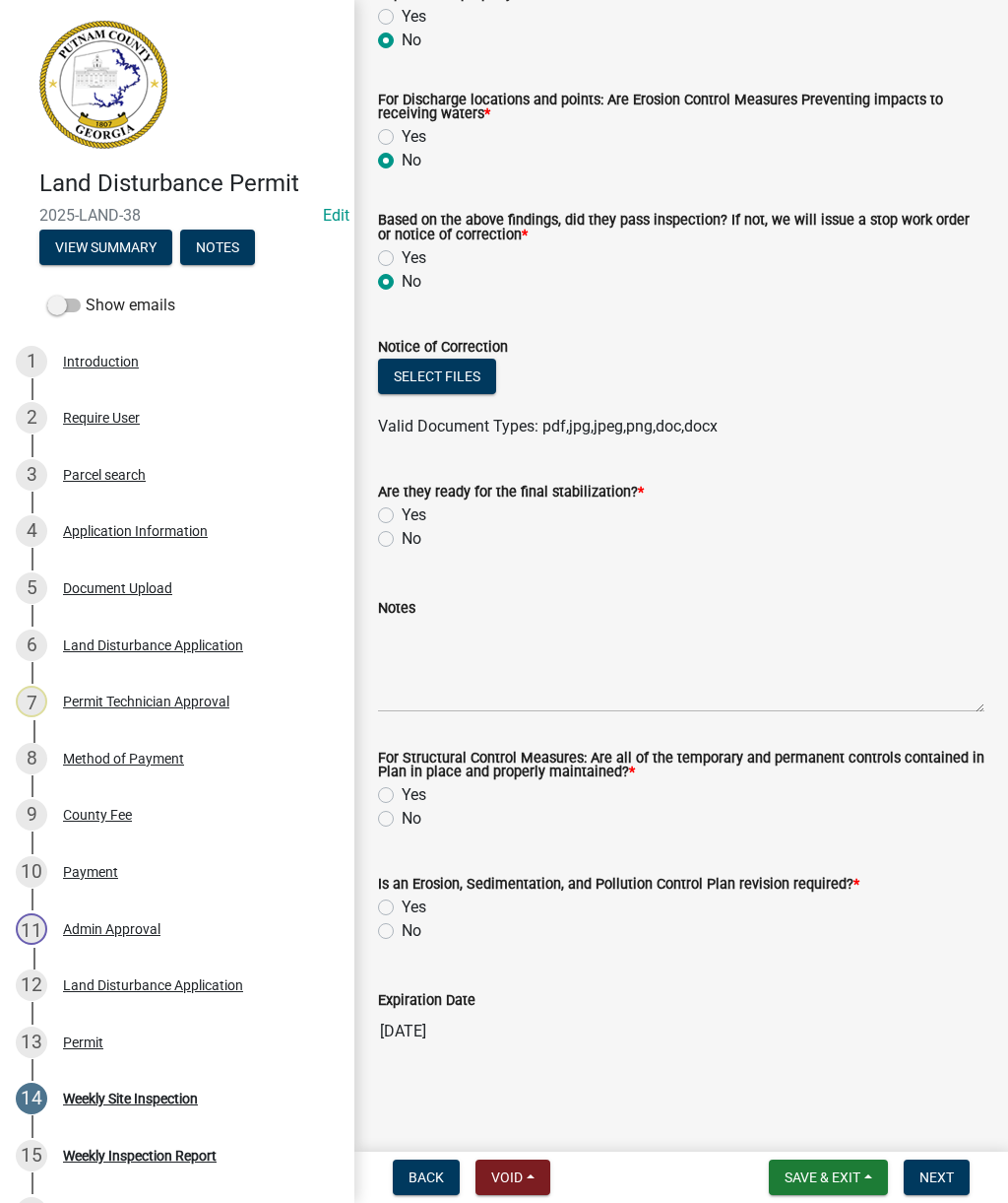
scroll to position [660, 0]
click at [477, 376] on button "Select files" at bounding box center [437, 376] width 118 height 36
click at [421, 369] on button "Select files" at bounding box center [437, 376] width 118 height 36
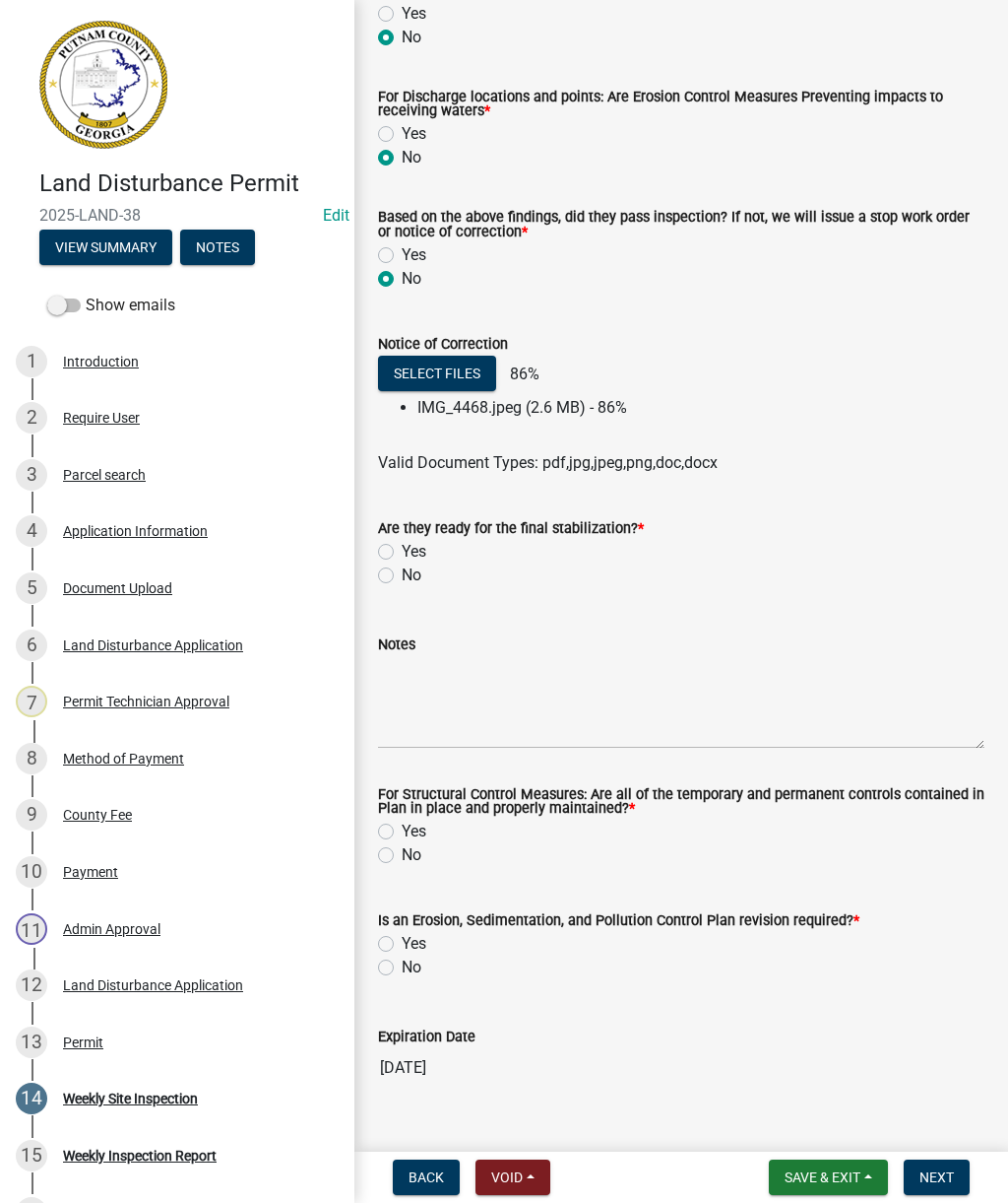
click at [402, 578] on label "No" at bounding box center [412, 575] width 20 height 24
click at [402, 576] on input "No" at bounding box center [408, 569] width 13 height 13
radio input "true"
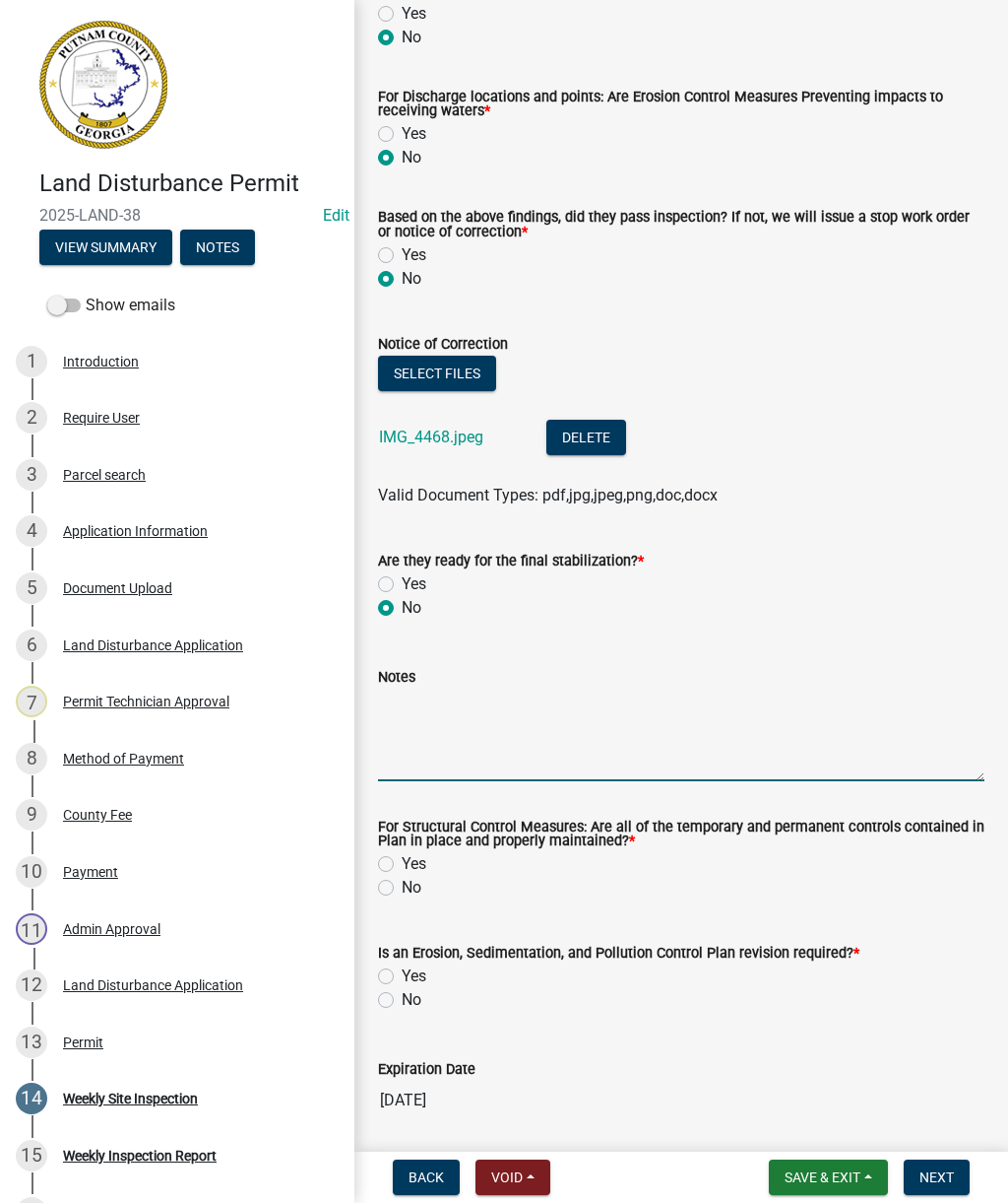
click at [421, 741] on textarea "Notes" at bounding box center [681, 734] width 607 height 92
click at [776, 717] on textarea "Inspection completed. Install double row silt" at bounding box center [681, 734] width 607 height 92
click at [737, 713] on textarea "Inspection completed. Install double row silt" at bounding box center [681, 734] width 607 height 92
click at [711, 700] on textarea "Inspection completed. Install double row silt" at bounding box center [681, 734] width 607 height 92
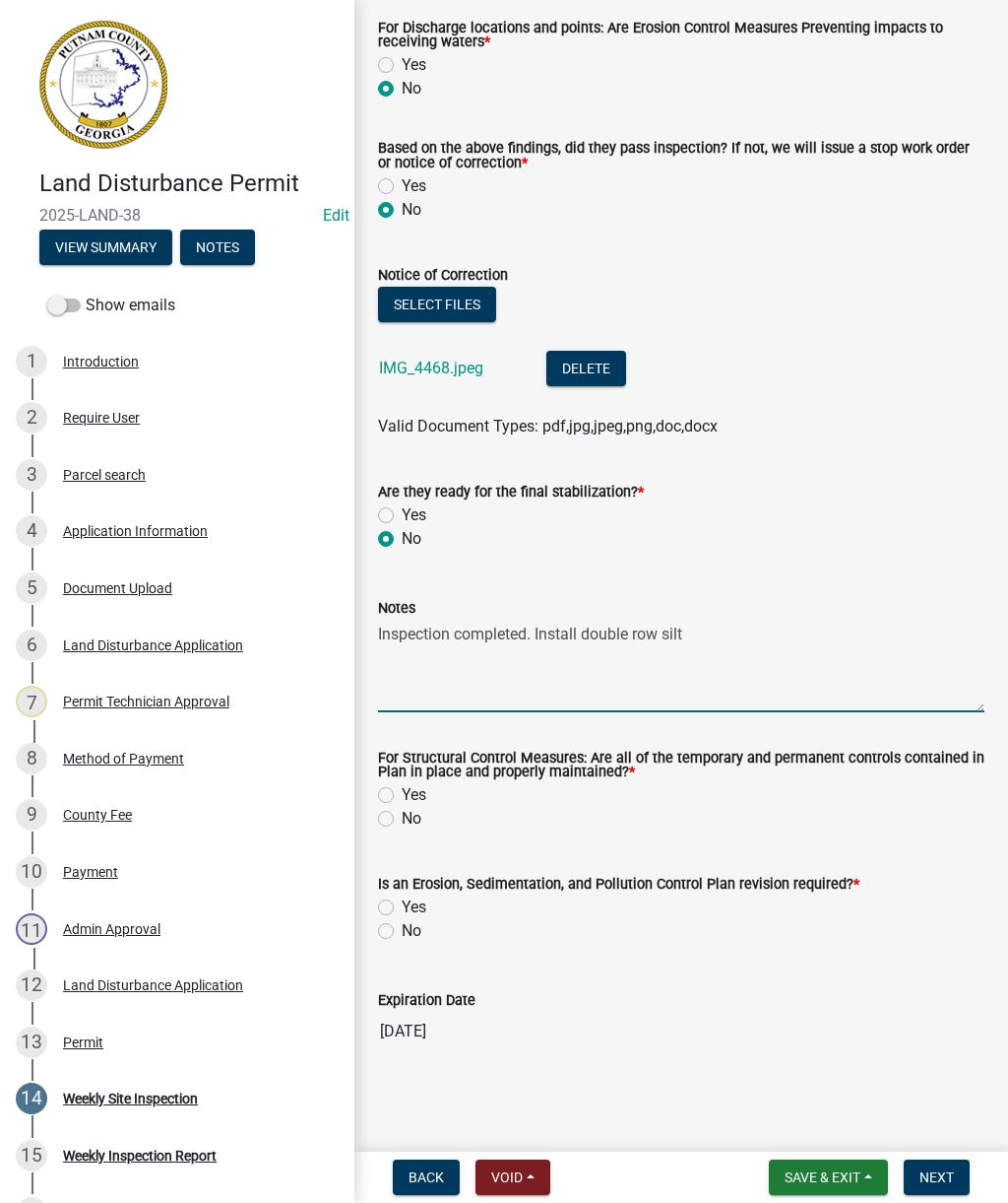
scroll to position [732, 0]
type textarea "Inspection completed. Install double row silt"
click at [418, 816] on label "No" at bounding box center [412, 819] width 20 height 24
click at [414, 816] on input "No" at bounding box center [408, 813] width 13 height 13
radio input "true"
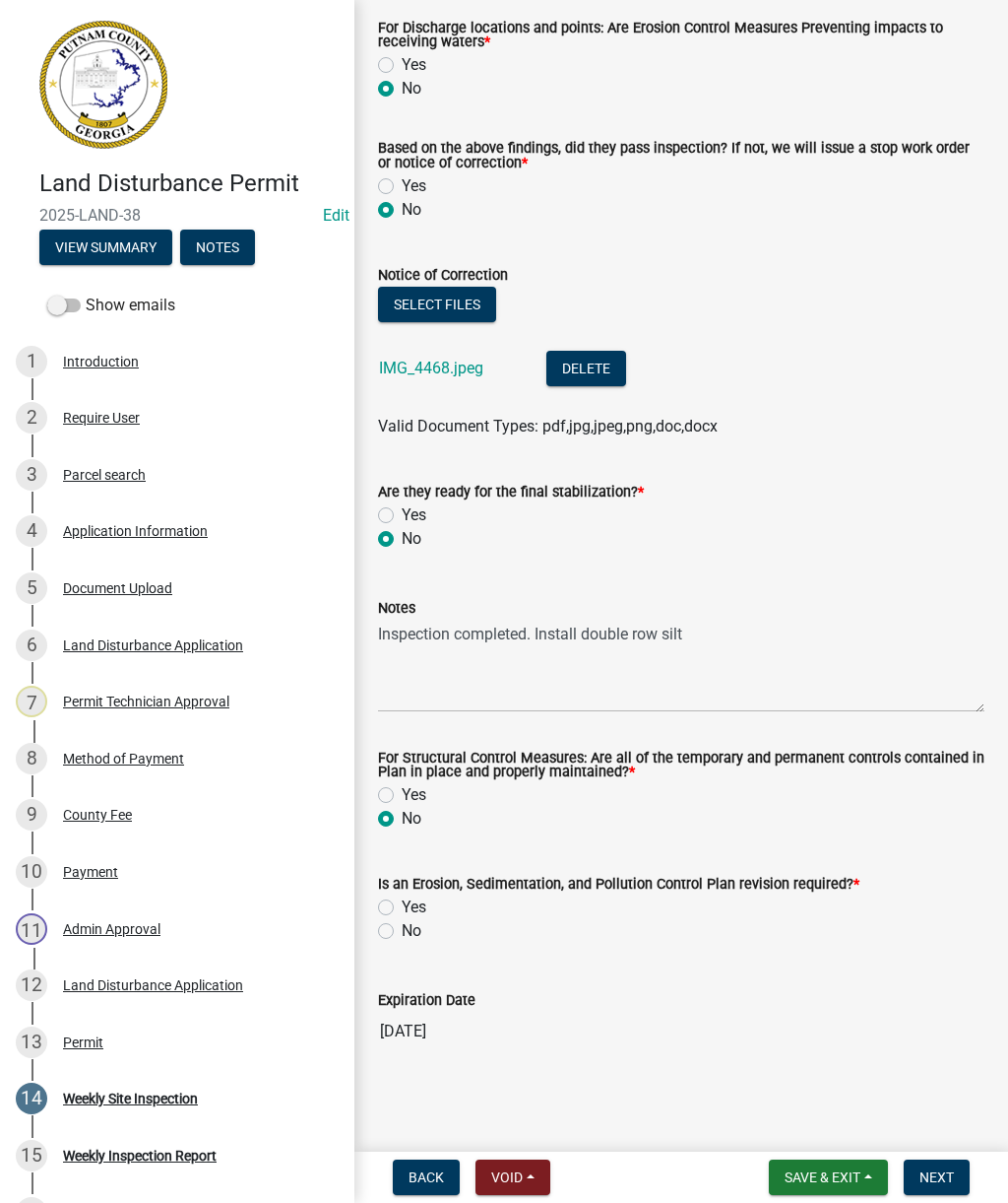
click at [414, 937] on label "No" at bounding box center [412, 931] width 20 height 24
click at [414, 932] on input "No" at bounding box center [408, 925] width 13 height 13
radio input "true"
click at [435, 890] on label "Is an Erosion, Sedimentation, and Pollution Control Plan revision required? *" at bounding box center [619, 884] width 482 height 14
click at [406, 897] on label "Yes" at bounding box center [414, 907] width 25 height 24
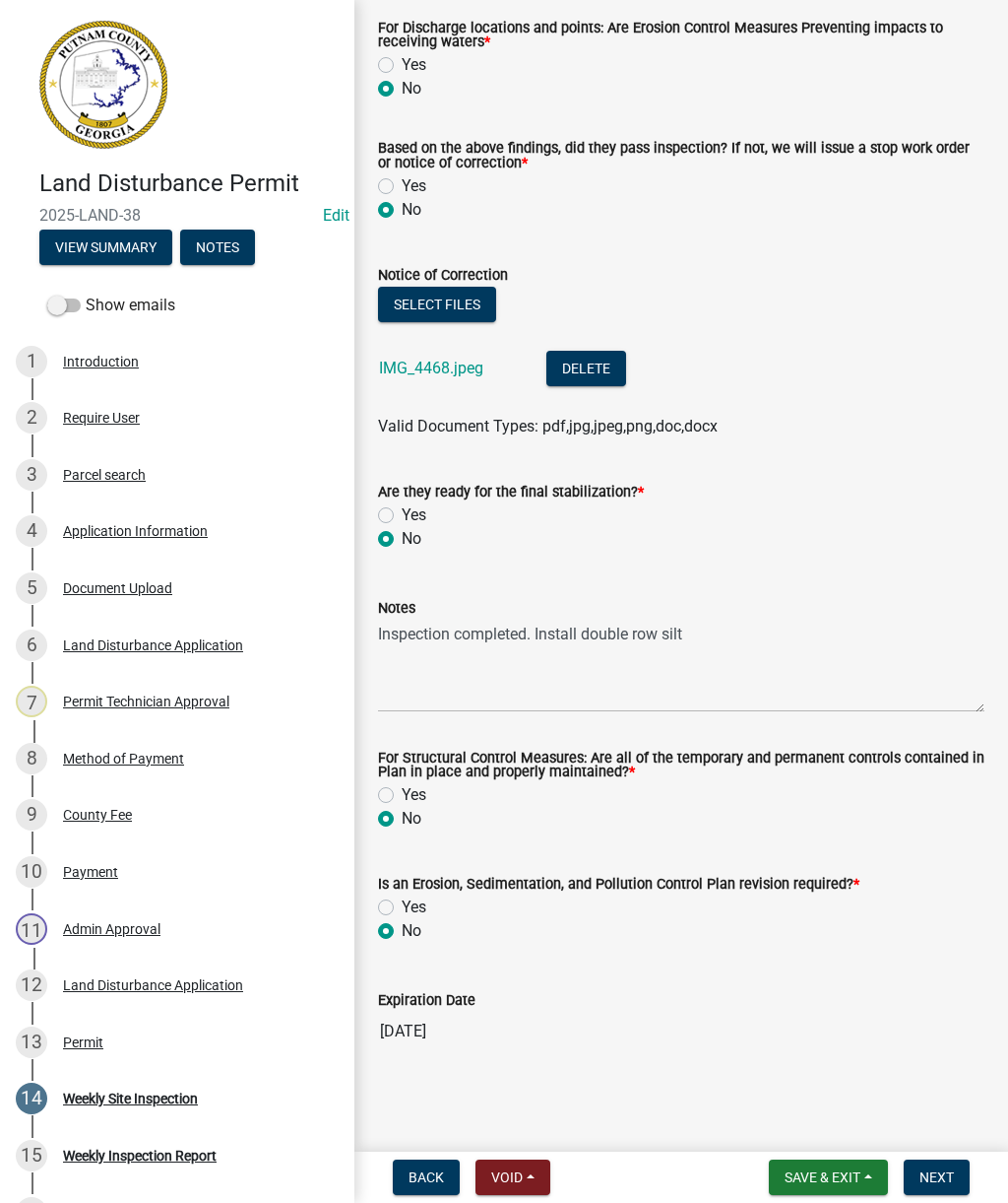
click at [406, 897] on input "Yes" at bounding box center [408, 901] width 13 height 13
radio input "true"
click at [861, 680] on textarea "Inspection completed. Install double row silt" at bounding box center [681, 666] width 607 height 92
click at [752, 632] on textarea "Inspection completed. Install double row silt" at bounding box center [681, 666] width 607 height 92
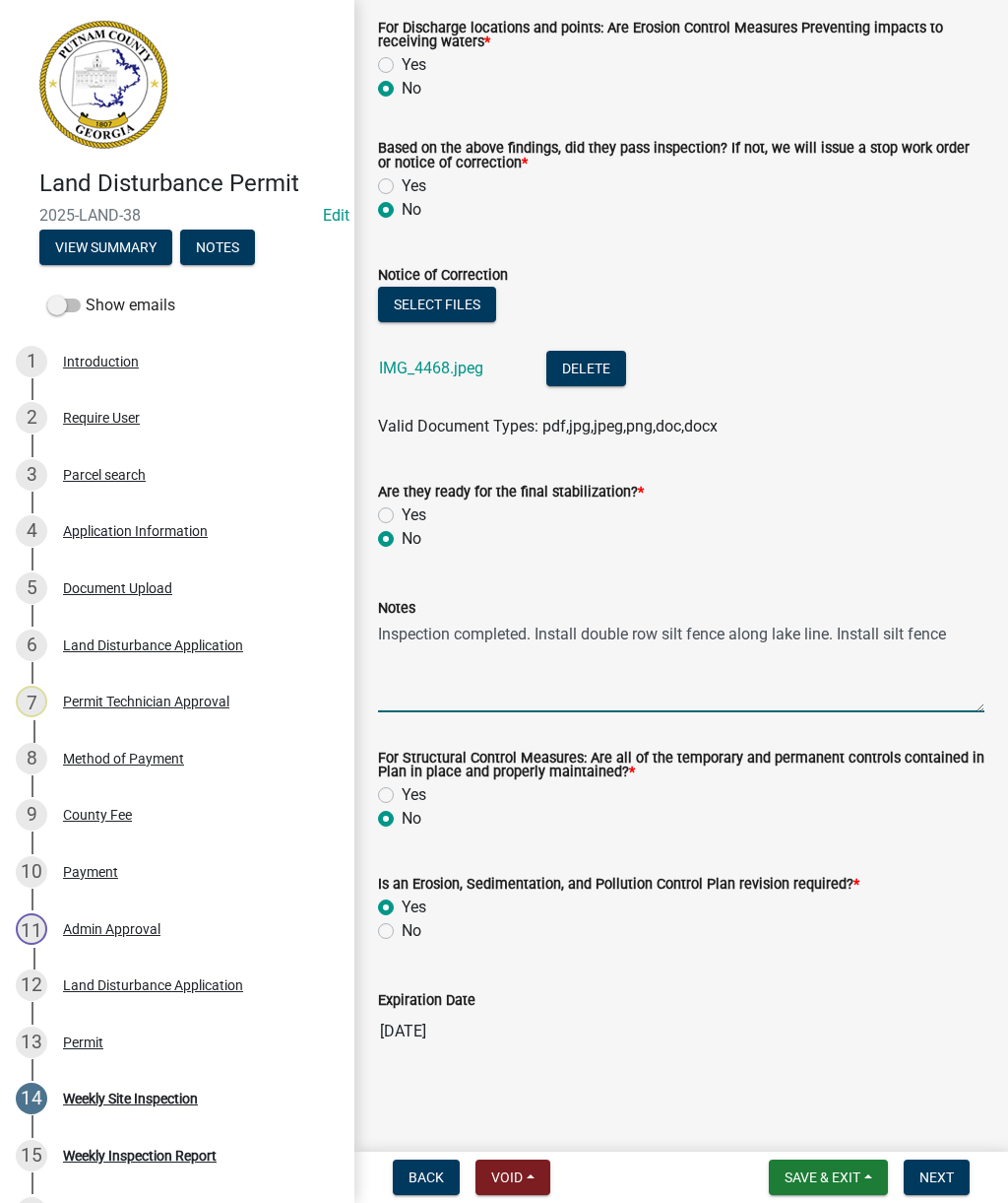
click at [978, 640] on textarea "Inspection completed. Install double row silt fence along lake line. Install si…" at bounding box center [681, 666] width 607 height 92
click at [576, 624] on textarea "Inspection completed. Install double row silt fence along lake line. Install si…" at bounding box center [681, 666] width 607 height 92
click at [871, 682] on textarea "Inspection completed. Install double row silt fence along lake line. Install si…" at bounding box center [681, 666] width 607 height 92
click at [717, 674] on textarea "Inspection completed. Install double row silt fence along lake line. Install si…" at bounding box center [681, 666] width 607 height 92
click at [800, 664] on textarea "Inspection completed. Install double row silt fence along lake line. Install si…" at bounding box center [681, 666] width 607 height 92
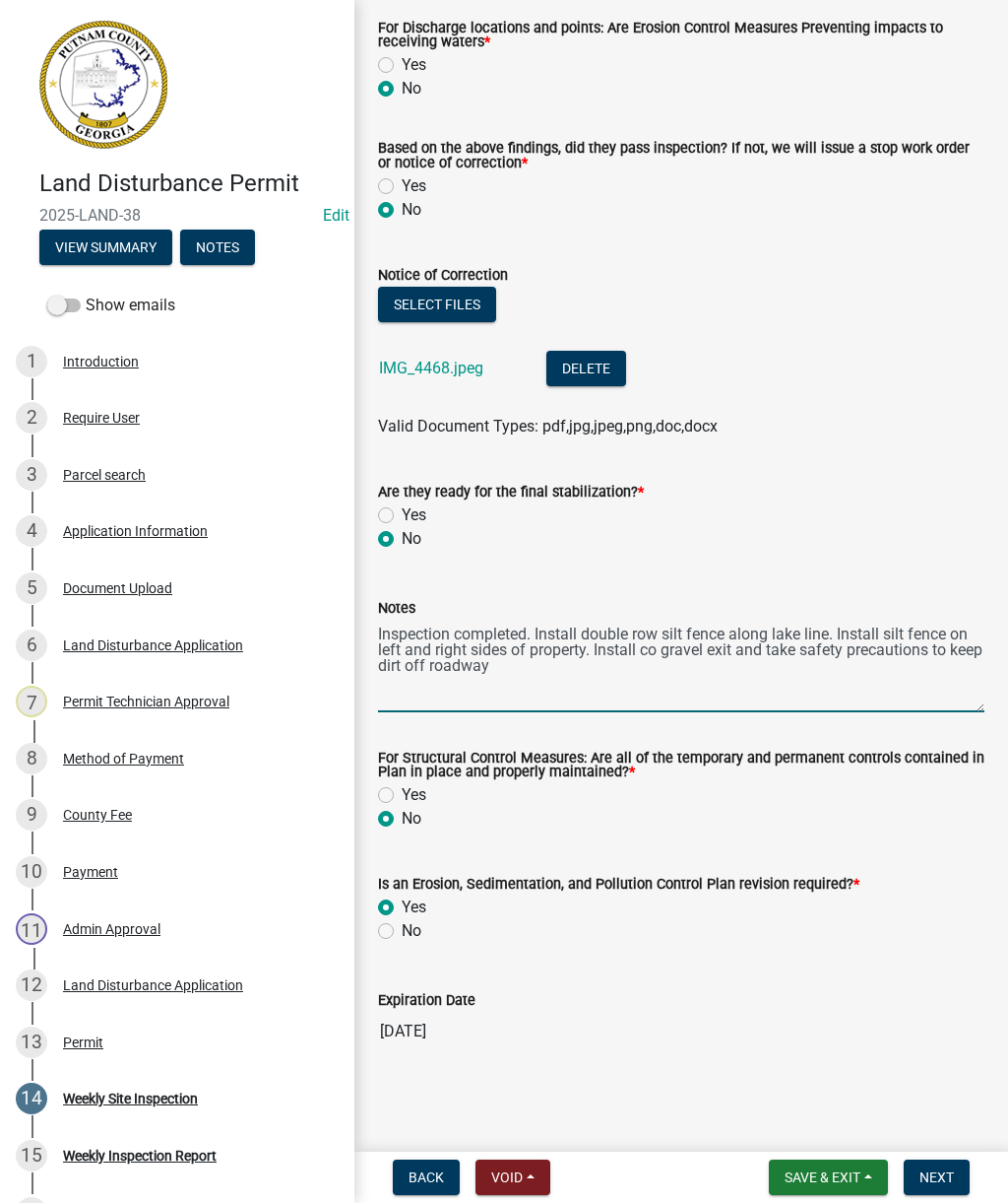
type textarea "Inspection completed. Install double row silt fence along lake line. Install si…"
click at [540, 663] on textarea "Inspection completed. Install double row silt fence along lake line. Install si…" at bounding box center [681, 666] width 607 height 92
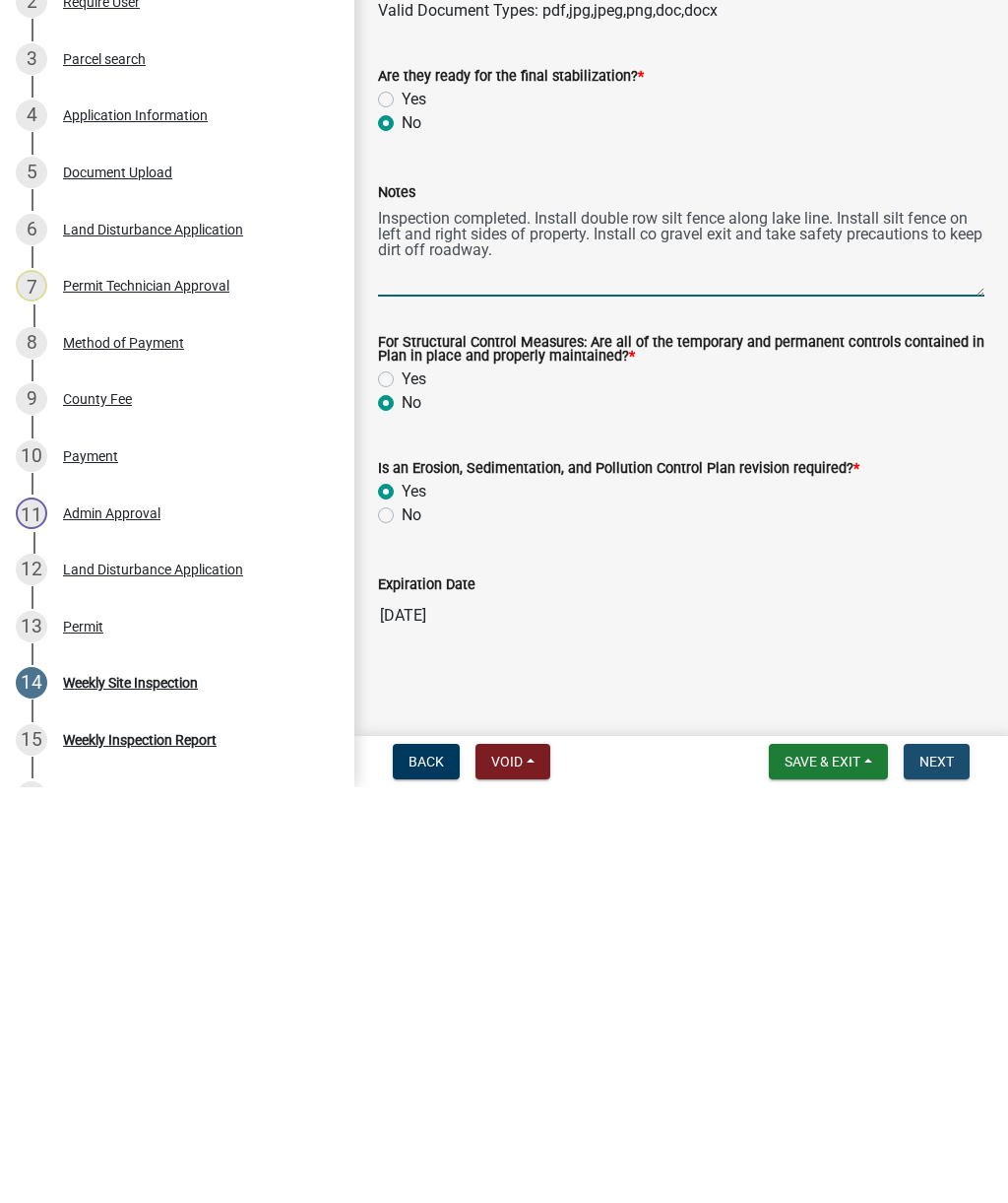
click at [947, 1169] on span "Next" at bounding box center [936, 1177] width 35 height 16
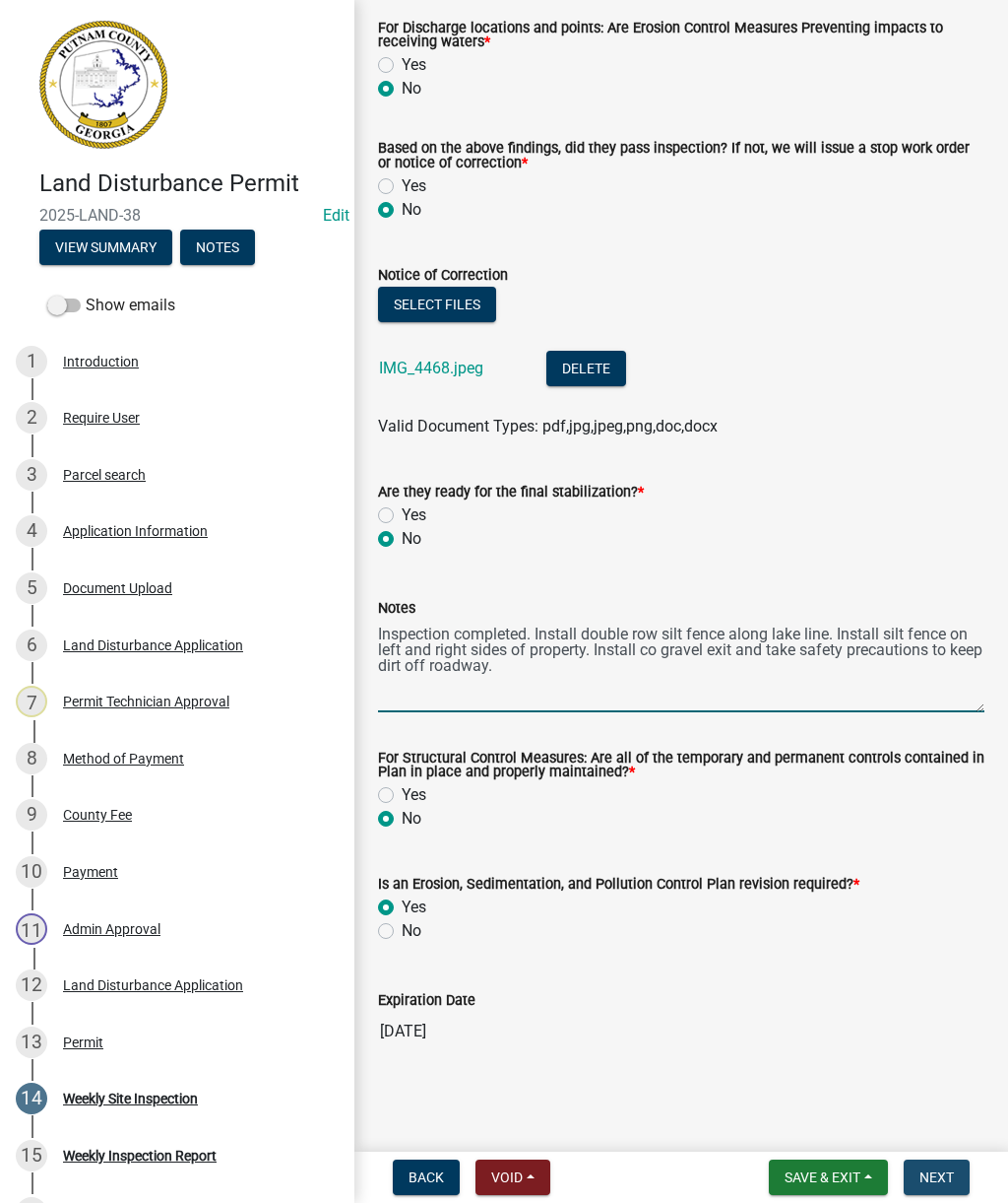
scroll to position [0, 0]
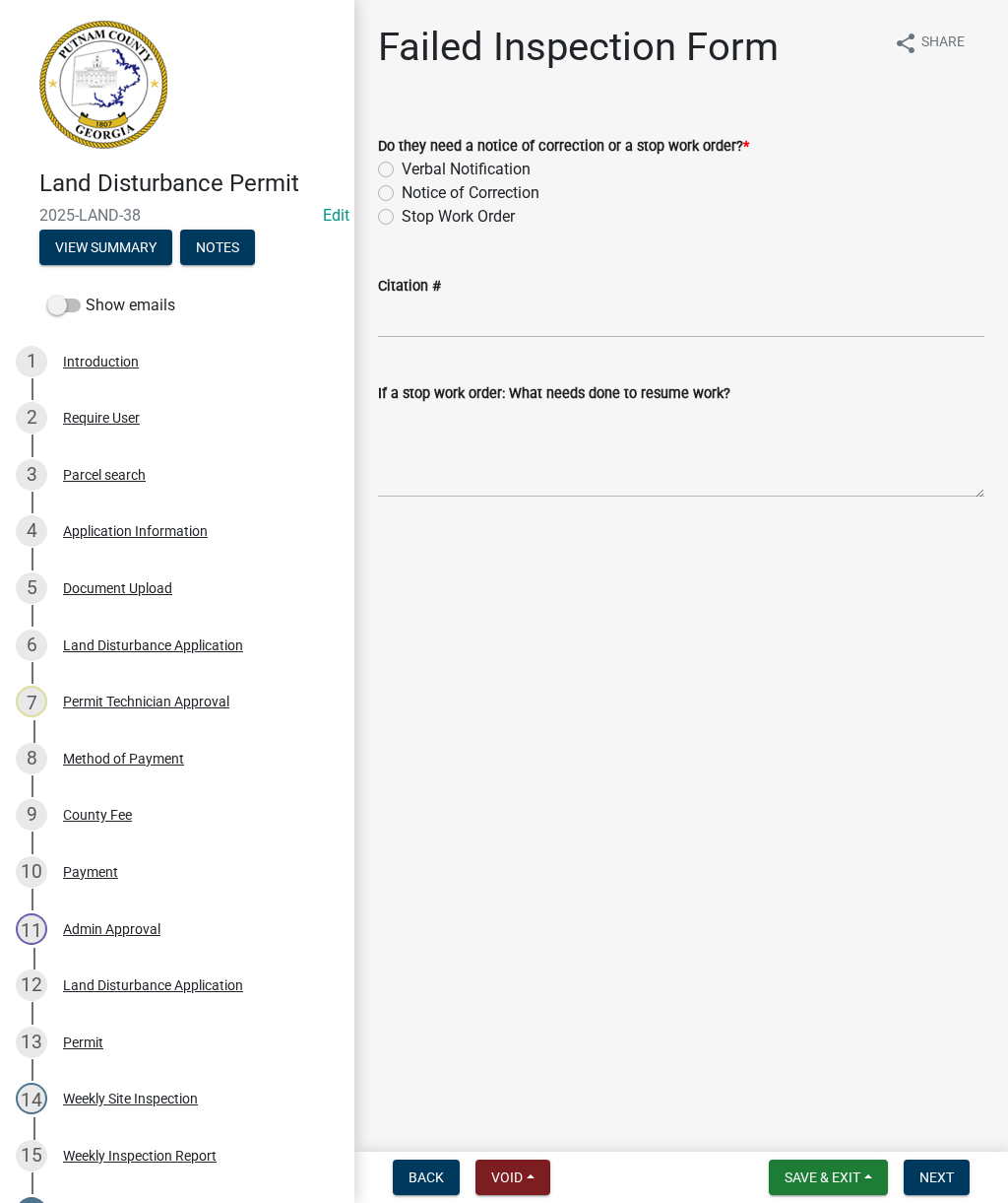
click at [535, 204] on label "Notice of Correction" at bounding box center [471, 193] width 138 height 24
click at [414, 194] on input "Notice of Correction" at bounding box center [408, 187] width 13 height 13
radio input "true"
click at [531, 190] on label "Notice of Correction" at bounding box center [471, 193] width 138 height 24
click at [414, 190] on input "Notice of Correction" at bounding box center [408, 187] width 13 height 13
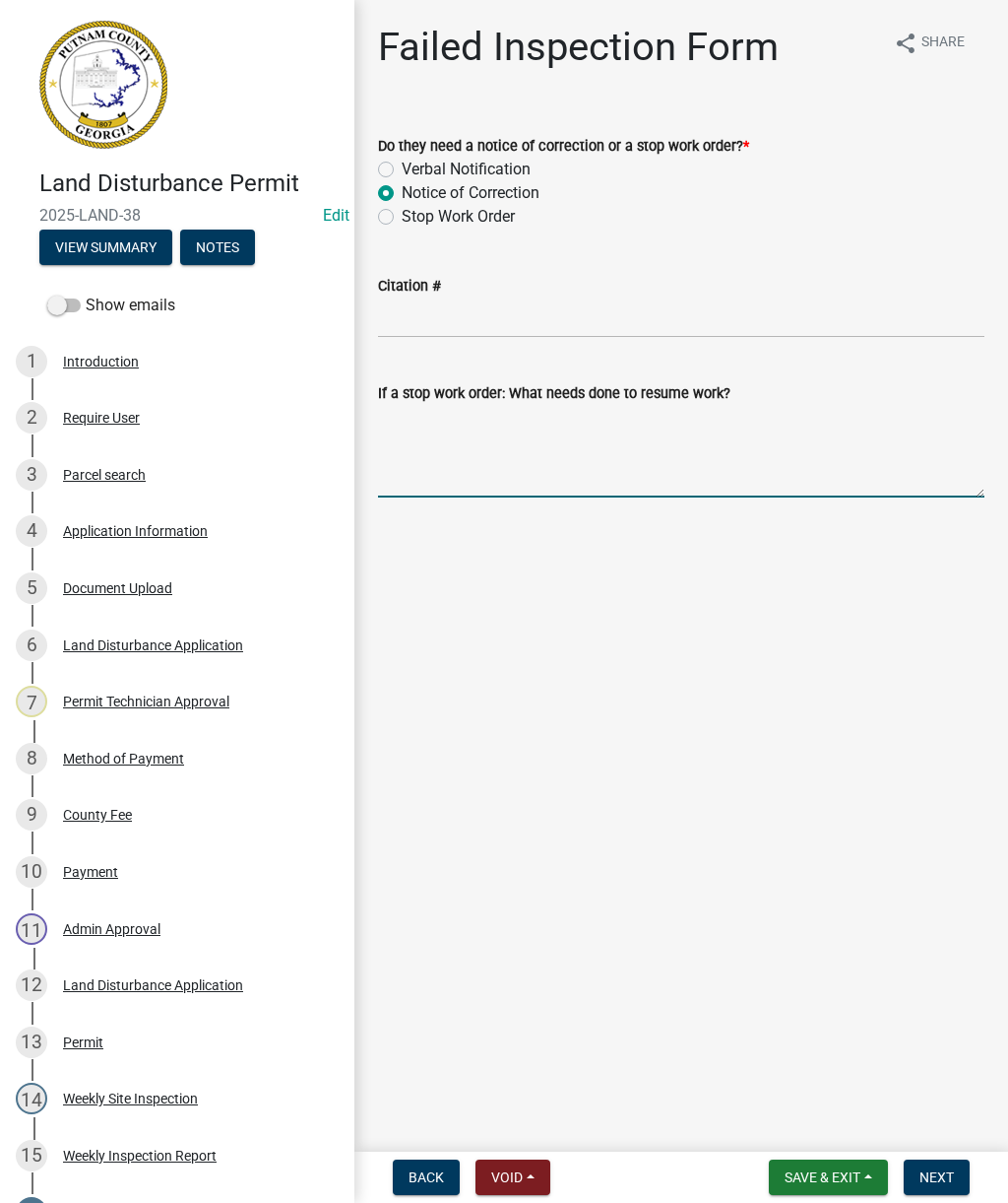
click at [666, 478] on textarea "If a stop work order: What needs done to resume work?" at bounding box center [681, 450] width 607 height 92
click at [610, 470] on textarea "If a stop work order: What needs done to resume work?" at bounding box center [681, 450] width 607 height 92
paste textarea "Inspection completed. Install double row silt fence along lake line. Install si…"
type textarea "Inspection completed. Install double row silt fence along lake line. Install si…"
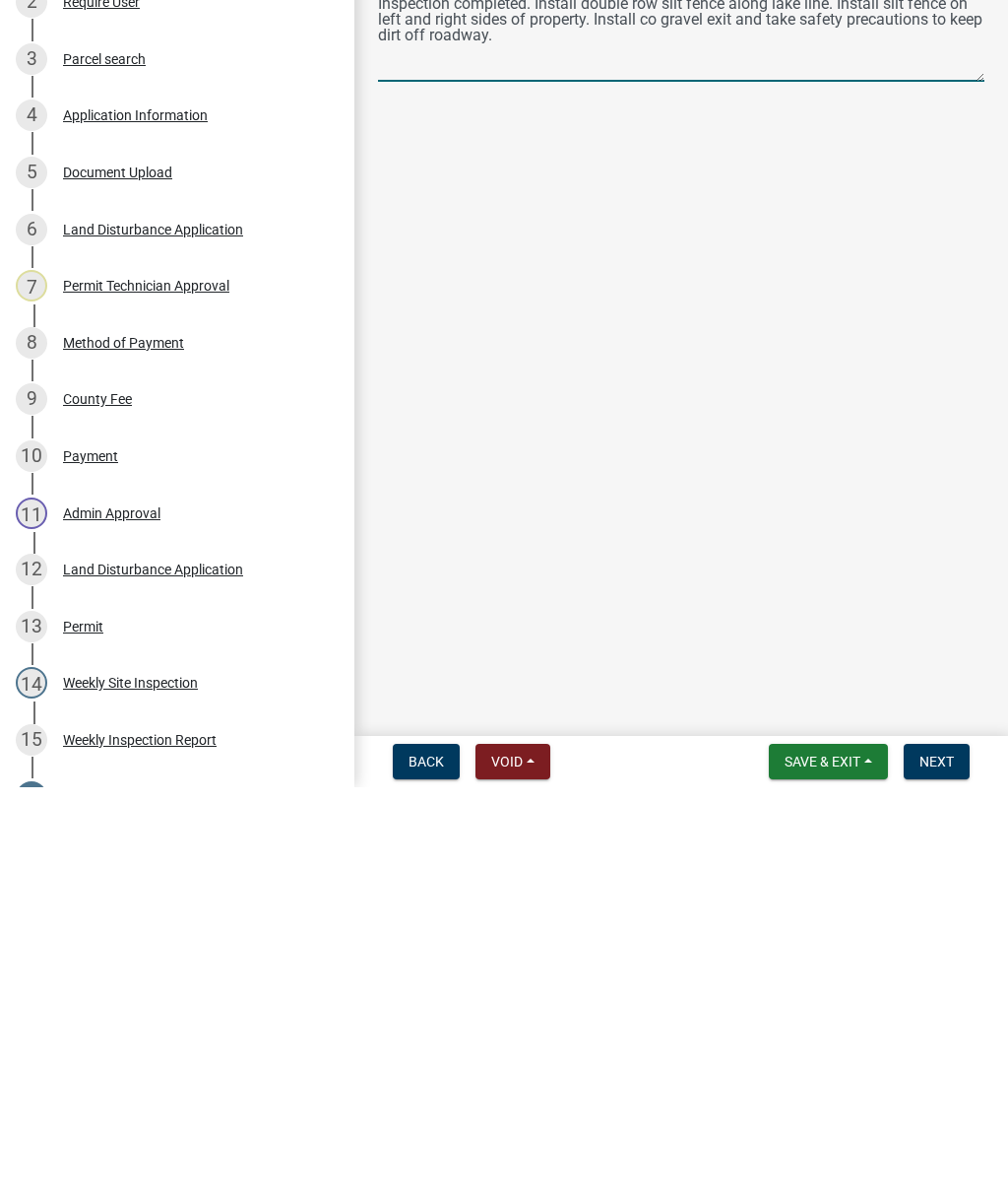
click at [933, 1169] on span "Next" at bounding box center [936, 1177] width 35 height 16
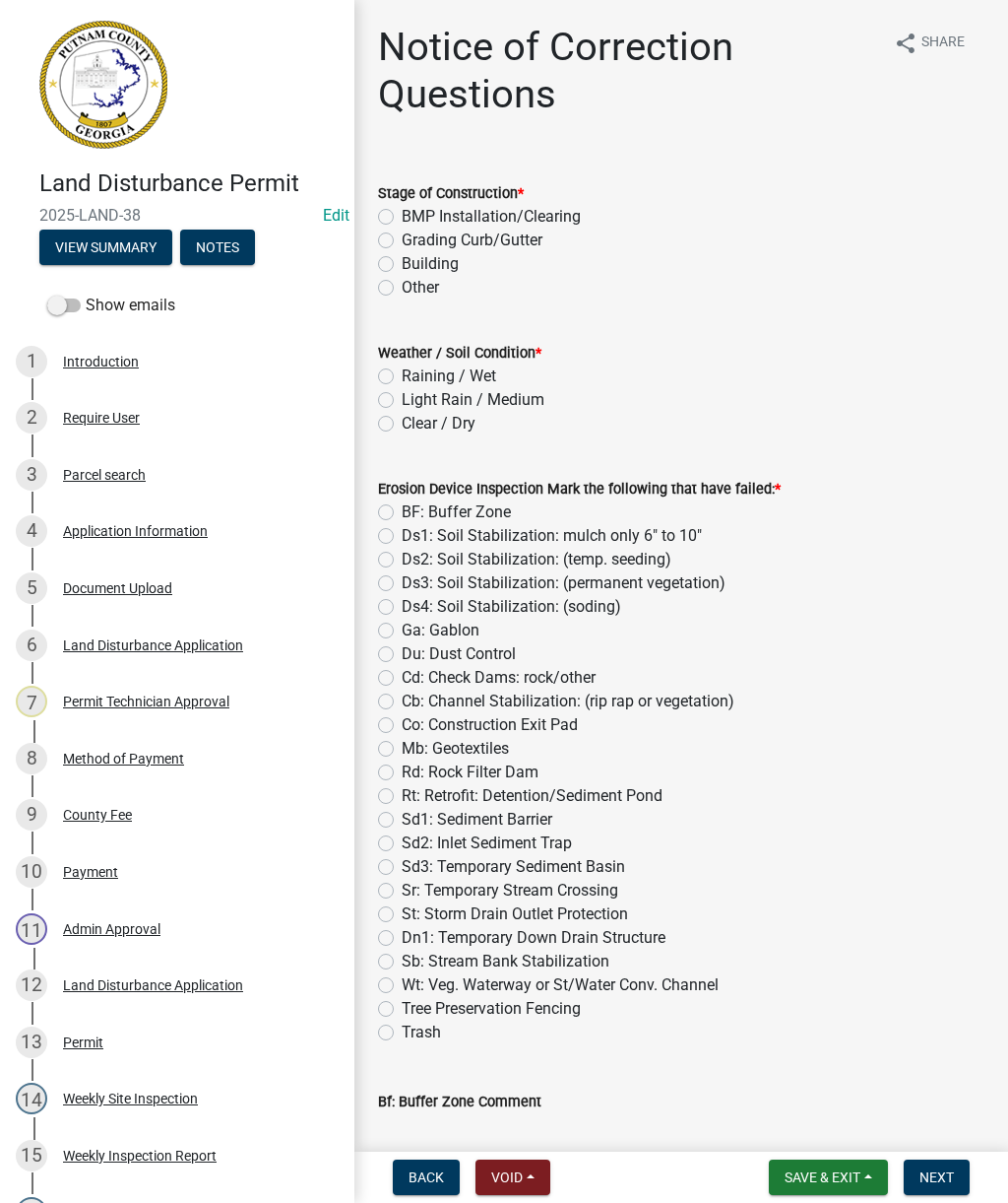
click at [563, 226] on label "BMP Installation/Clearing" at bounding box center [492, 217] width 179 height 24
click at [414, 218] on input "BMP Installation/Clearing" at bounding box center [408, 211] width 13 height 13
radio input "true"
click at [539, 815] on label "Sd1: Sediment Barrier" at bounding box center [478, 820] width 151 height 24
click at [414, 815] on input "Sd1: Sediment Barrier" at bounding box center [408, 814] width 13 height 13
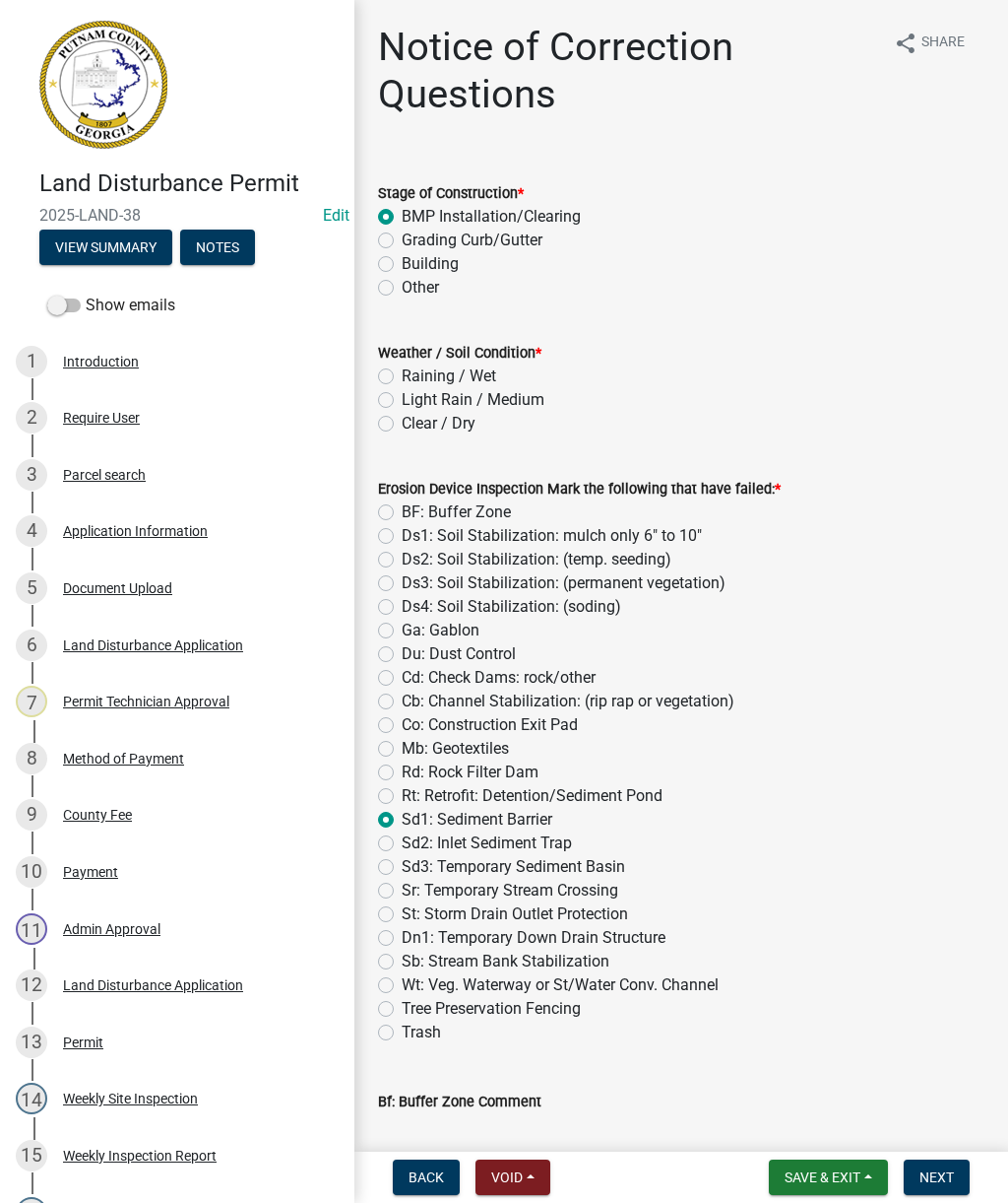
radio input "true"
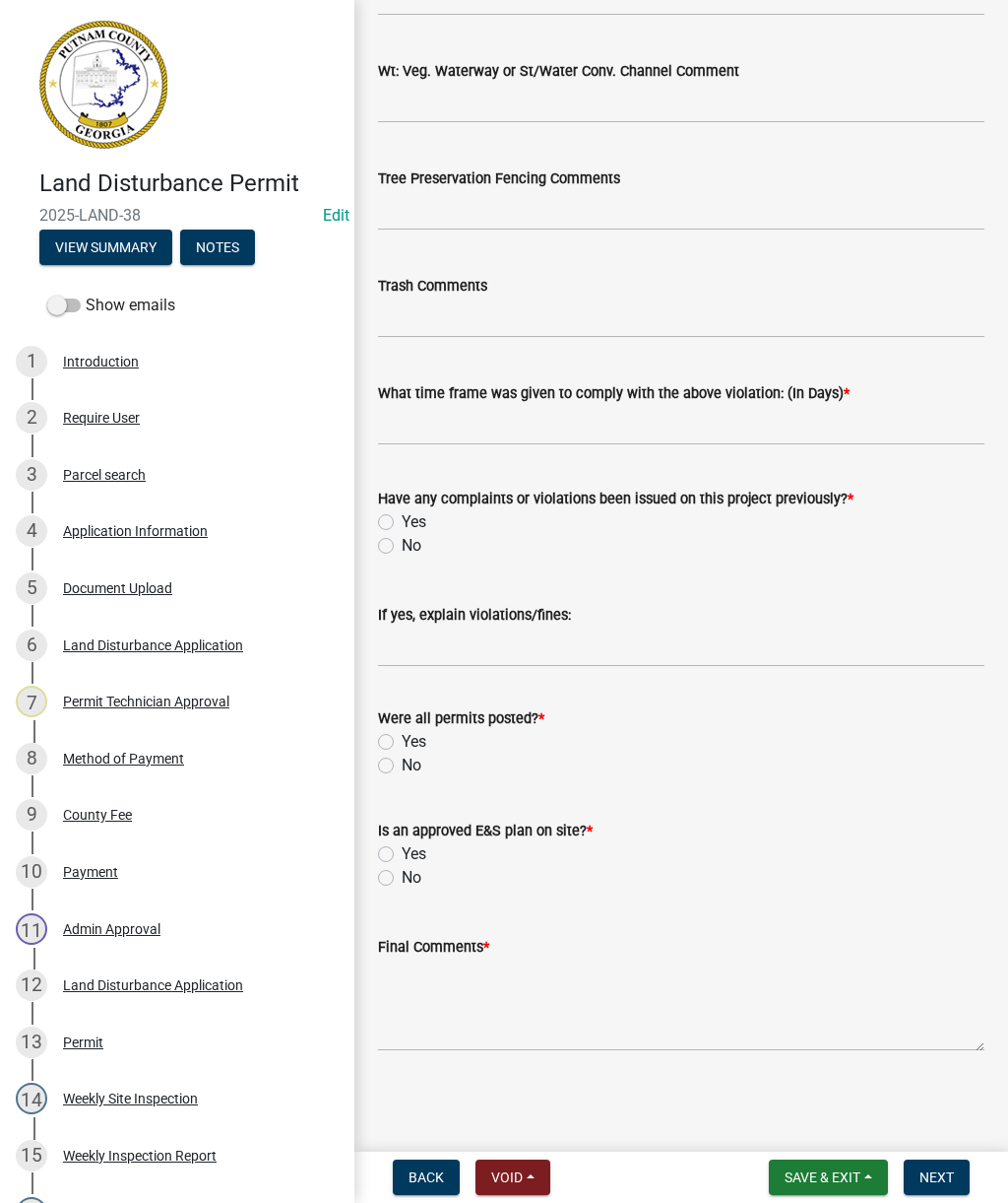
scroll to position [3177, 0]
click at [743, 413] on input "text" at bounding box center [681, 424] width 607 height 41
type input "2"
click at [413, 540] on label "No" at bounding box center [412, 545] width 20 height 24
click at [413, 540] on input "No" at bounding box center [408, 539] width 13 height 13
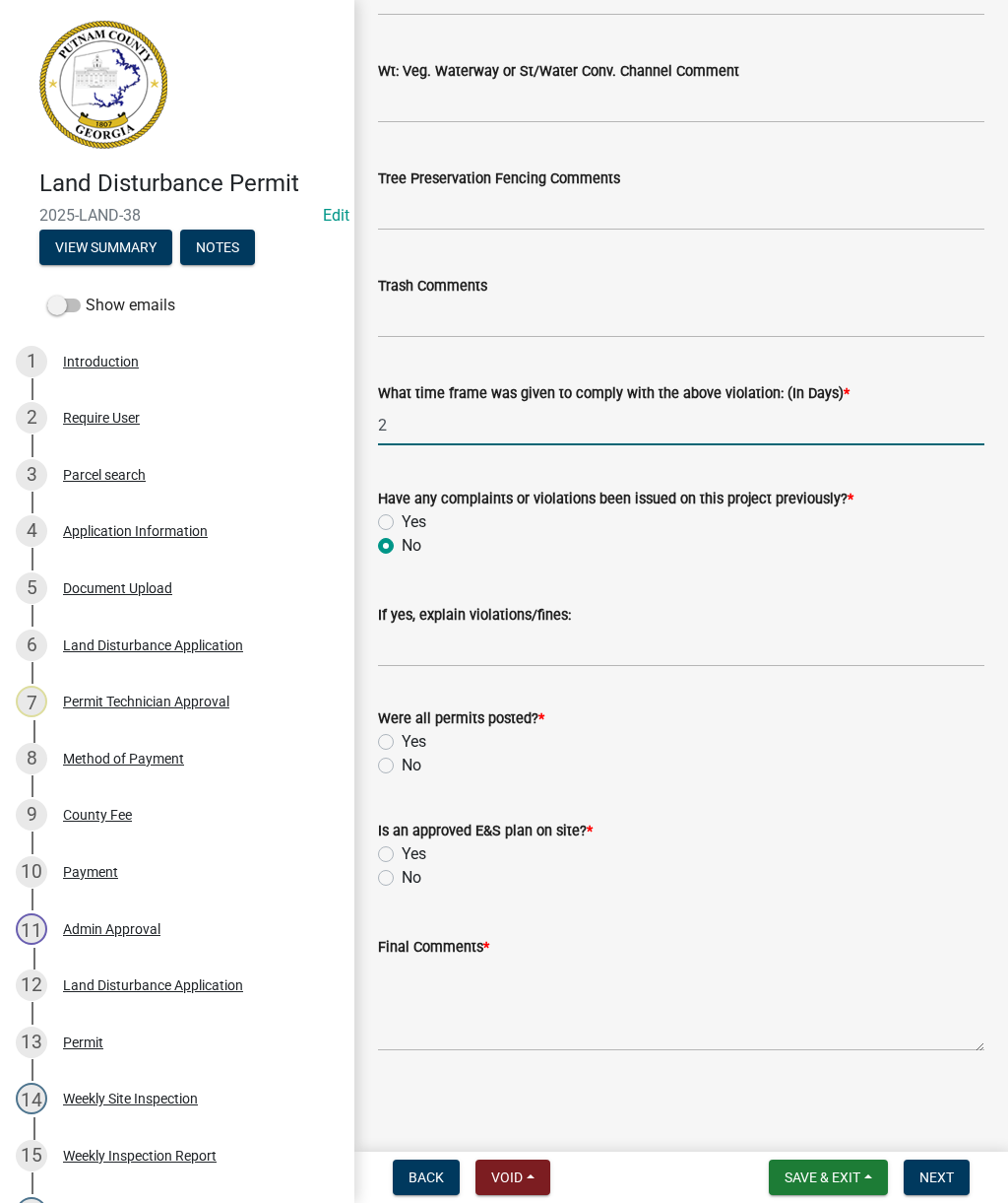
radio input "true"
click at [384, 729] on div "Were all permits posted? *" at bounding box center [681, 718] width 607 height 24
click at [410, 742] on label "Yes" at bounding box center [414, 742] width 25 height 24
click at [410, 742] on input "Yes" at bounding box center [408, 736] width 13 height 13
radio input "true"
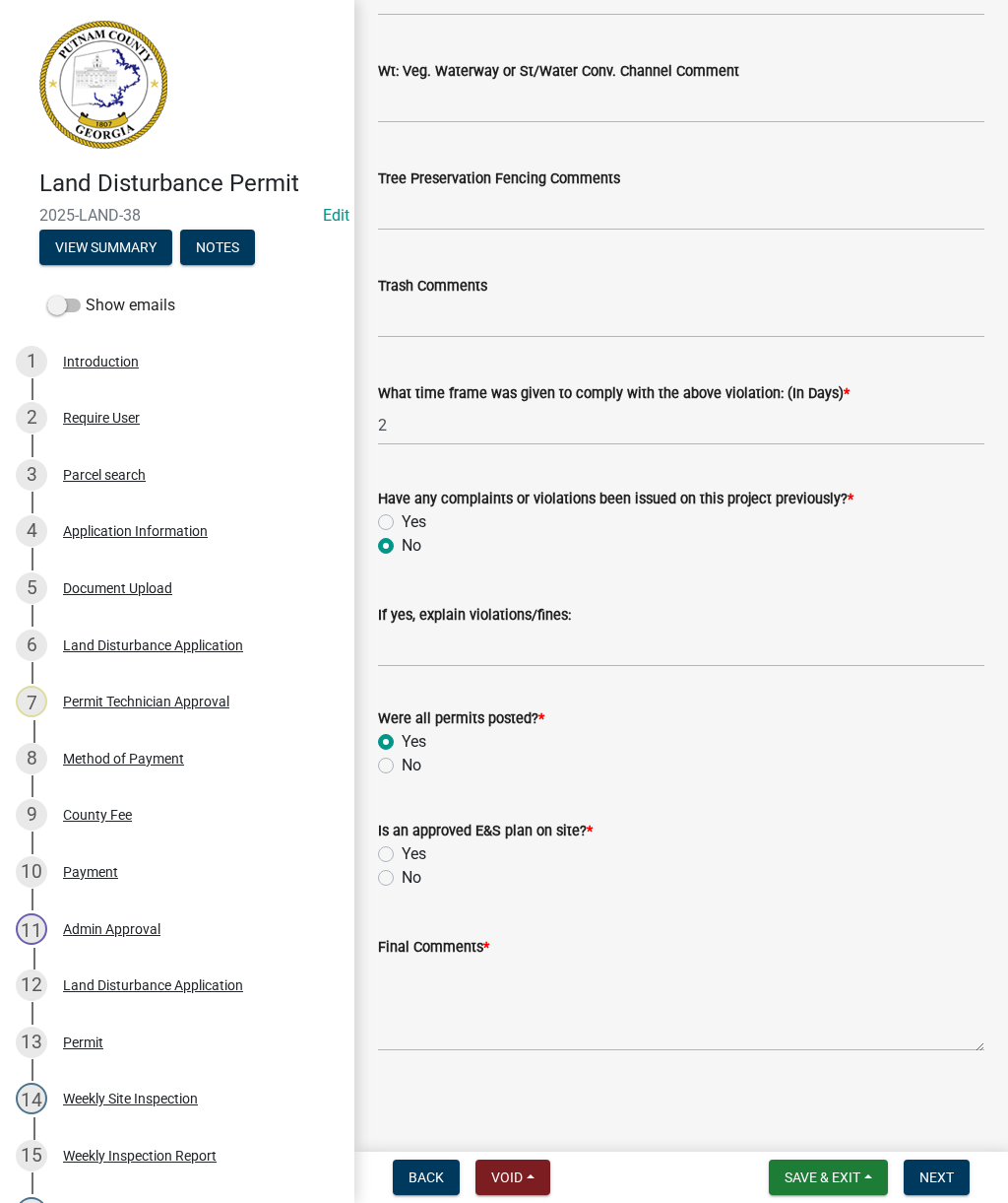
click at [422, 856] on label "Yes" at bounding box center [414, 854] width 25 height 24
click at [414, 855] on input "Yes" at bounding box center [408, 848] width 13 height 13
radio input "true"
click at [567, 1029] on textarea "Final Comments *" at bounding box center [681, 1004] width 607 height 92
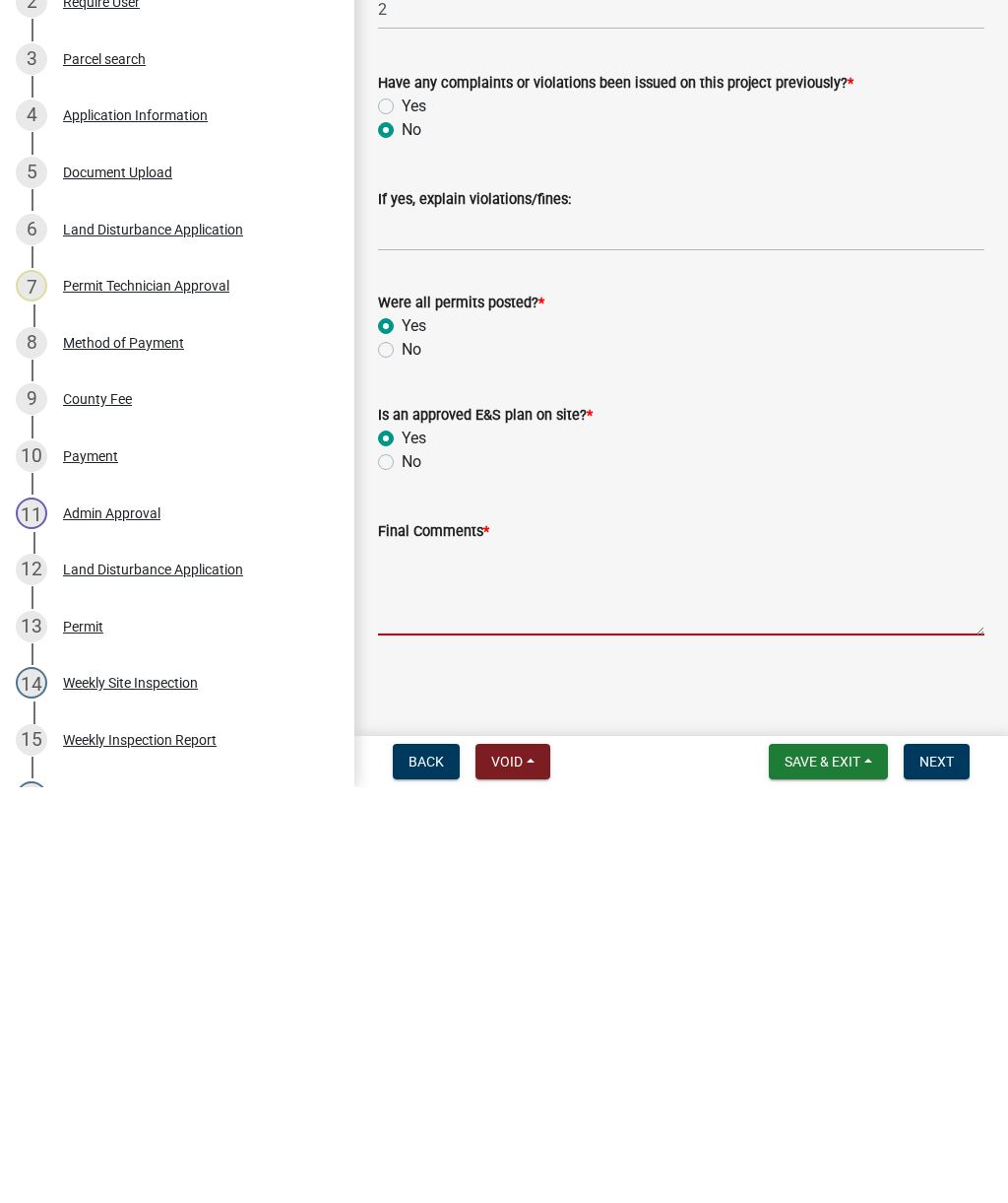
click at [526, 959] on textarea "Final Comments *" at bounding box center [681, 1004] width 607 height 92
paste textarea "Inspection completed. Install double row silt fence along lake line. Install si…"
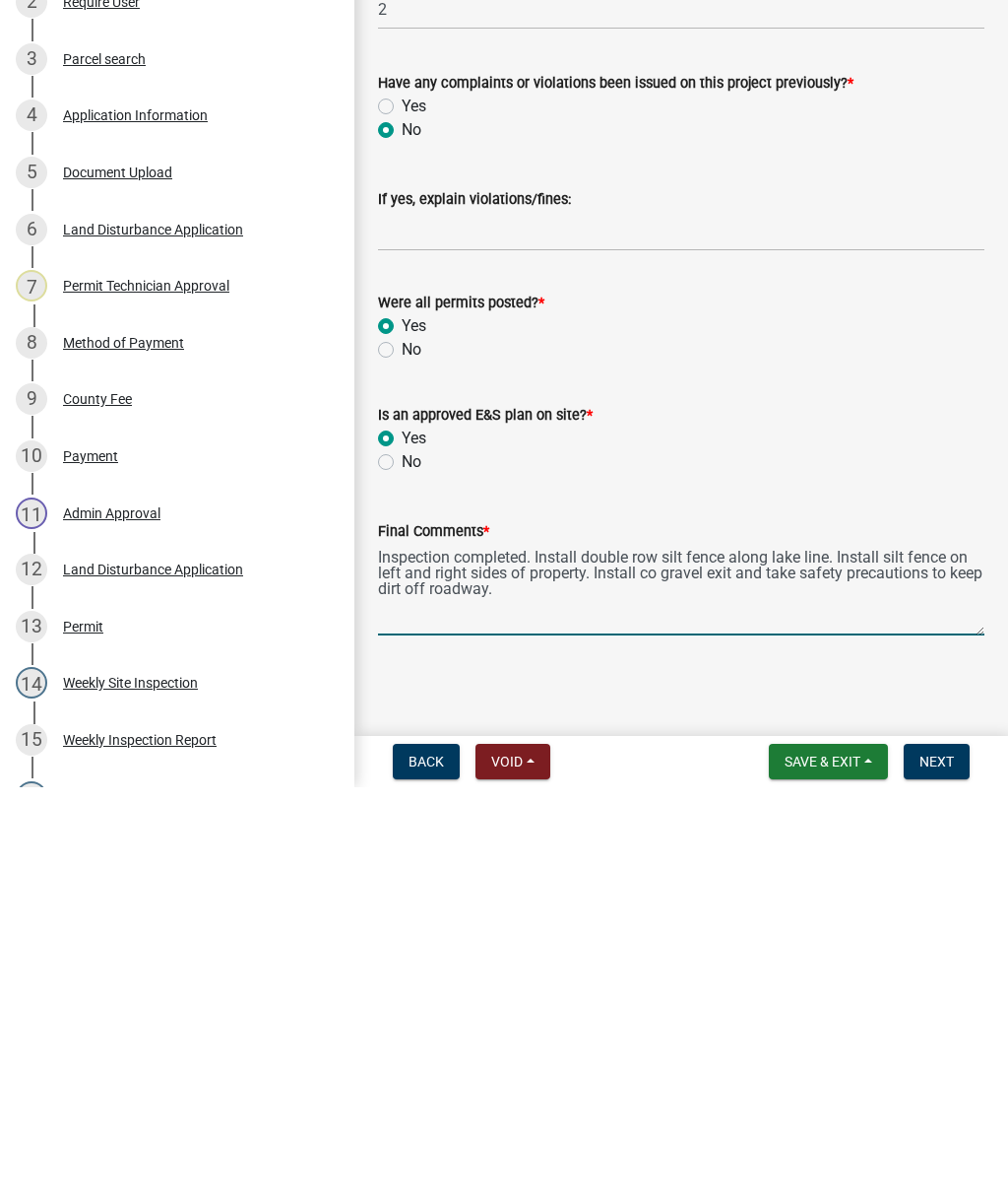
type textarea "Inspection completed. Install double row silt fence along lake line. Install si…"
click at [948, 1169] on span "Next" at bounding box center [936, 1177] width 35 height 16
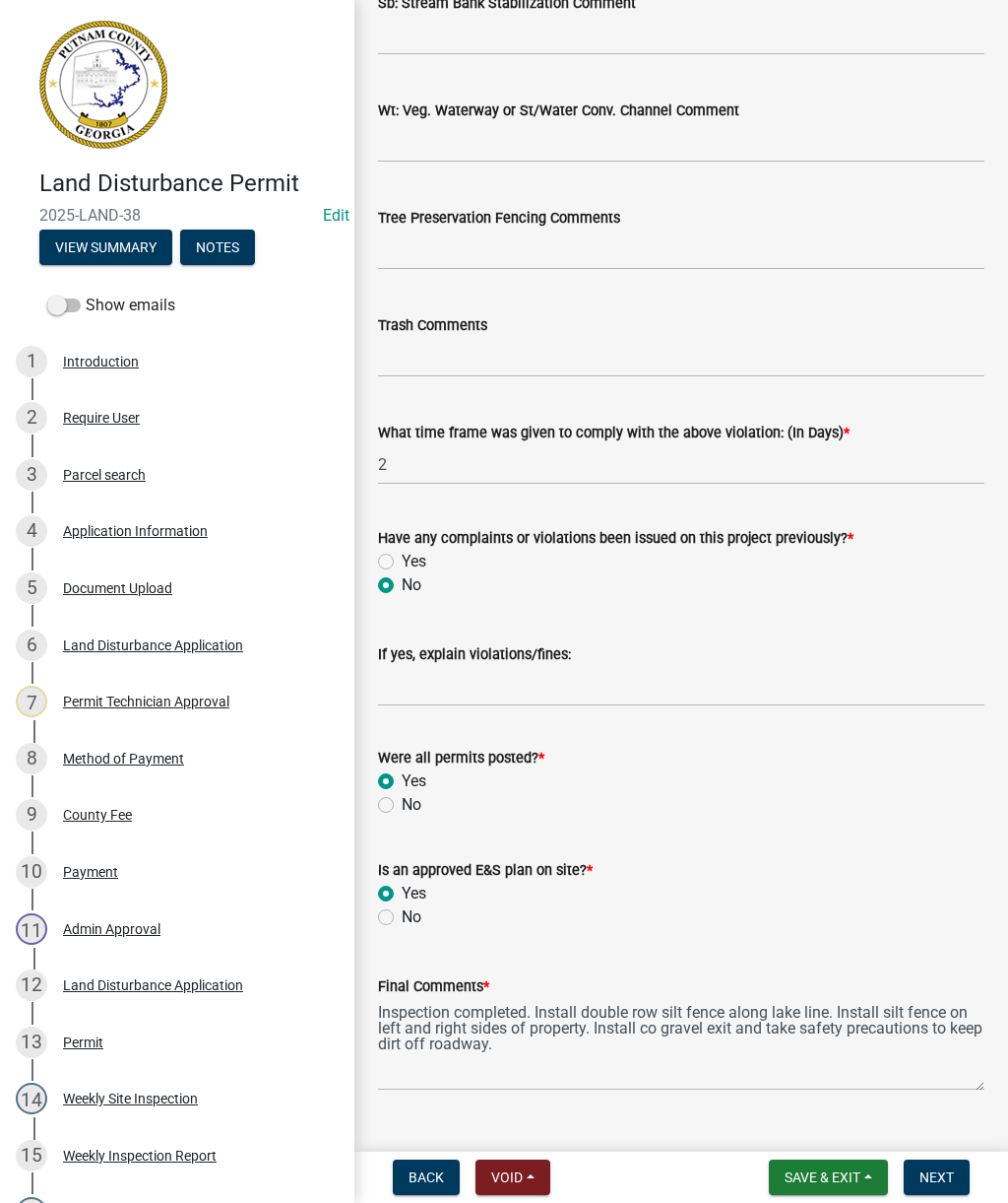
click at [947, 1180] on span "Next" at bounding box center [936, 1177] width 35 height 16
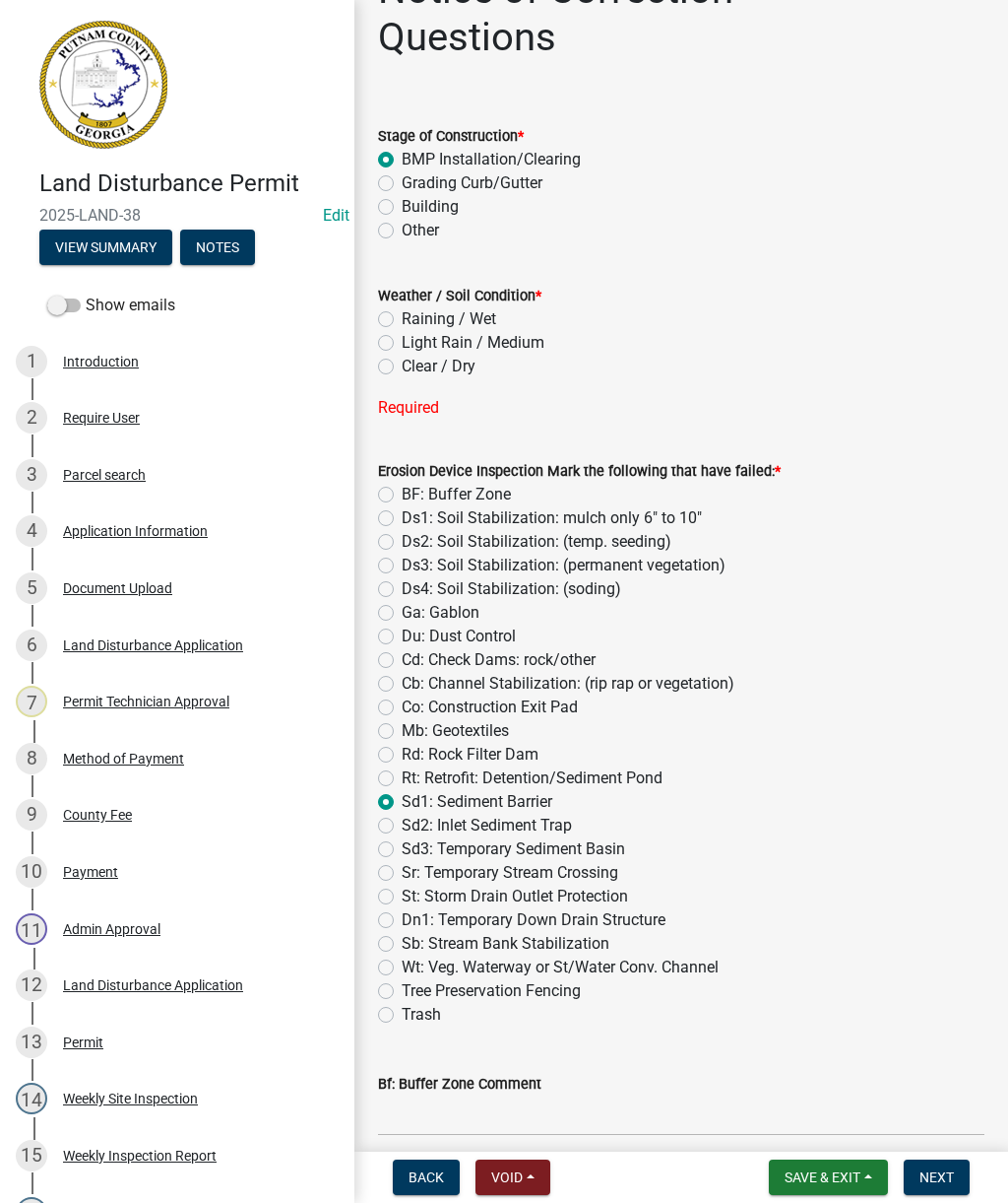
scroll to position [57, 0]
click at [462, 374] on label "Clear / Dry" at bounding box center [439, 368] width 73 height 24
click at [414, 369] on input "Clear / Dry" at bounding box center [408, 362] width 13 height 13
radio input "true"
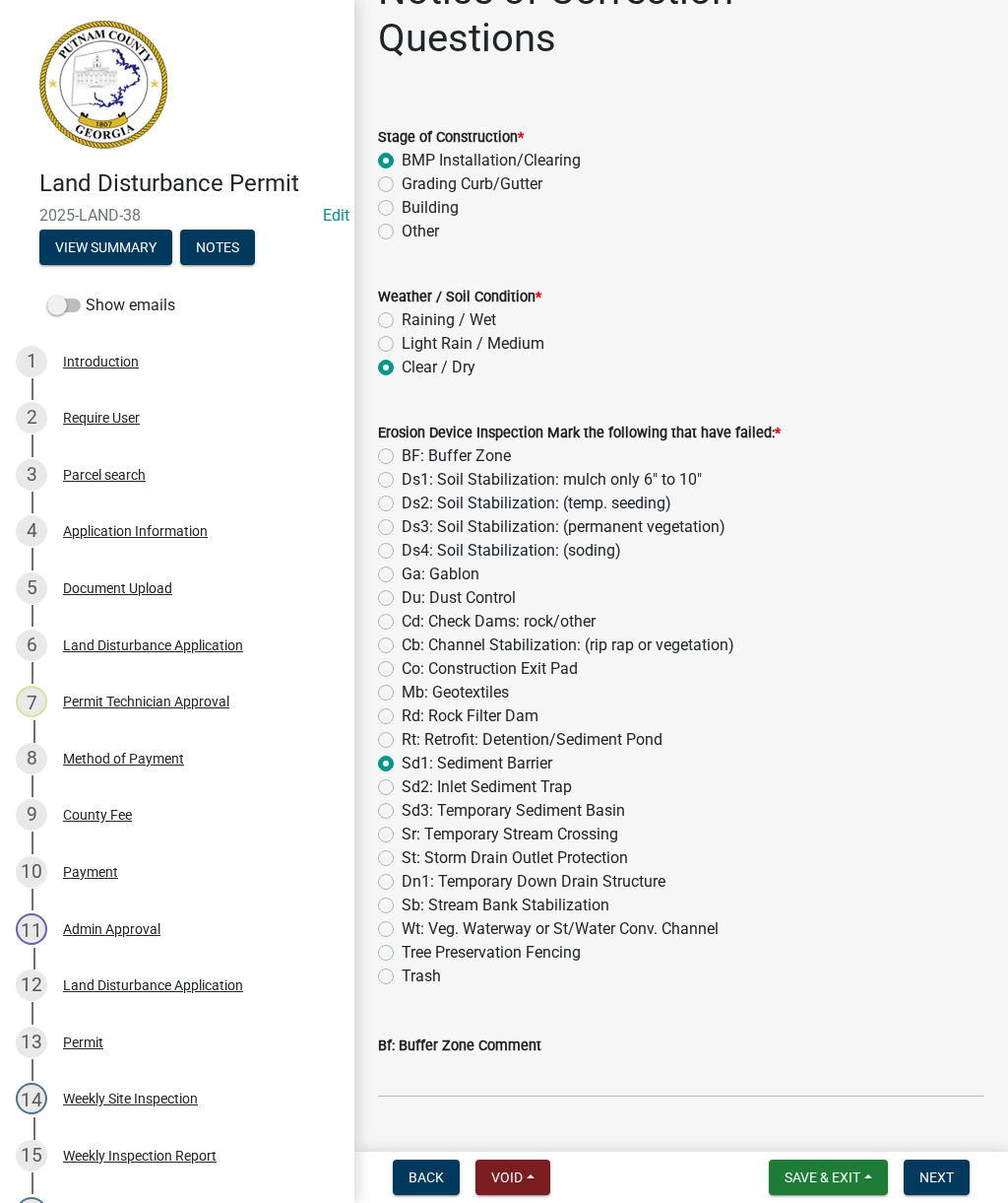
click at [953, 1176] on span "Next" at bounding box center [936, 1177] width 35 height 16
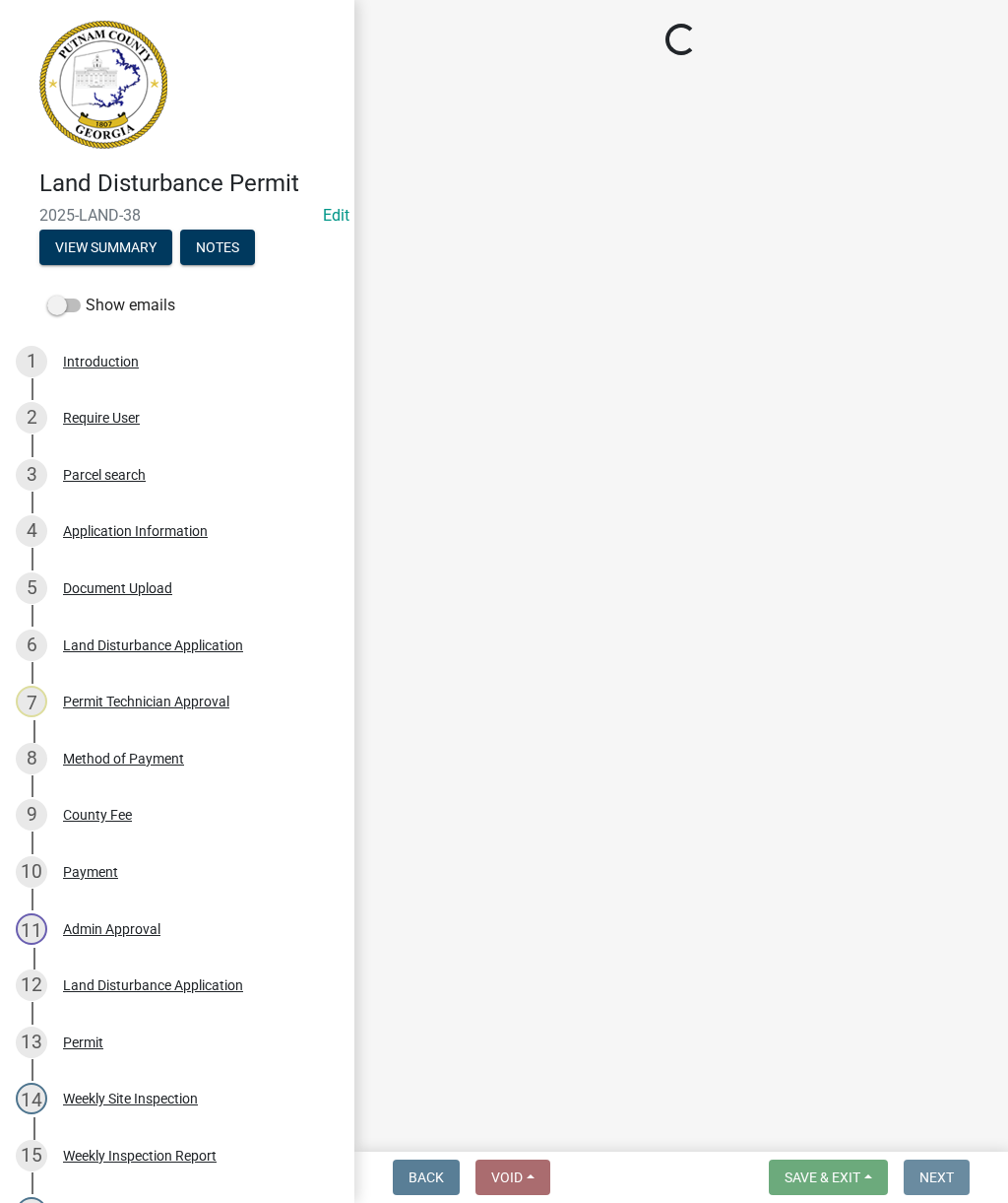
scroll to position [0, 0]
select select "af3c6edf-34d7-49be-824e-99d5d0a3954f"
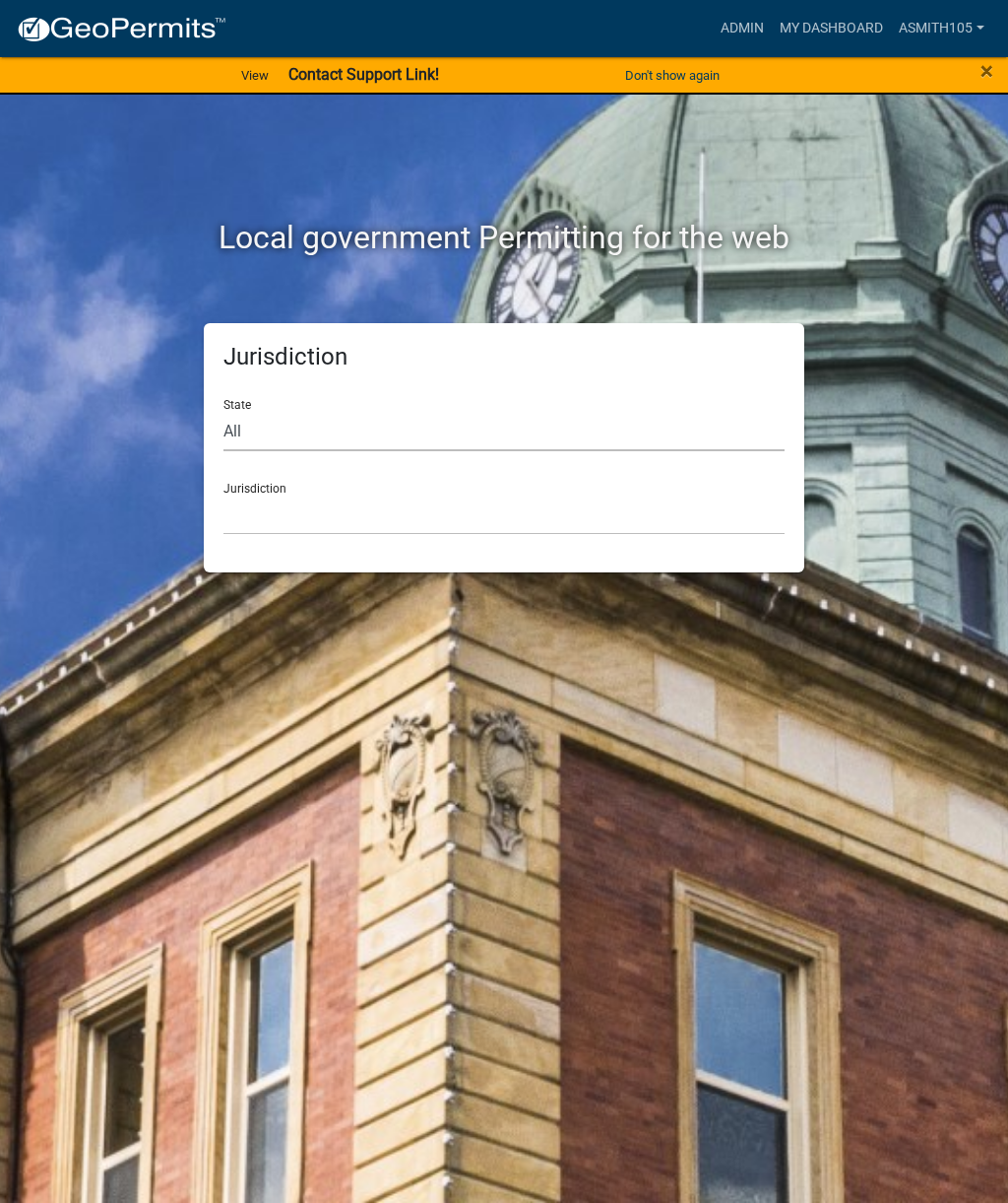
click at [405, 435] on select "All [US_STATE] [US_STATE] [US_STATE] [US_STATE] [US_STATE] [US_STATE] [US_STATE…" at bounding box center [504, 430] width 561 height 41
select select "[US_STATE]"
click at [391, 501] on select "[GEOGRAPHIC_DATA], [US_STATE][PERSON_NAME][GEOGRAPHIC_DATA], [US_STATE][PERSON_…" at bounding box center [504, 515] width 561 height 41
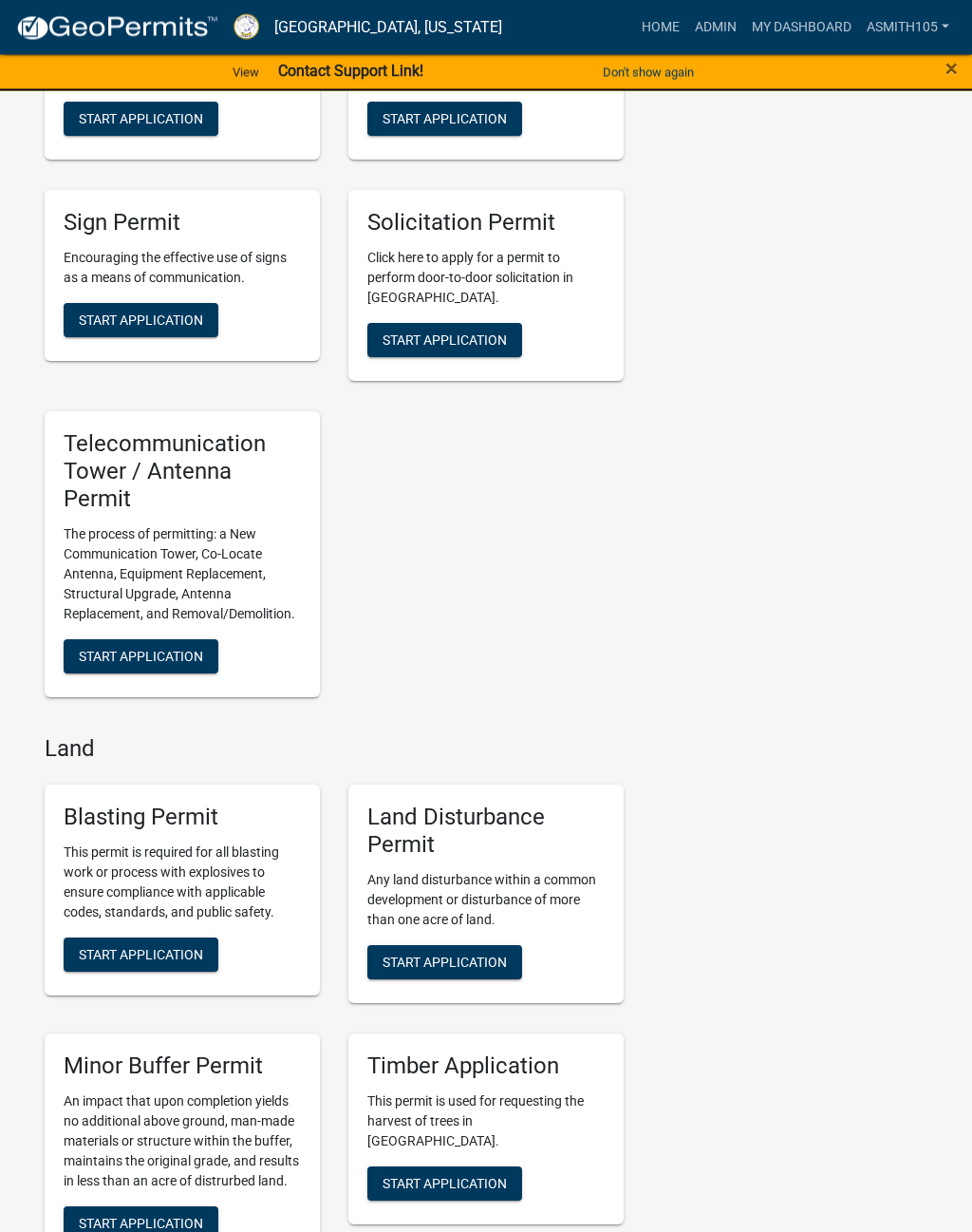
scroll to position [2541, 0]
click at [712, 23] on link "Admin" at bounding box center [715, 28] width 57 height 36
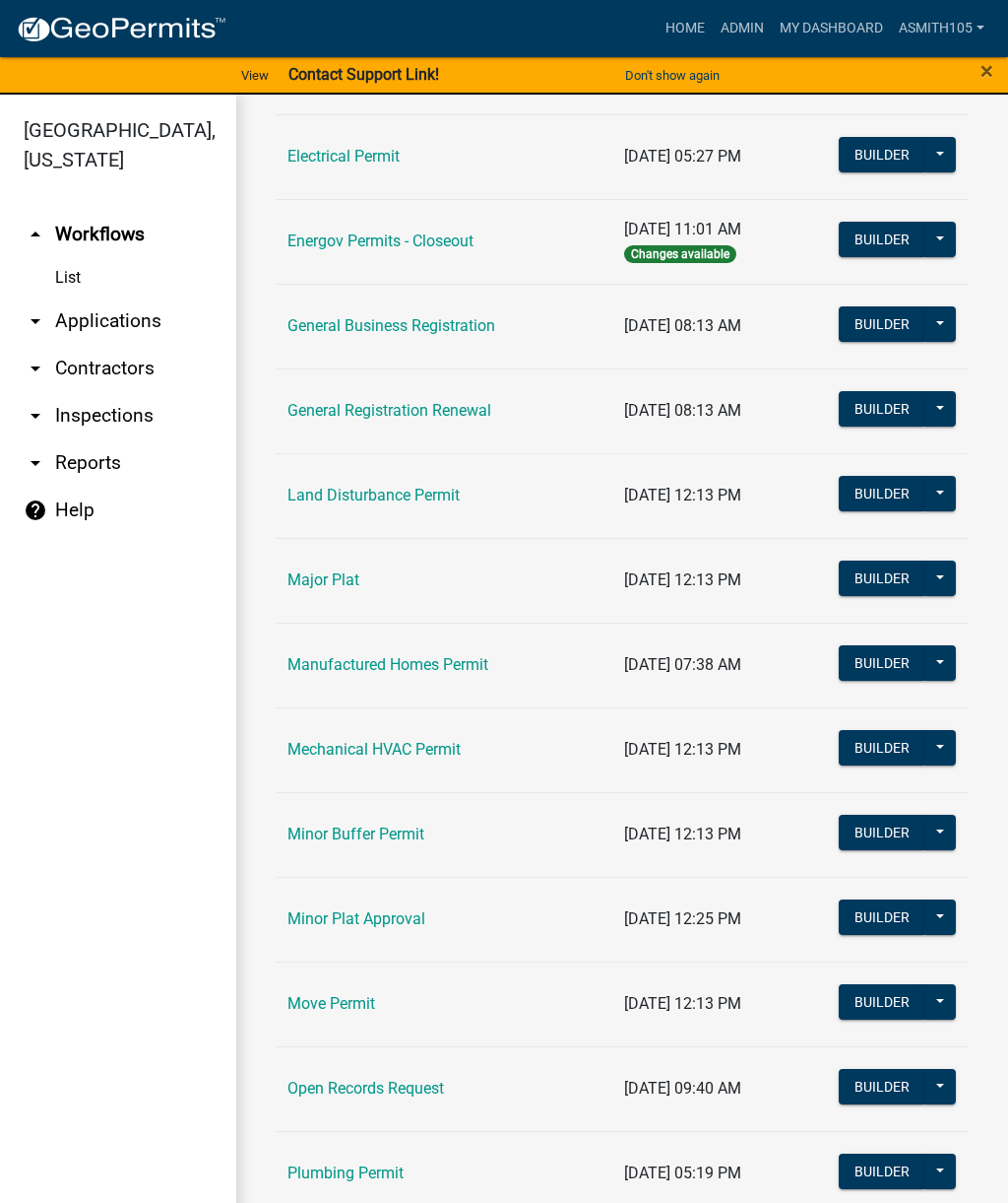
scroll to position [1197, 0]
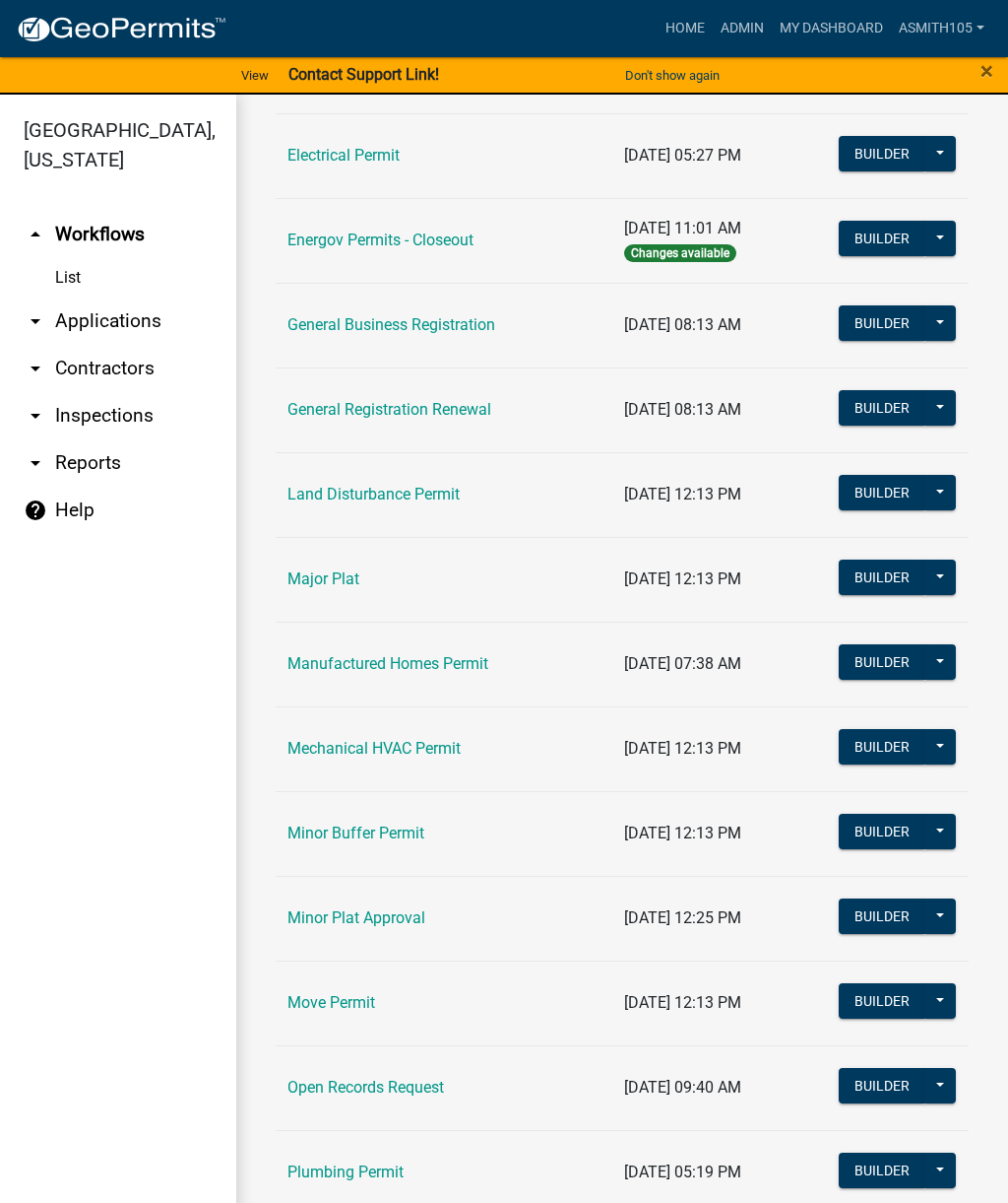
click at [449, 494] on link "Land Disturbance Permit" at bounding box center [372, 494] width 172 height 19
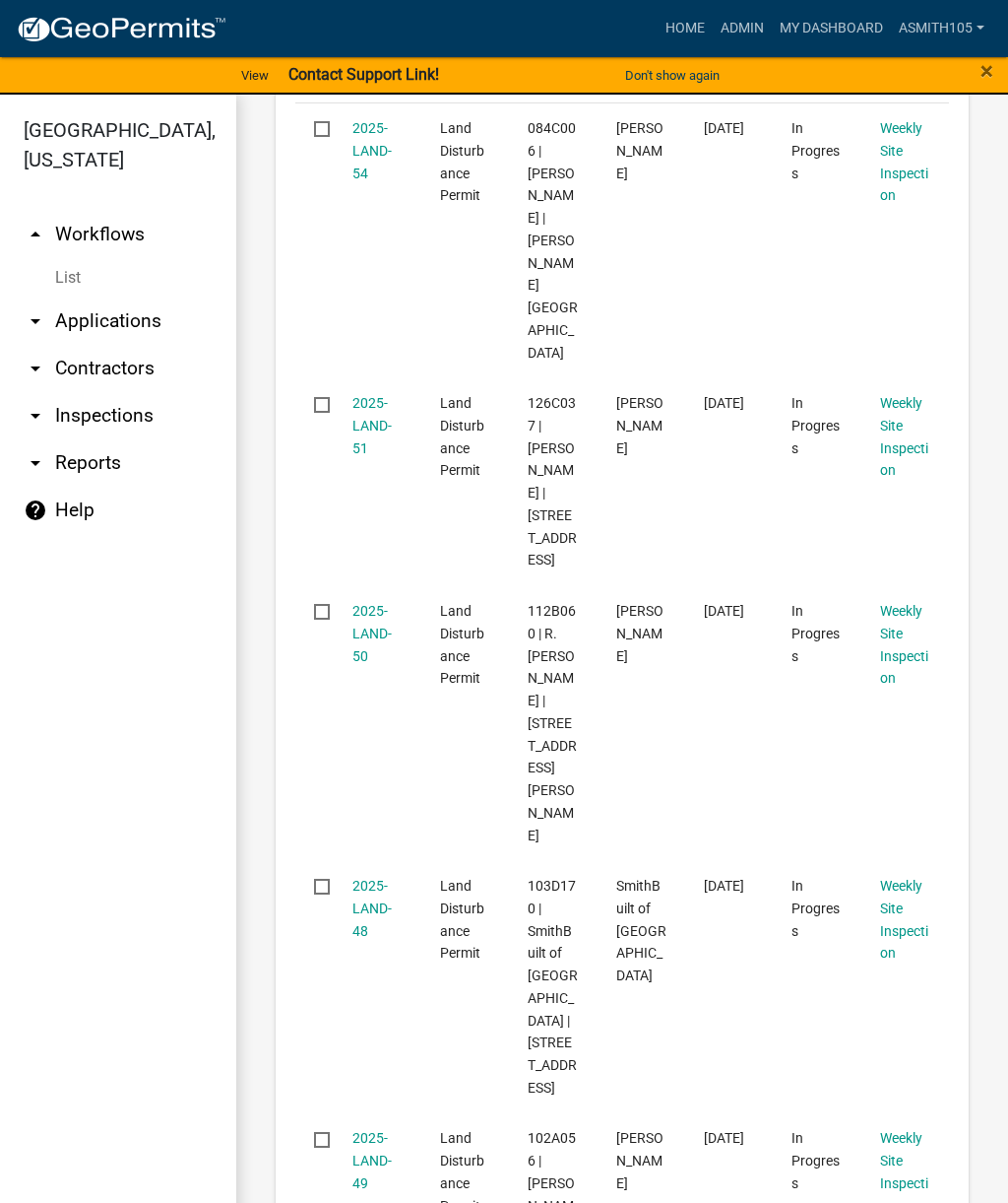
scroll to position [724, 0]
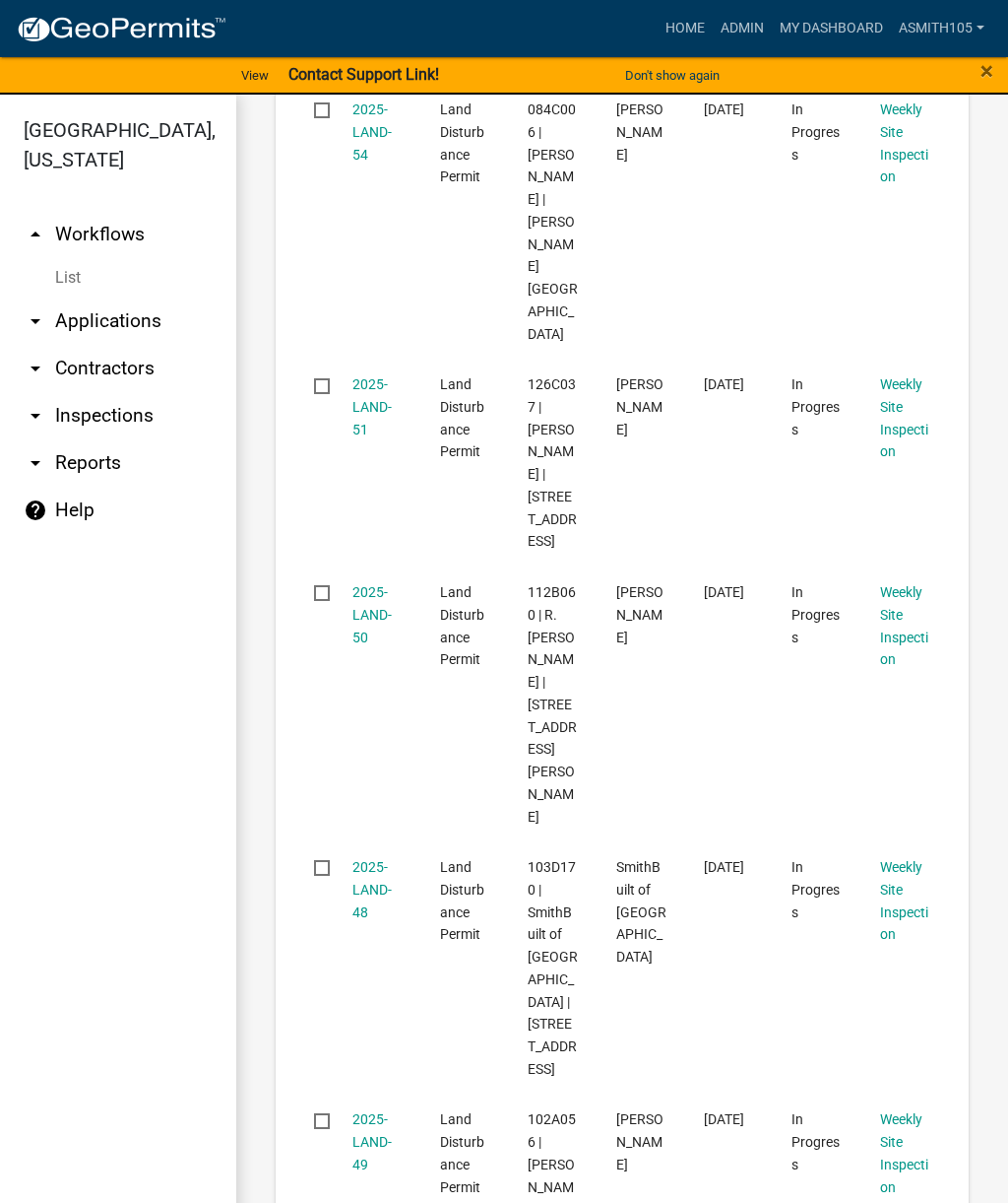
click at [138, 319] on link "arrow_drop_down Applications" at bounding box center [118, 321] width 236 height 48
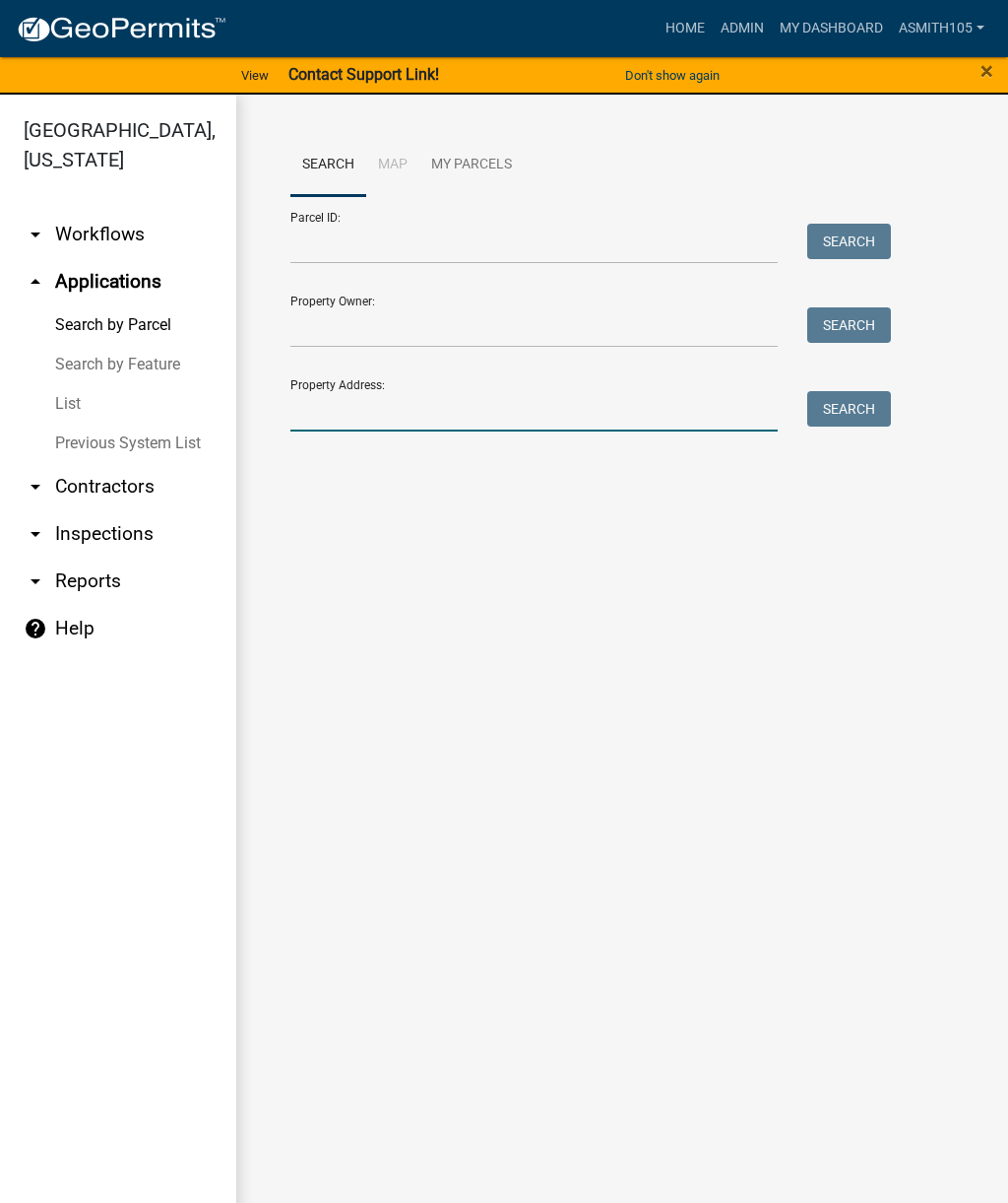
click at [399, 407] on input "Property Address:" at bounding box center [533, 411] width 488 height 41
type input "115 serenity point"
click at [857, 409] on button "Search" at bounding box center [849, 409] width 83 height 36
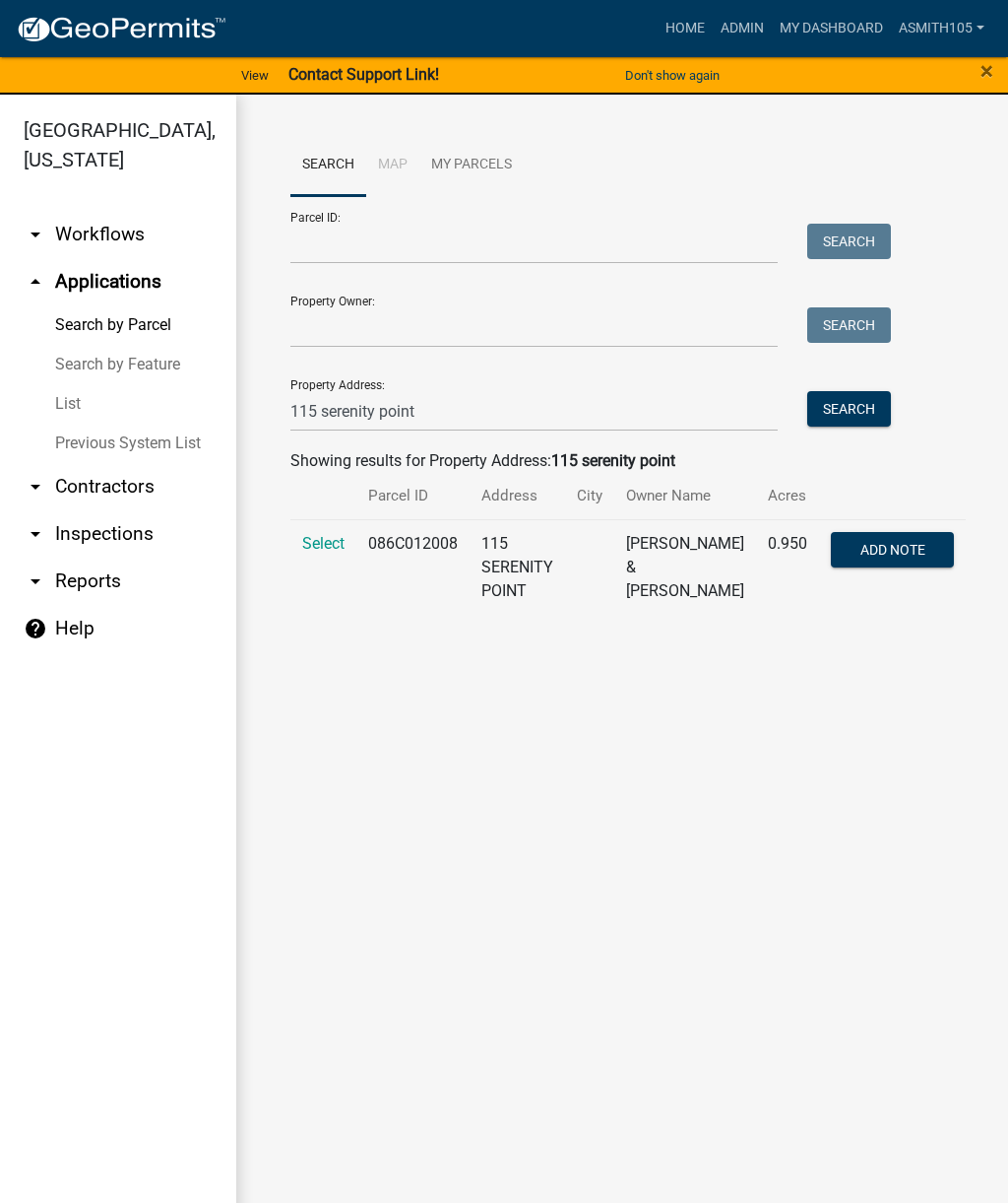
click at [327, 534] on span "Select" at bounding box center [323, 542] width 43 height 19
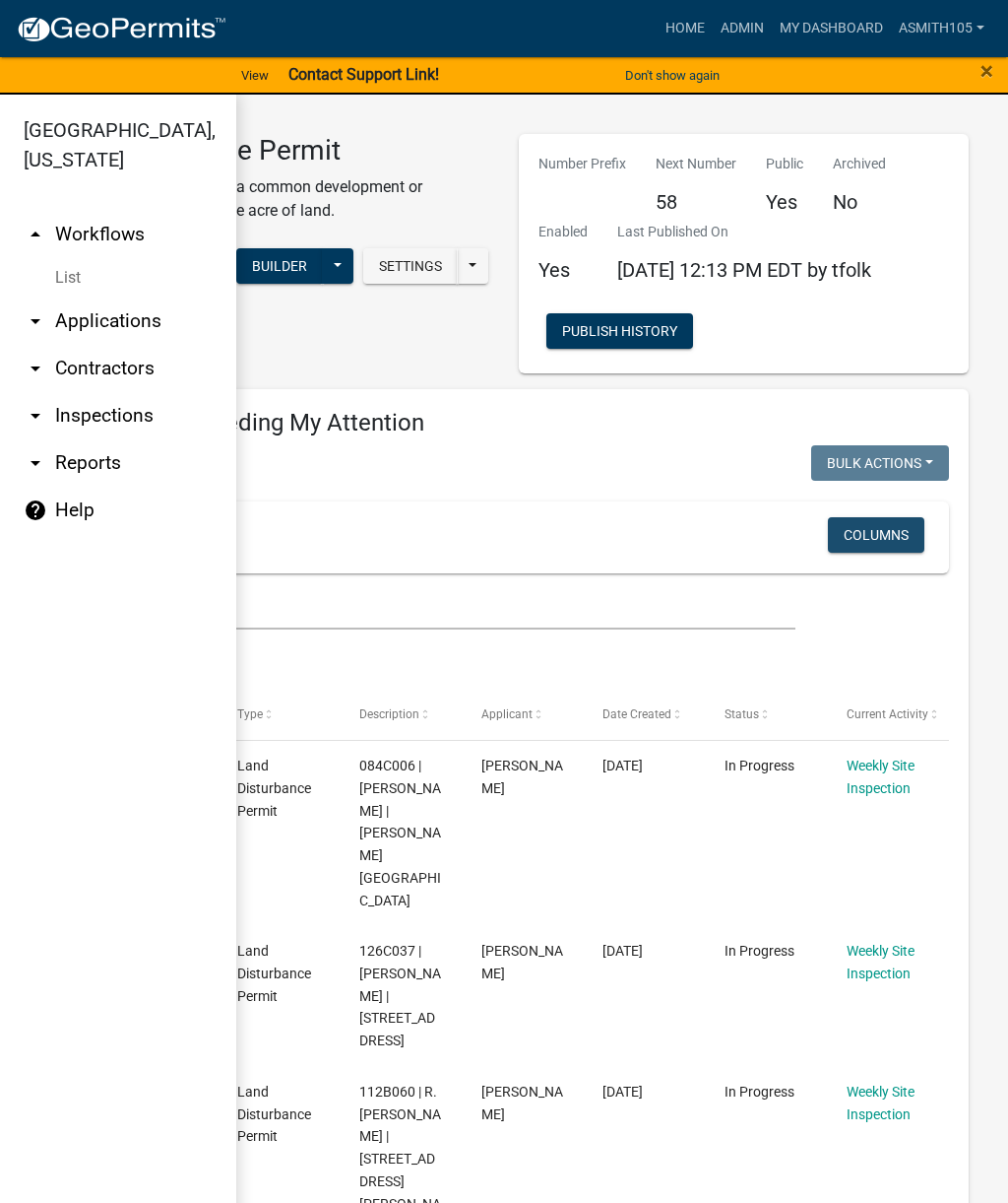
click at [878, 537] on button "Columns" at bounding box center [876, 534] width 96 height 36
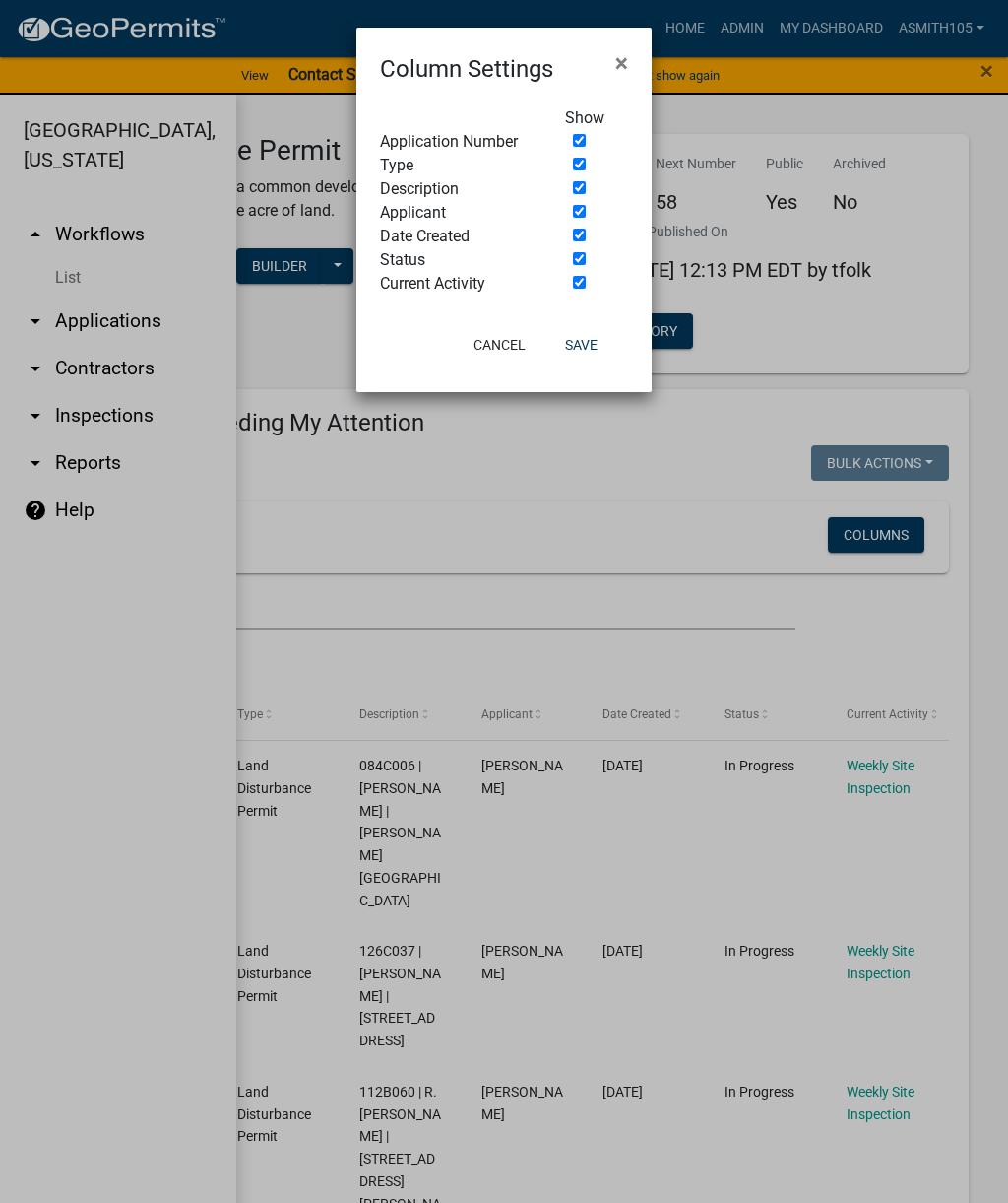
click at [889, 536] on ngb-modal-window "Column Settings × Show Application Number Type Description Applicant Date Creat…" at bounding box center [504, 601] width 1008 height 1203
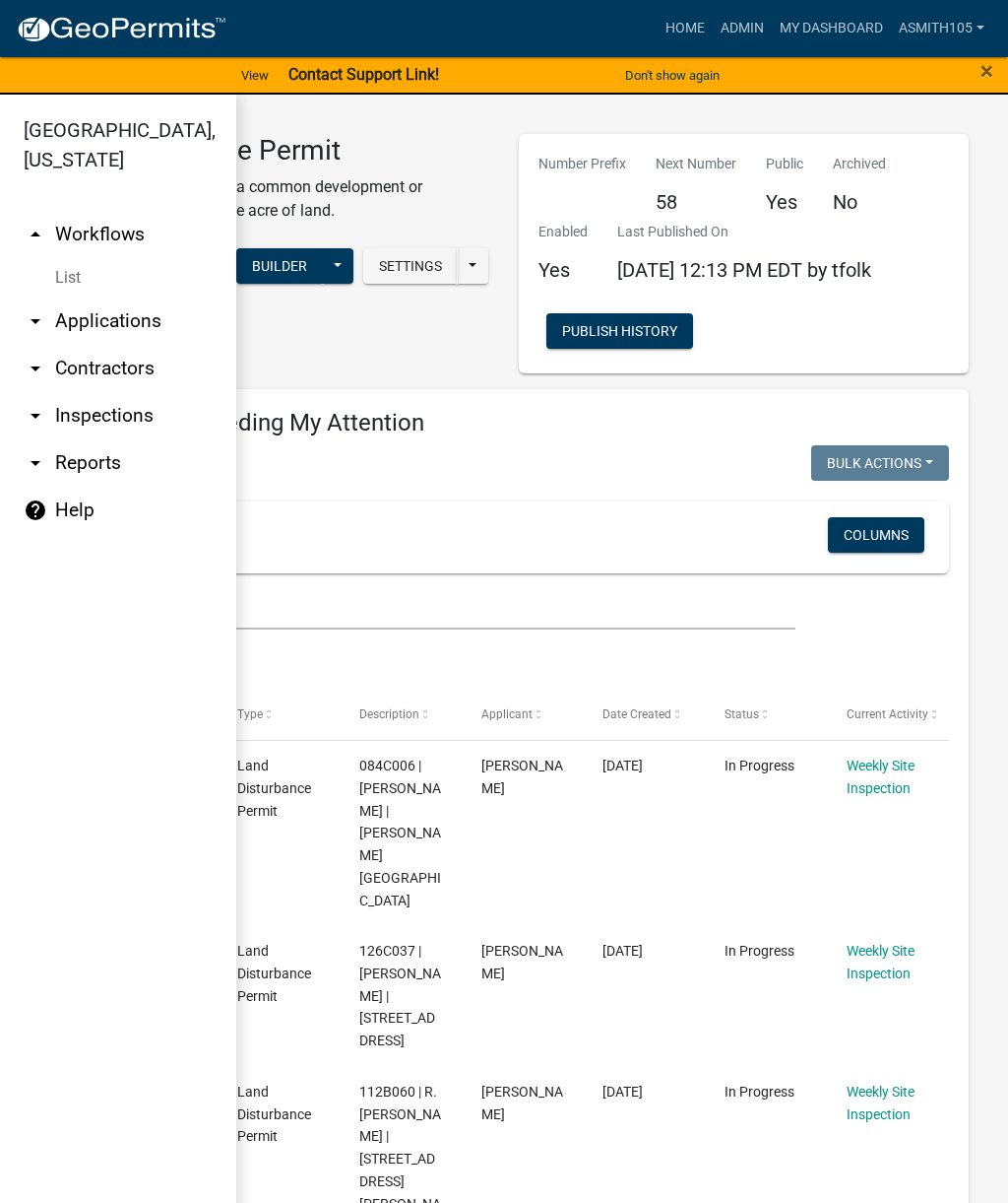
click at [864, 609] on div at bounding box center [504, 609] width 920 height 41
click at [983, 73] on span "×" at bounding box center [986, 72] width 13 height 28
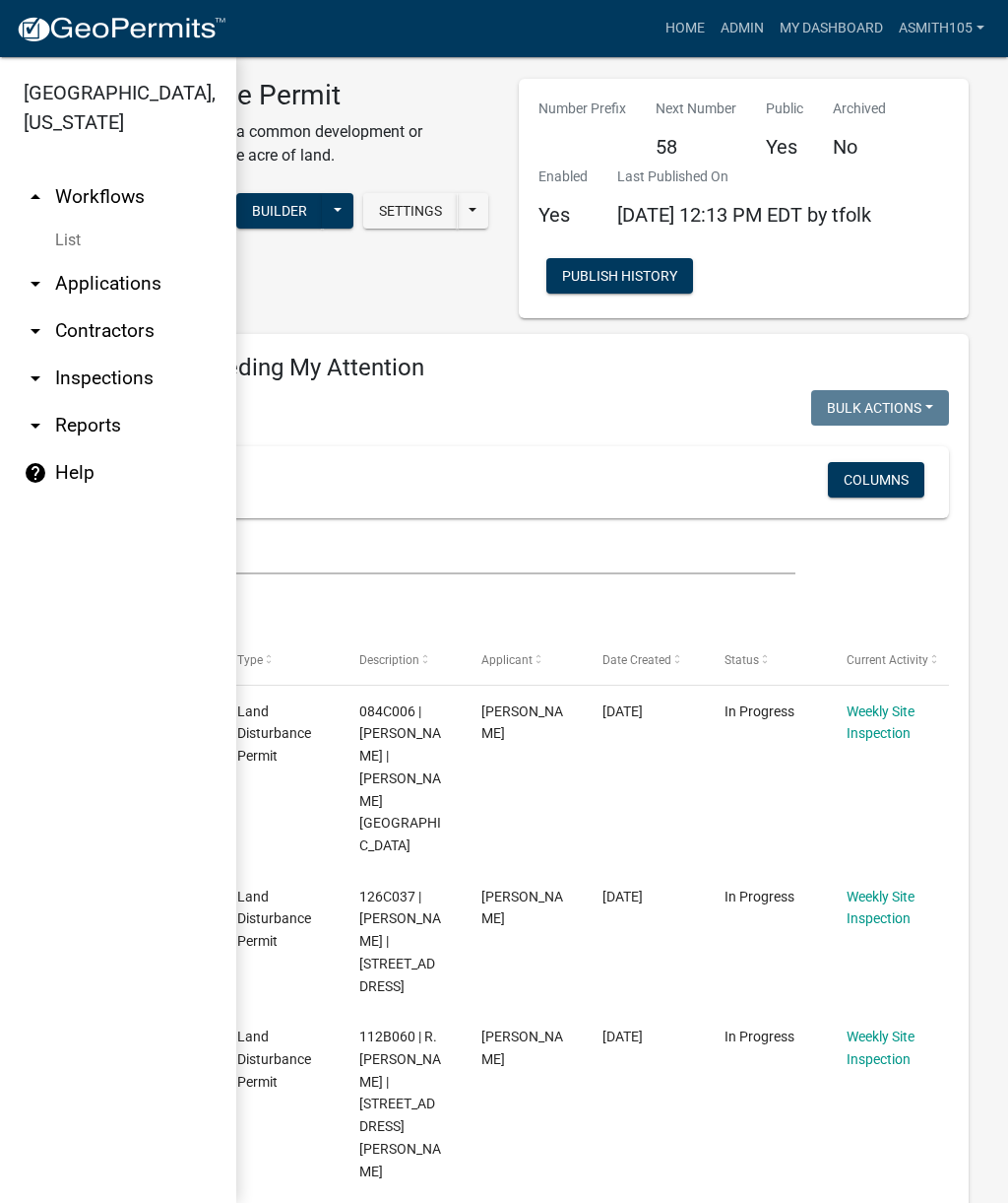
scroll to position [16, 0]
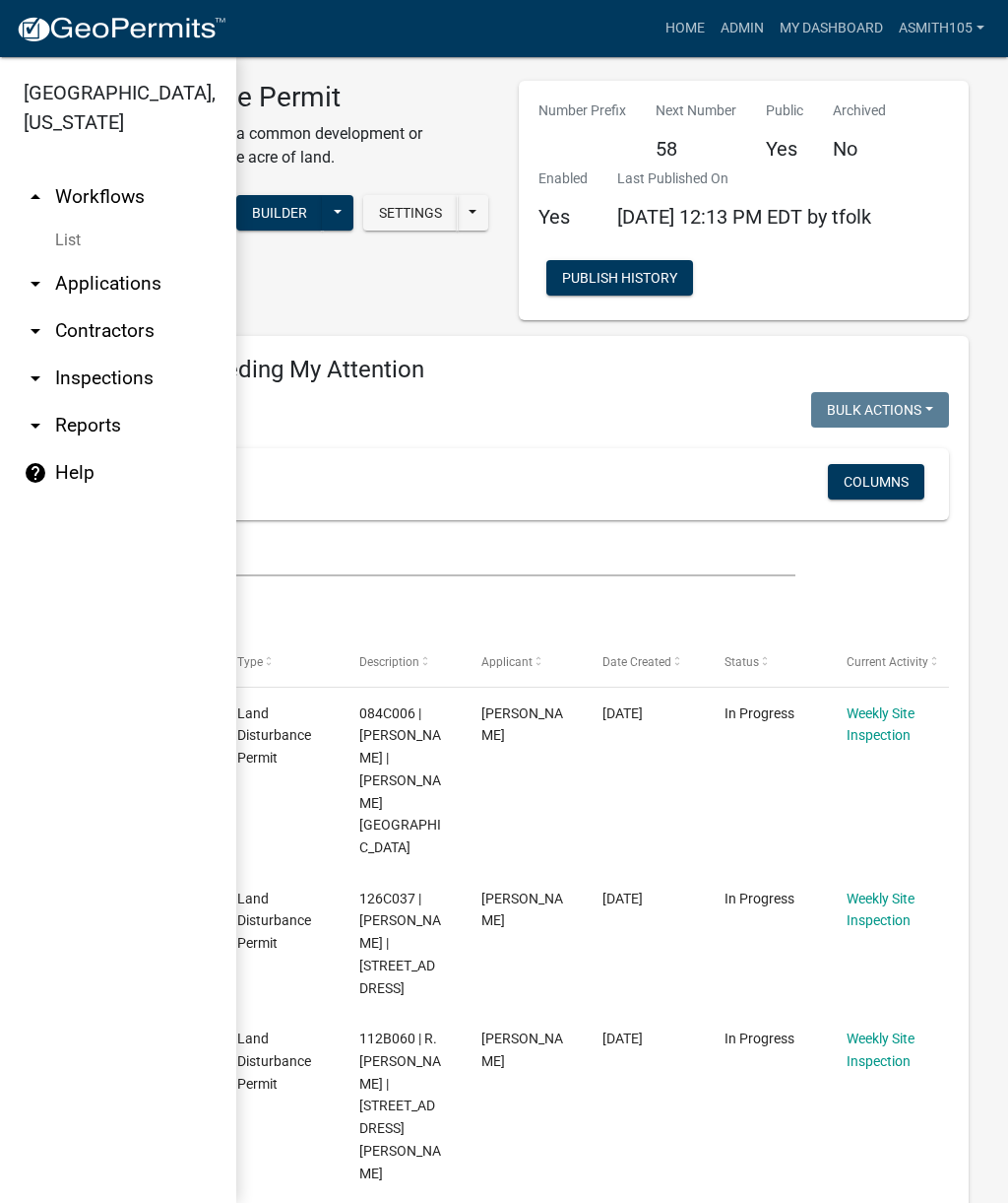
click at [126, 185] on link "arrow_drop_up Workflows" at bounding box center [118, 197] width 236 height 48
